Goal: Task Accomplishment & Management: Use online tool/utility

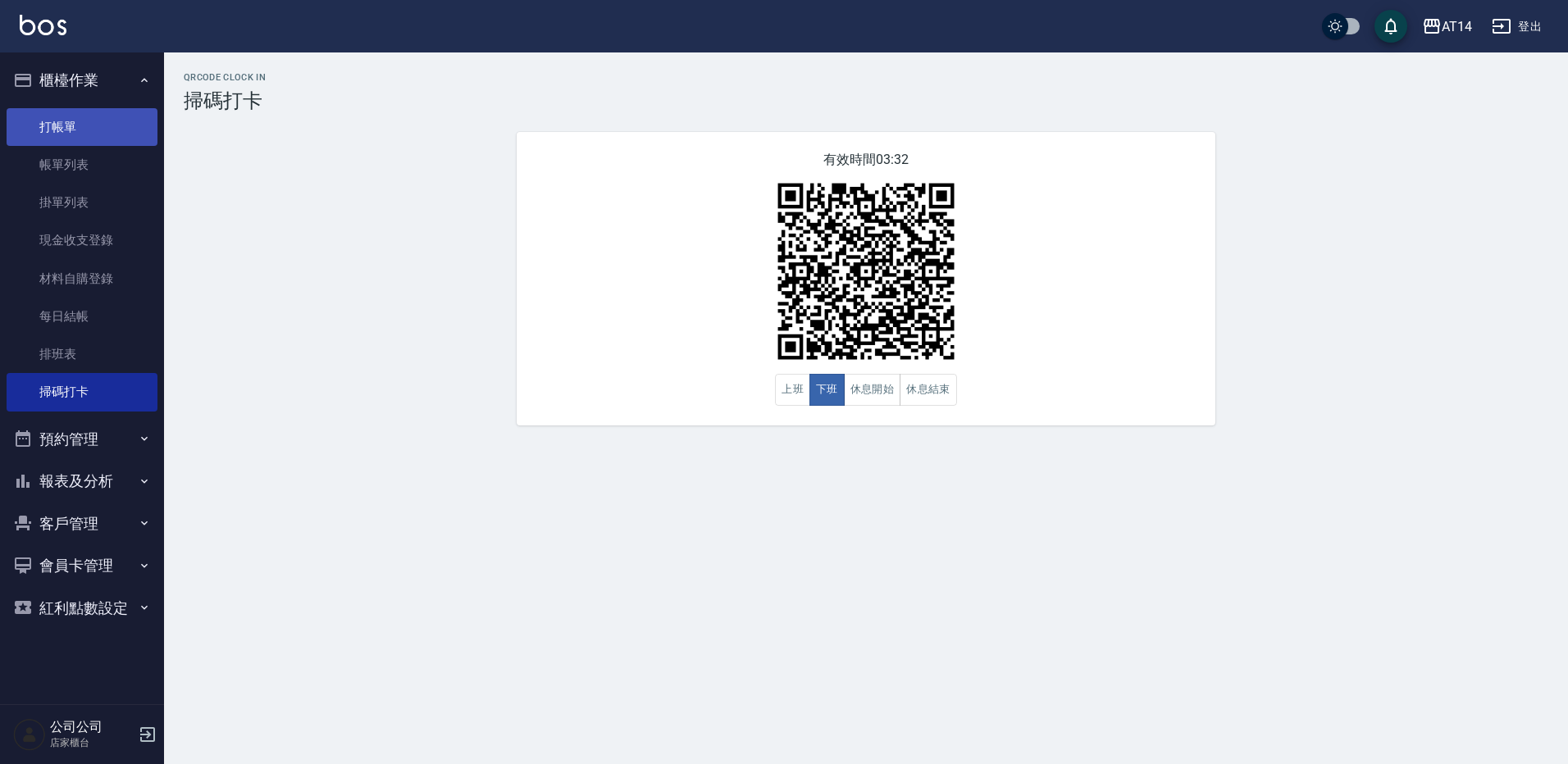
click at [83, 135] on link "打帳單" at bounding box center [82, 127] width 151 height 37
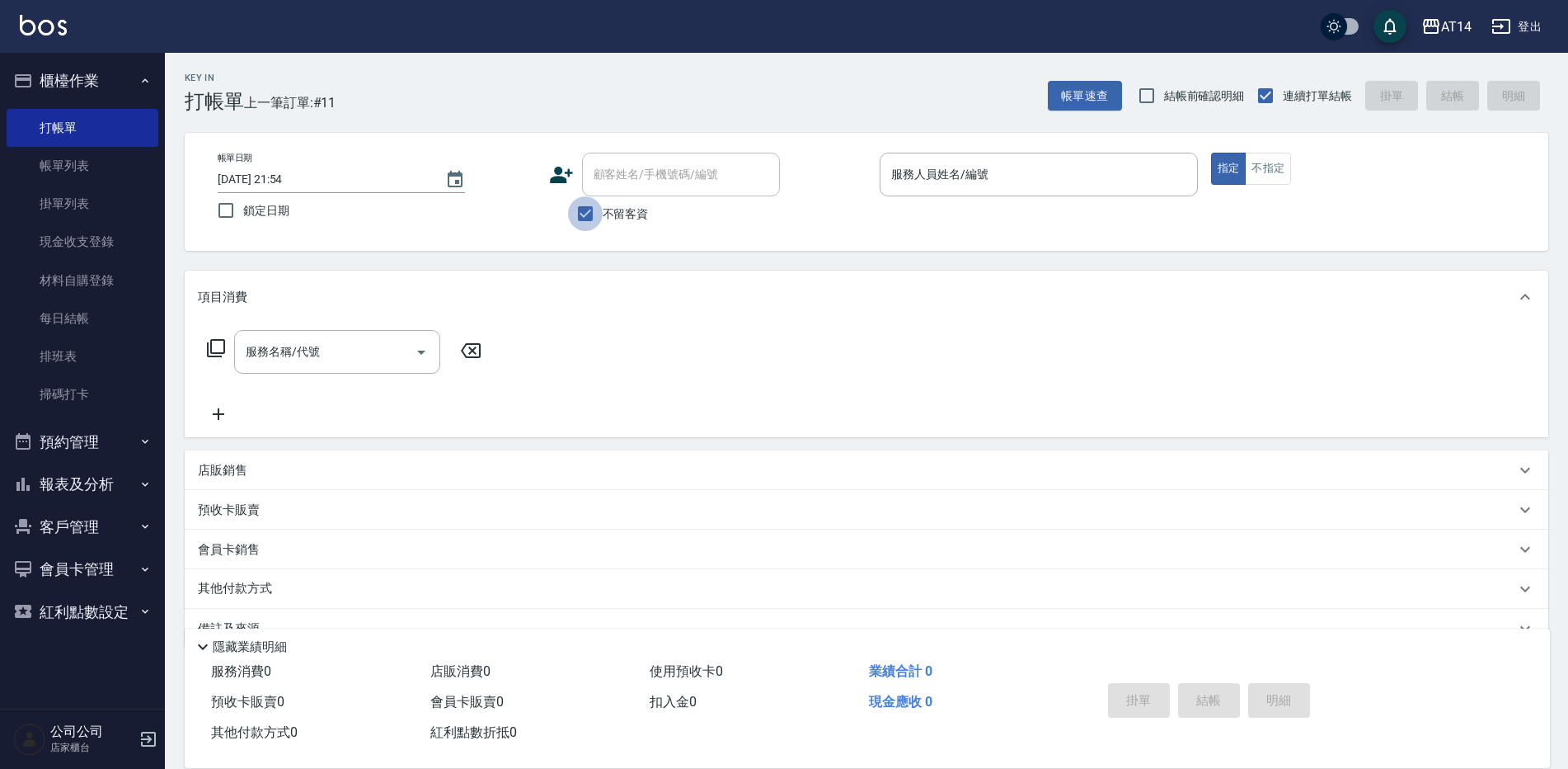
click at [588, 214] on input "不留客資" at bounding box center [585, 213] width 35 height 35
checkbox input "false"
drag, startPoint x: 629, startPoint y: 184, endPoint x: 632, endPoint y: 151, distance: 33.1
click at [631, 183] on input "顧客姓名/手機號碼/編號" at bounding box center [668, 175] width 158 height 29
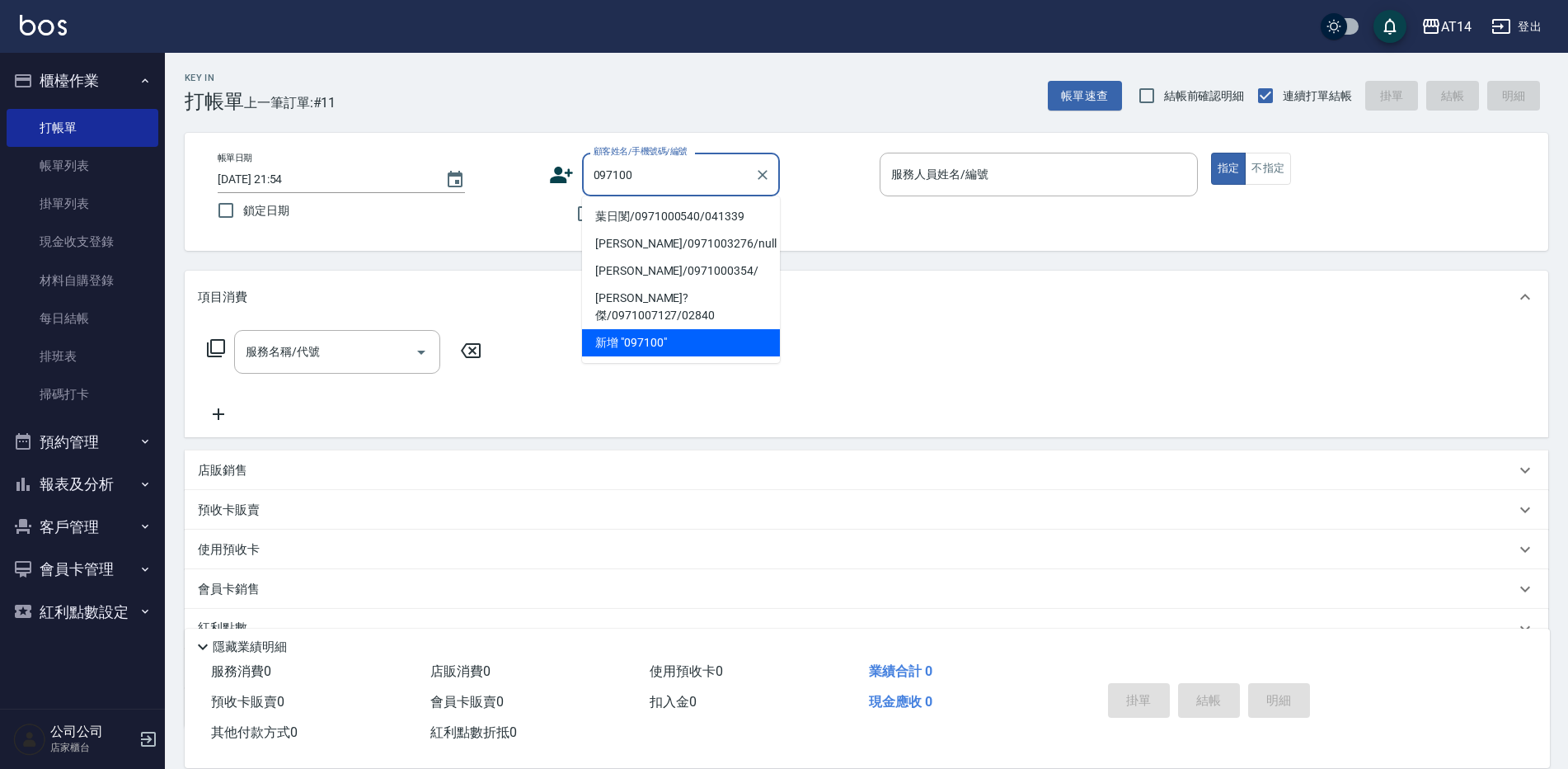
click at [669, 216] on li "葉日閺/0971000540/041339" at bounding box center [681, 216] width 198 height 27
type input "葉日閺/0971000540/041339"
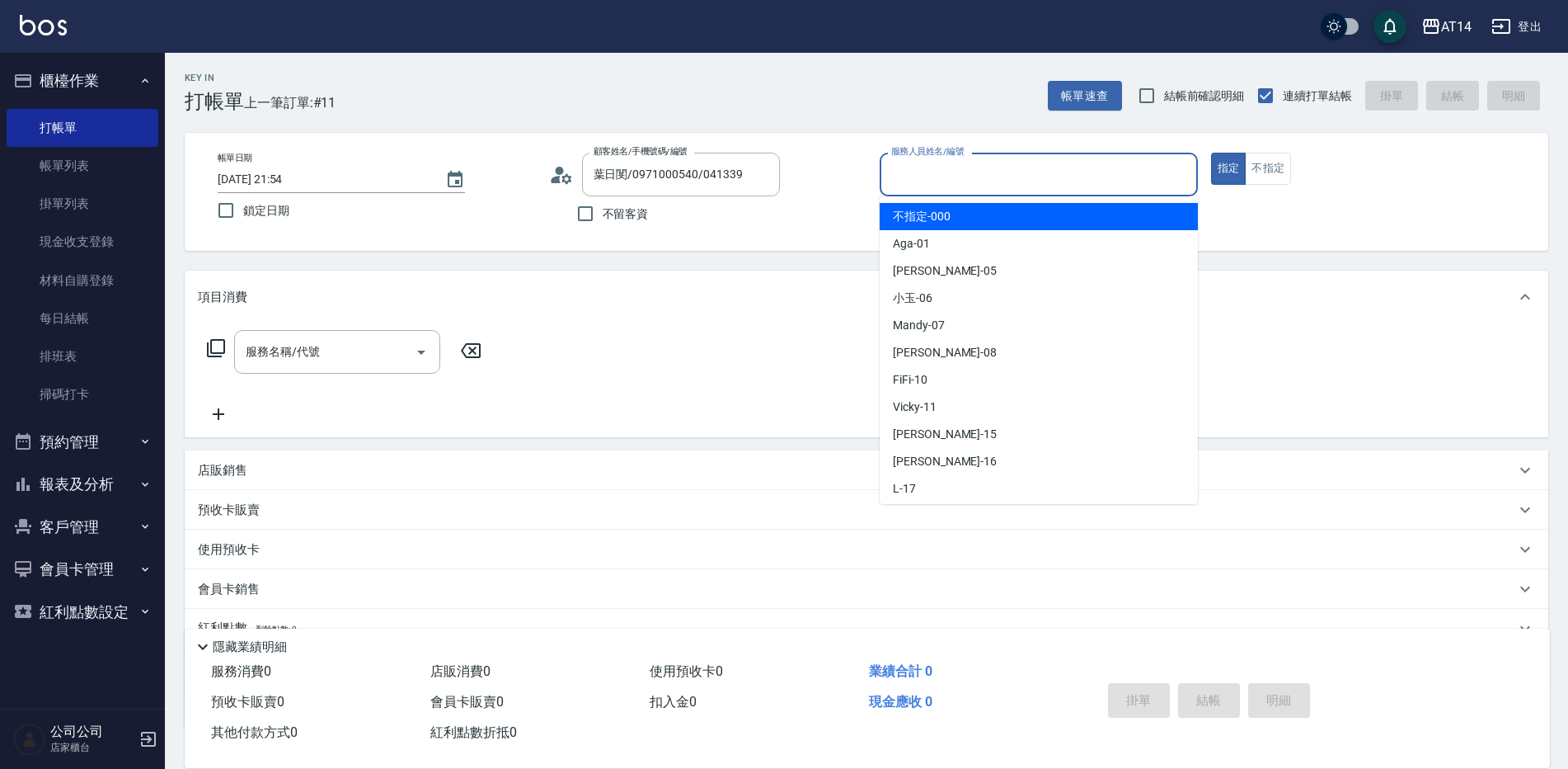
drag, startPoint x: 934, startPoint y: 177, endPoint x: 934, endPoint y: 194, distance: 17.0
click at [937, 177] on input "服務人員姓名/編號" at bounding box center [1039, 175] width 304 height 29
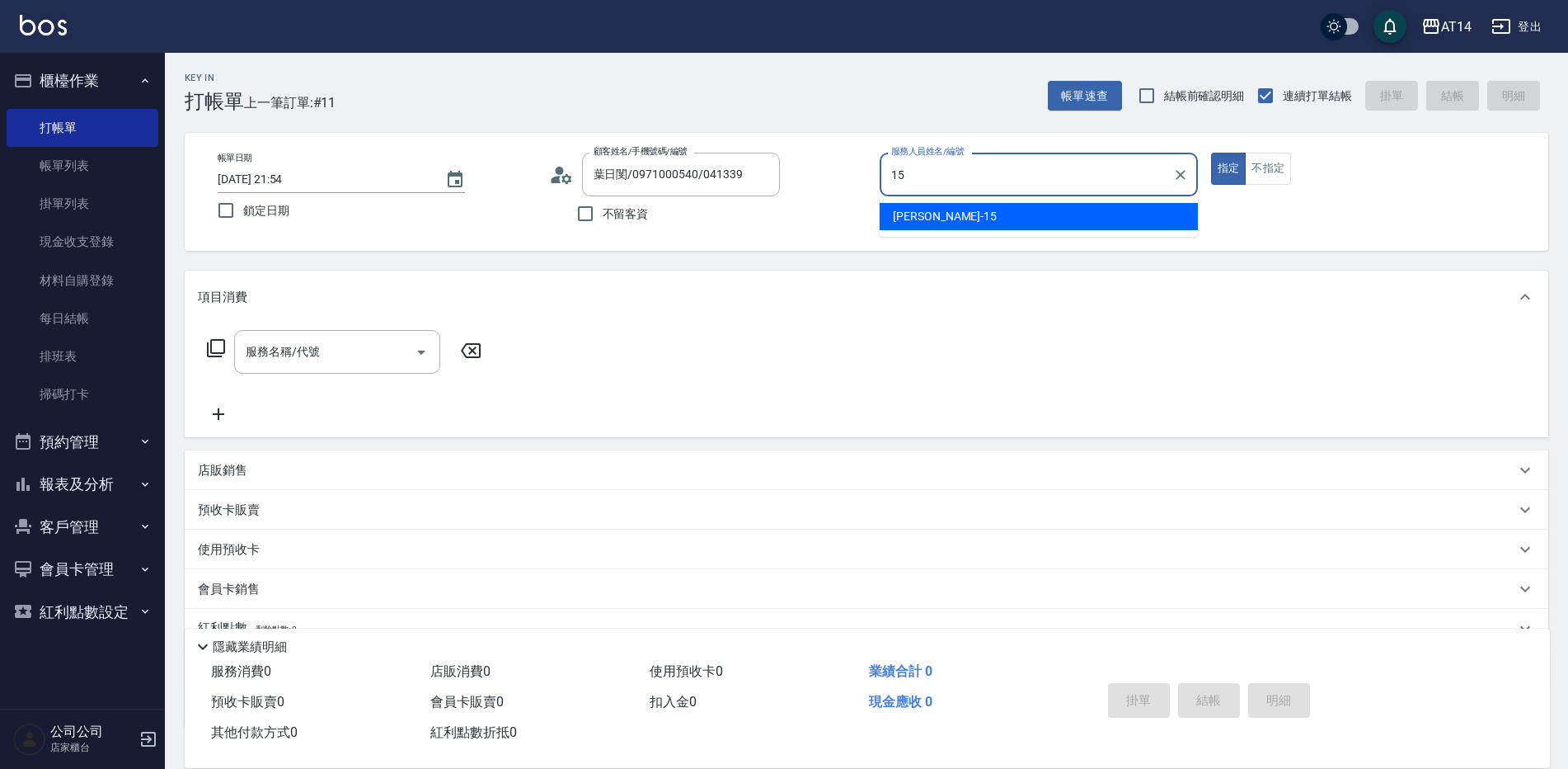
type input "15"
type button "true"
type input "Dora-15"
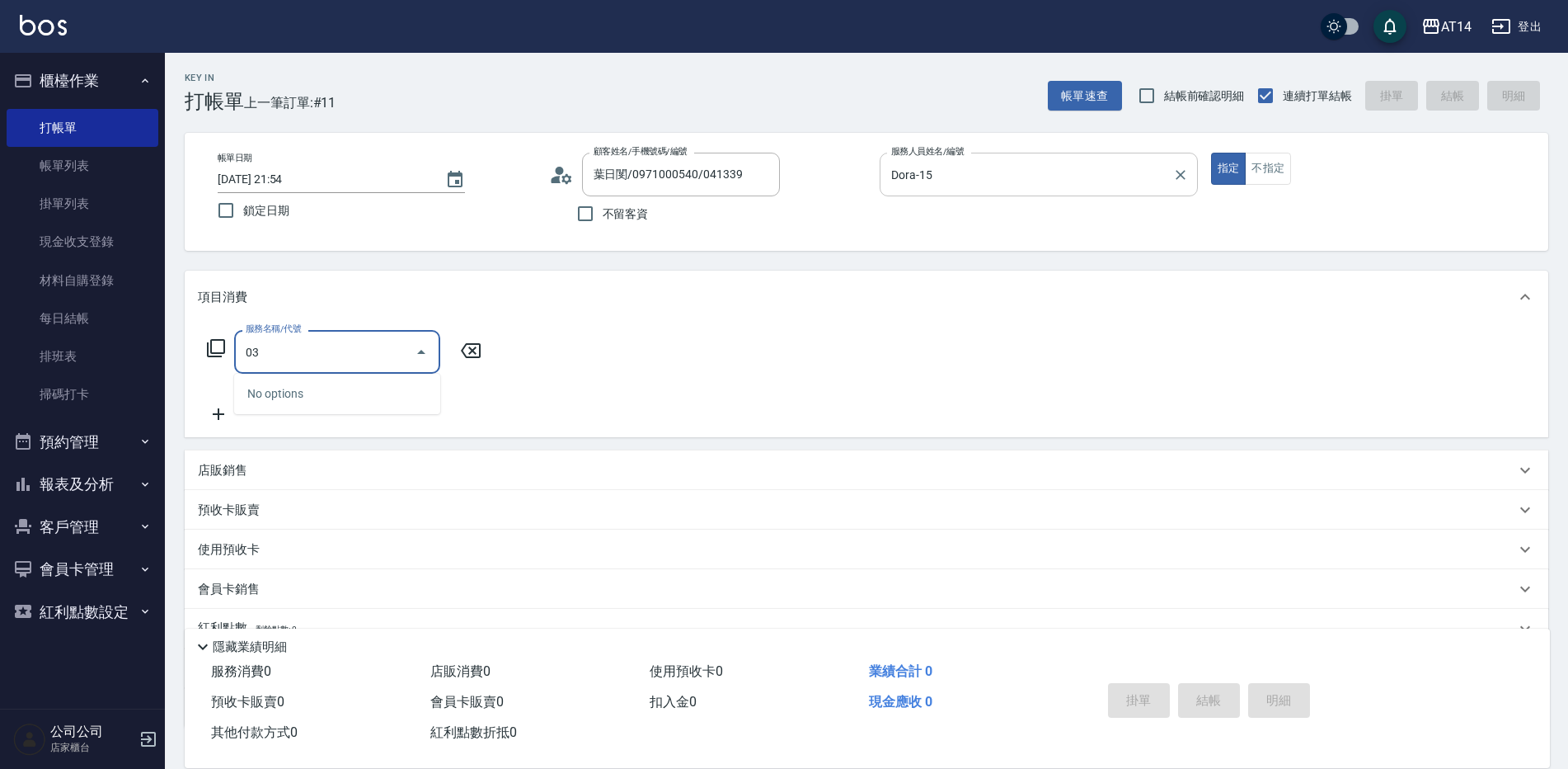
type input "031"
type input "3"
type input "燙髮(031)"
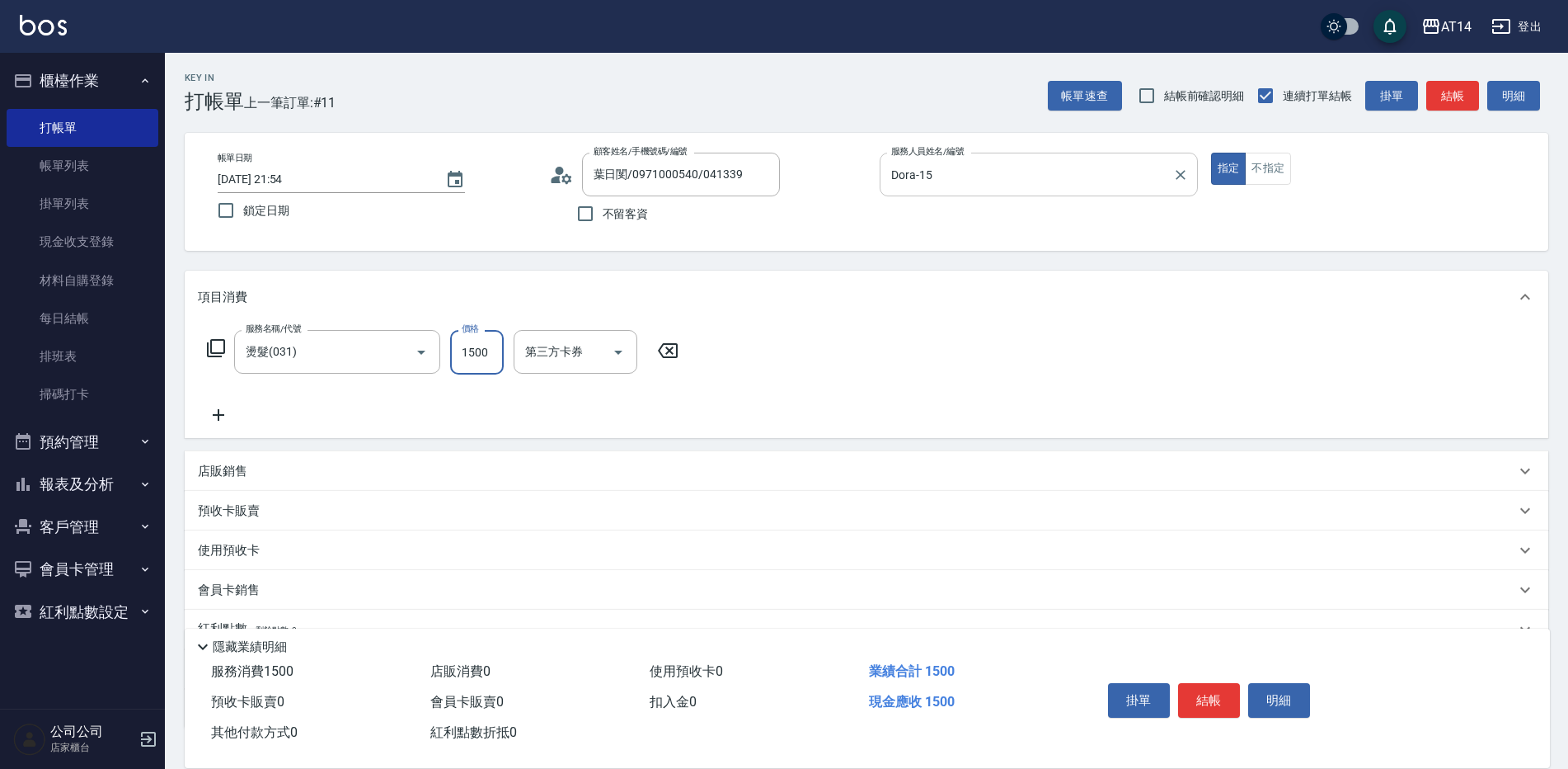
type input "0"
type input "1250"
type input "3"
type input "1250"
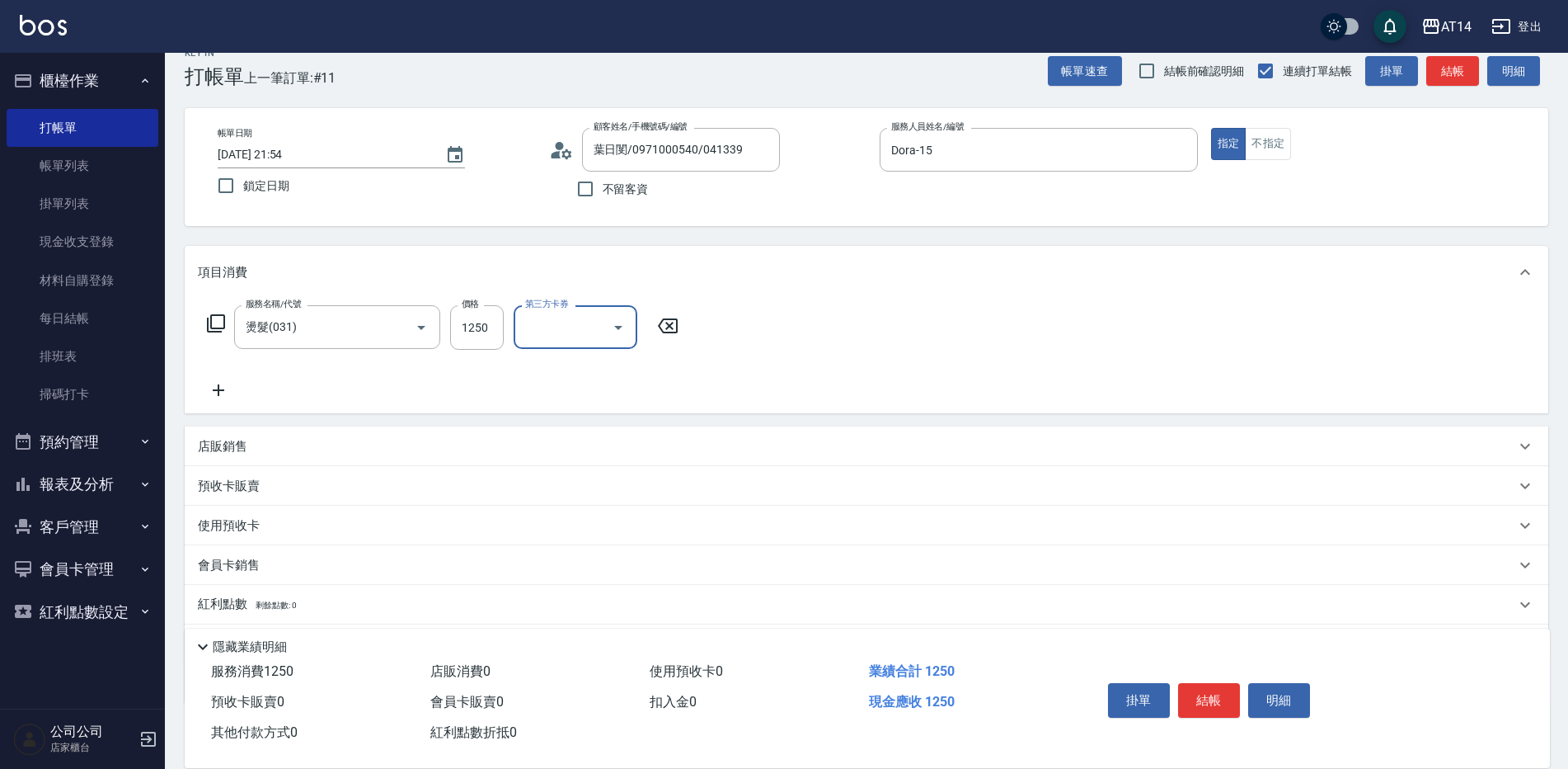
scroll to position [82, 0]
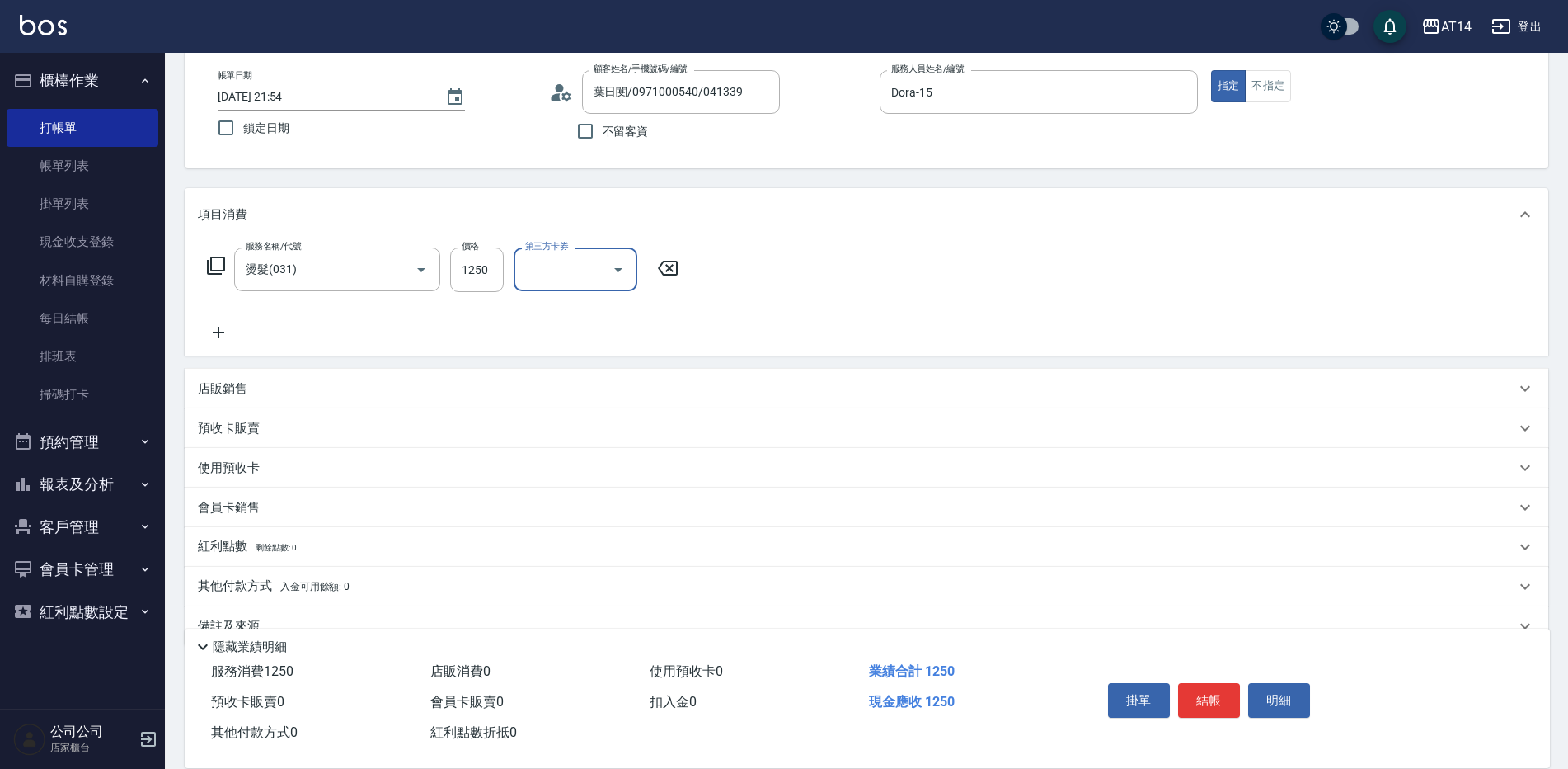
click at [479, 594] on div "其他付款方式 入金可用餘額: 0" at bounding box center [856, 586] width 1317 height 18
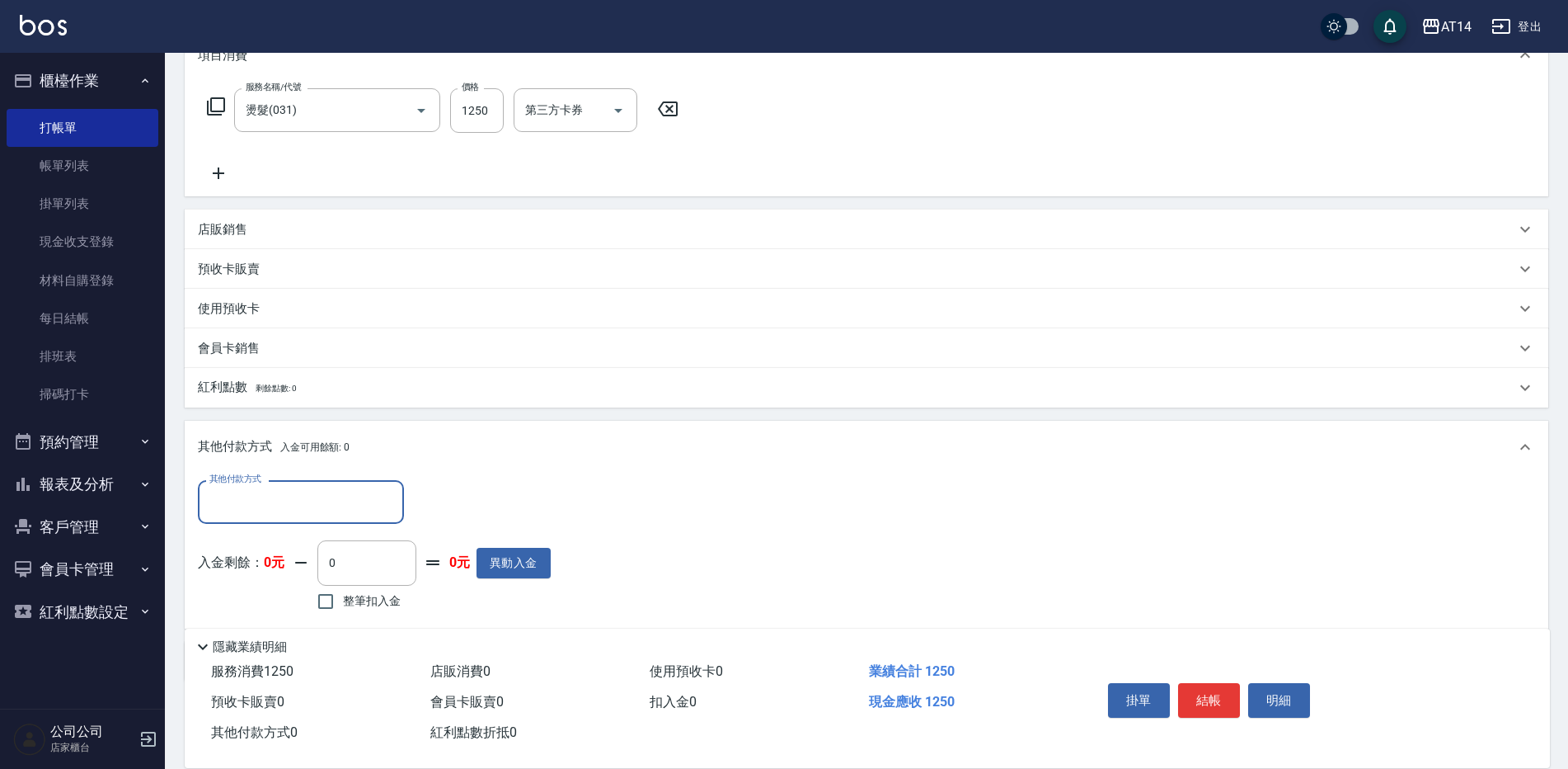
scroll to position [313, 0]
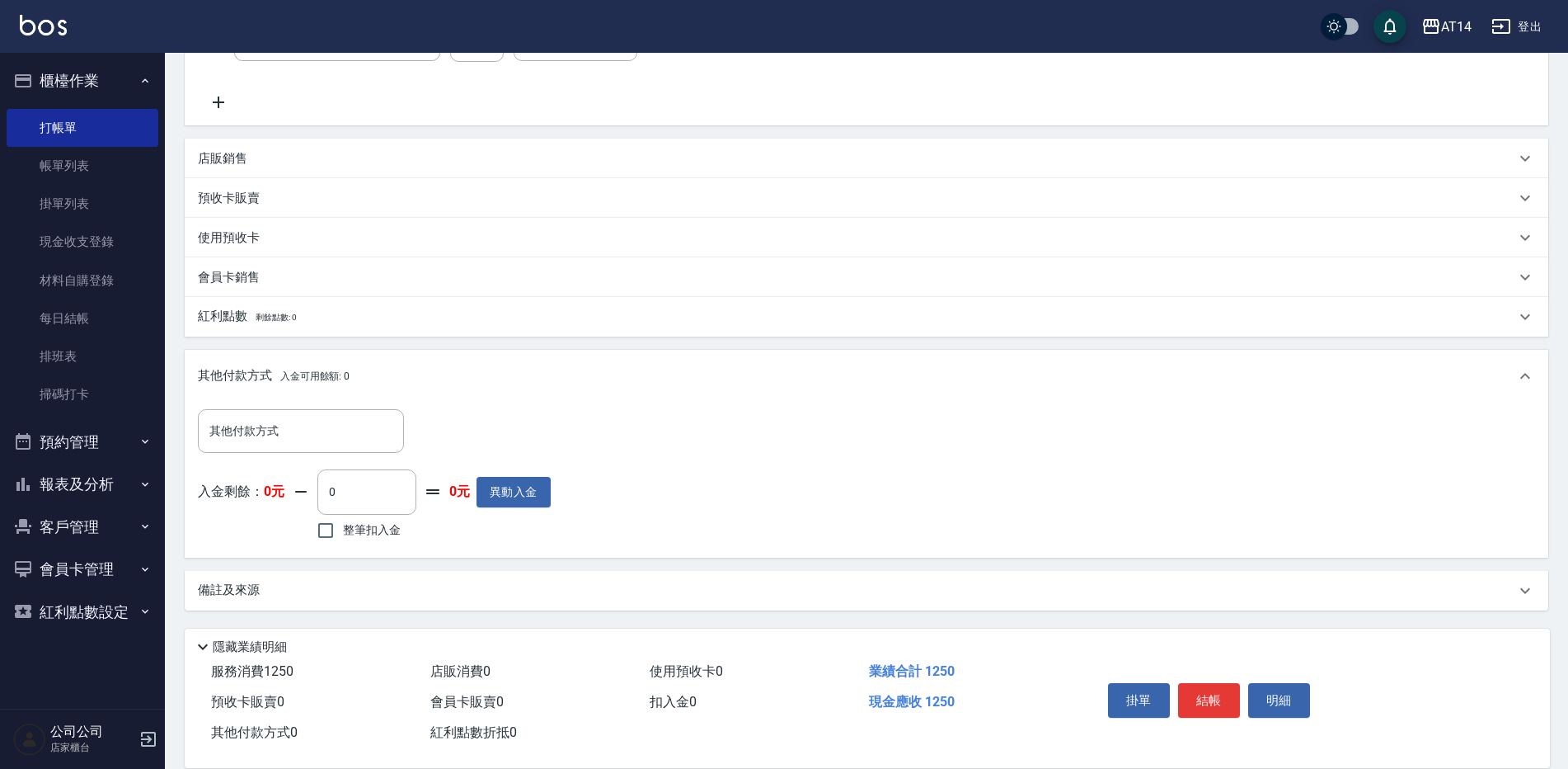
click at [514, 575] on div "備註及來源" at bounding box center [866, 590] width 1364 height 40
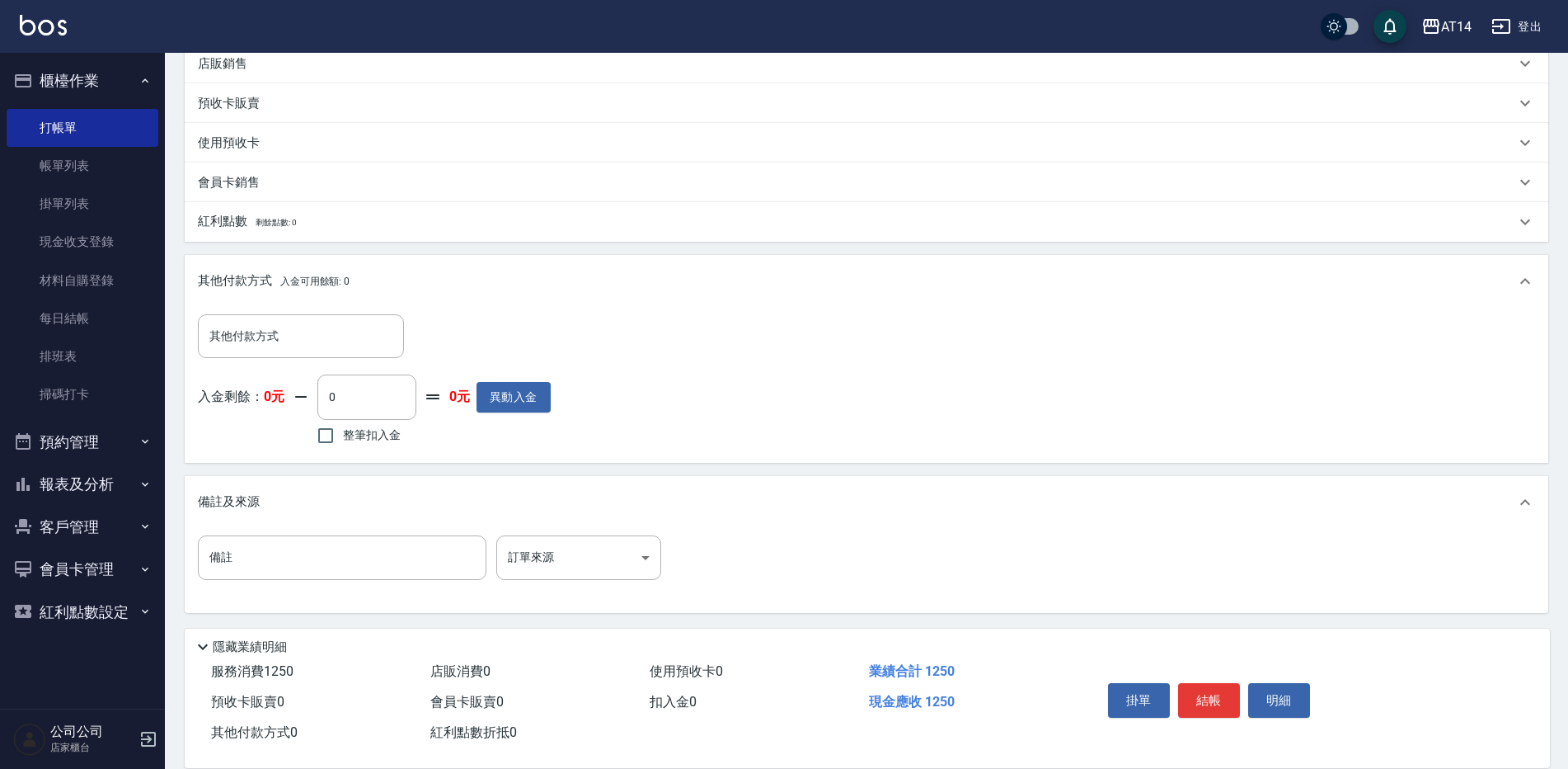
scroll to position [410, 0]
click at [554, 560] on body "AT14 登出 櫃檯作業 打帳單 帳單列表 掛單列表 現金收支登錄 材料自購登錄 每日結帳 排班表 掃碼打卡 預約管理 預約管理 單日預約紀錄 單週預約紀錄 …" at bounding box center [784, 179] width 1568 height 1179
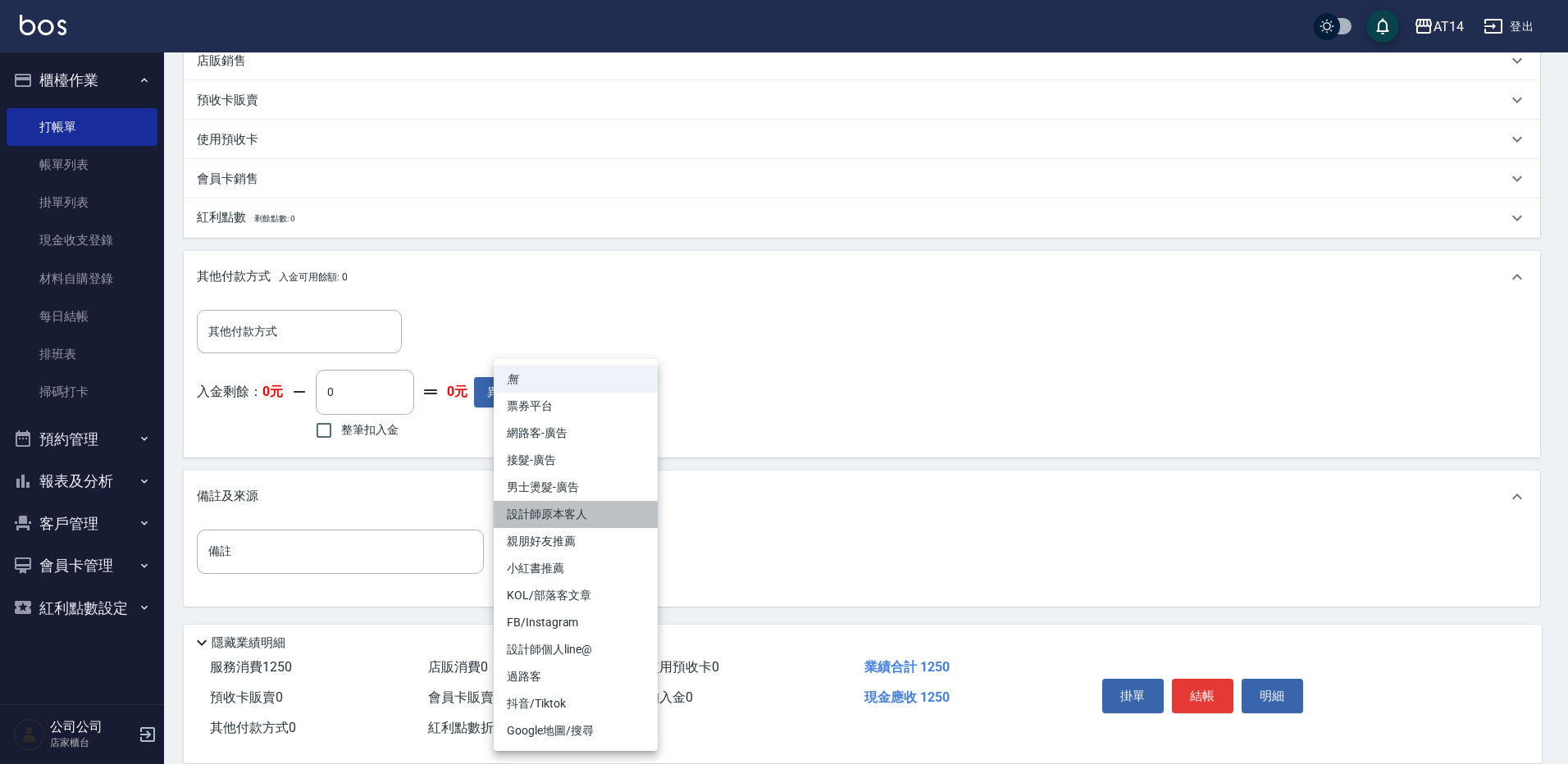
drag, startPoint x: 597, startPoint y: 514, endPoint x: 939, endPoint y: 661, distance: 372.3
click at [597, 513] on li "設計師原本客人" at bounding box center [575, 514] width 164 height 27
type input "設計師原本客人"
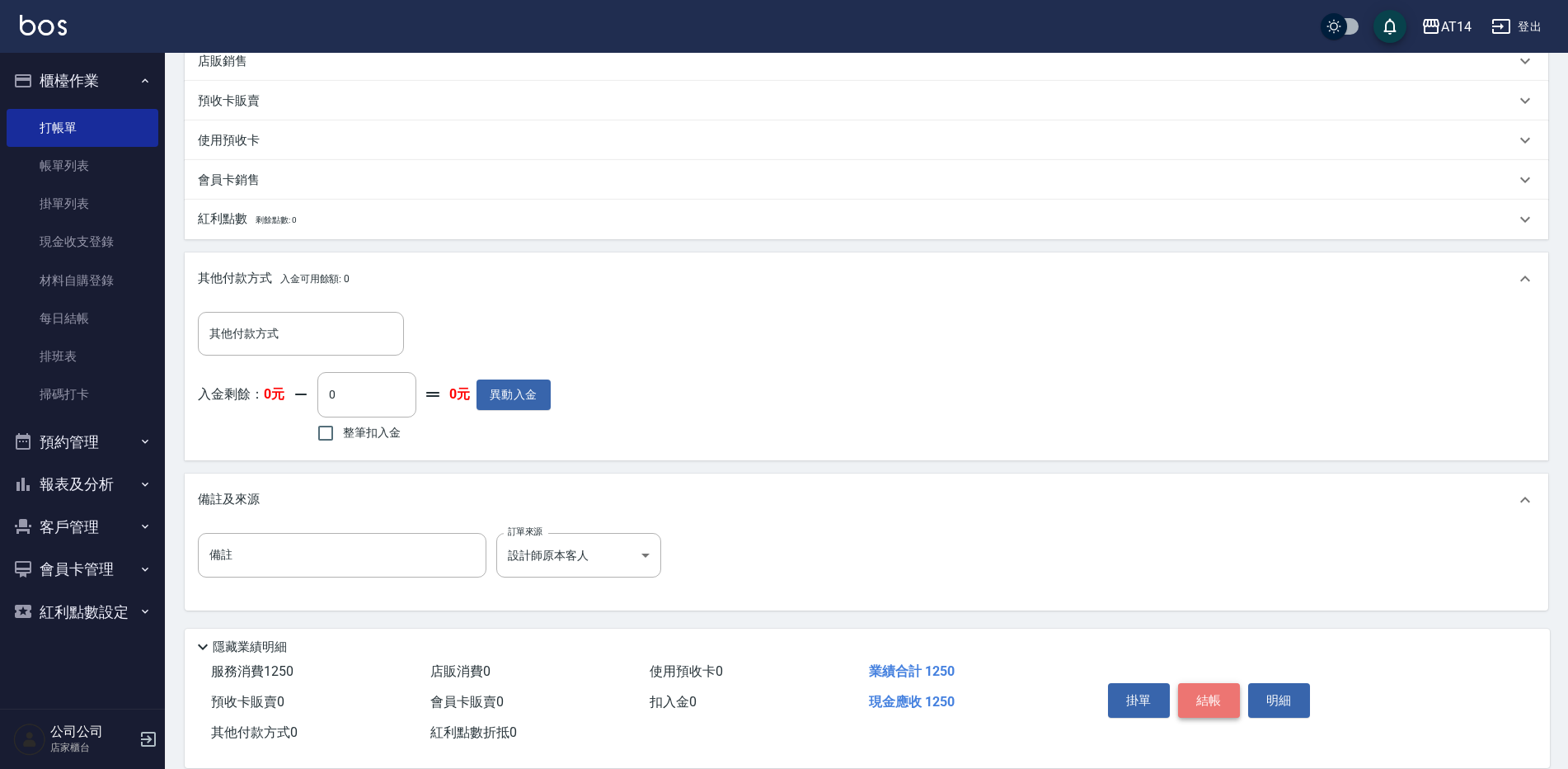
click at [1204, 692] on button "結帳" at bounding box center [1209, 700] width 62 height 35
type input "[DATE] 21:55"
type input "0"
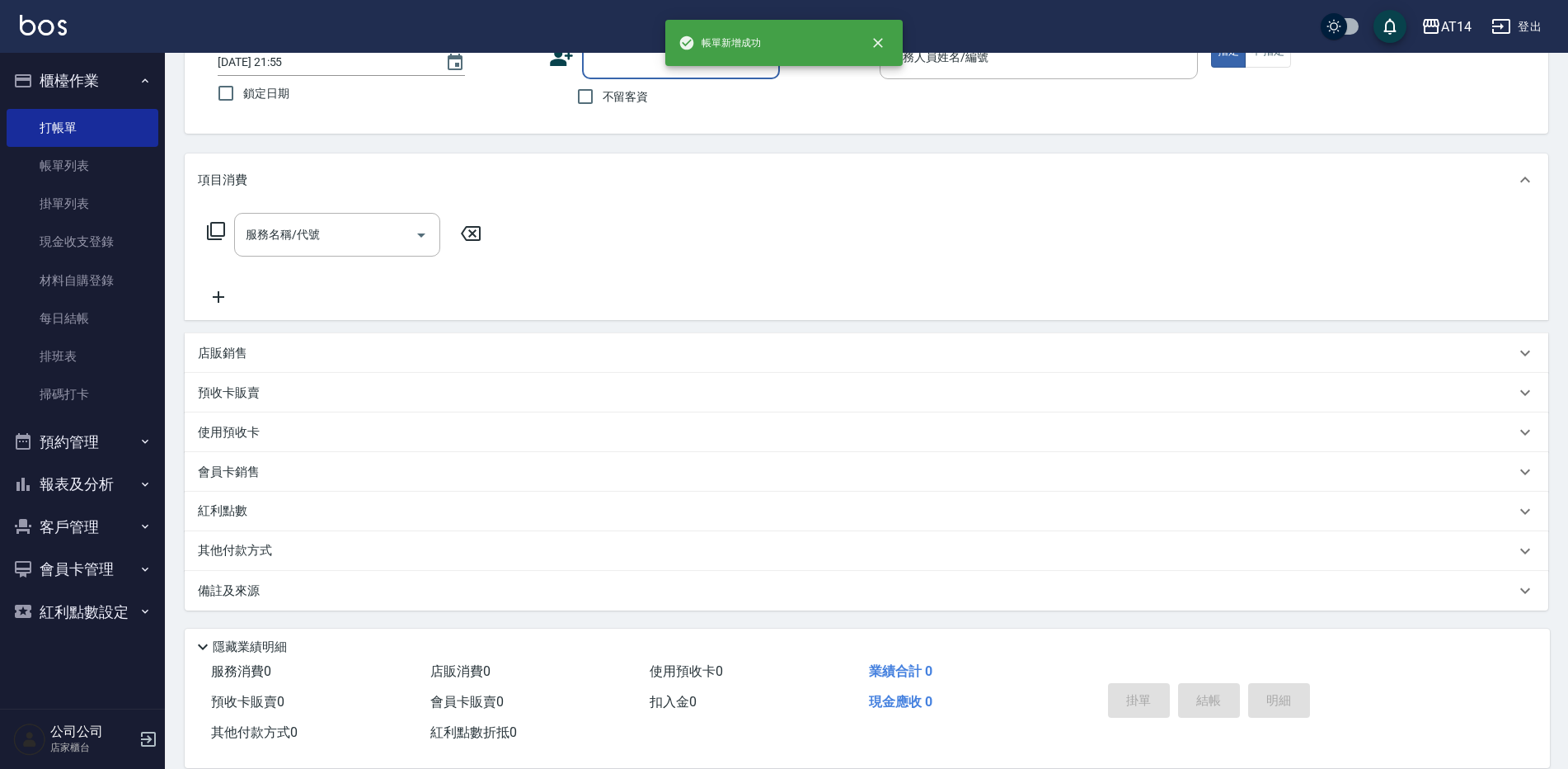
scroll to position [0, 0]
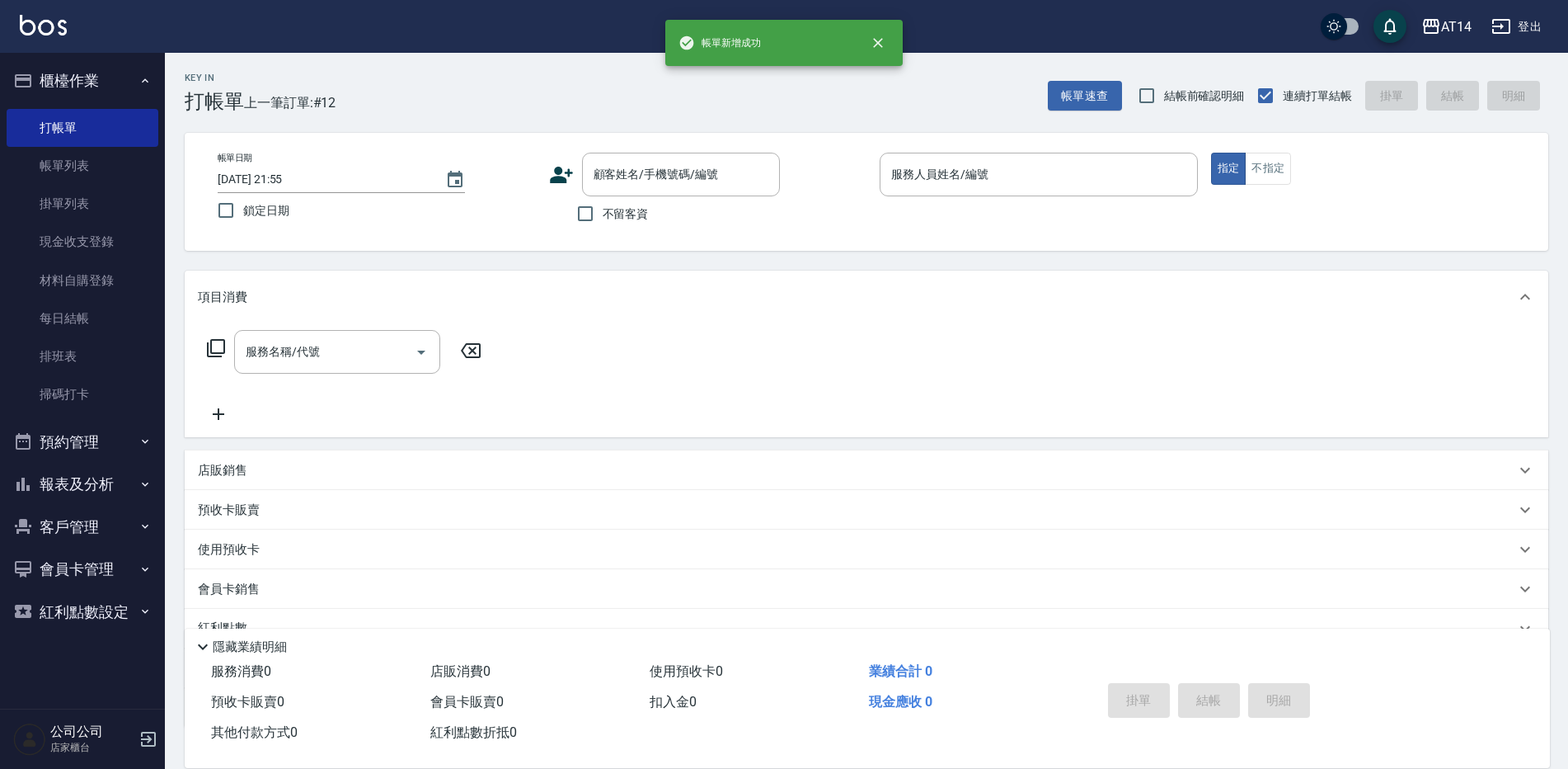
drag, startPoint x: 473, startPoint y: 184, endPoint x: 394, endPoint y: 71, distance: 137.9
click at [128, 434] on button "預約管理" at bounding box center [82, 442] width 151 height 42
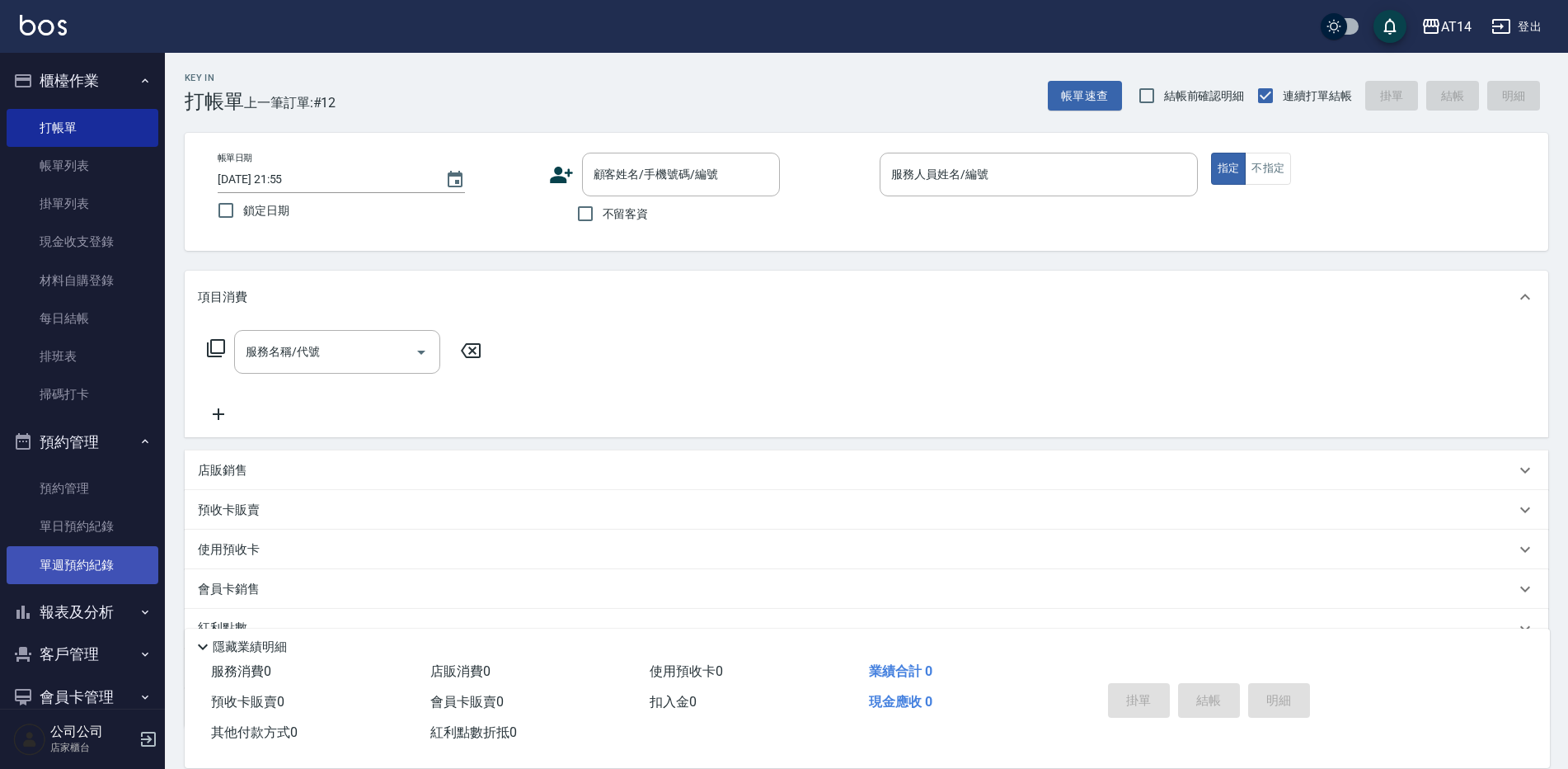
click at [132, 571] on link "單週預約紀錄" at bounding box center [82, 564] width 151 height 38
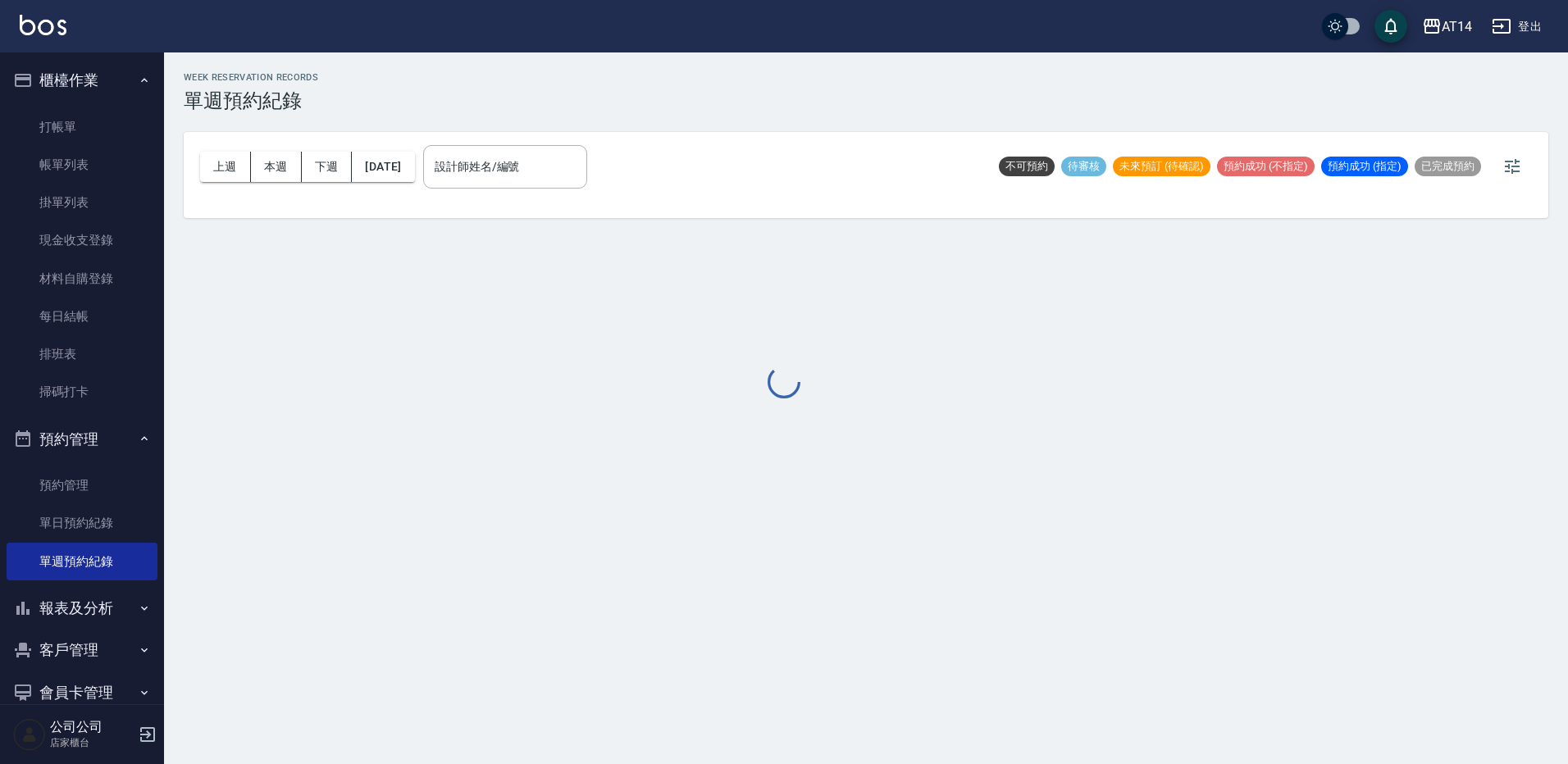
click at [518, 181] on div at bounding box center [784, 382] width 1568 height 764
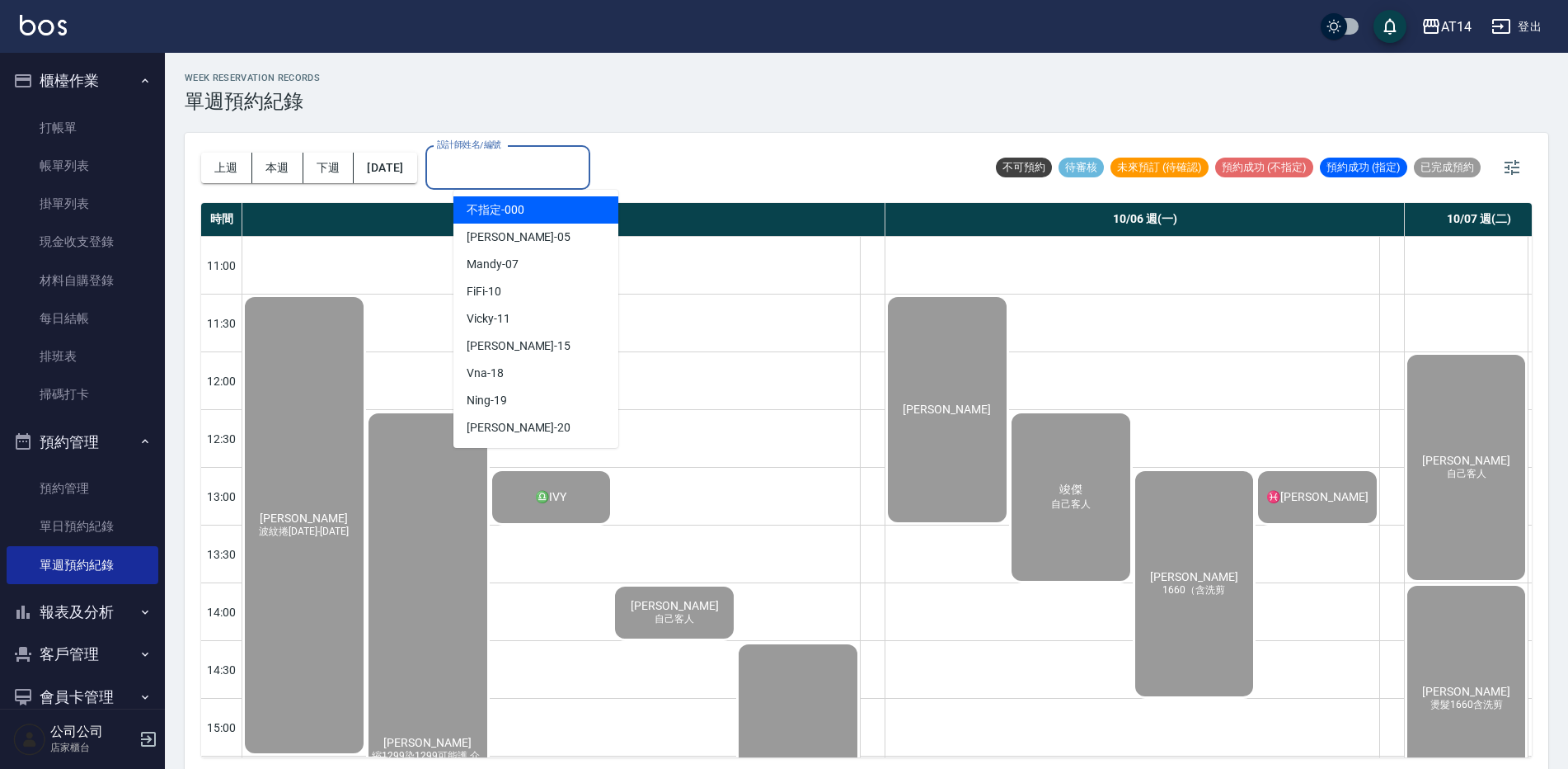
click at [524, 164] on input "設計師姓名/編號" at bounding box center [508, 168] width 150 height 29
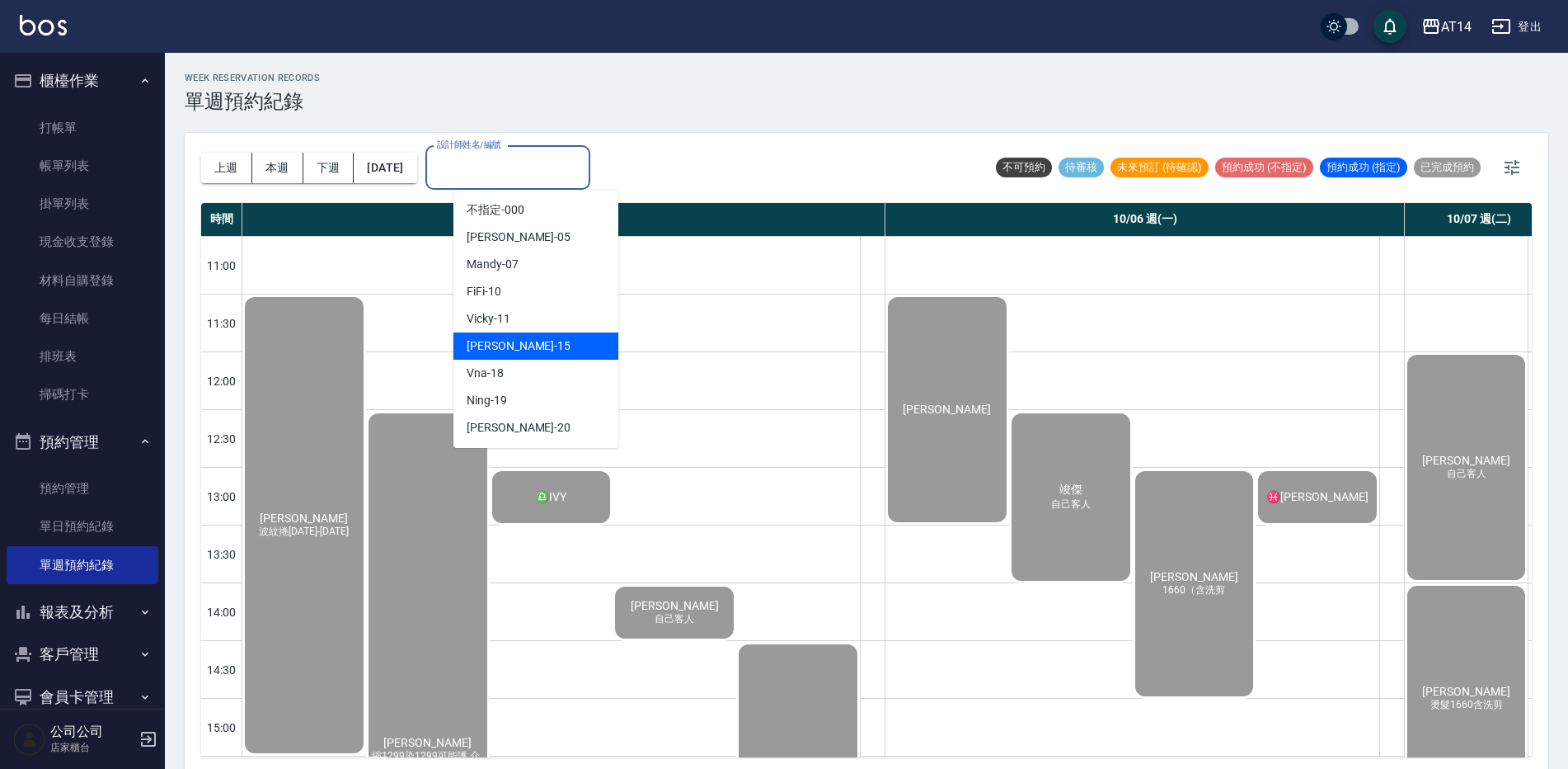
click at [501, 343] on div "Dora -15" at bounding box center [535, 346] width 165 height 27
type input "Dora-15"
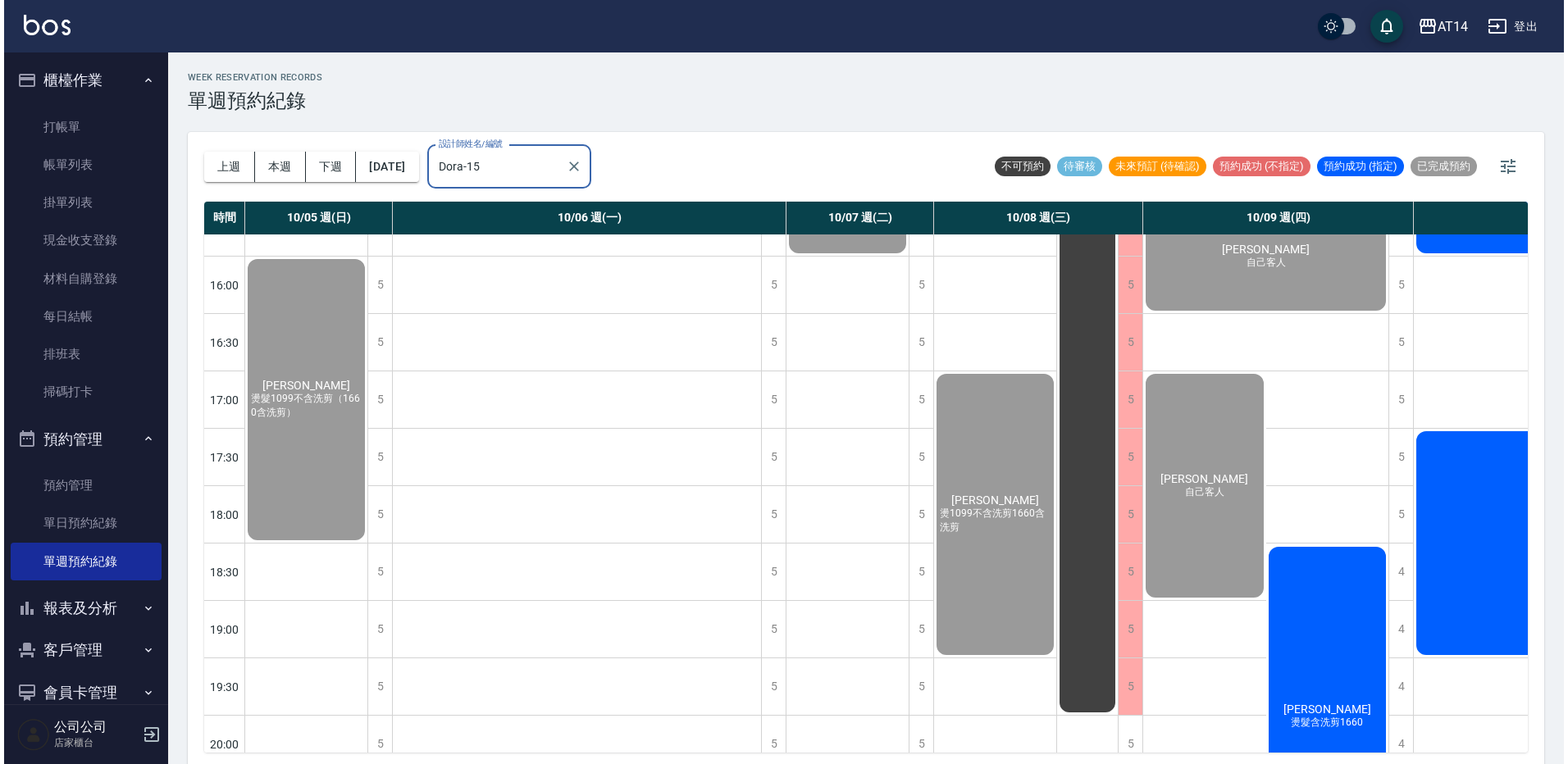
scroll to position [757, 0]
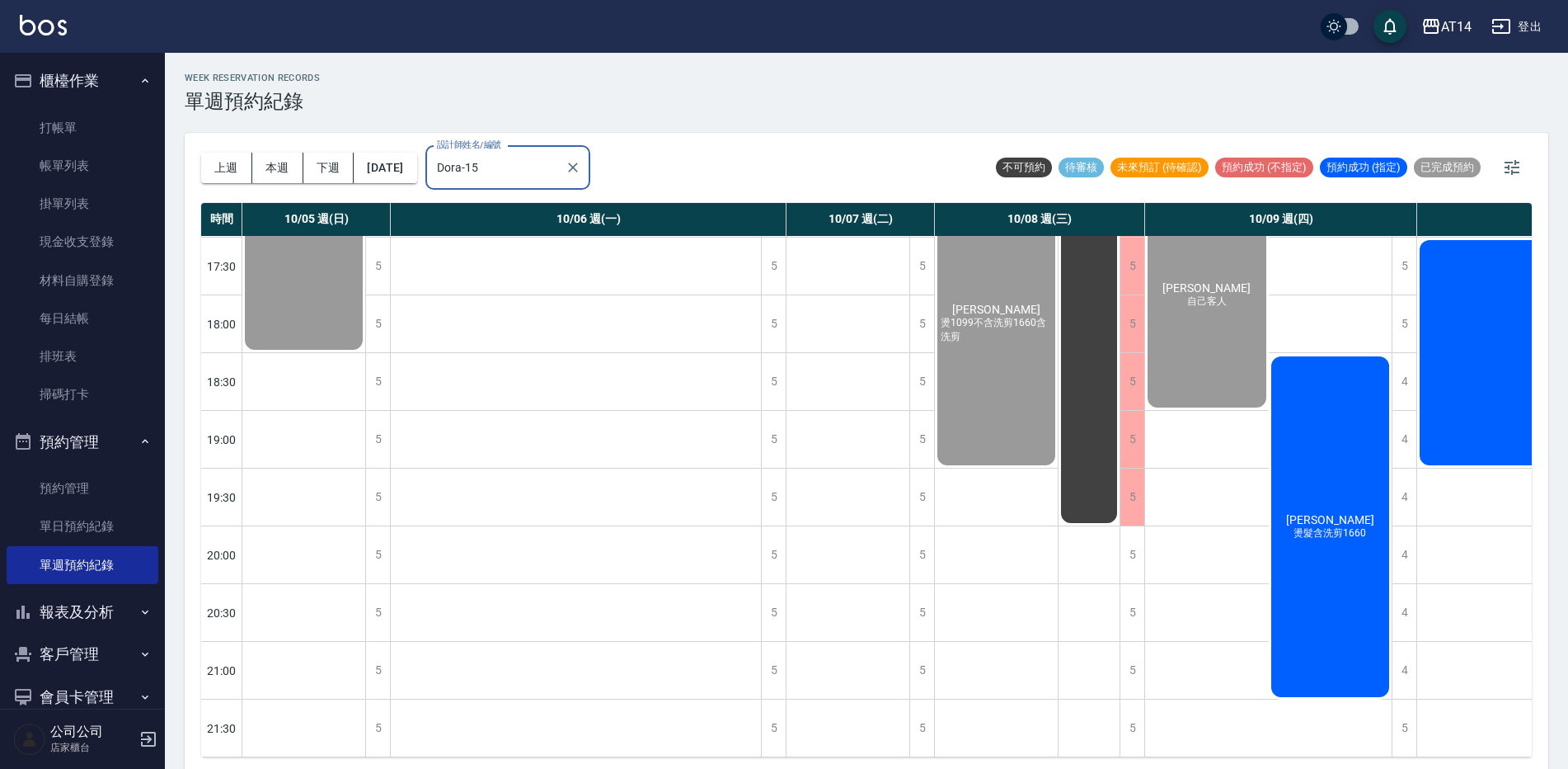
click at [1342, 526] on span "燙髮含洗剪1660" at bounding box center [1330, 533] width 79 height 14
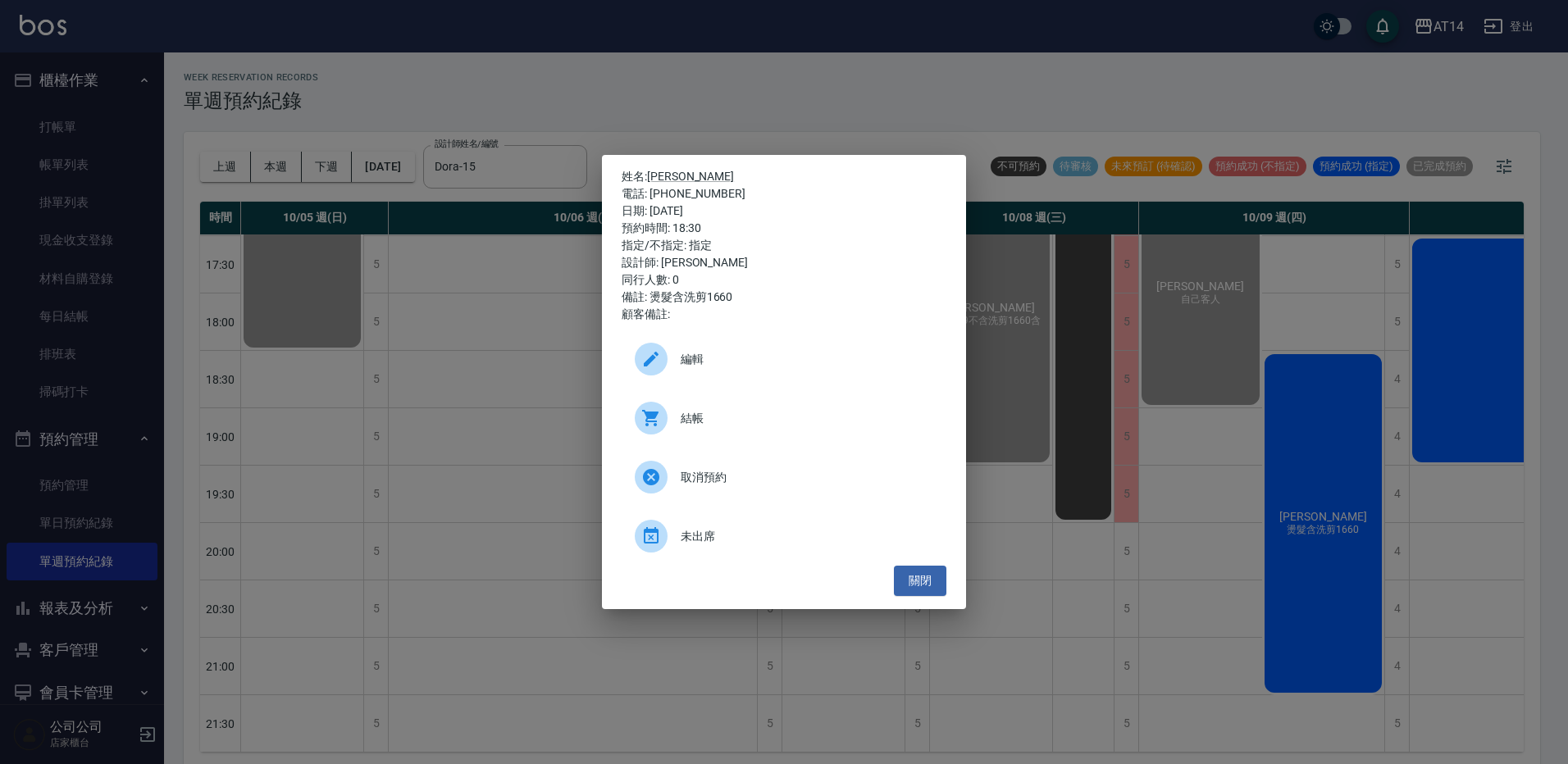
click at [800, 416] on span "結帳" at bounding box center [807, 418] width 252 height 17
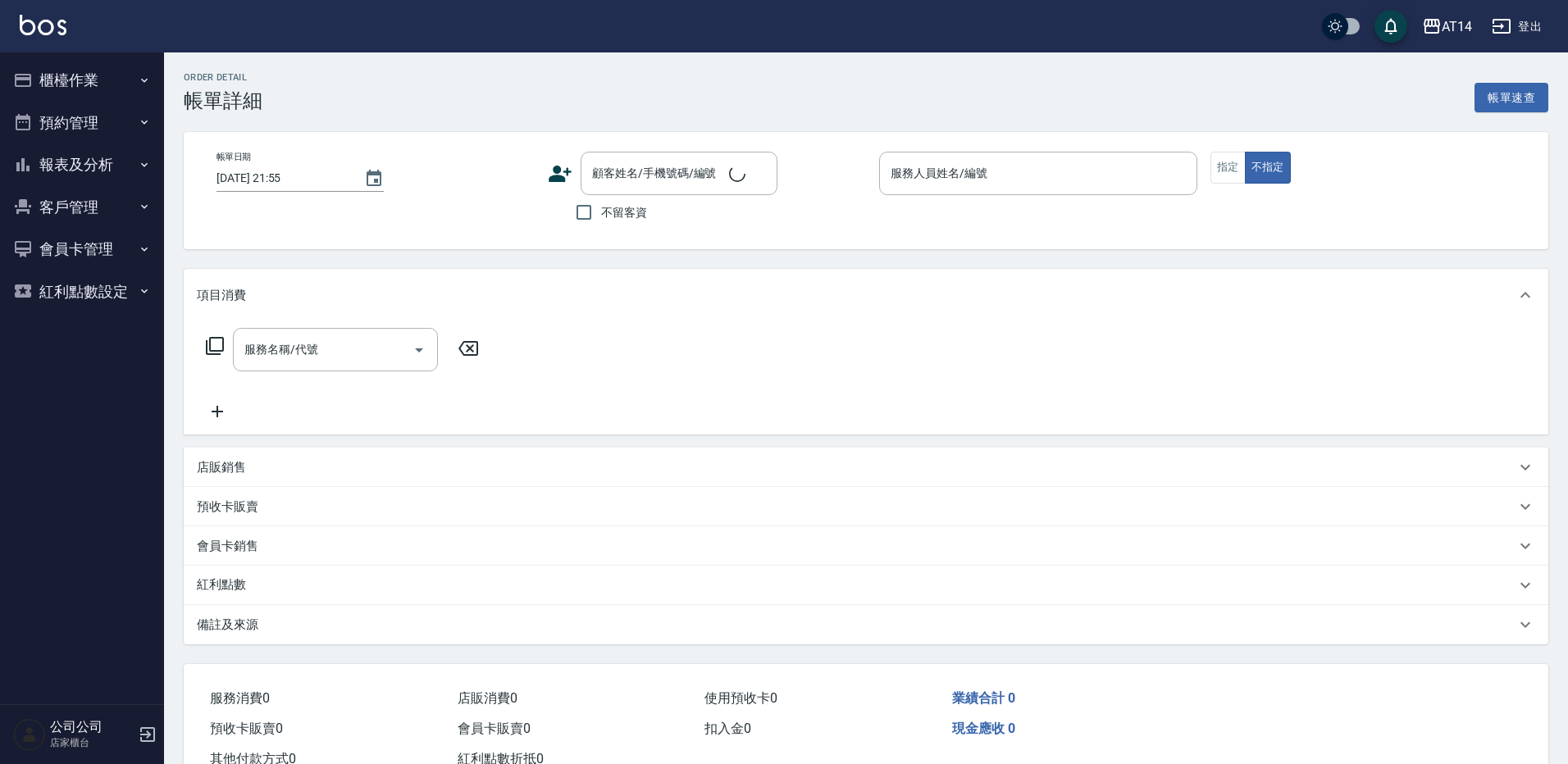
click at [298, 351] on div "服務名稱/代號 服務名稱/代號" at bounding box center [336, 349] width 205 height 43
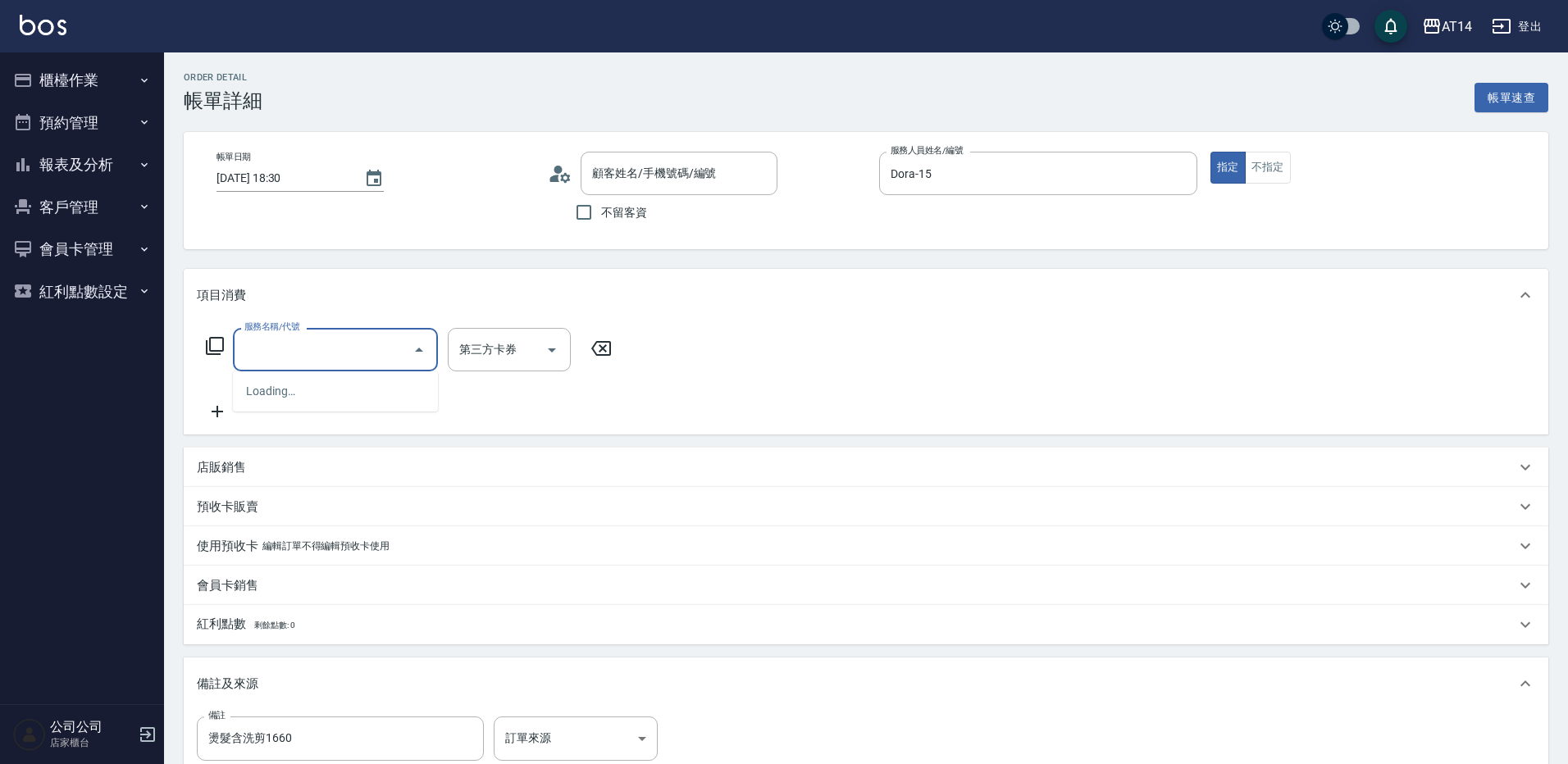
type input "2025/10/09 18:30"
type input "Dora-15"
type input "燙髮含洗剪1660"
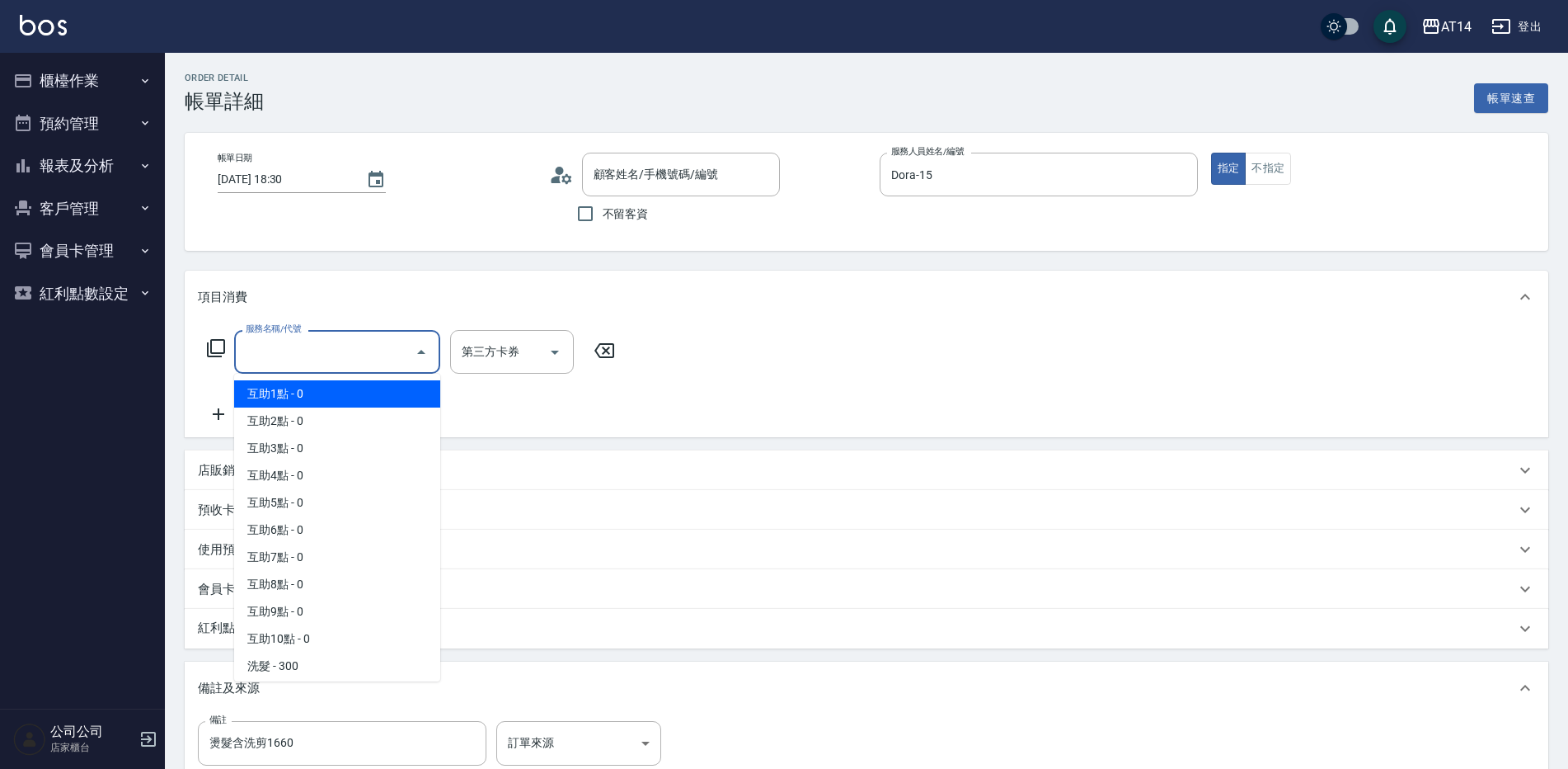
type input "0"
type input "[PERSON_NAME]/0972925546/null"
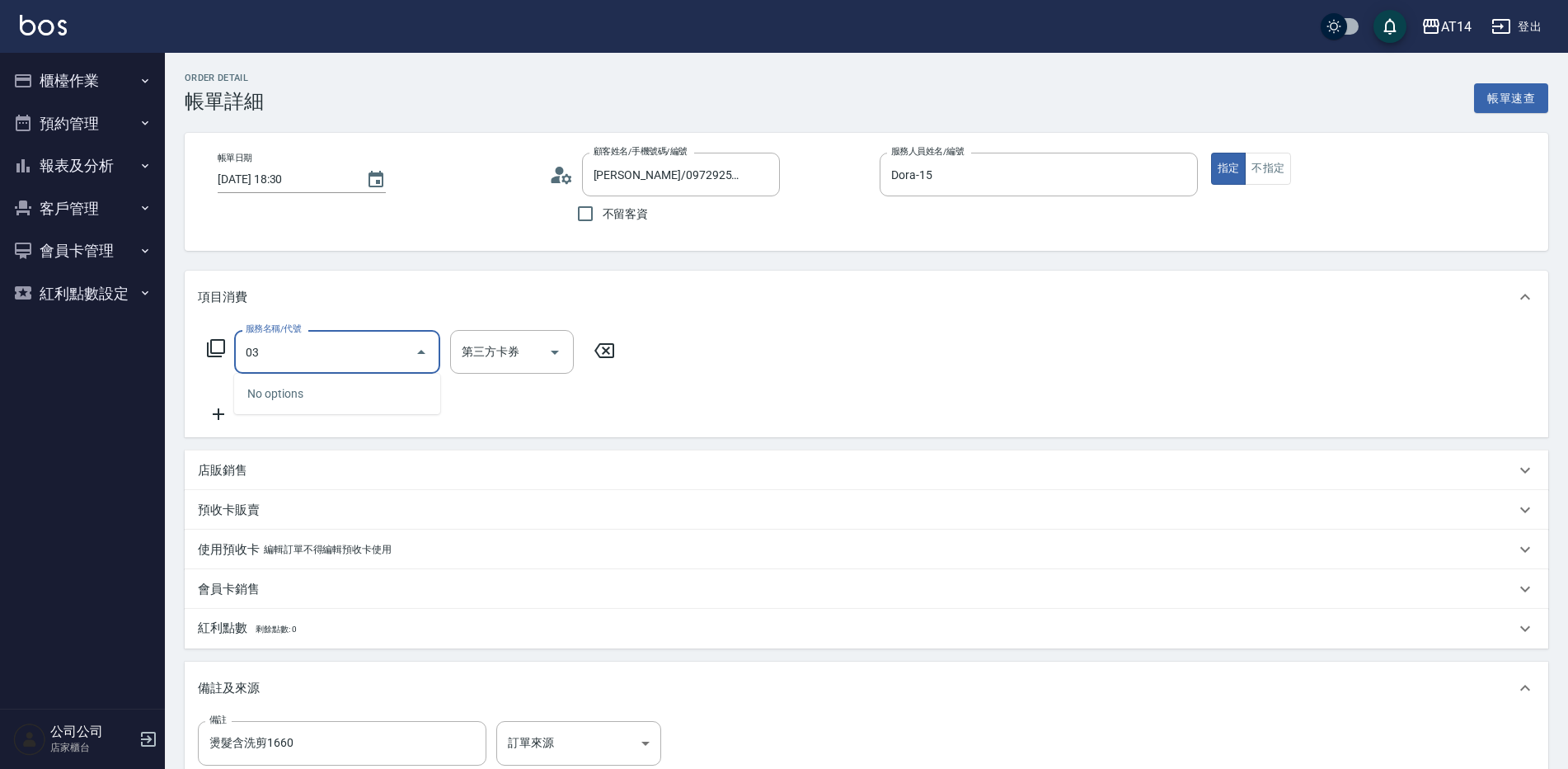
type input "031"
type input "3"
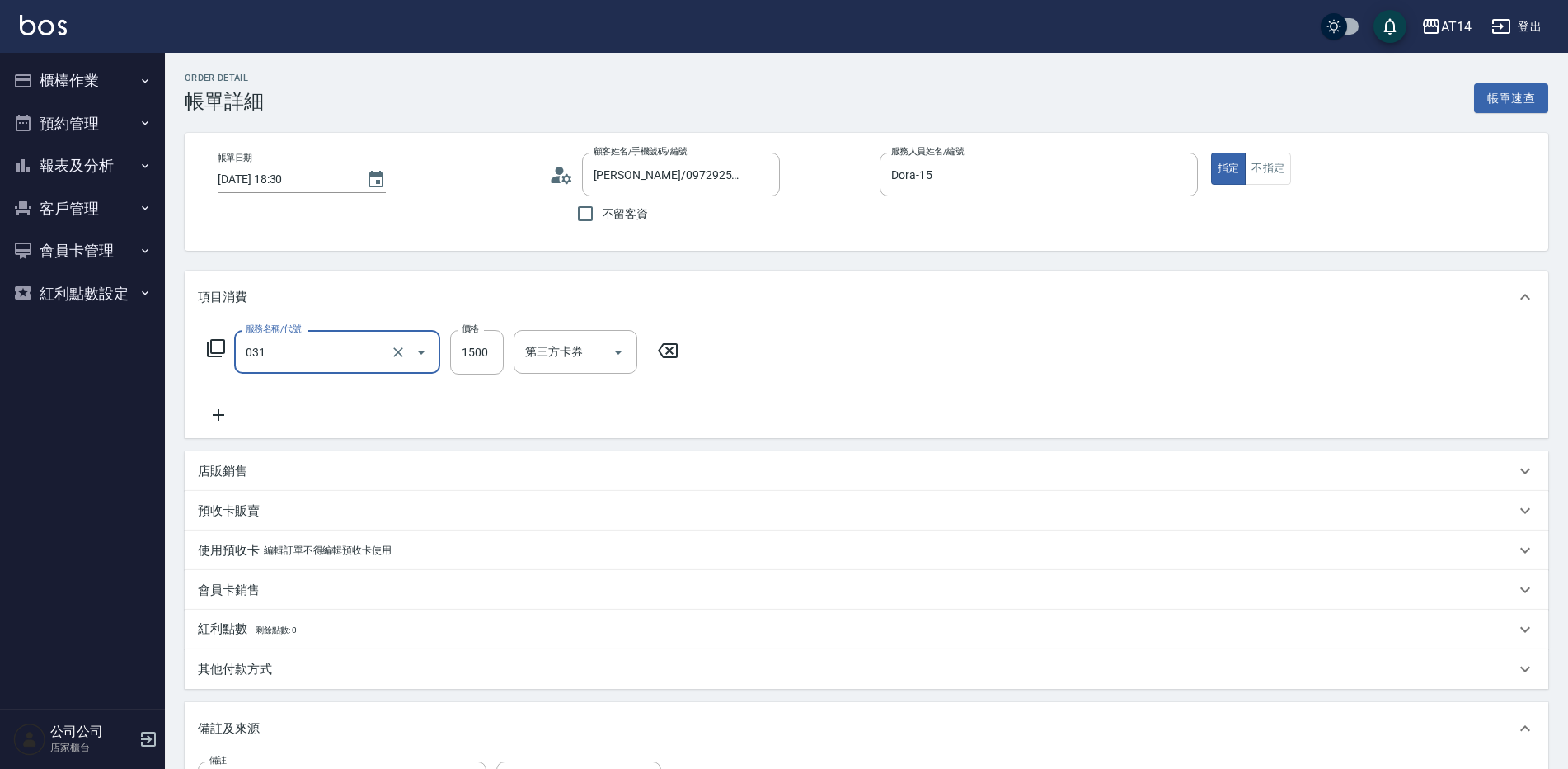
type input "燙髮(031)"
type input "0"
type input "1660"
type input "3"
type input "1660"
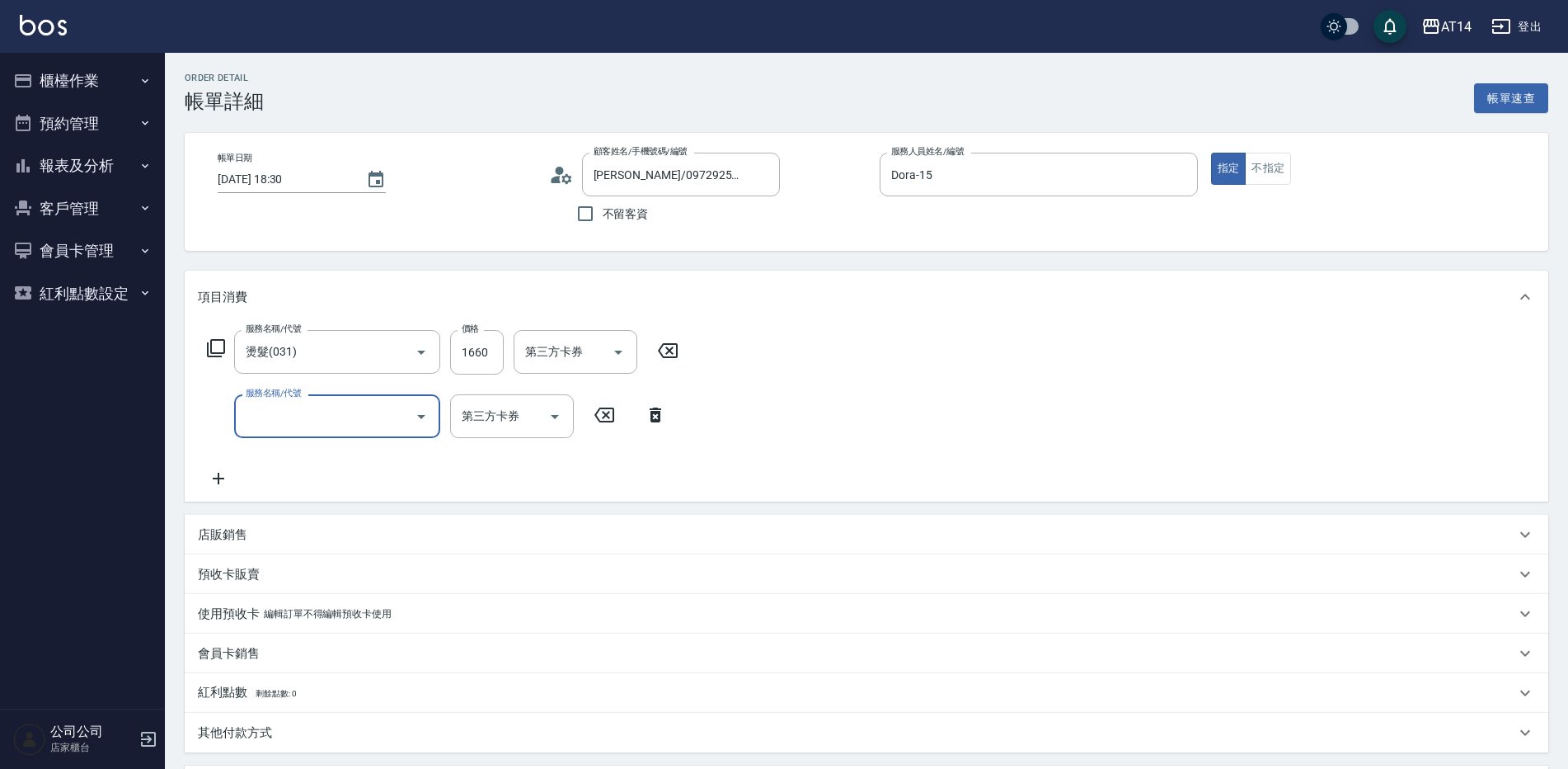
click at [334, 406] on input "服務名稱/代號" at bounding box center [324, 416] width 167 height 29
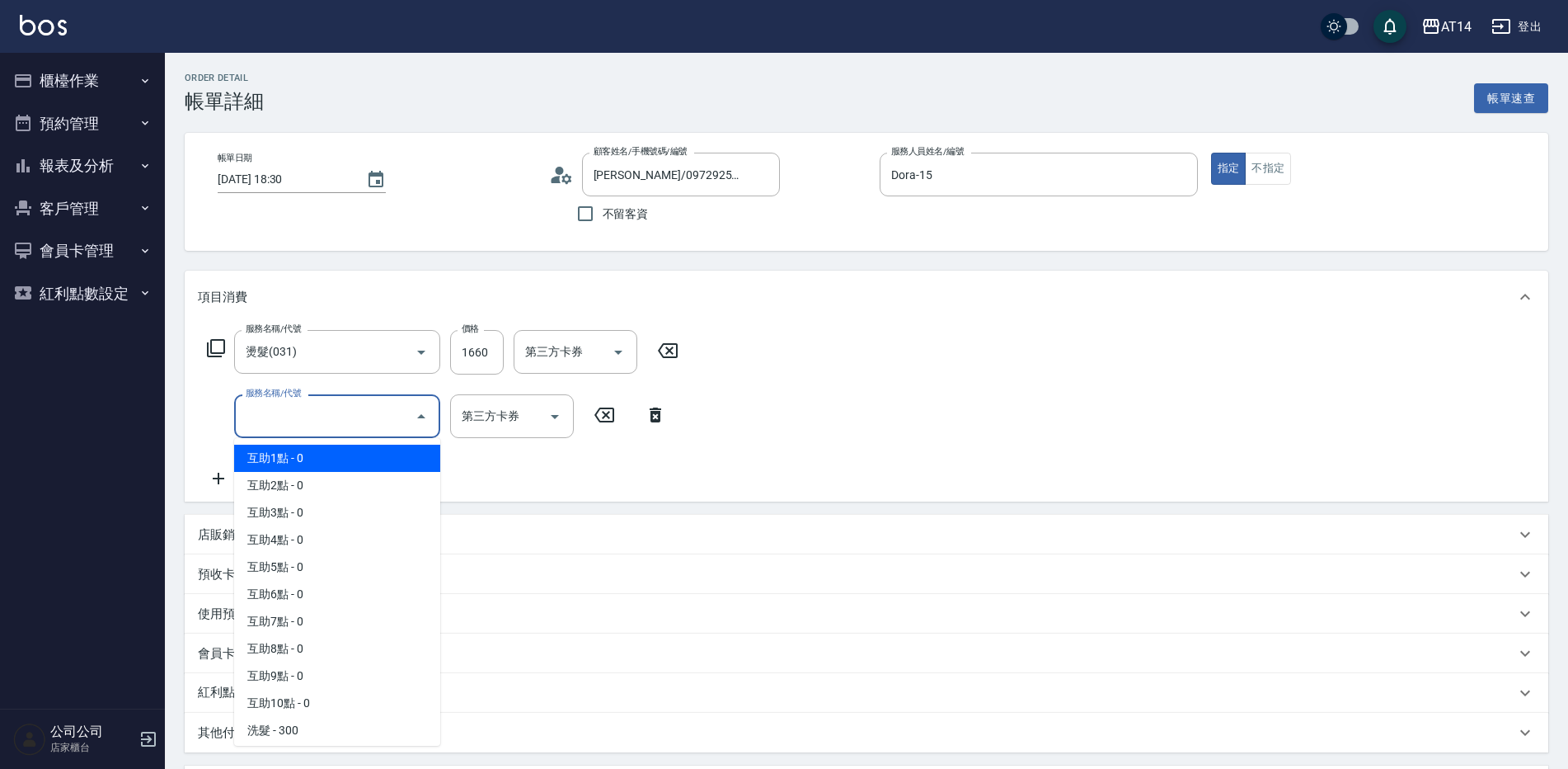
click at [328, 461] on span "互助1點 - 0" at bounding box center [338, 458] width 206 height 27
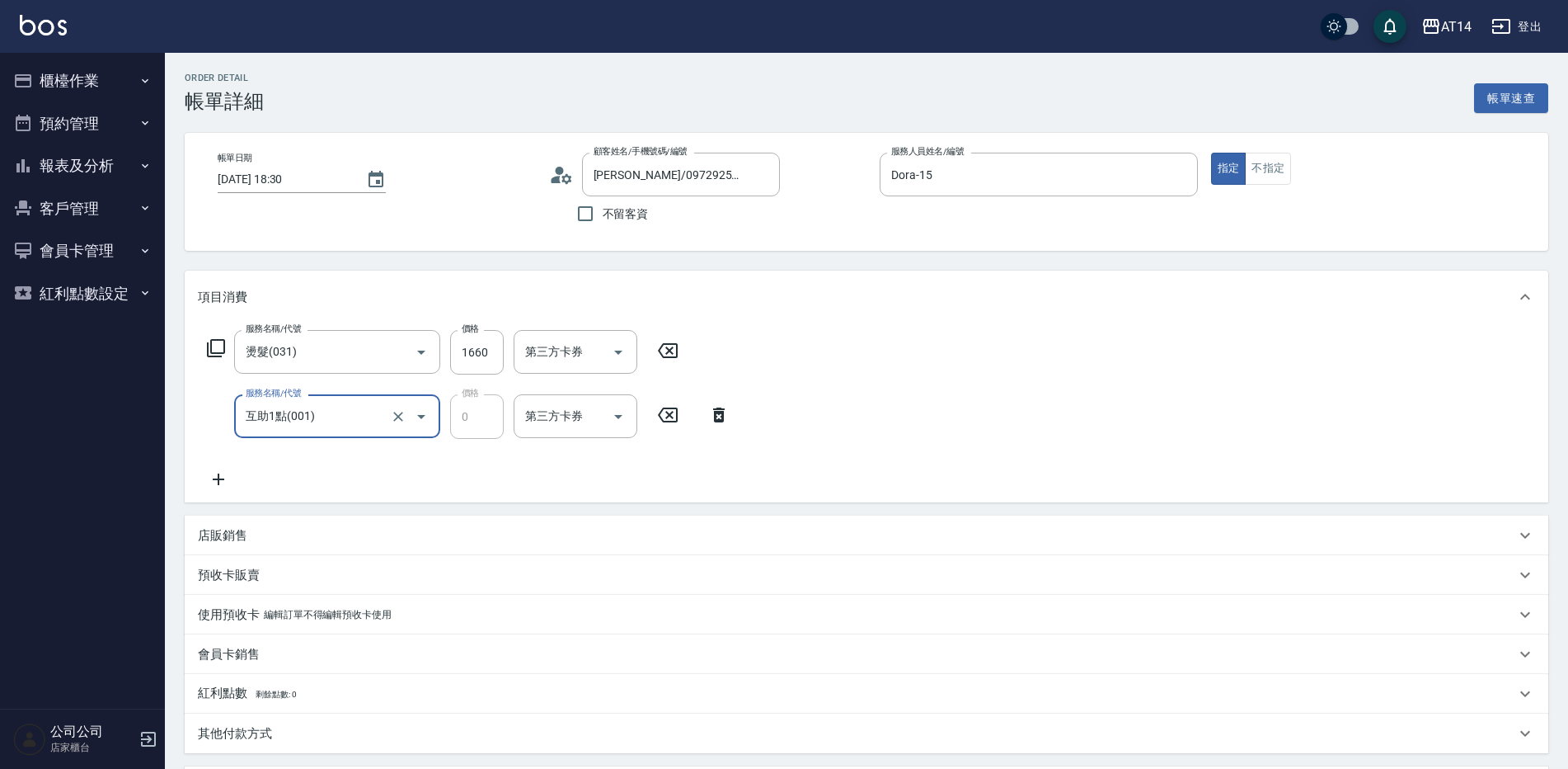
type input "互助1點(001)"
click at [558, 426] on input "互助點數-1" at bounding box center [562, 416] width 84 height 29
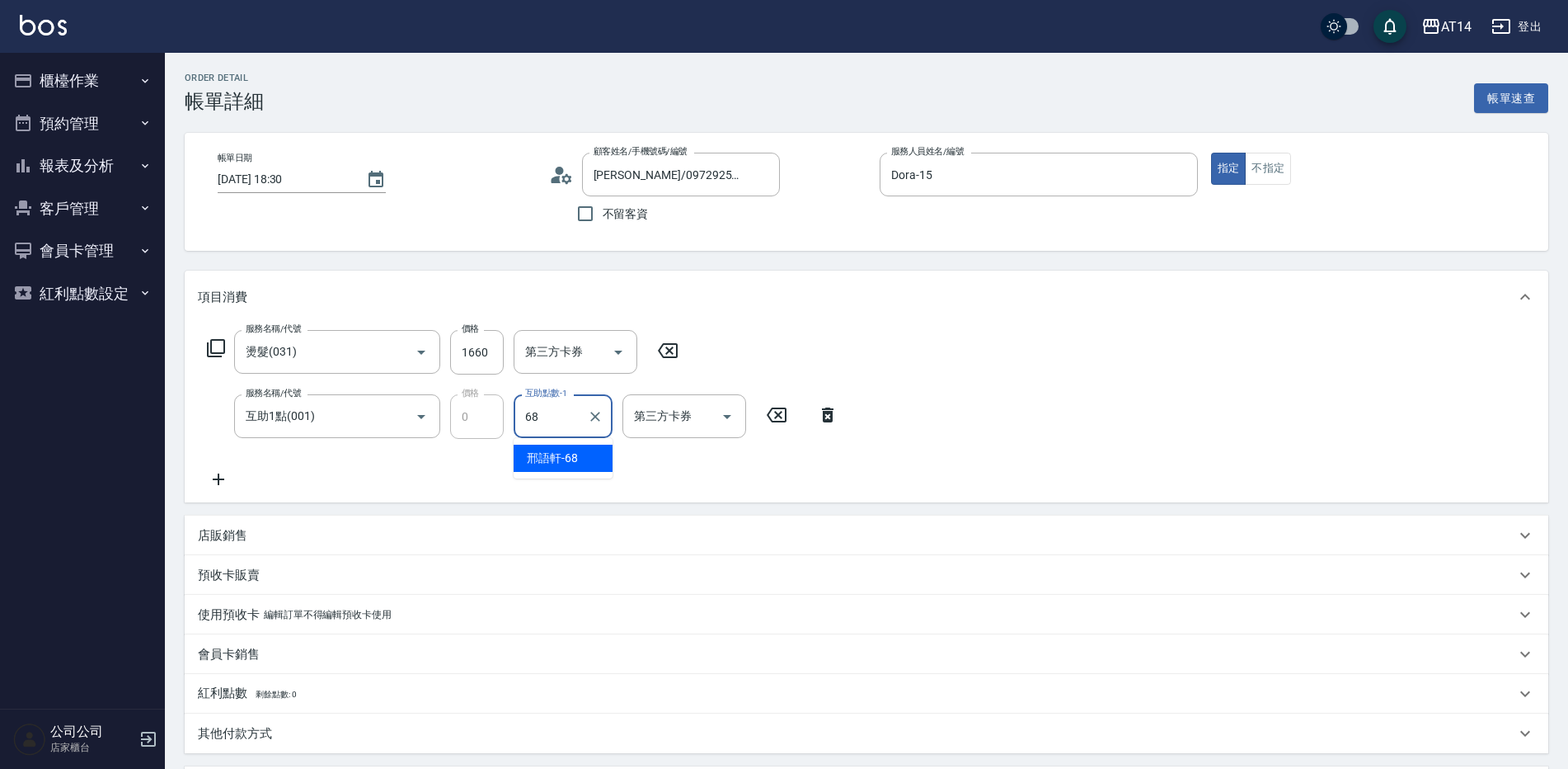
type input "邢語軒-68"
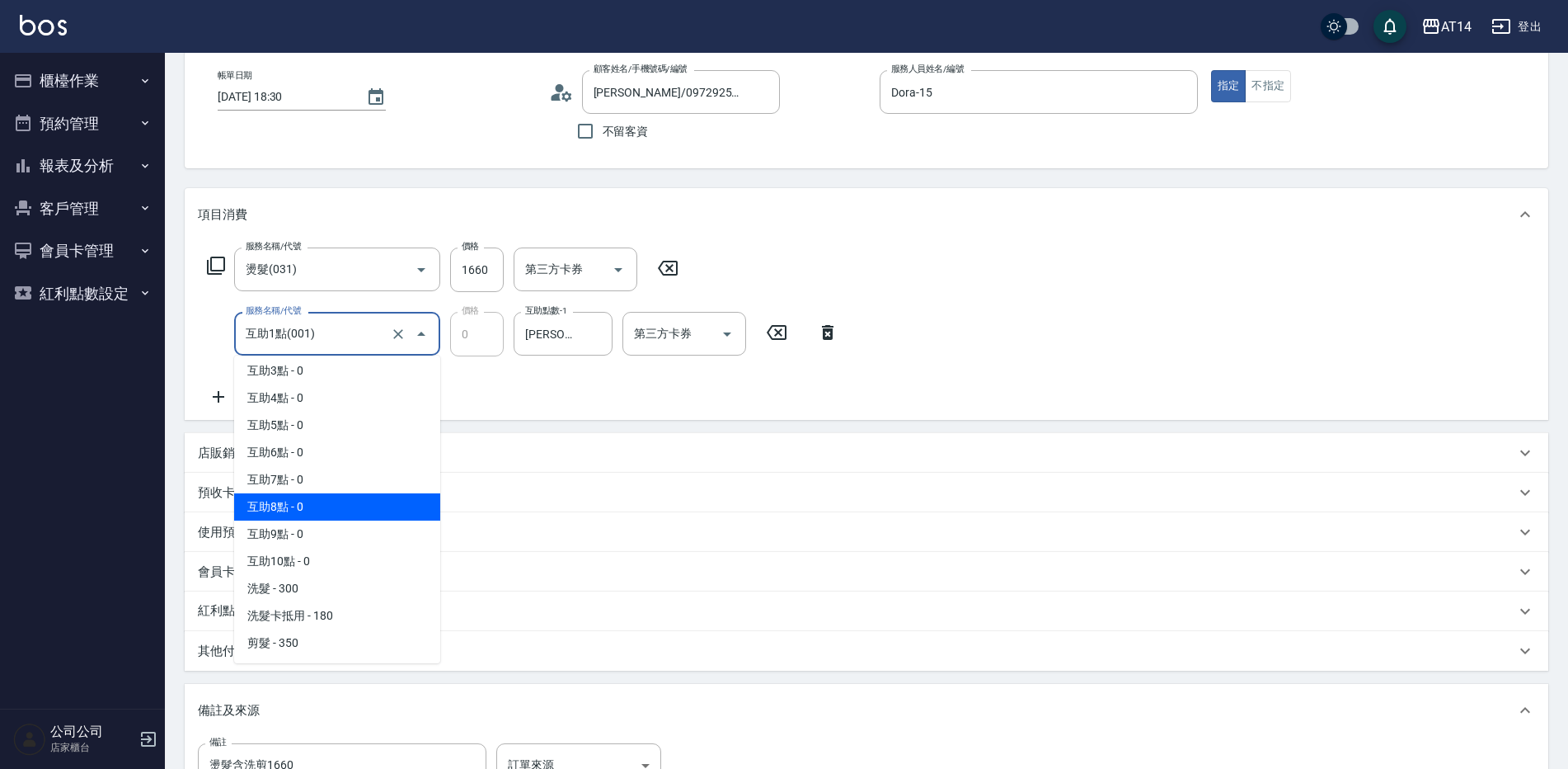
scroll to position [247, 0]
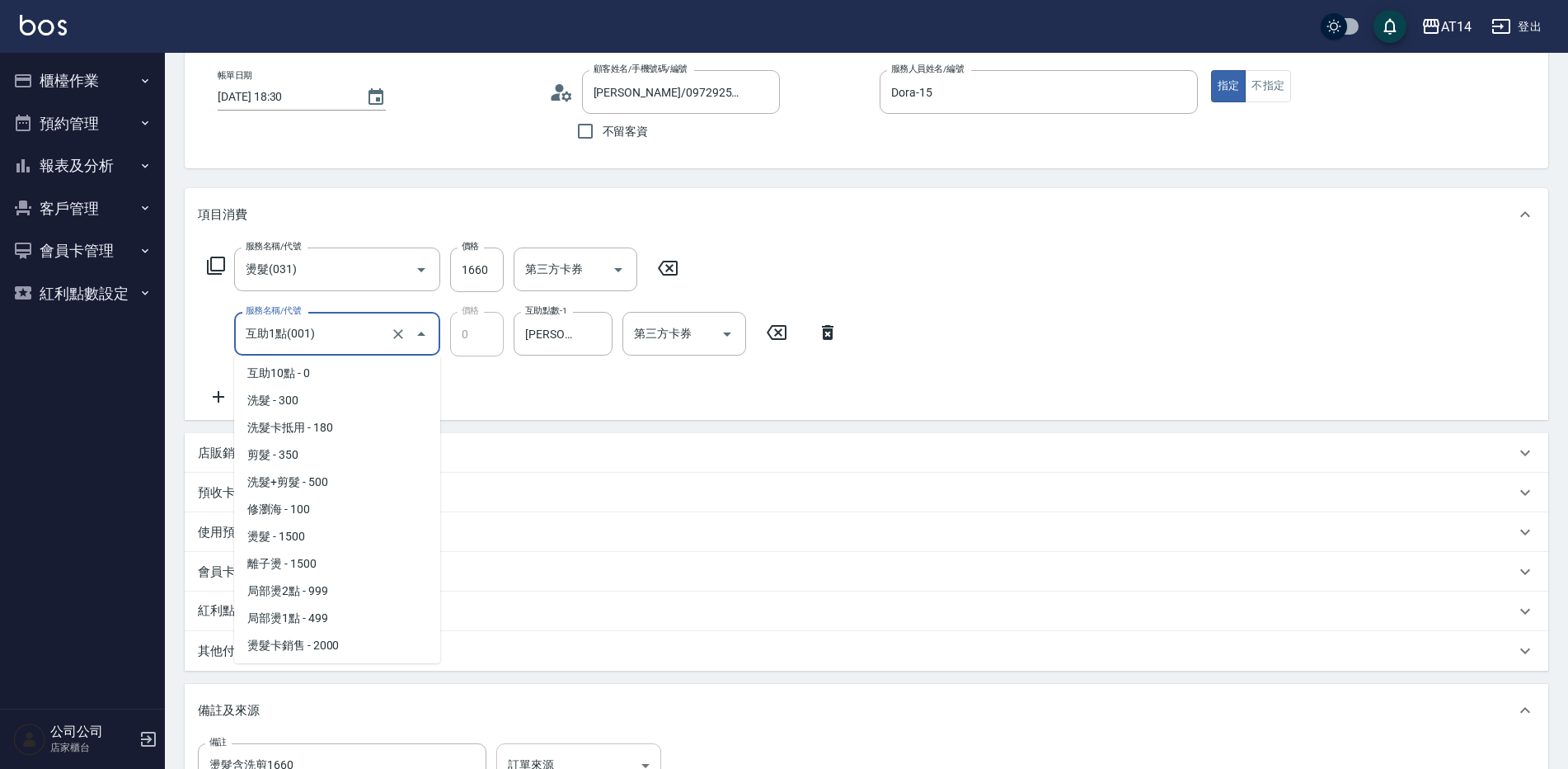
click at [595, 752] on body "AT14 登出 櫃檯作業 打帳單 帳單列表 掛單列表 現金收支登錄 材料自購登錄 每日結帳 排班表 掃碼打卡 預約管理 預約管理 單日預約紀錄 單週預約紀錄 …" at bounding box center [784, 455] width 1568 height 1075
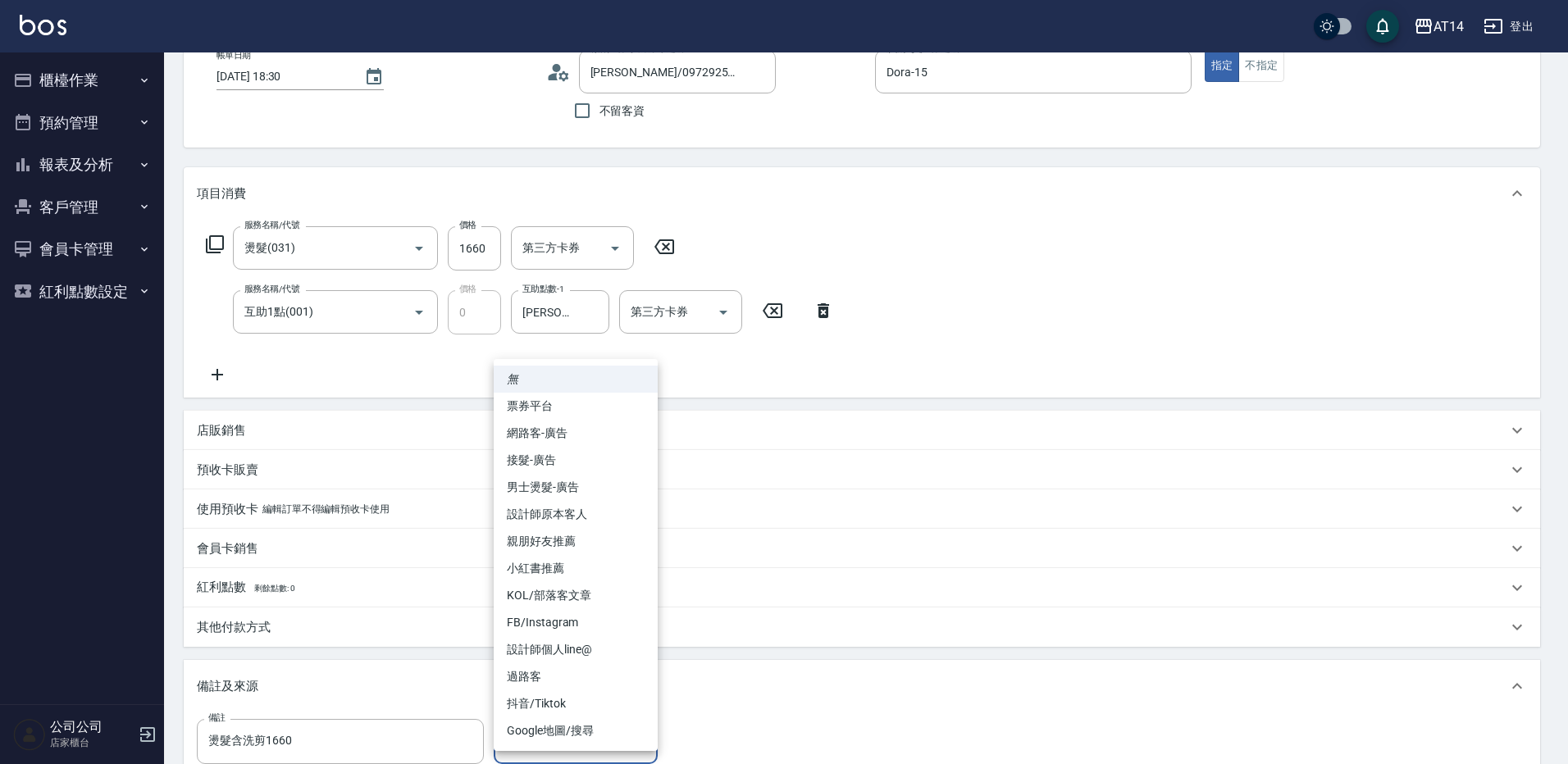
click at [597, 511] on li "設計師原本客人" at bounding box center [575, 514] width 164 height 27
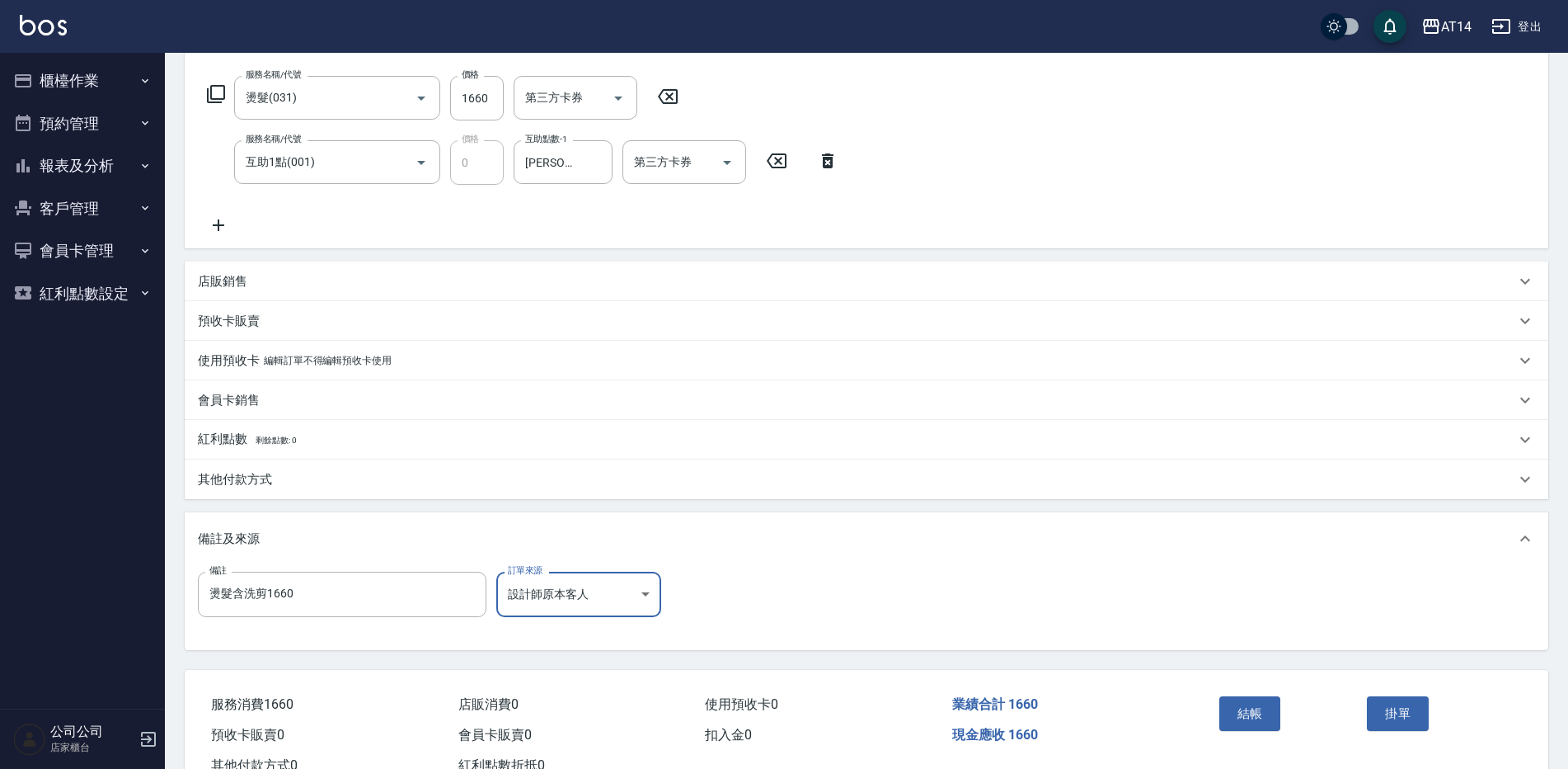
scroll to position [267, 0]
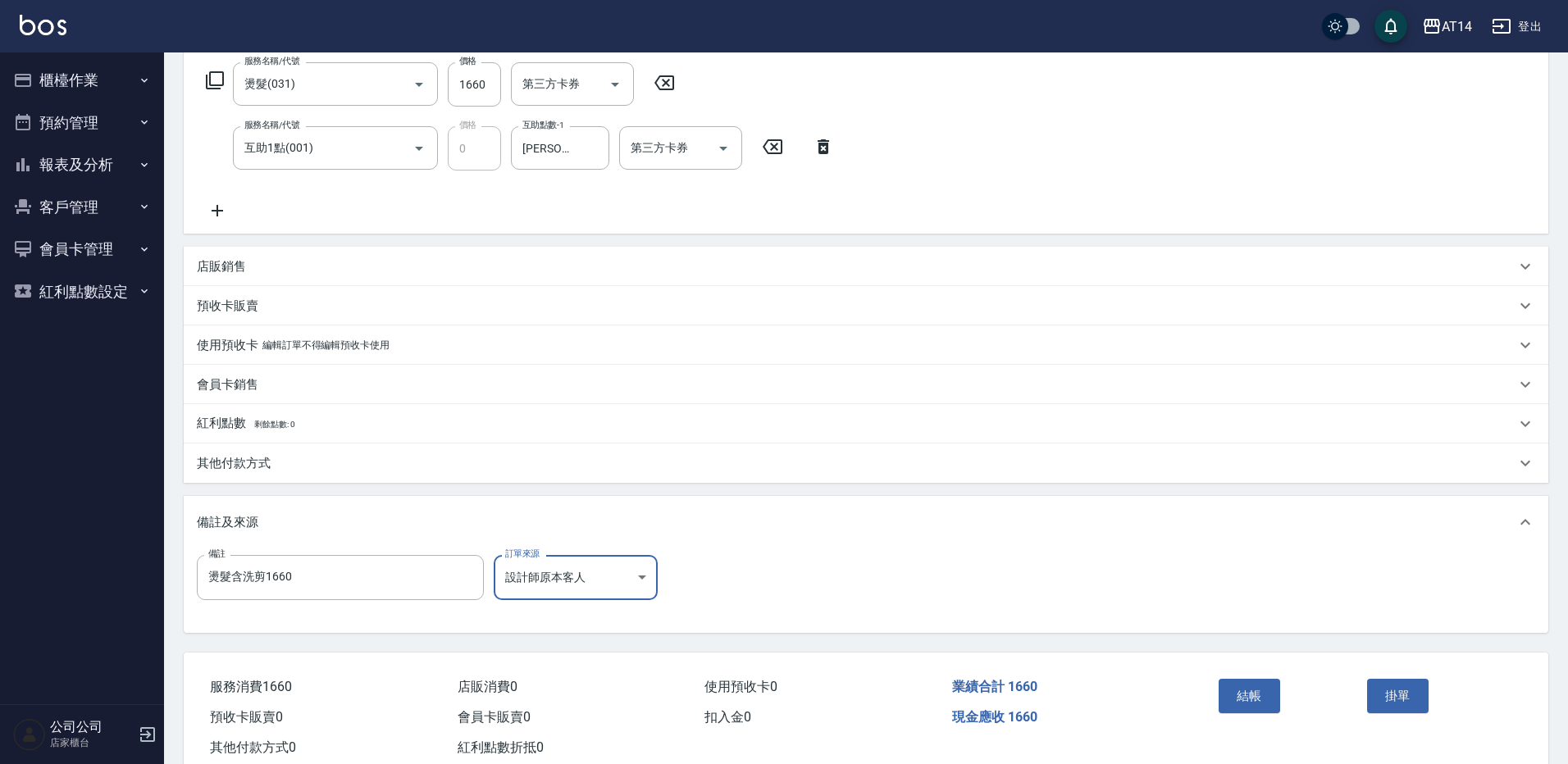
click at [619, 559] on body "AT14 登出 櫃檯作業 打帳單 帳單列表 掛單列表 現金收支登錄 材料自購登錄 每日結帳 排班表 掃碼打卡 預約管理 預約管理 單日預約紀錄 單週預約紀錄 …" at bounding box center [784, 268] width 1568 height 1068
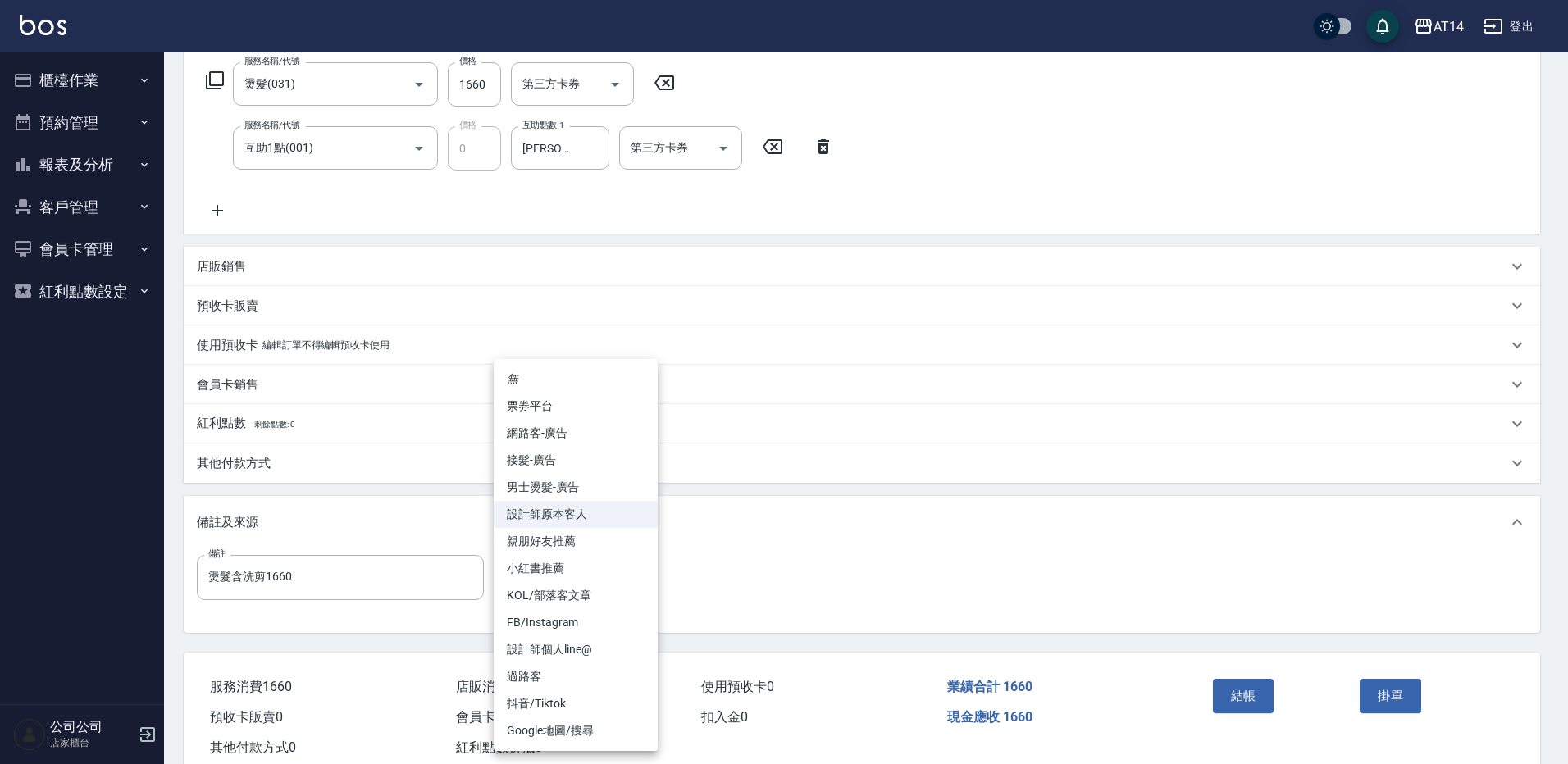
click at [598, 493] on li "男士燙髮-廣告" at bounding box center [575, 487] width 164 height 27
type input "男士燙髮-廣告"
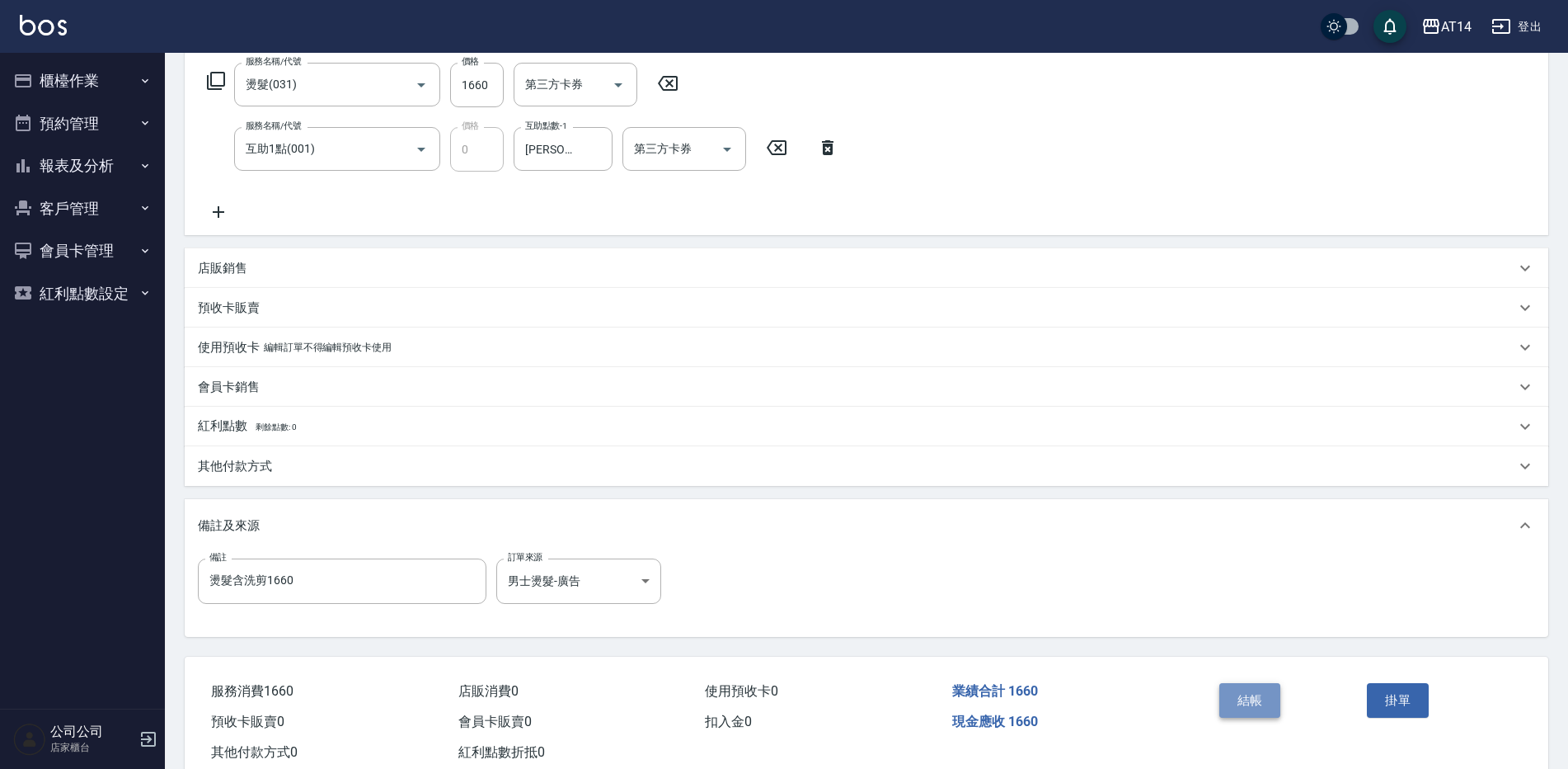
click at [1279, 697] on button "結帳" at bounding box center [1250, 700] width 62 height 35
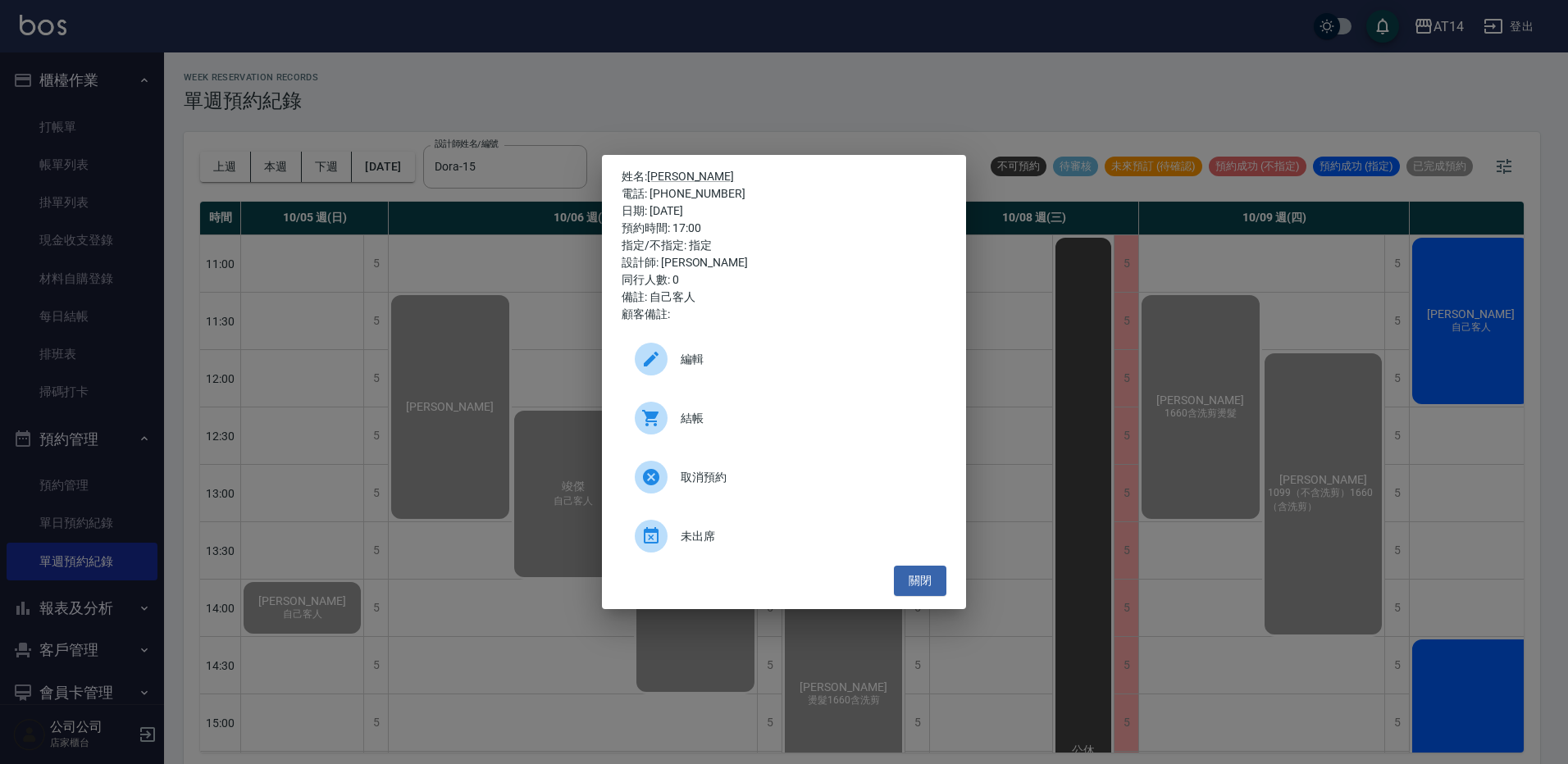
click at [538, 154] on div "姓名: 吳順平 電話: 0907436999 日期: 2025/10/09 預約時間: 17:00 指定/不指定: 指定 設計師: Dora 同行人數: 0 …" at bounding box center [784, 382] width 1568 height 764
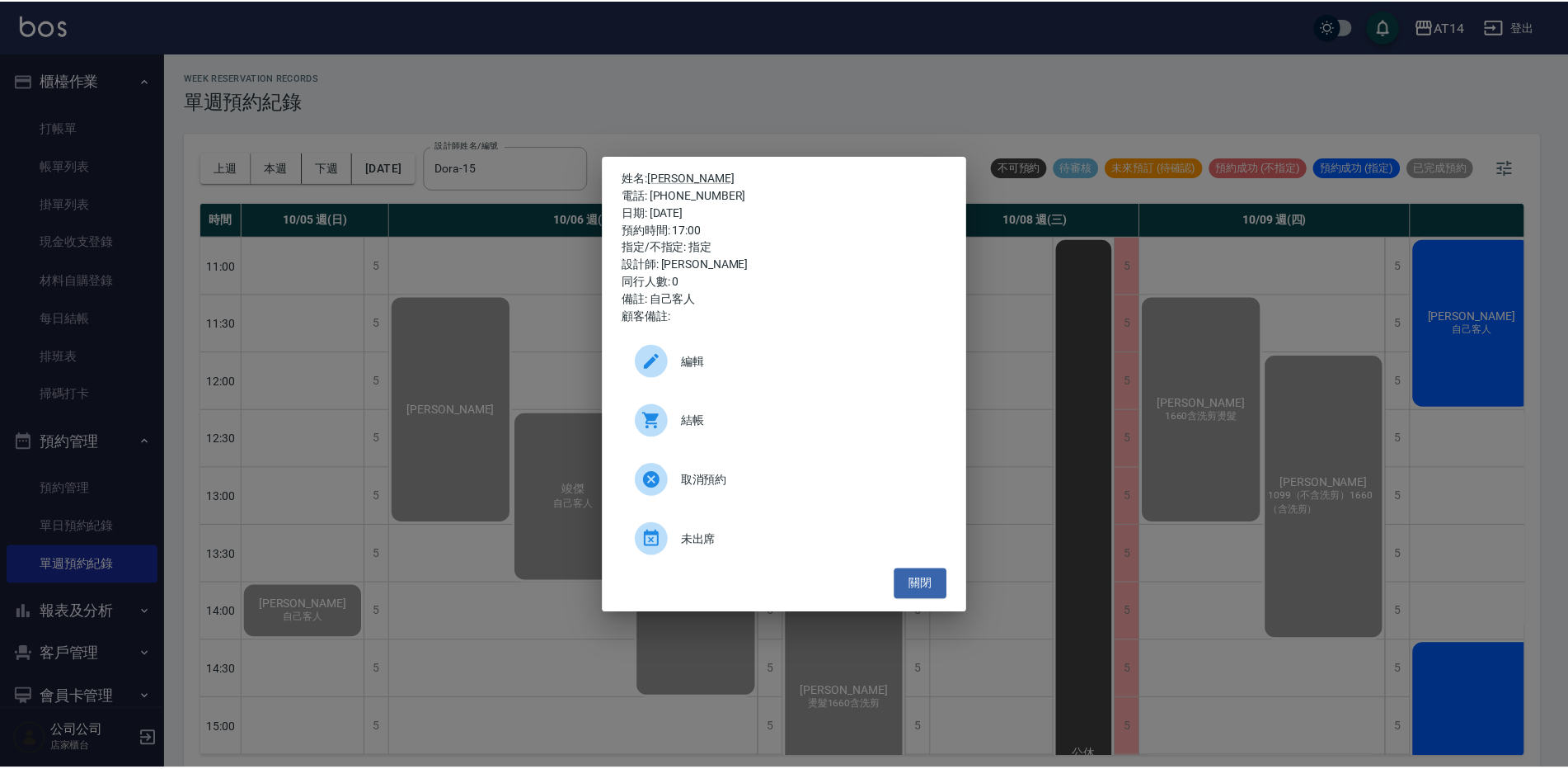
scroll to position [330, 0]
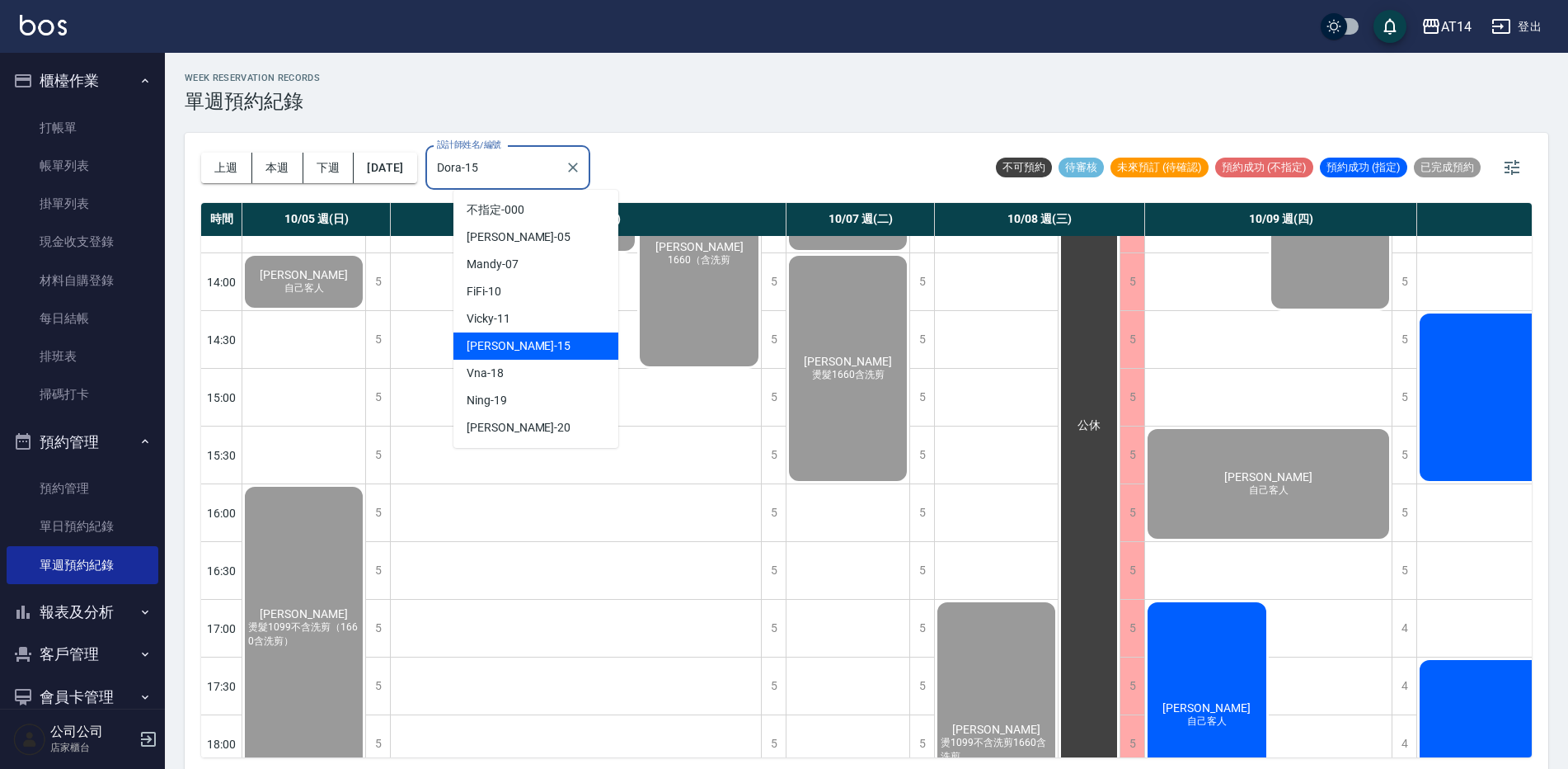
click at [520, 172] on input "Dora-15" at bounding box center [496, 168] width 125 height 29
click at [514, 323] on div "Vicky -11" at bounding box center [535, 318] width 165 height 27
type input "Vicky-11"
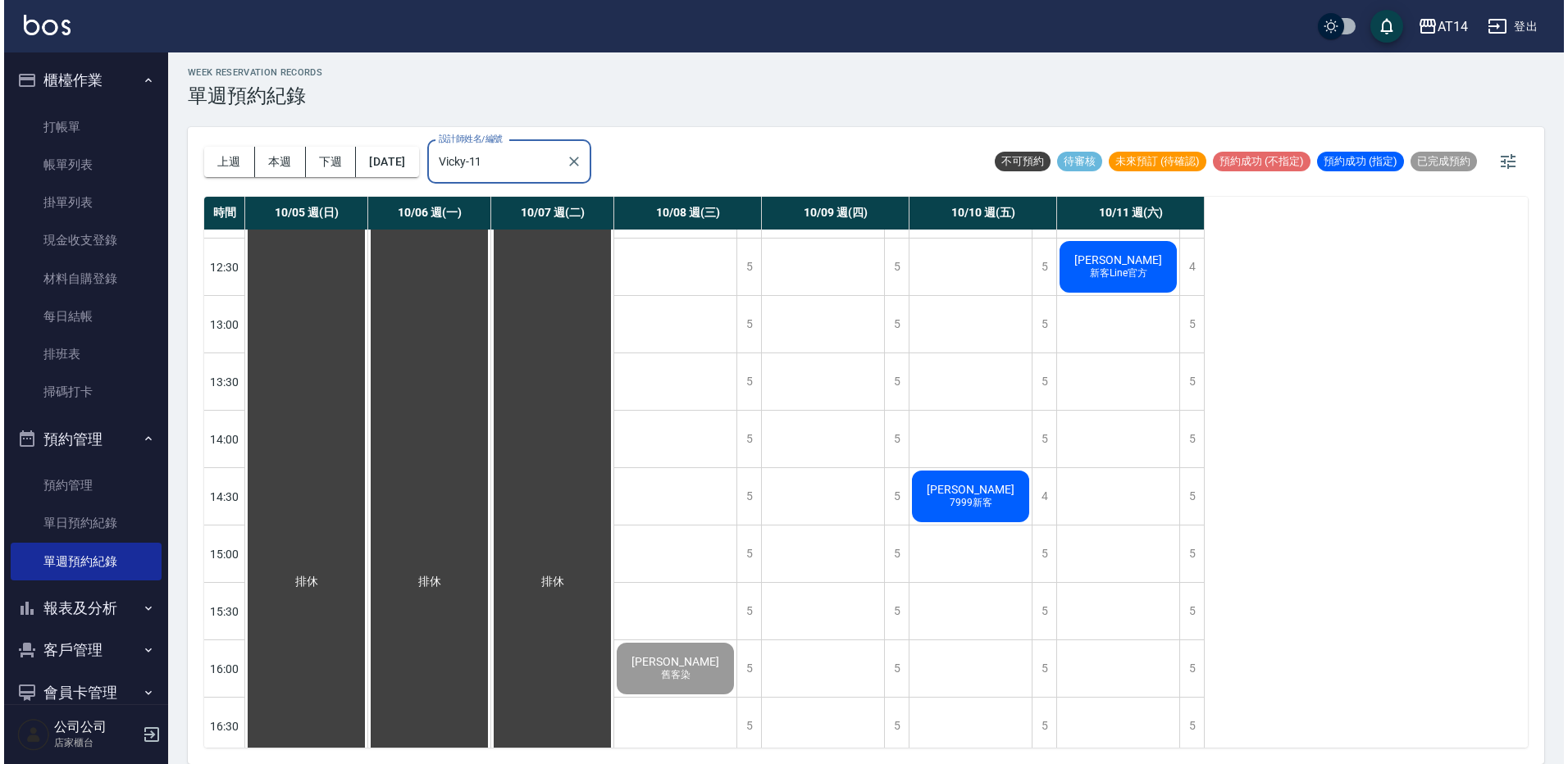
scroll to position [0, 0]
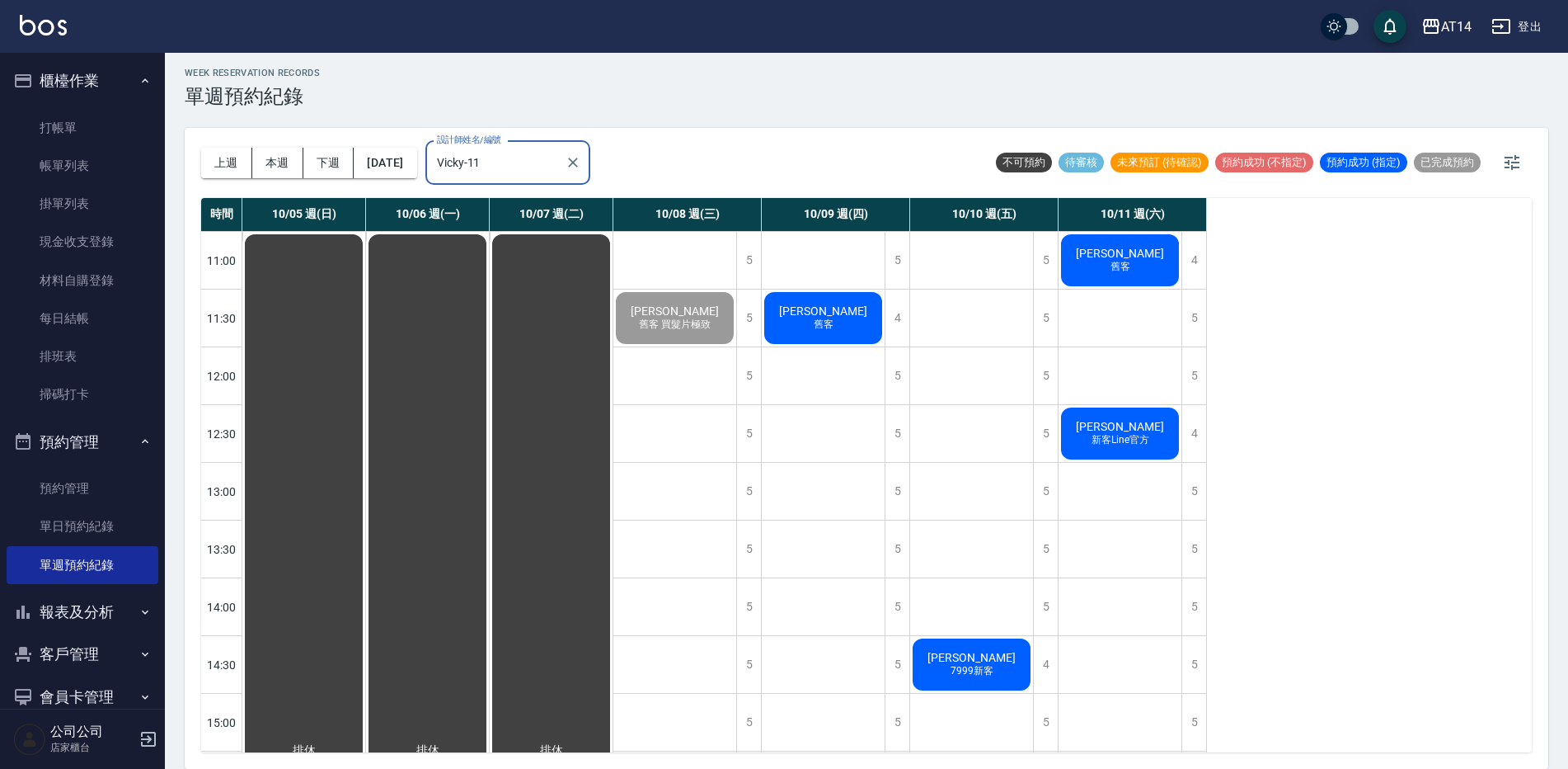
click at [821, 304] on span "[PERSON_NAME]" at bounding box center [823, 311] width 95 height 14
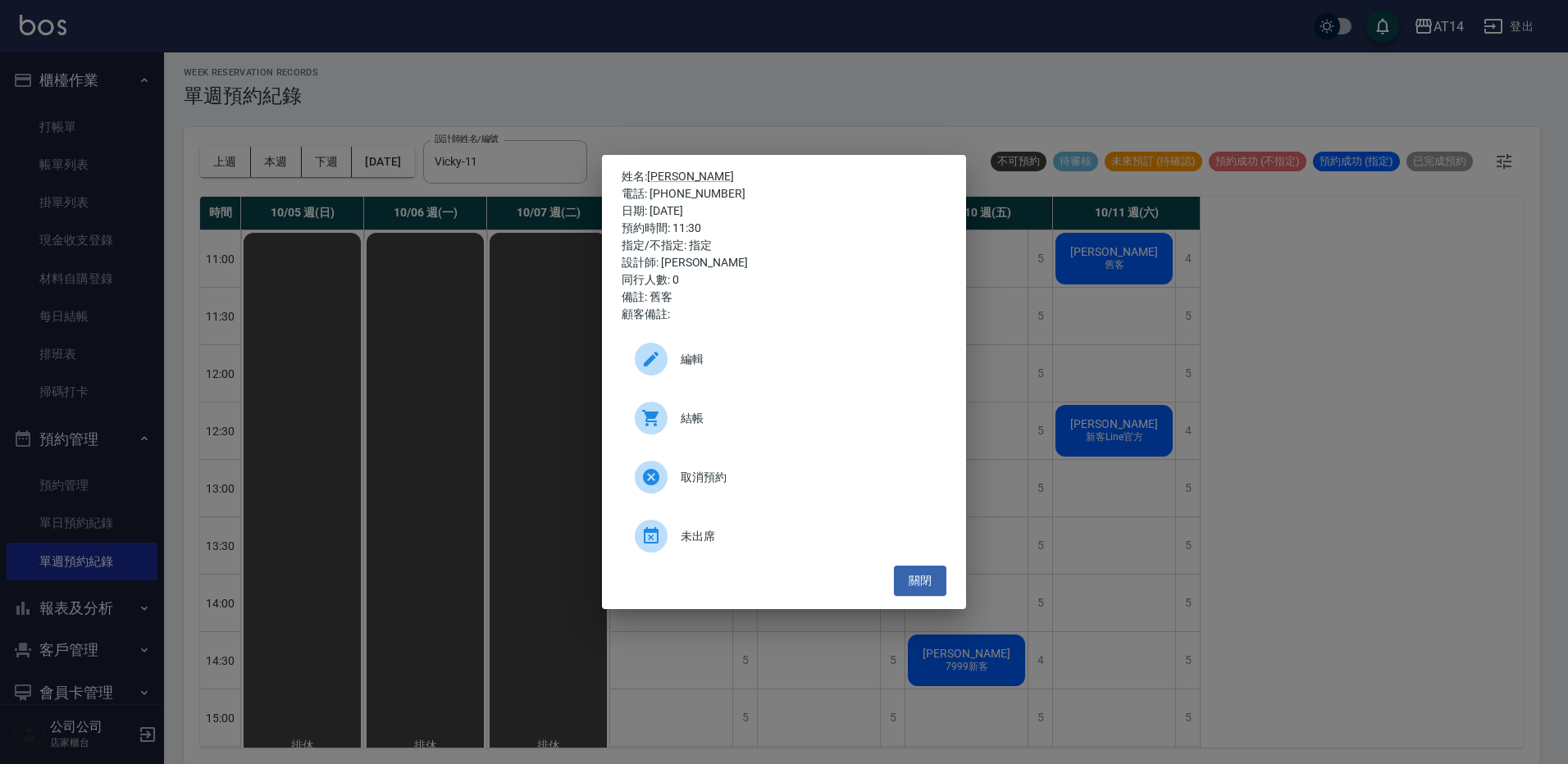
click at [797, 392] on link "編輯" at bounding box center [784, 366] width 325 height 59
click at [714, 421] on span "結帳" at bounding box center [807, 418] width 252 height 17
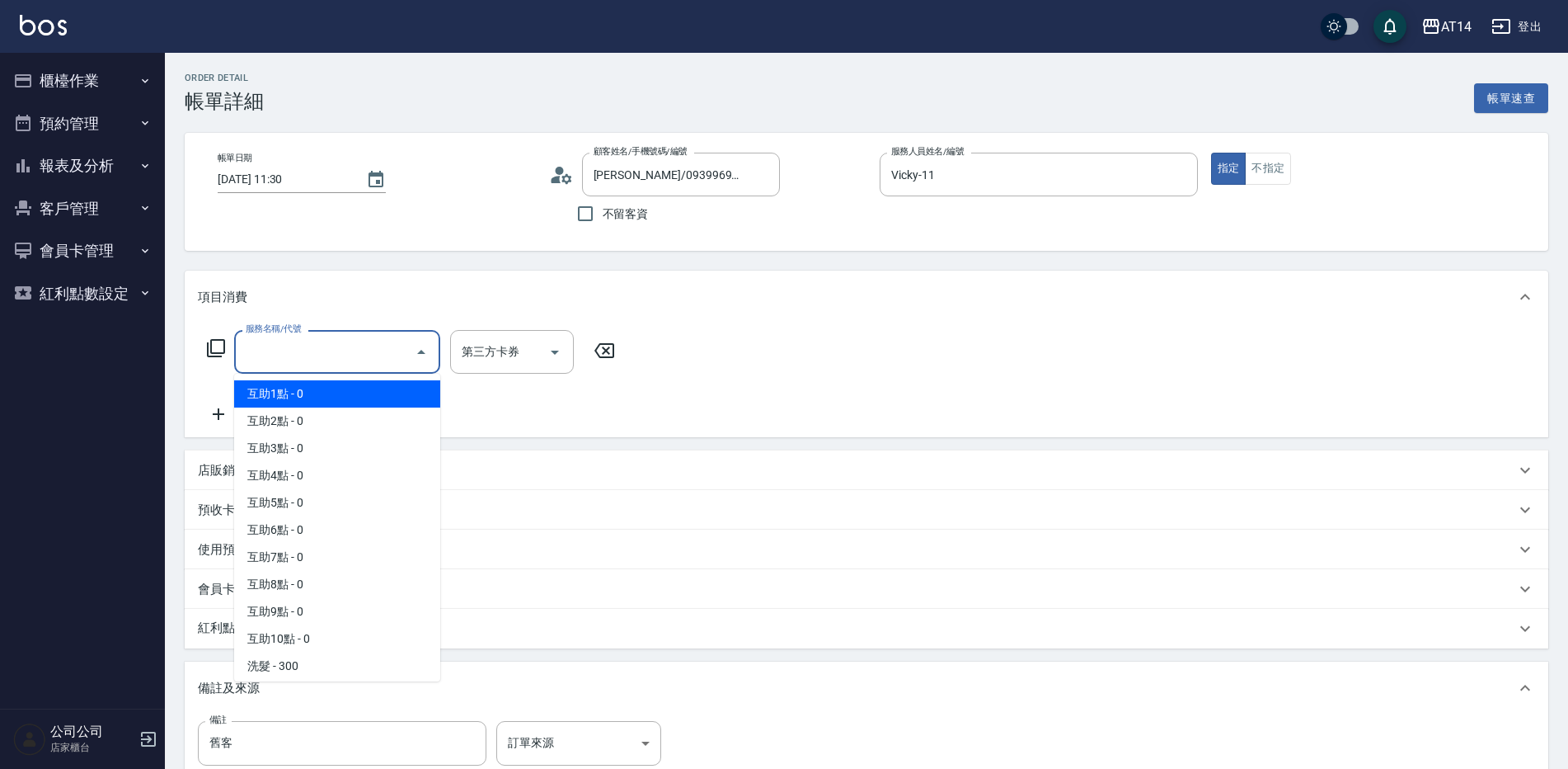
type input "0"
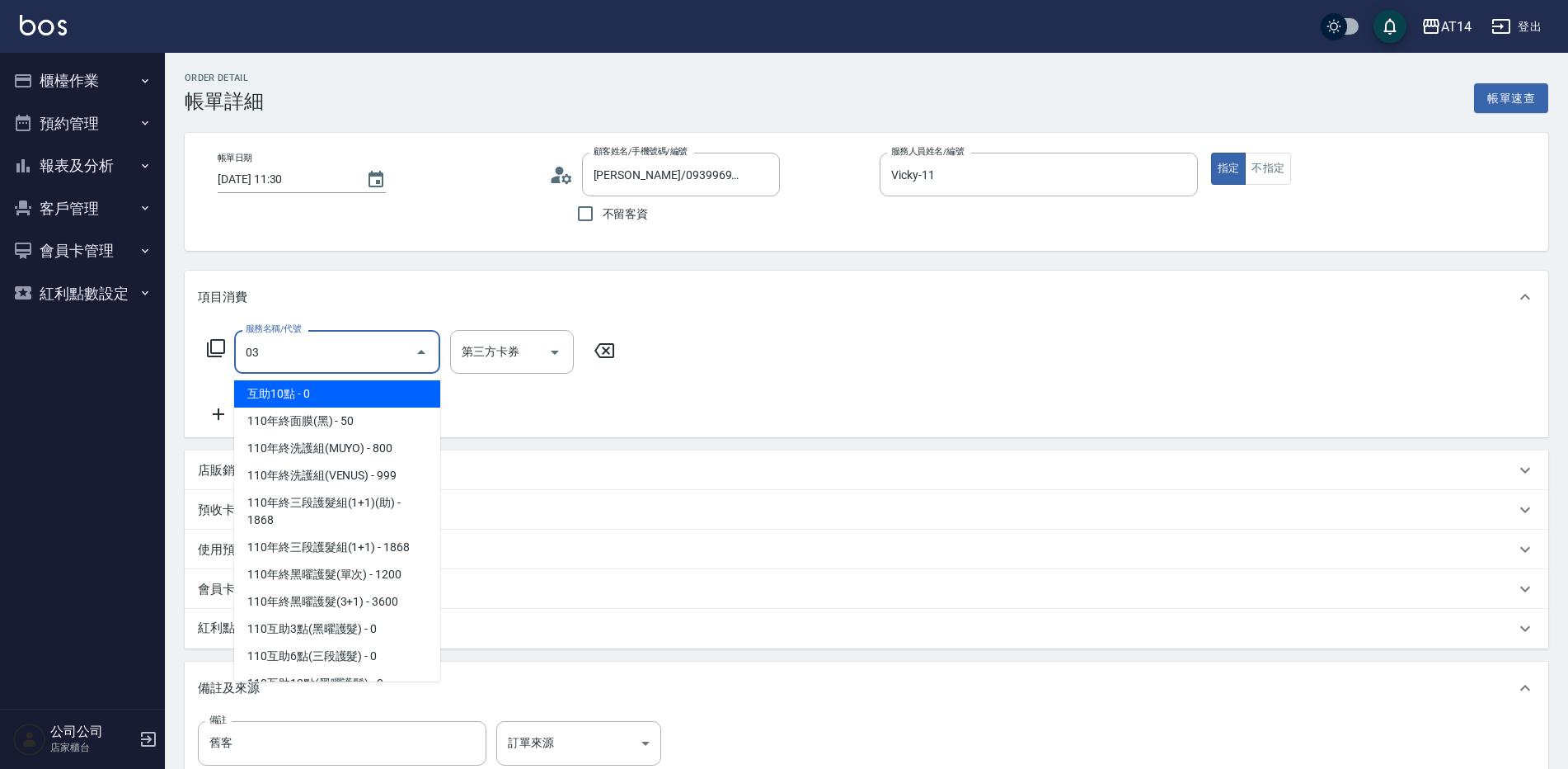
type input "031"
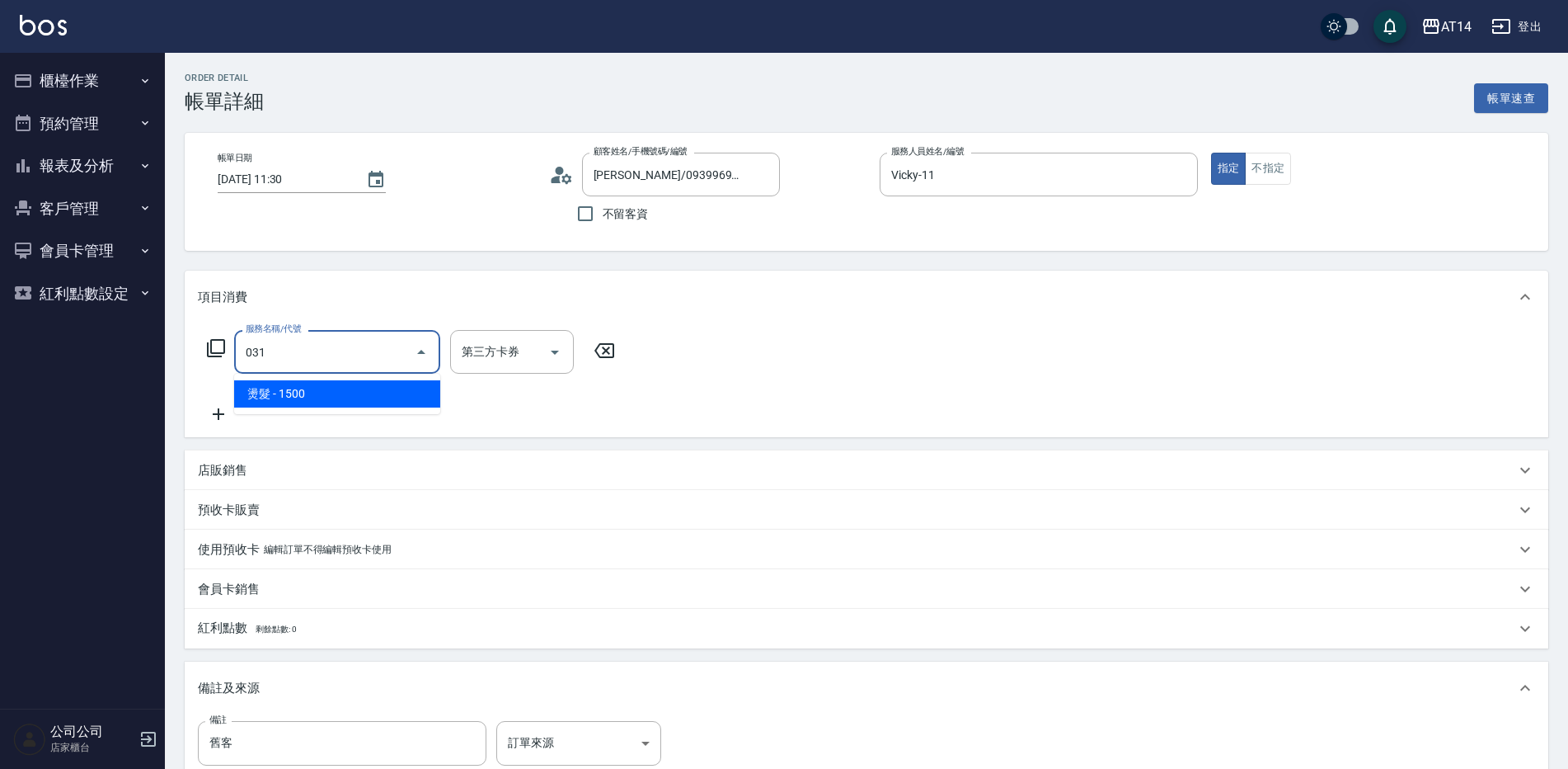
type input "3"
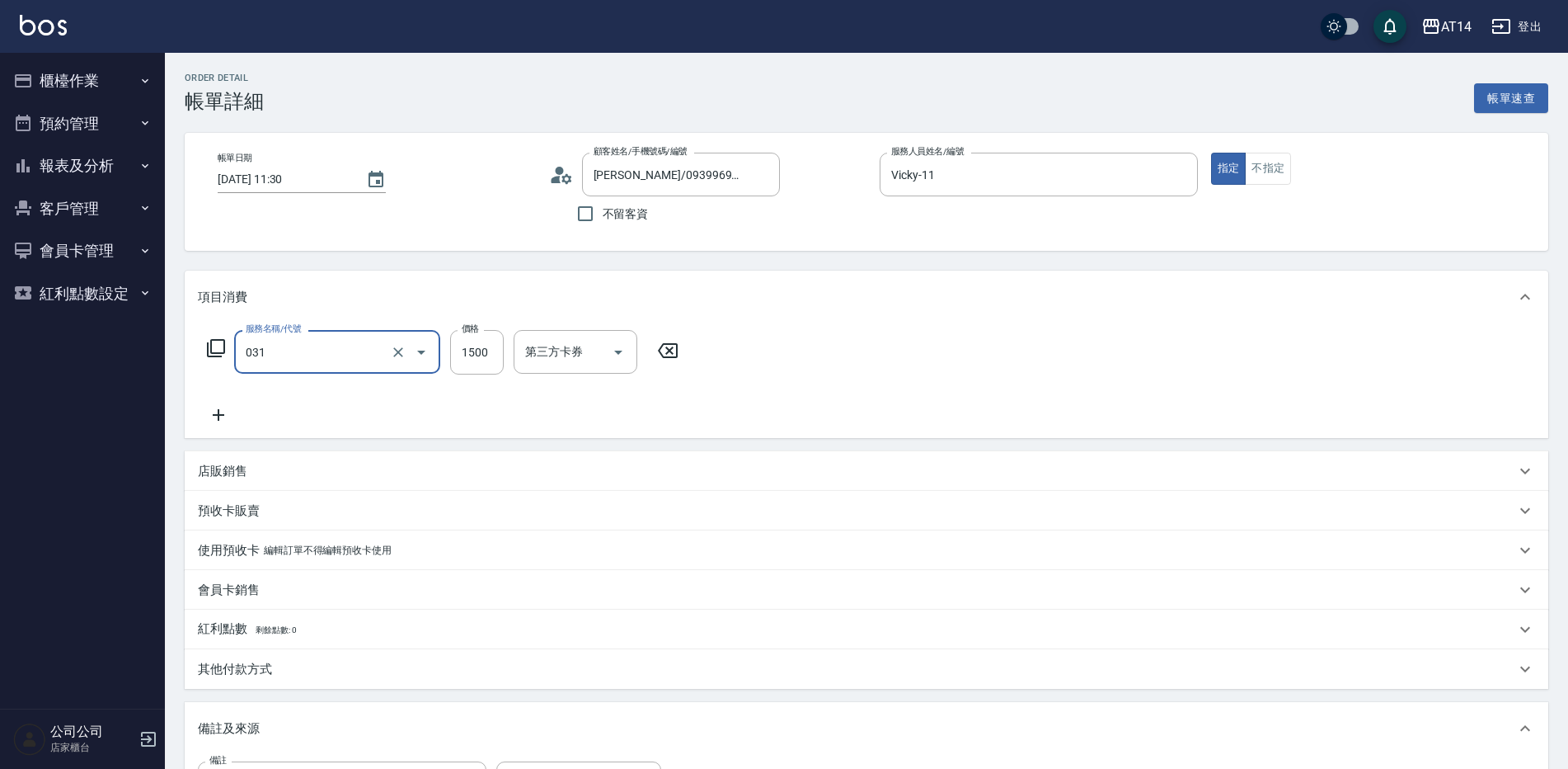
type input "燙髮(031)"
type input "4"
type input "0"
type input "400"
type input "1"
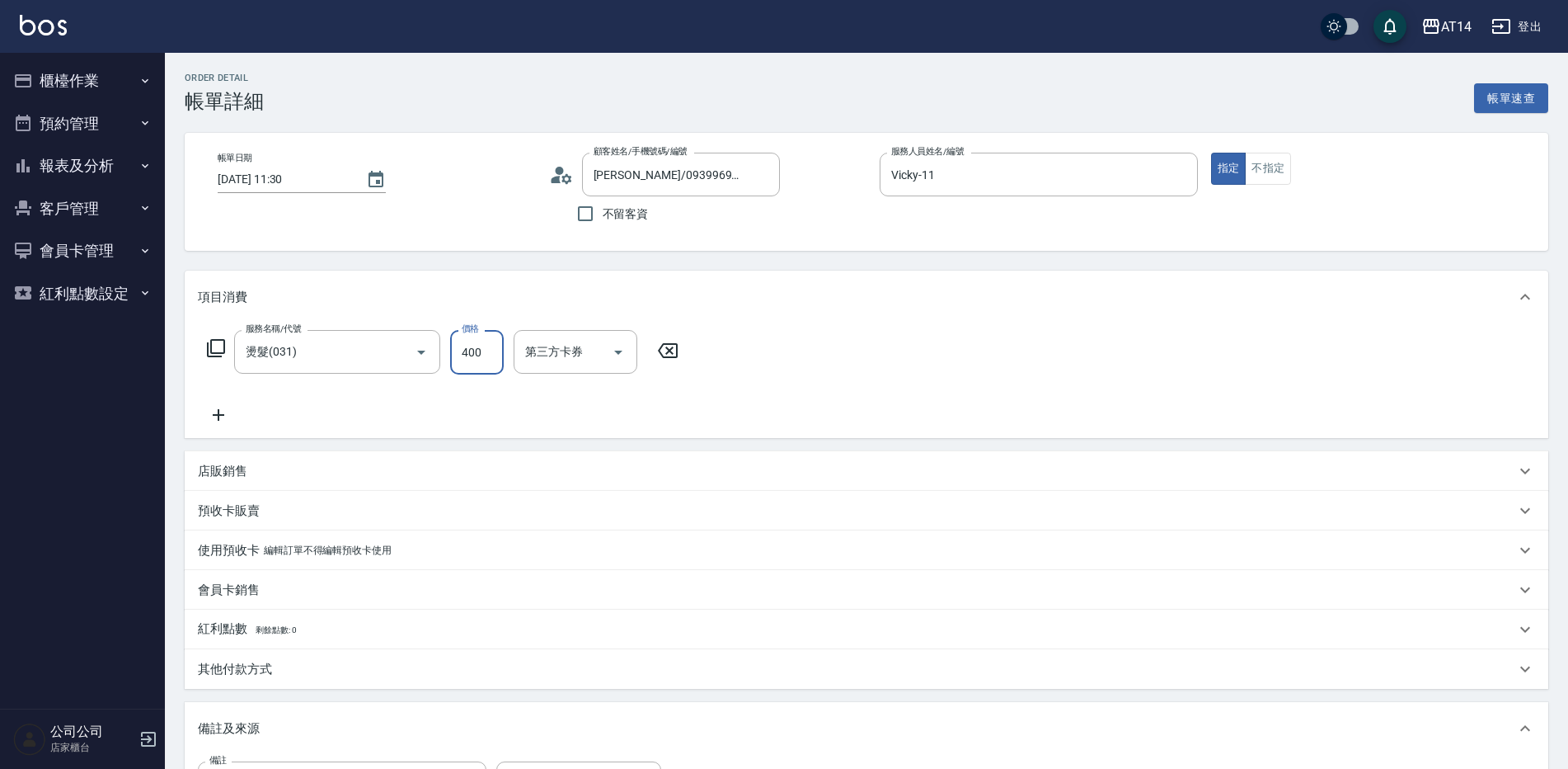
type input "4000"
type input "8"
type input "4000"
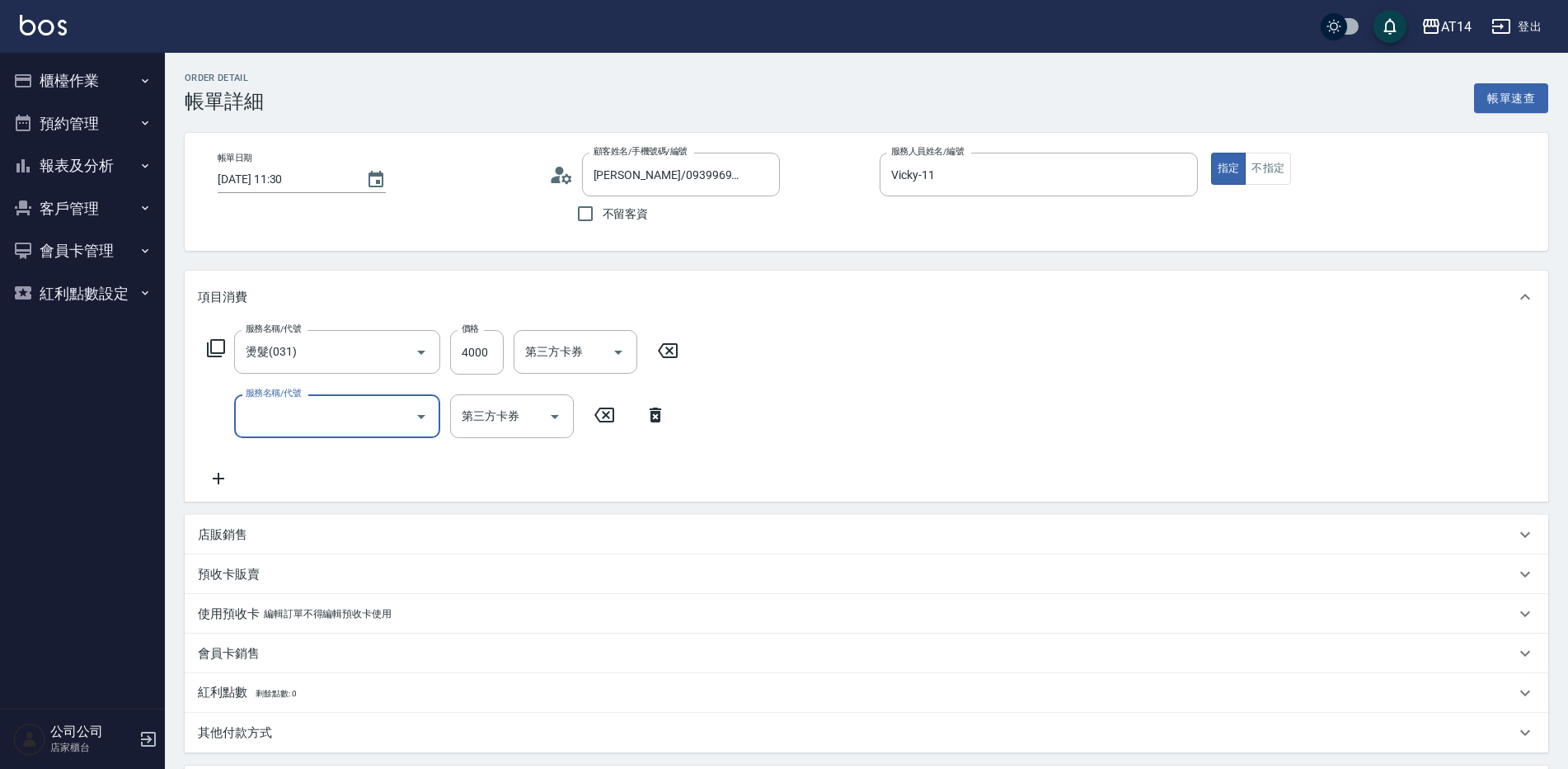
click at [364, 409] on input "服務名稱/代號" at bounding box center [324, 416] width 167 height 29
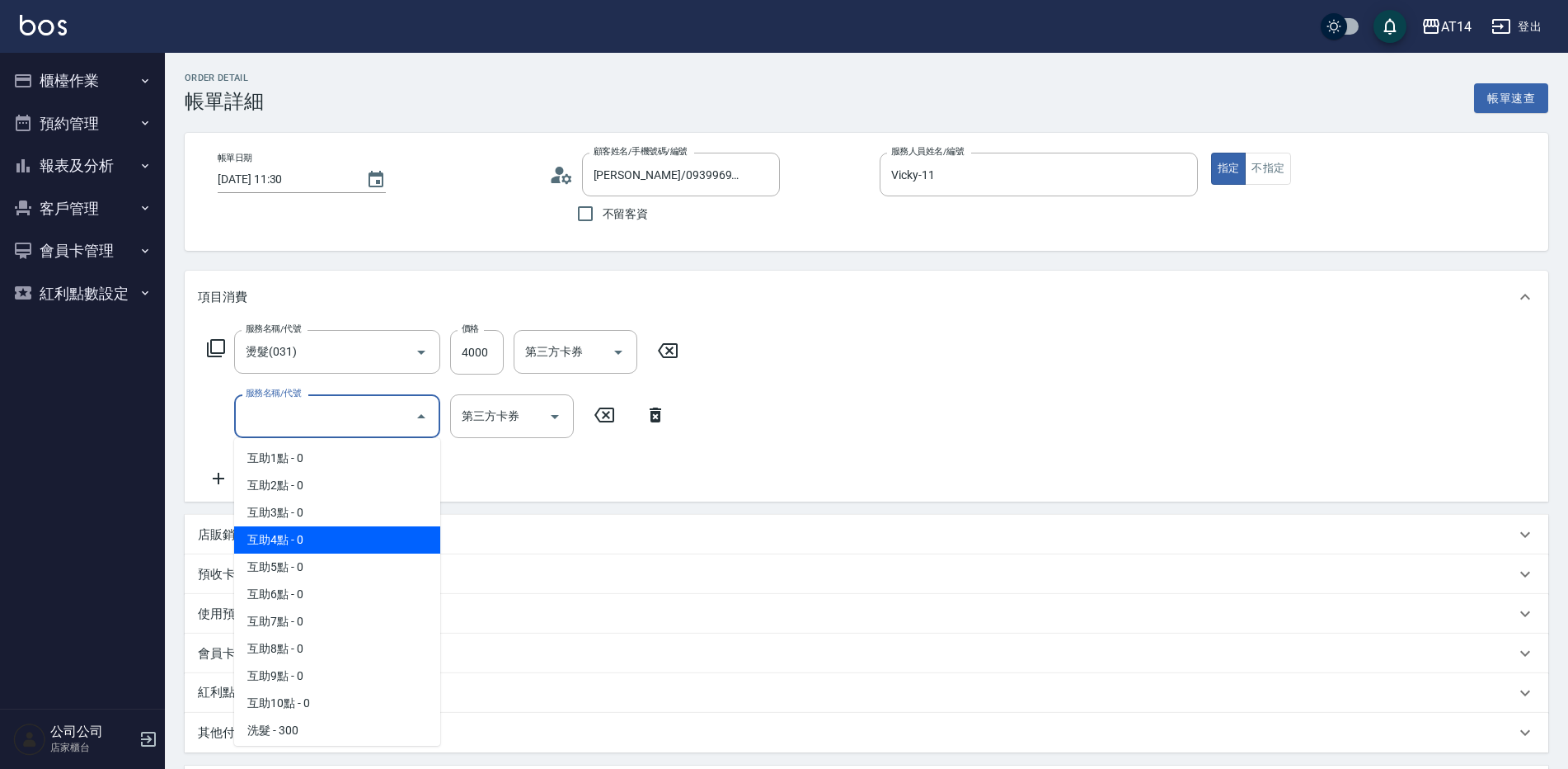
drag, startPoint x: 330, startPoint y: 545, endPoint x: 400, endPoint y: 493, distance: 87.2
click at [332, 545] on span "互助4點 - 0" at bounding box center [338, 539] width 206 height 27
type input "互助4點(004)"
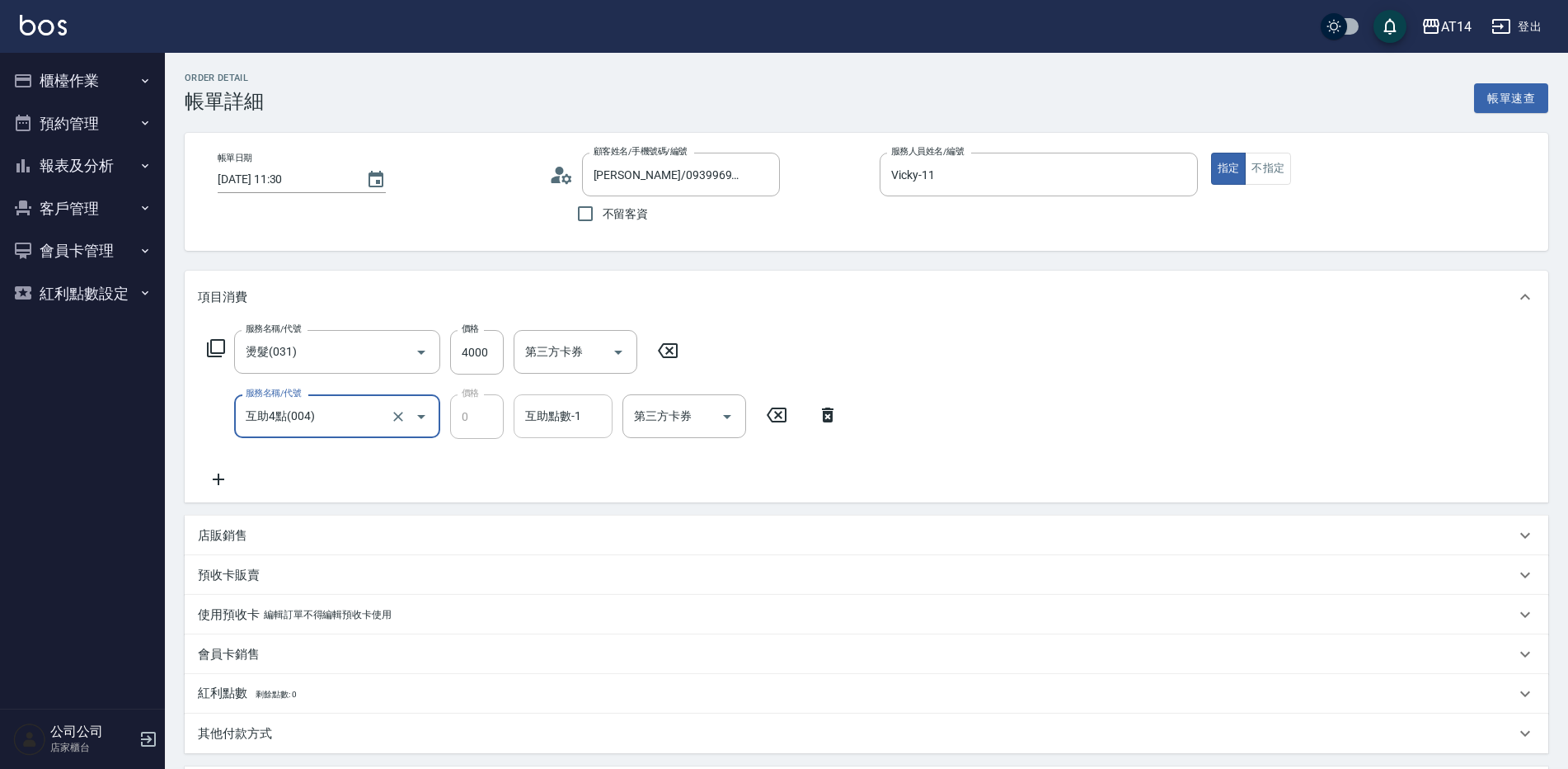
click at [567, 427] on input "互助點數-1" at bounding box center [562, 416] width 84 height 29
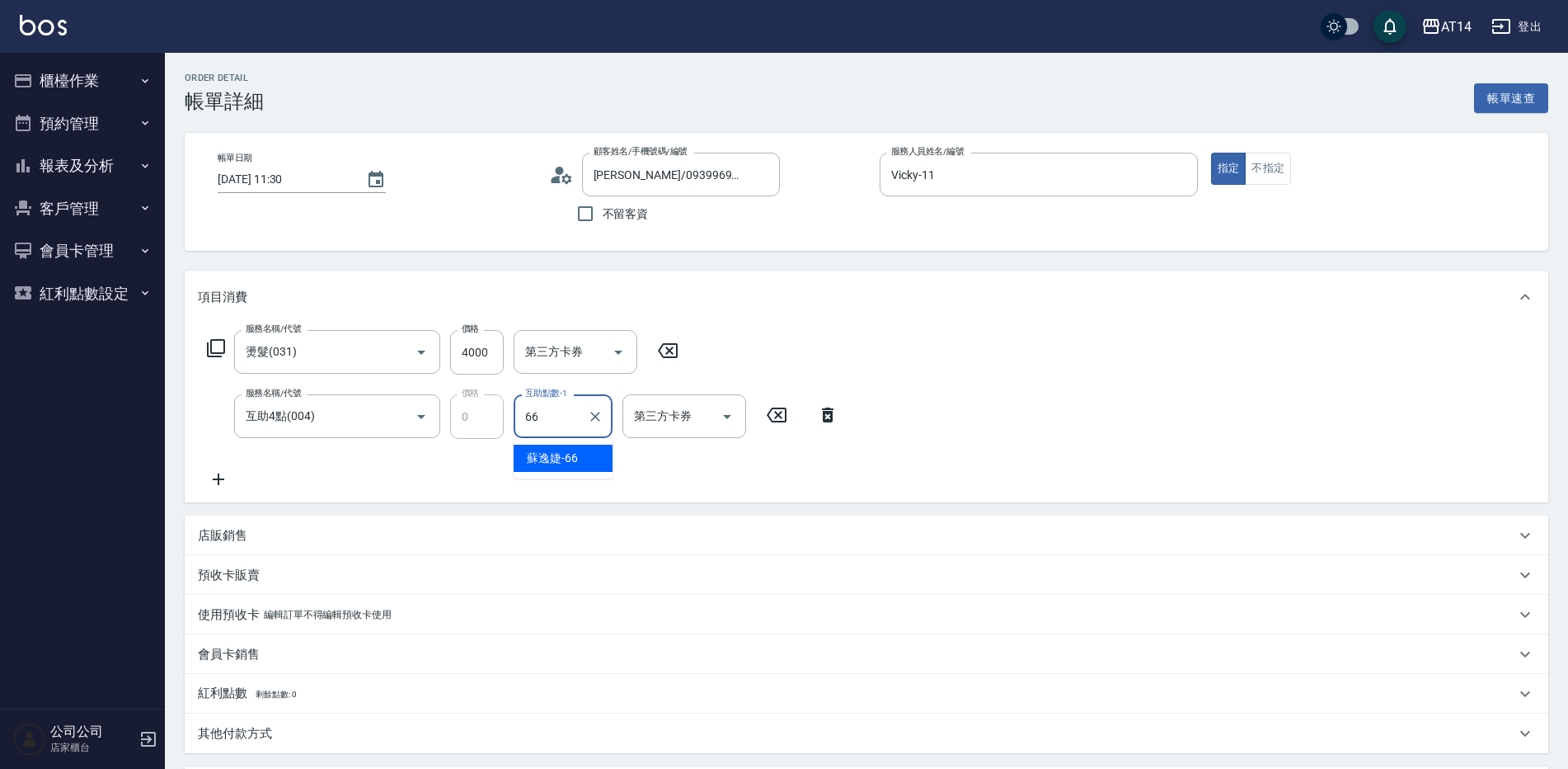
type input "蘇逸婕-66"
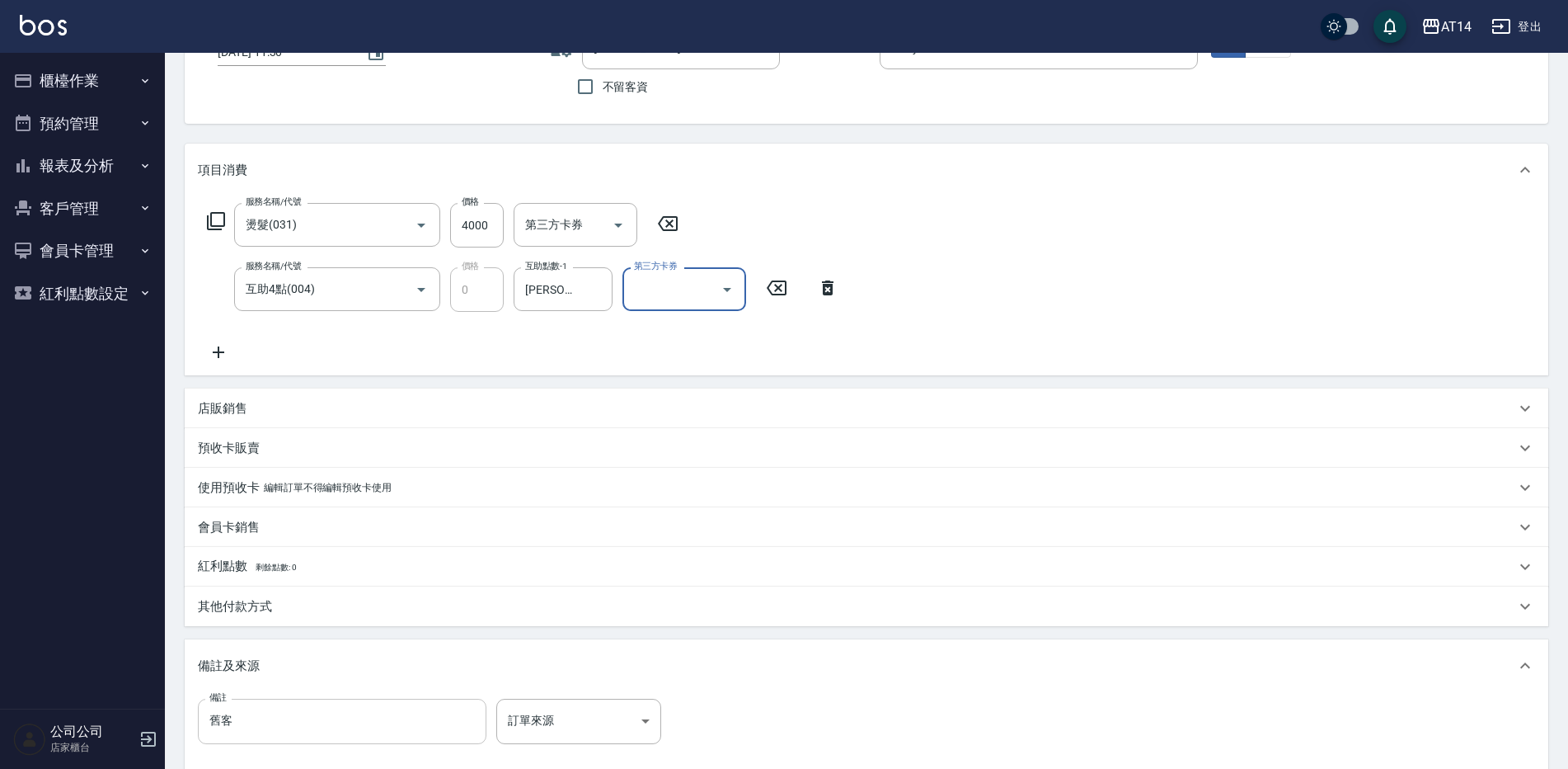
scroll to position [165, 0]
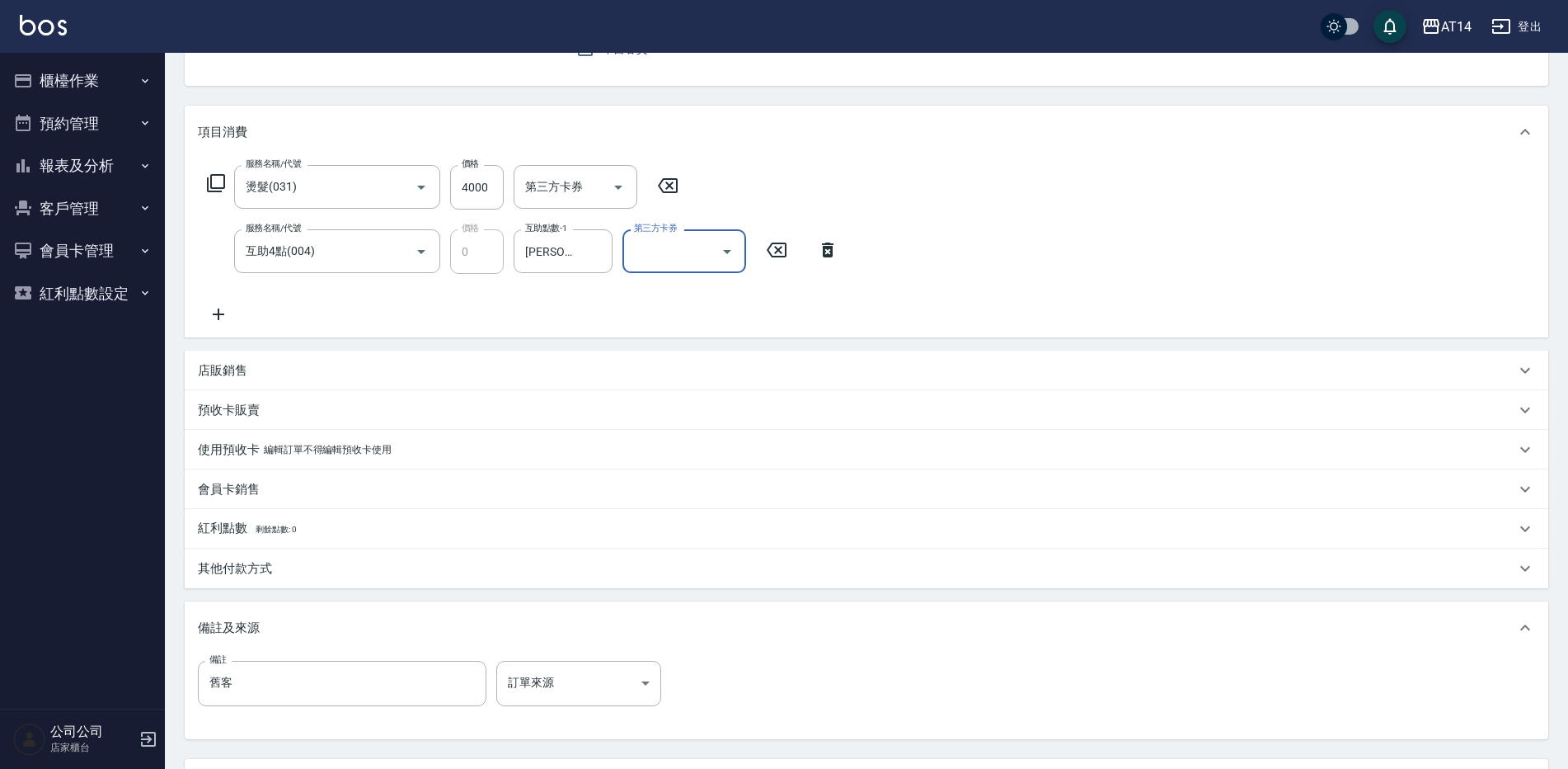
click at [321, 580] on div "其他付款方式" at bounding box center [866, 568] width 1364 height 40
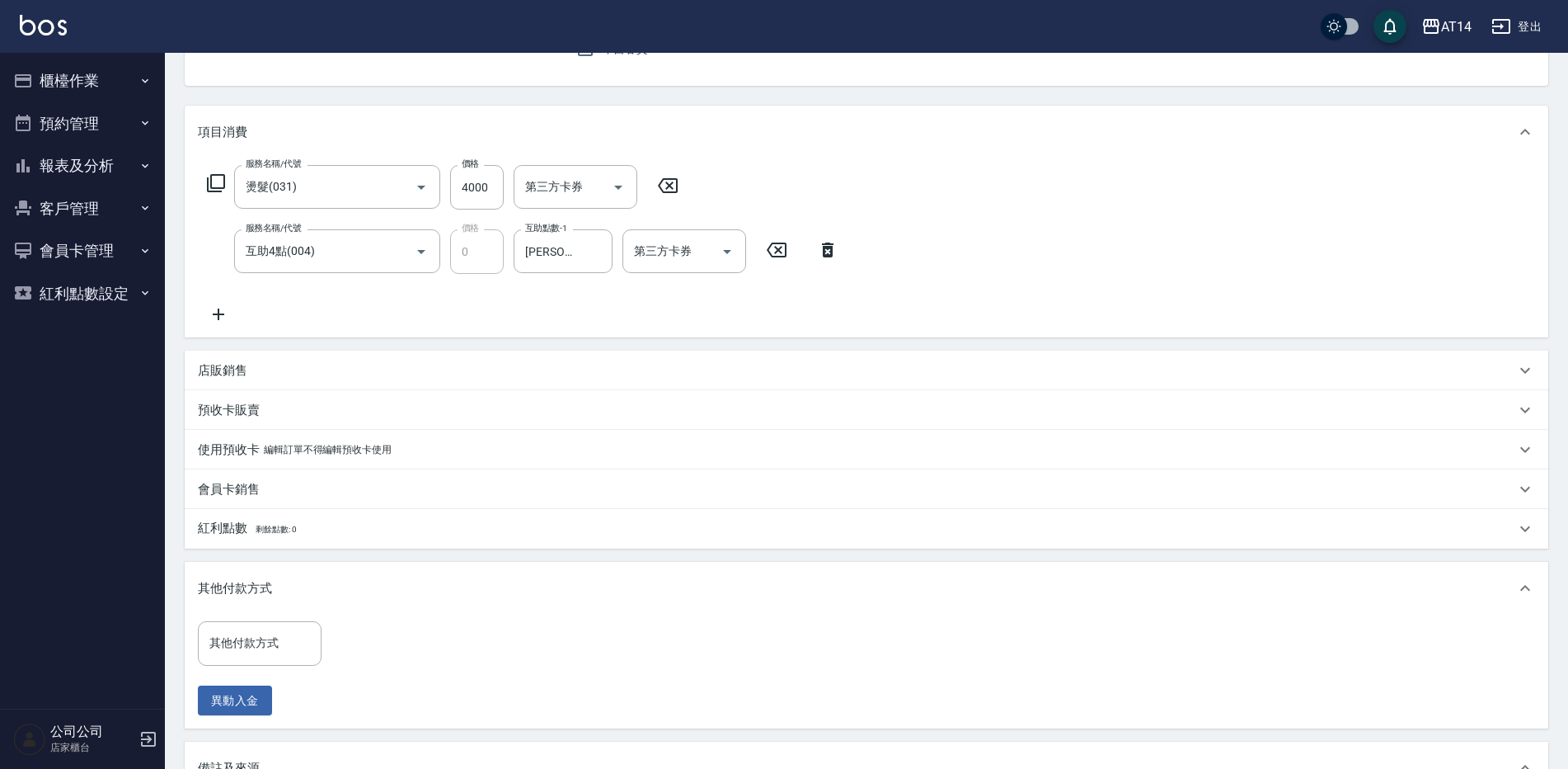
drag, startPoint x: 292, startPoint y: 631, endPoint x: 339, endPoint y: 546, distance: 97.1
click at [292, 632] on input "其他付款方式" at bounding box center [259, 643] width 109 height 29
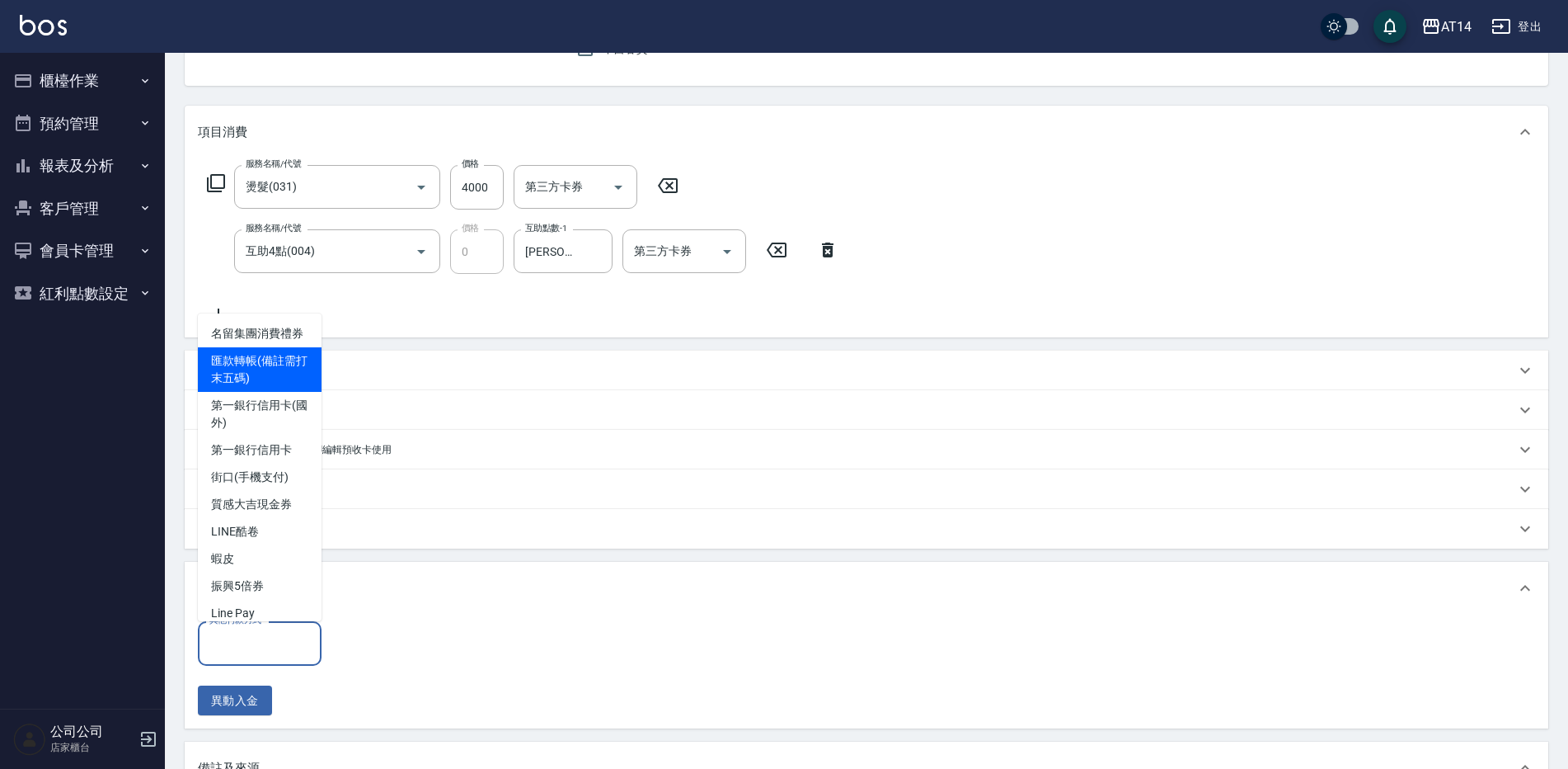
click at [280, 384] on span "匯款轉帳(備註需打末五碼)" at bounding box center [259, 370] width 123 height 44
type input "匯款轉帳(備註需打末五碼)"
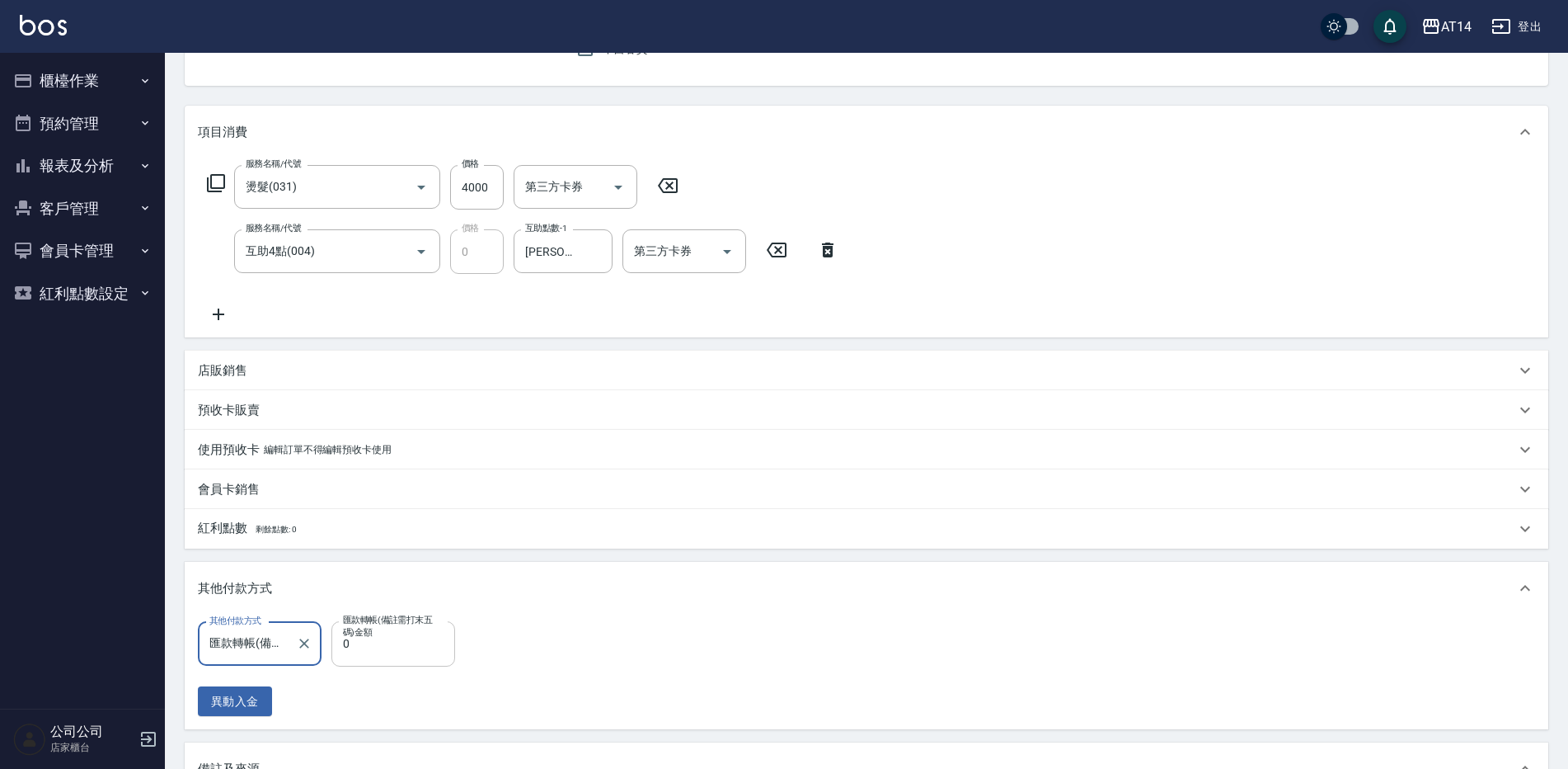
click at [392, 644] on input "0" at bounding box center [393, 644] width 123 height 44
type input "400"
type input "7"
type input "4000"
type input "0"
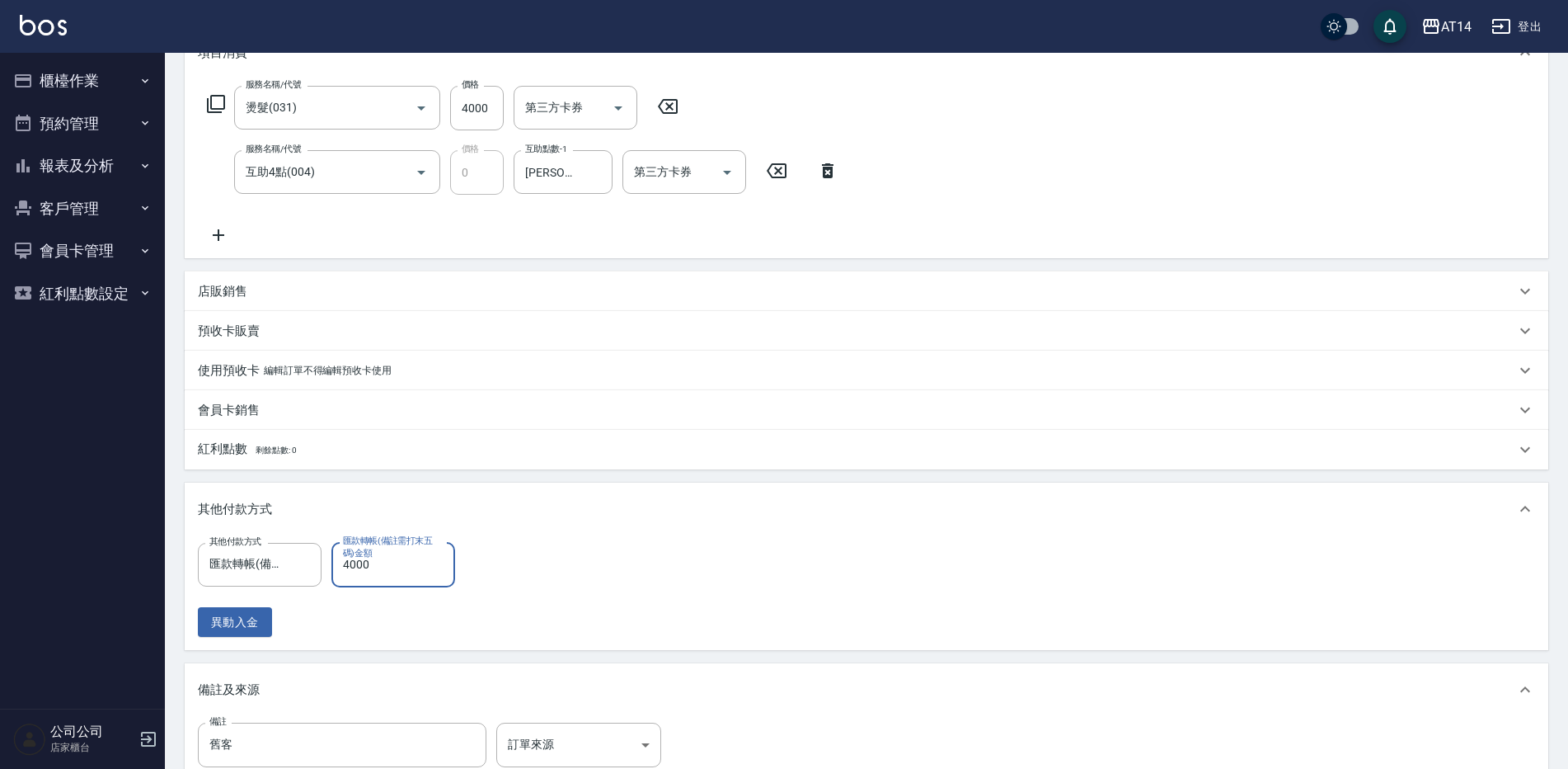
scroll to position [247, 0]
type input "4000"
click at [424, 737] on input "舊客" at bounding box center [341, 741] width 288 height 44
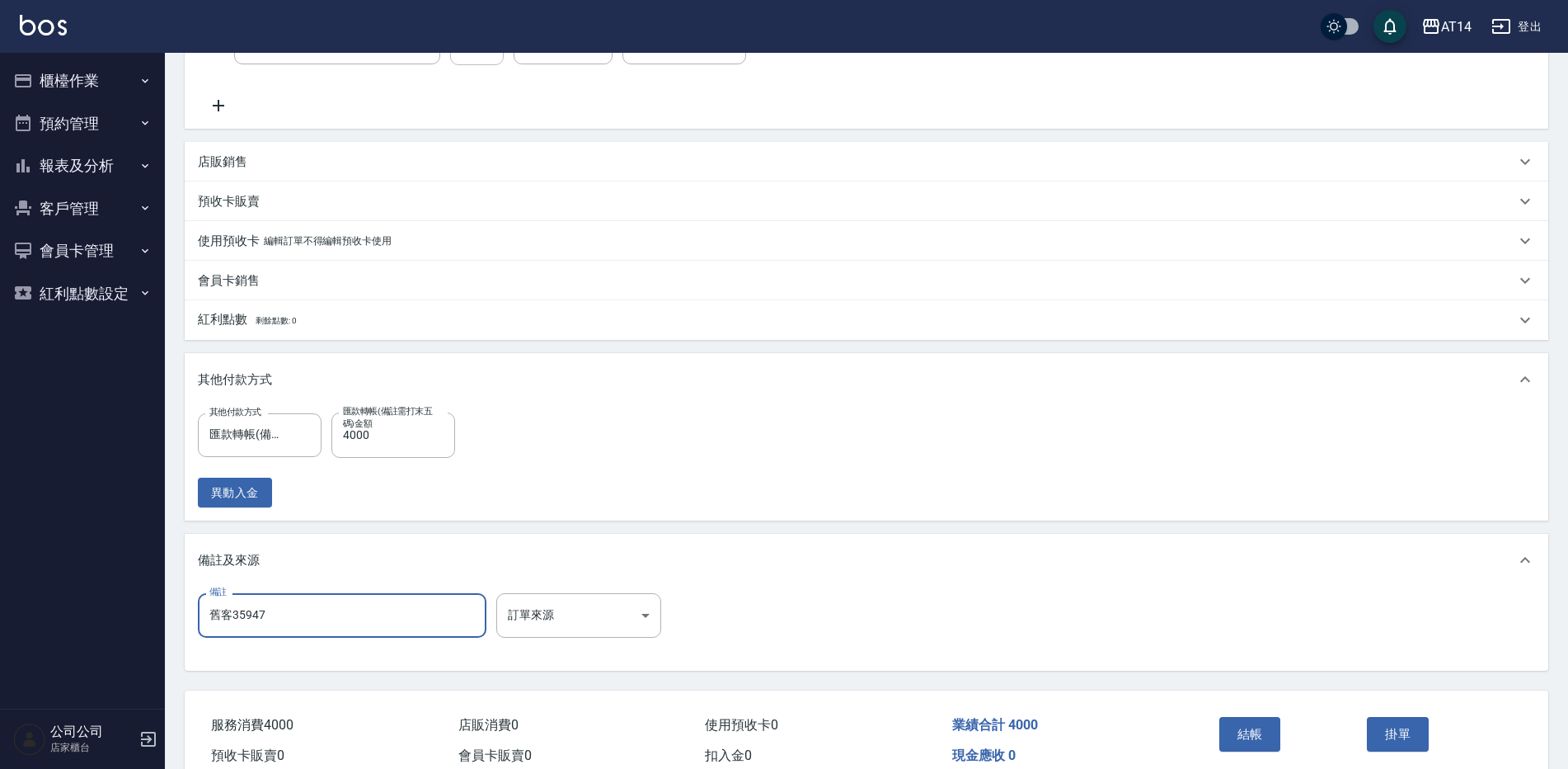
scroll to position [453, 0]
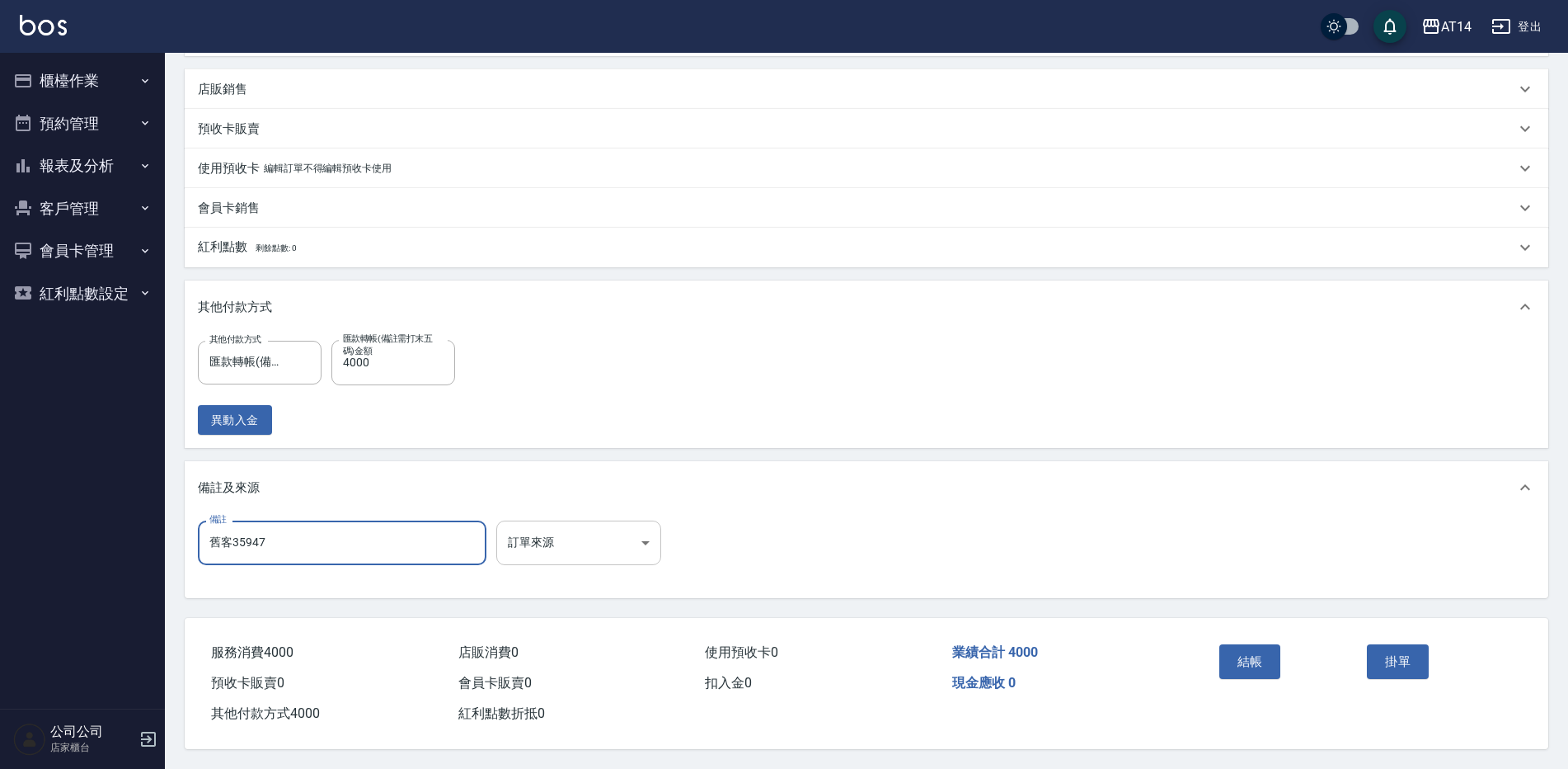
type input "舊客35947"
click at [582, 523] on body "AT14 登出 櫃檯作業 打帳單 帳單列表 掛單列表 現金收支登錄 材料自購登錄 每日結帳 排班表 掃碼打卡 預約管理 預約管理 單日預約紀錄 單週預約紀錄 …" at bounding box center [784, 161] width 1568 height 1215
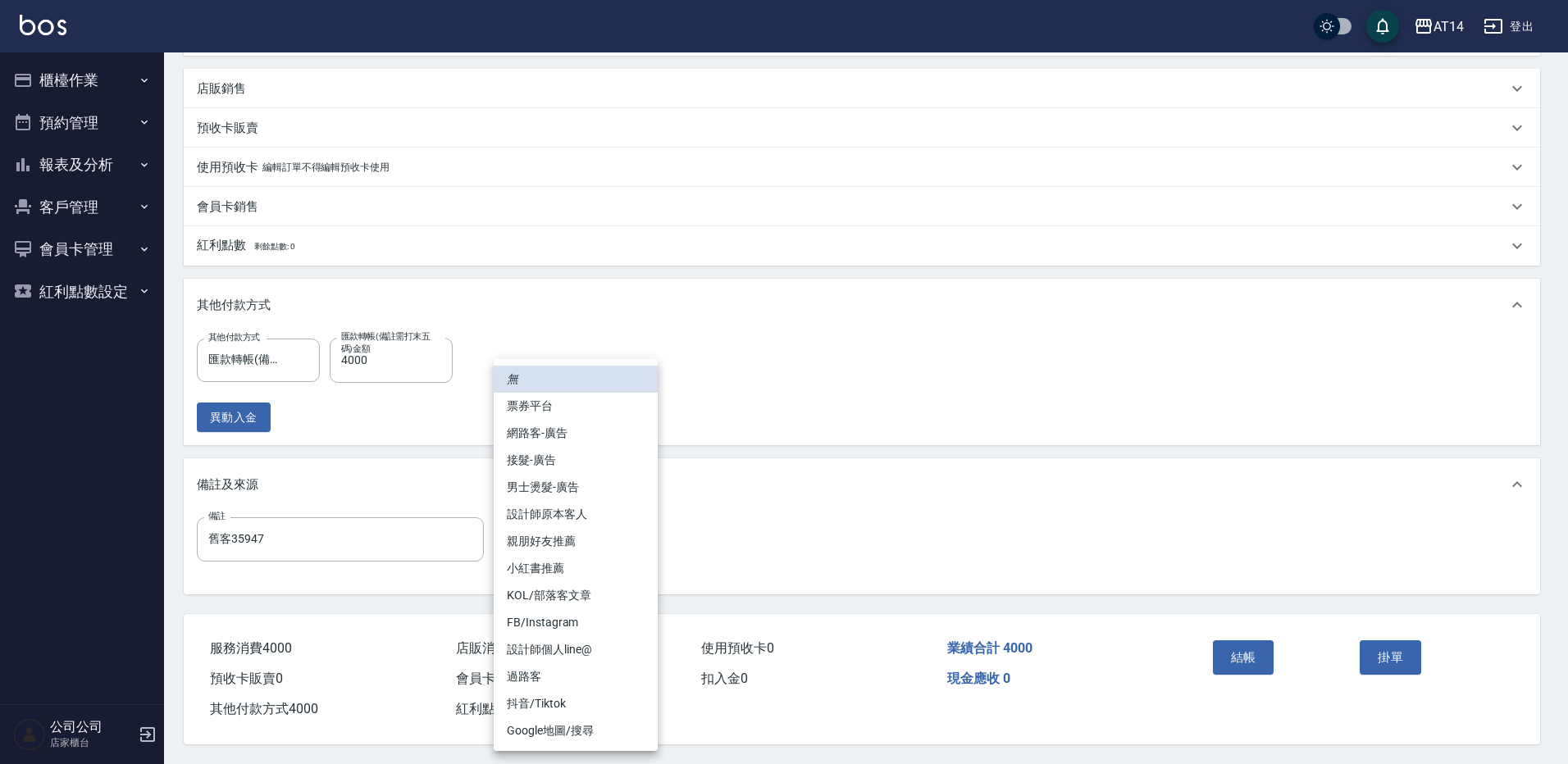
click at [601, 523] on li "設計師原本客人" at bounding box center [575, 514] width 164 height 27
type input "設計師原本客人"
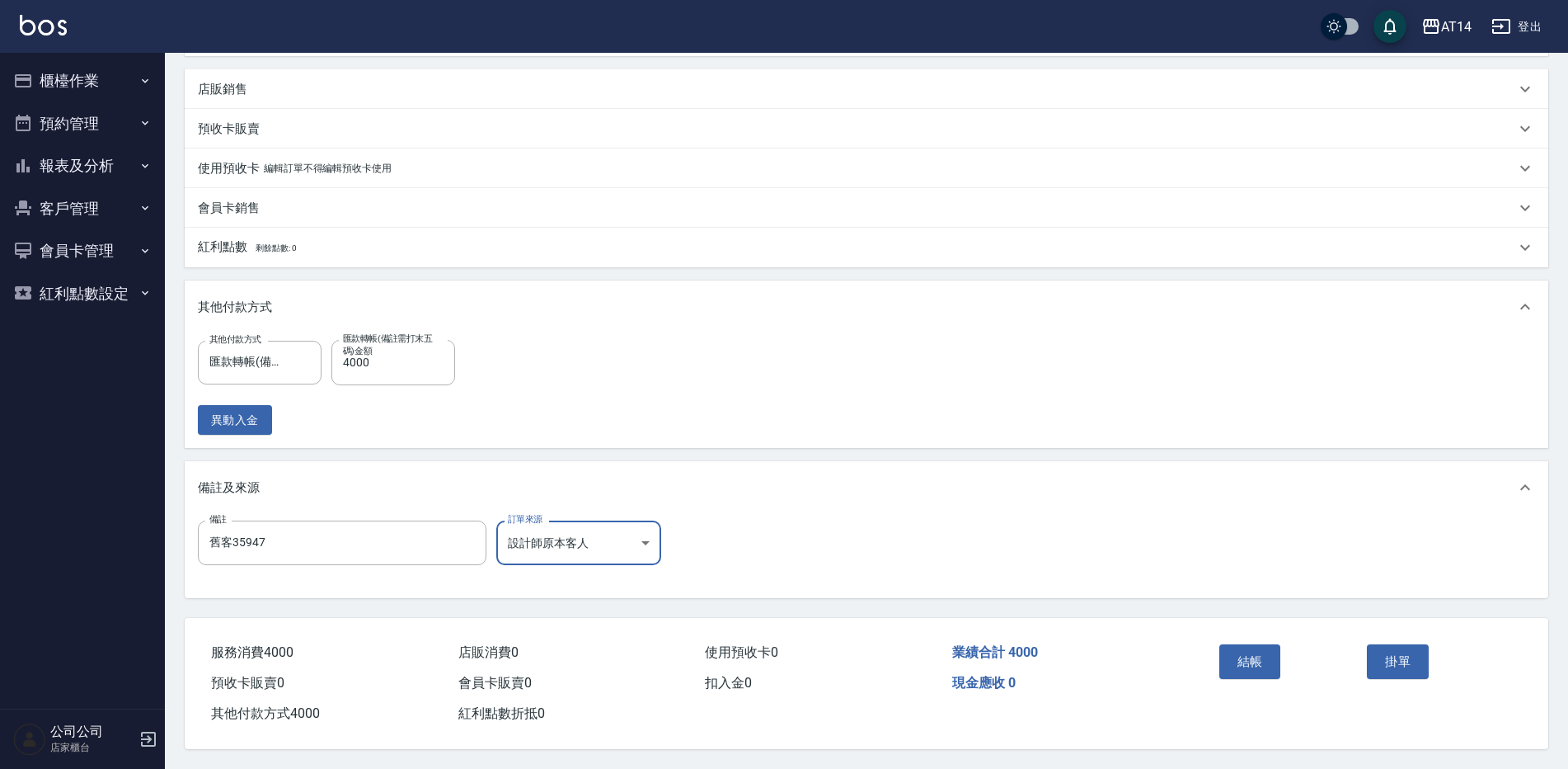
click at [1248, 652] on button "結帳" at bounding box center [1250, 662] width 62 height 35
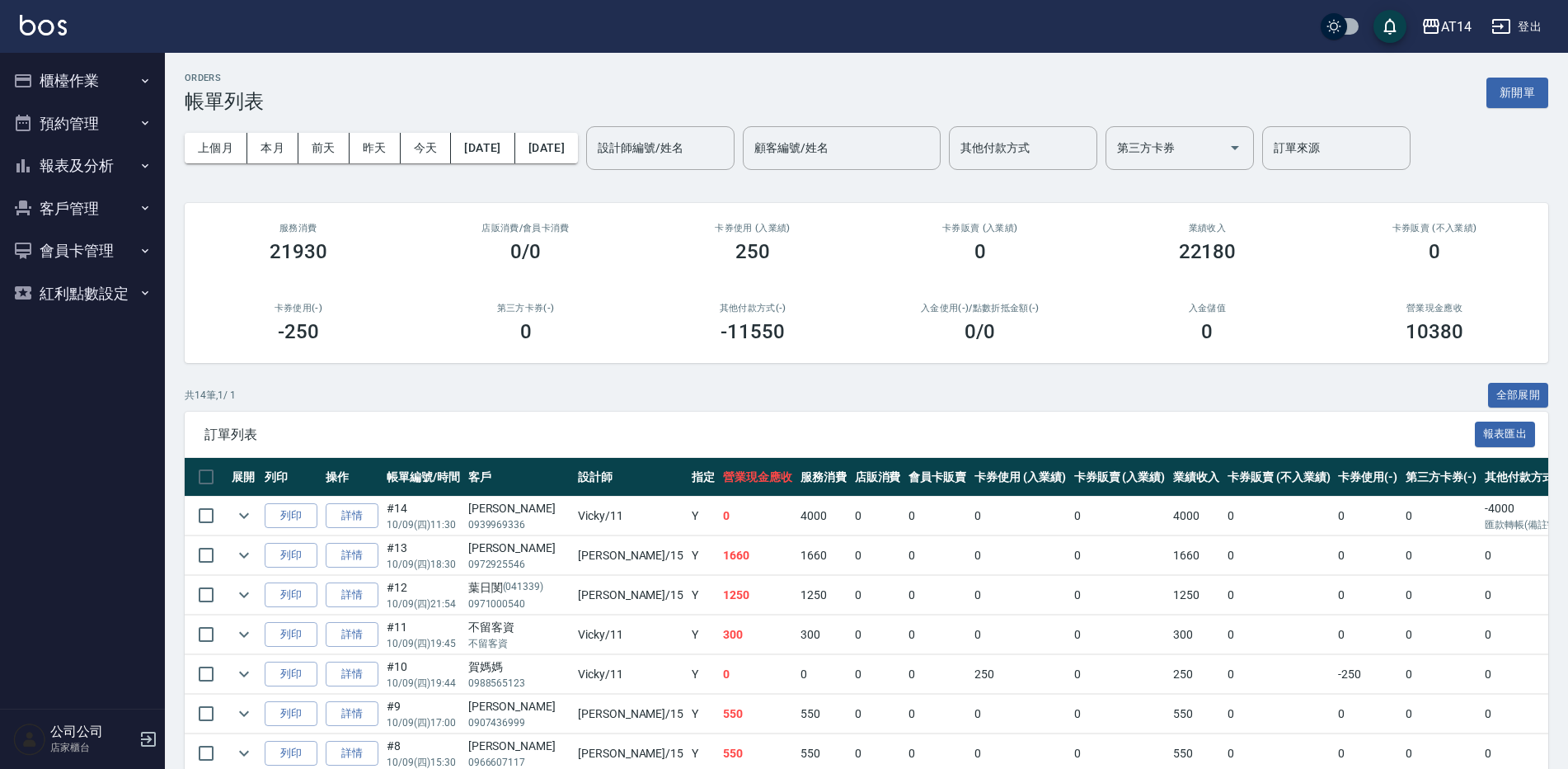
click at [85, 75] on button "櫃檯作業" at bounding box center [82, 81] width 151 height 42
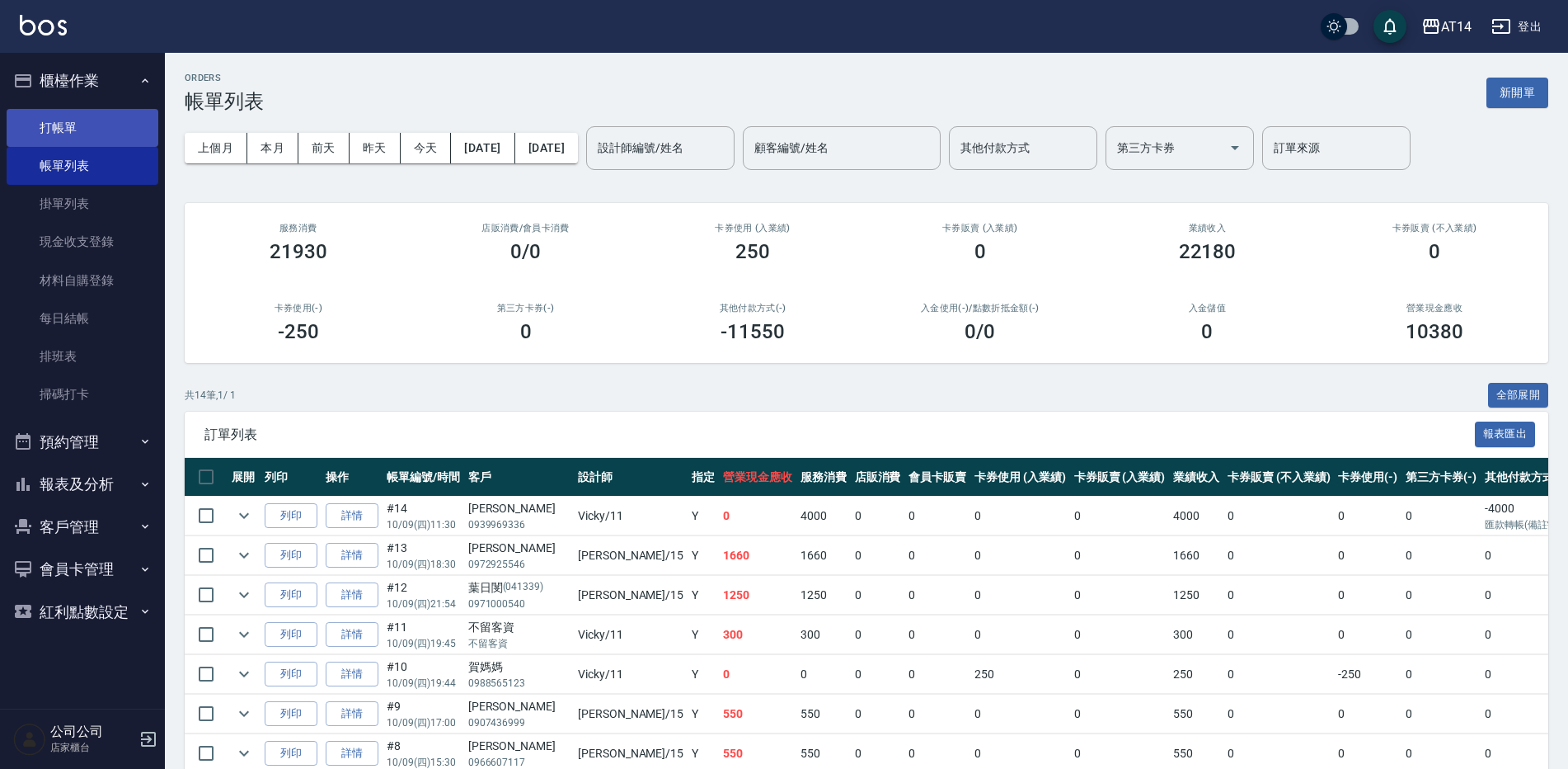
click at [102, 130] on link "打帳單" at bounding box center [82, 127] width 151 height 38
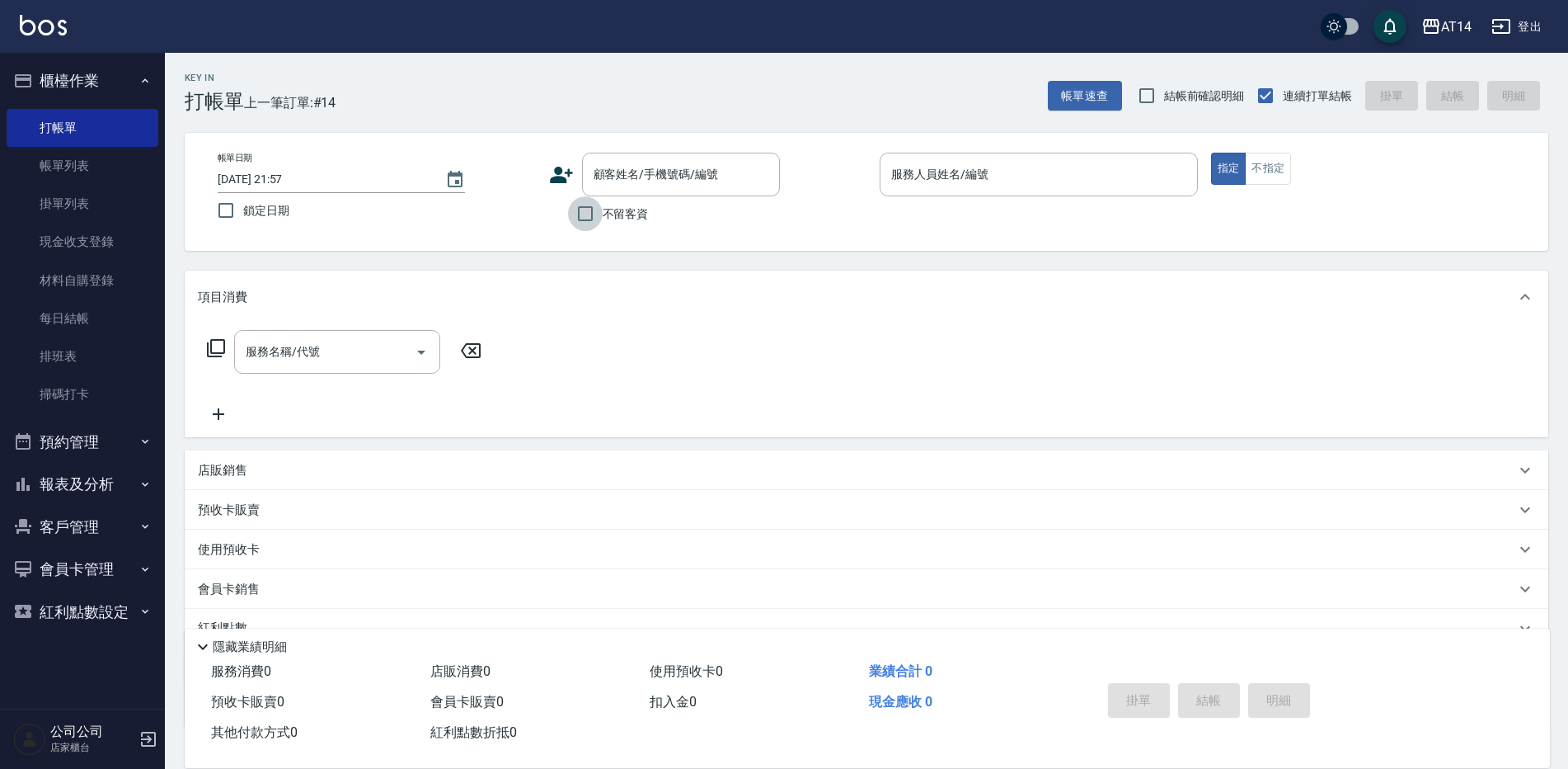
click at [572, 214] on input "不留客資" at bounding box center [585, 213] width 35 height 35
checkbox input "true"
click at [955, 179] on input "服務人員姓名/編號" at bounding box center [1039, 175] width 304 height 29
type input "11"
type button "true"
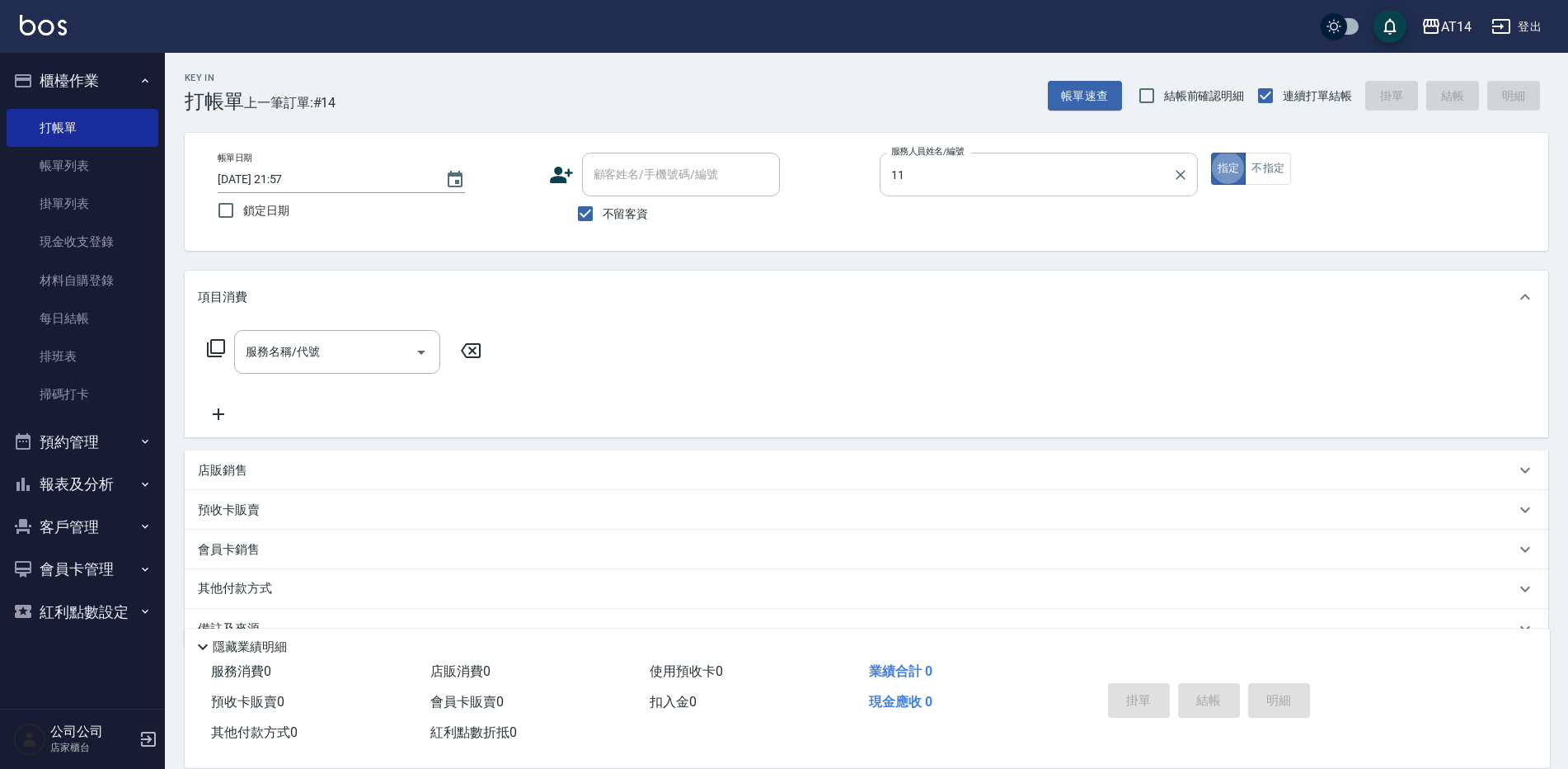
type input "Vicky-11"
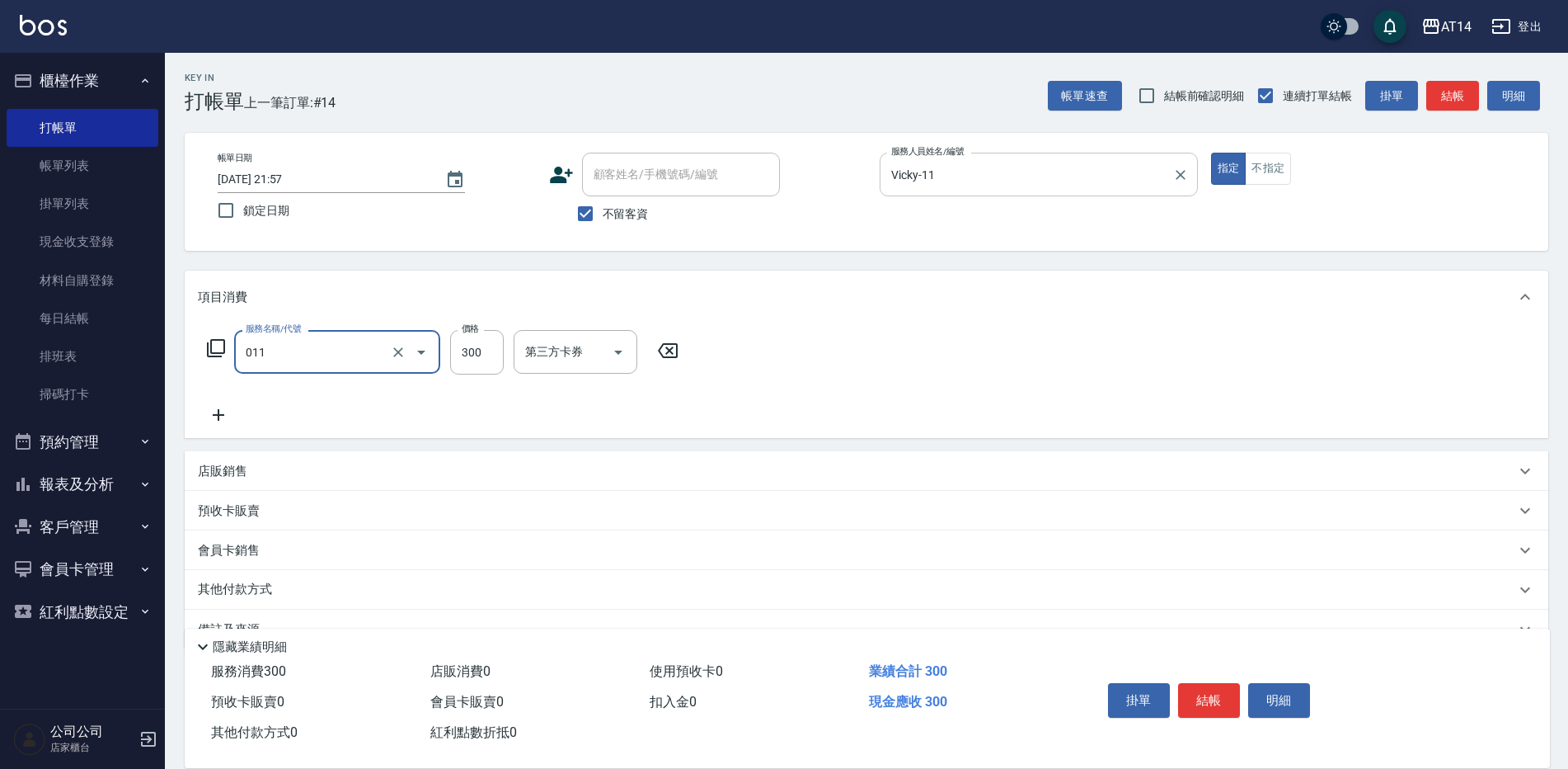
type input "洗髮(011)"
type input "300"
type input "36"
click at [548, 343] on div "洗髮-1 洗髮-1" at bounding box center [563, 351] width 99 height 43
type input "蘇逸婕-66"
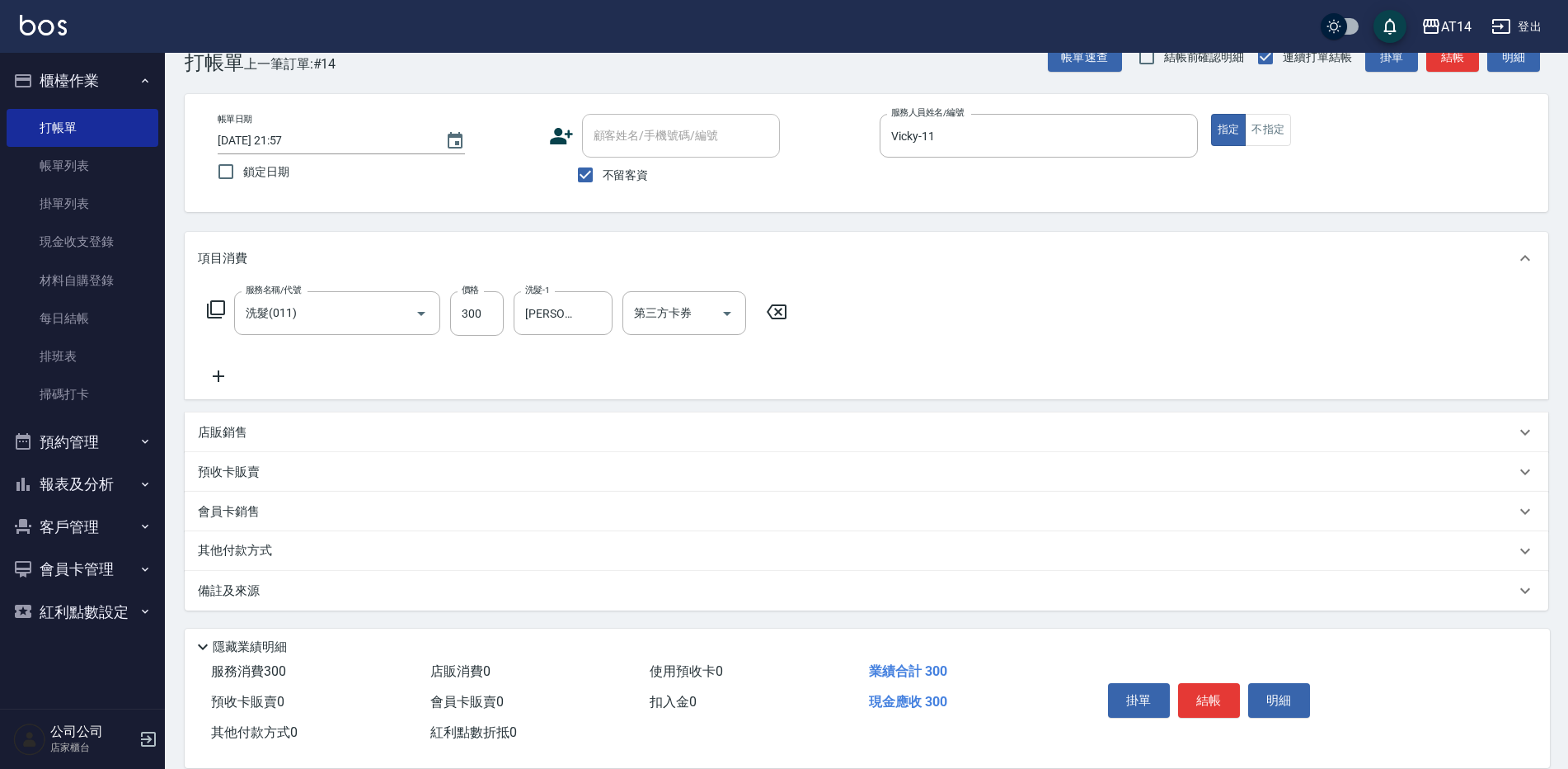
click at [543, 594] on div "備註及來源" at bounding box center [856, 591] width 1317 height 17
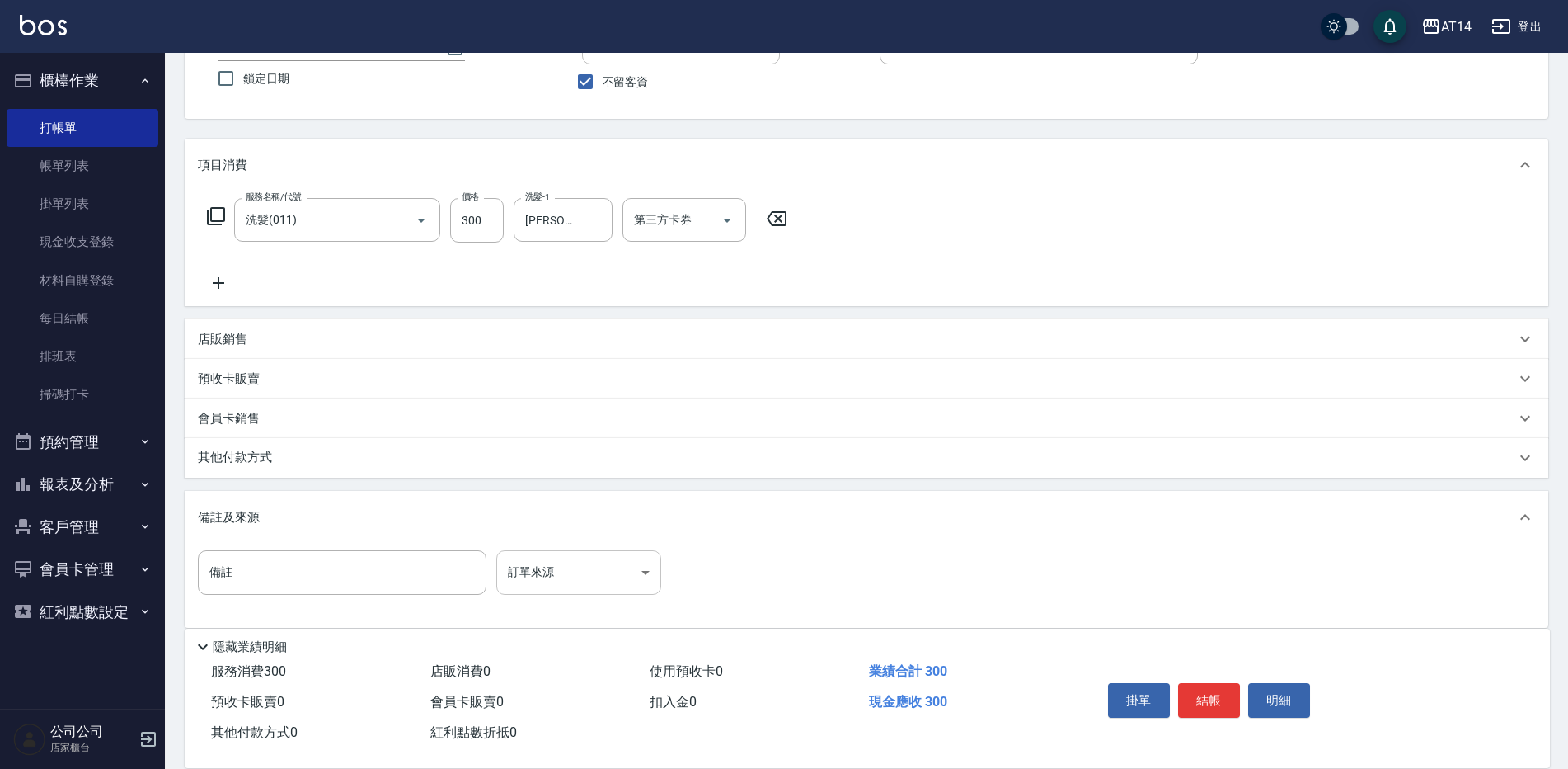
scroll to position [150, 0]
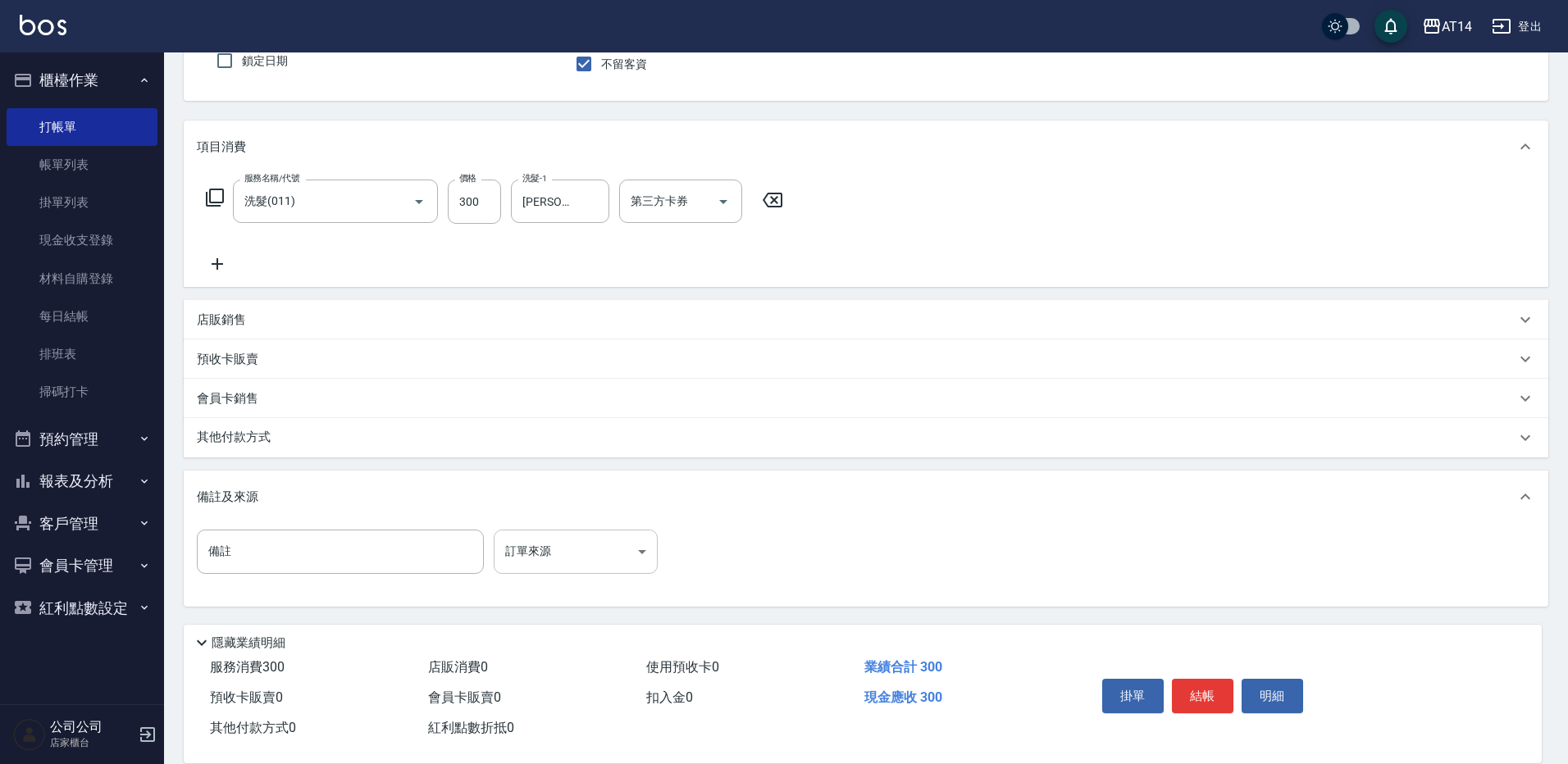
click at [605, 553] on body "AT14 登出 櫃檯作業 打帳單 帳單列表 掛單列表 現金收支登錄 材料自購登錄 每日結帳 排班表 掃碼打卡 預約管理 預約管理 單日預約紀錄 單週預約紀錄 …" at bounding box center [784, 307] width 1568 height 912
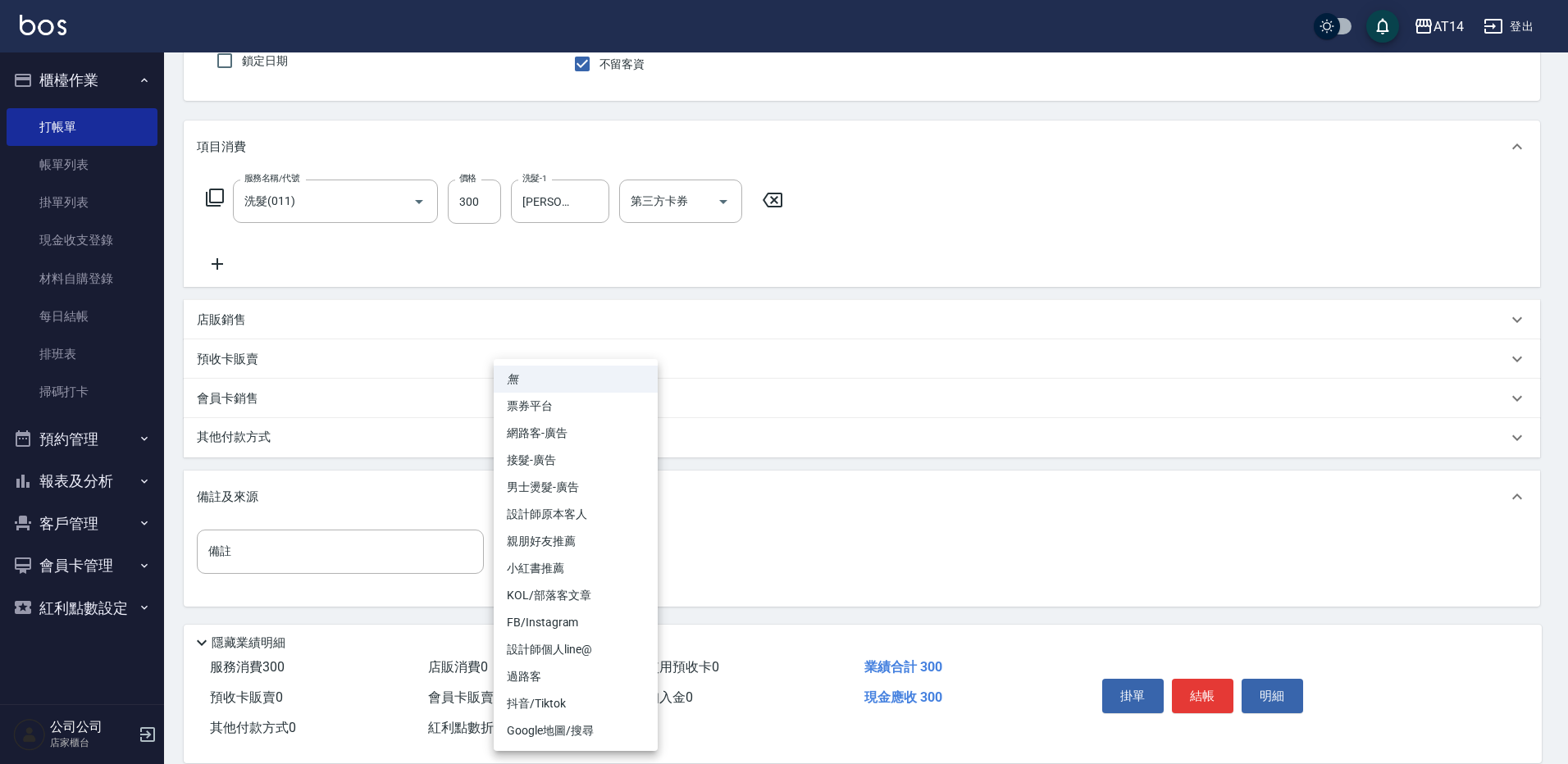
click at [609, 521] on li "設計師原本客人" at bounding box center [575, 514] width 164 height 27
type input "設計師原本客人"
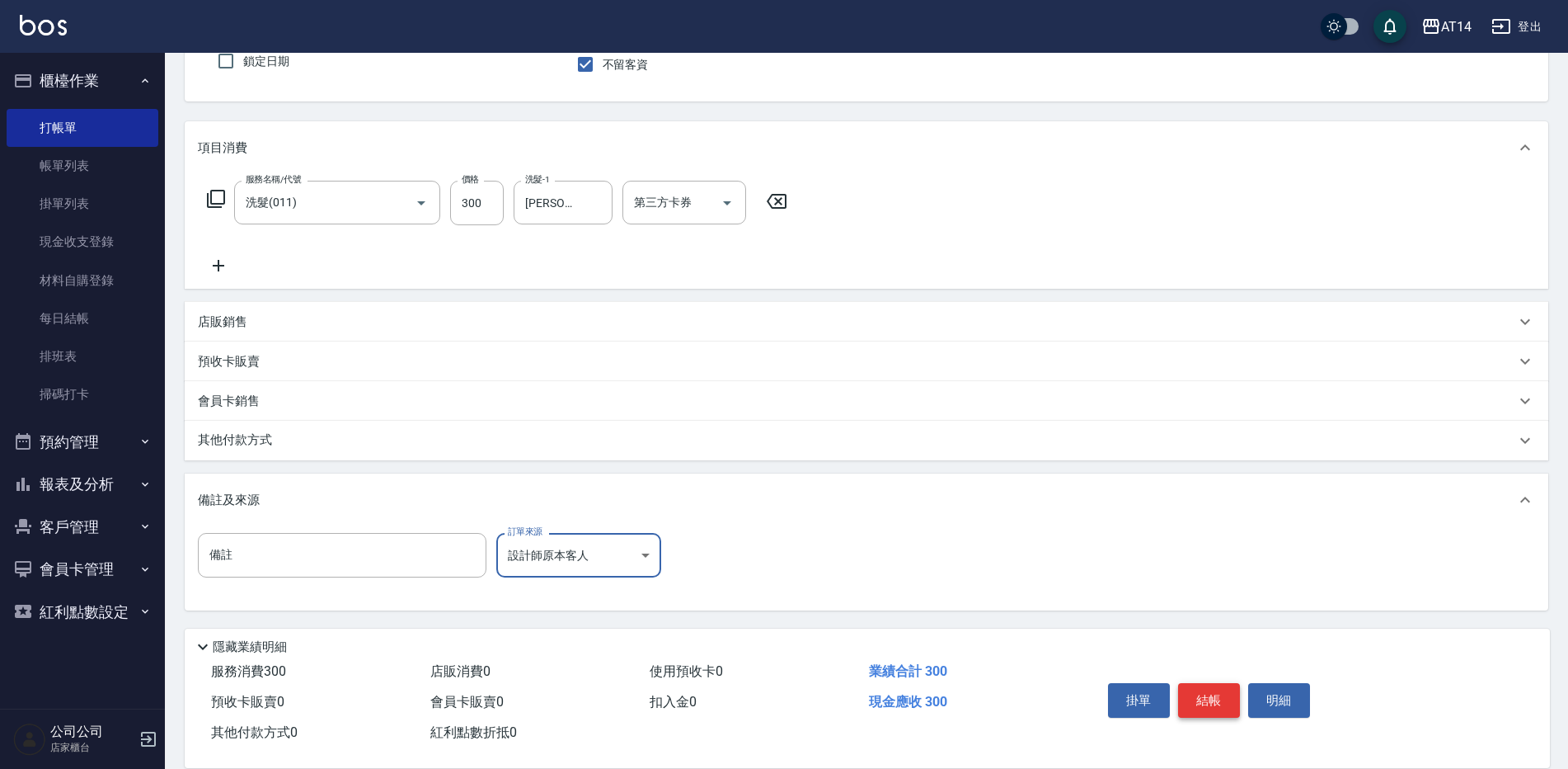
click at [1210, 685] on button "結帳" at bounding box center [1209, 700] width 62 height 35
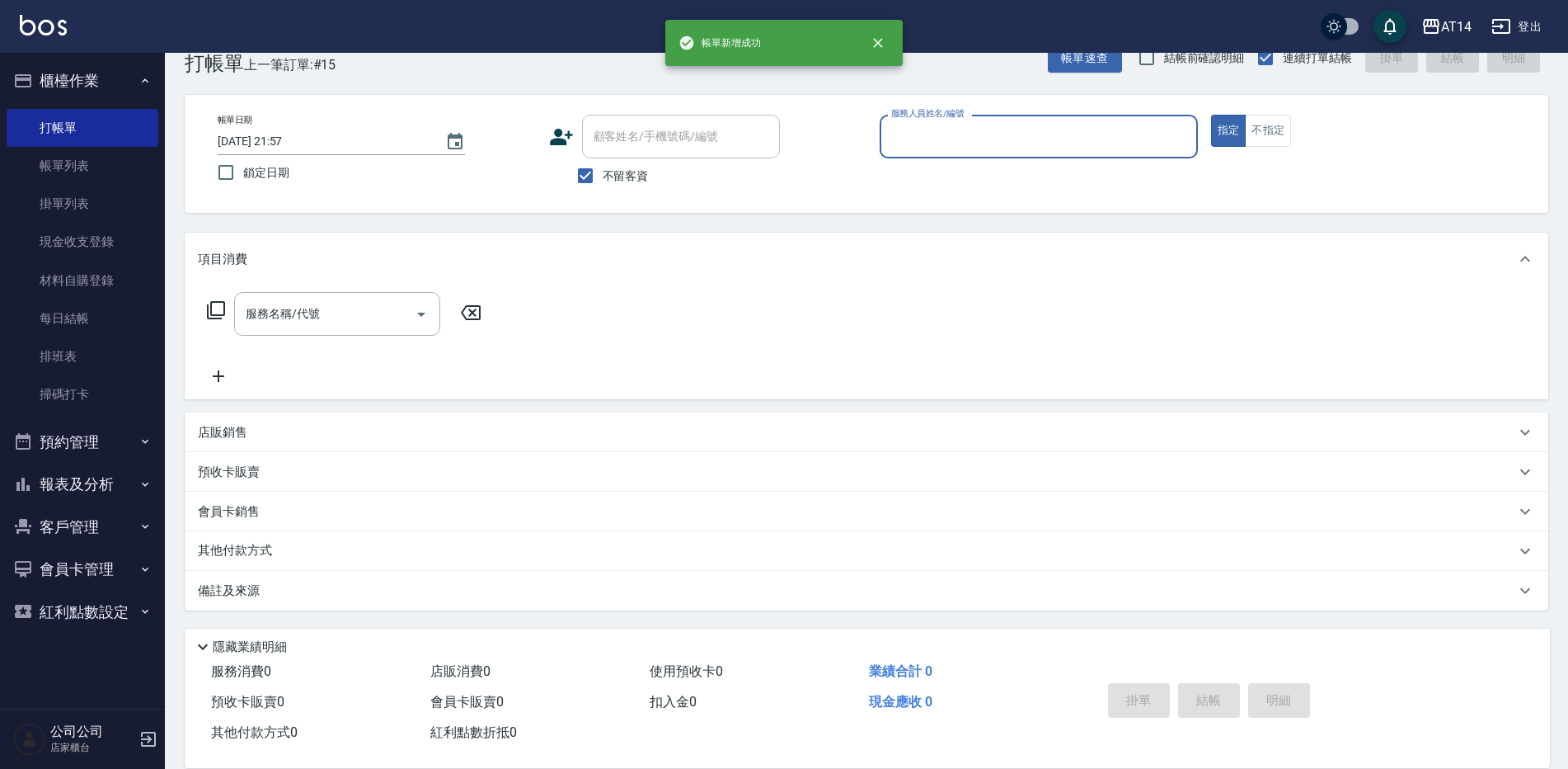
scroll to position [38, 0]
type input "111"
click at [1211, 115] on button "指定" at bounding box center [1229, 130] width 36 height 32
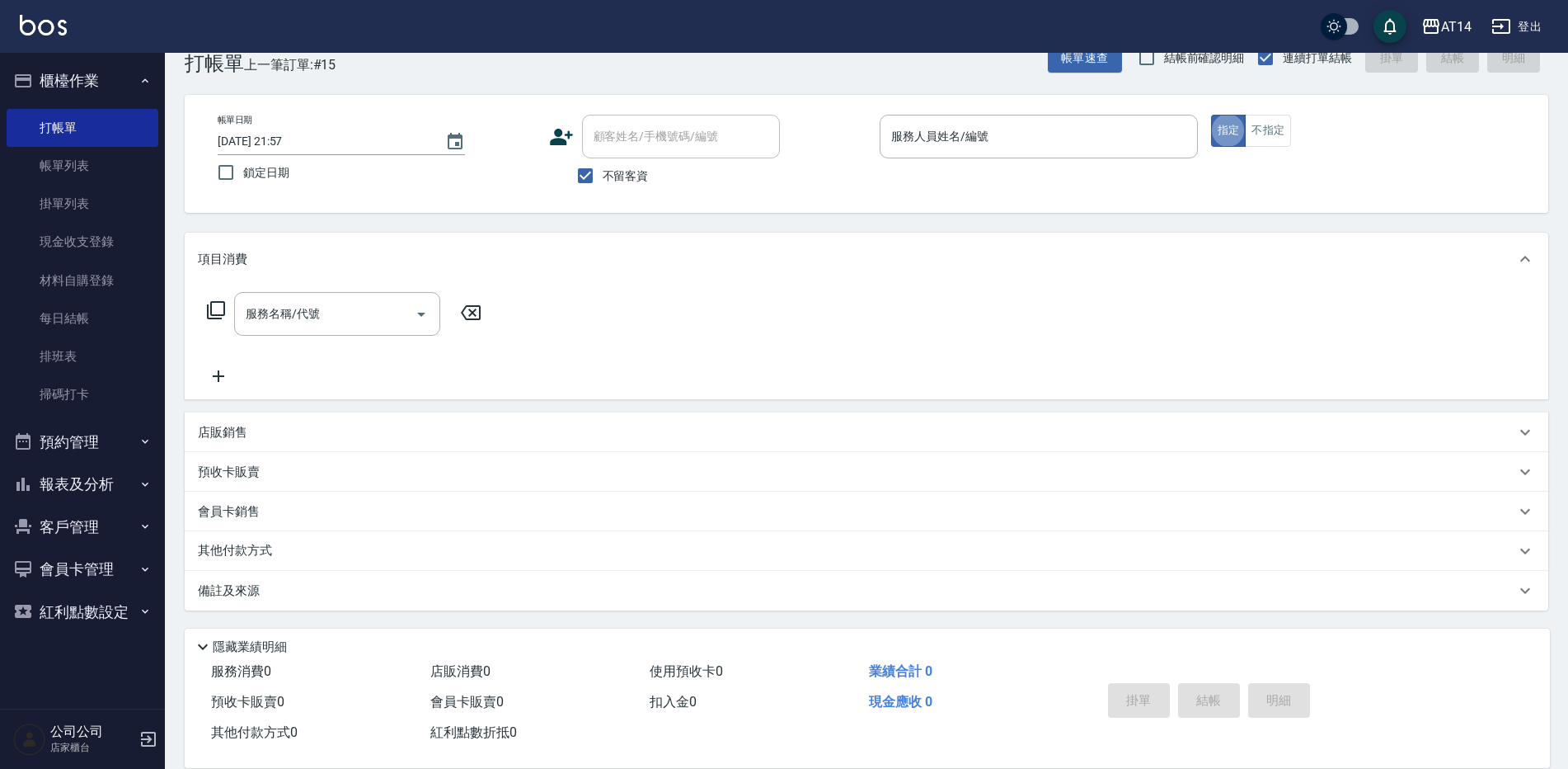
type input "0"
type input "022"
click at [1211, 115] on button "指定" at bounding box center [1229, 130] width 36 height 32
click at [953, 145] on div "服務人員姓名/編號 服務人員姓名/編號" at bounding box center [1039, 136] width 318 height 43
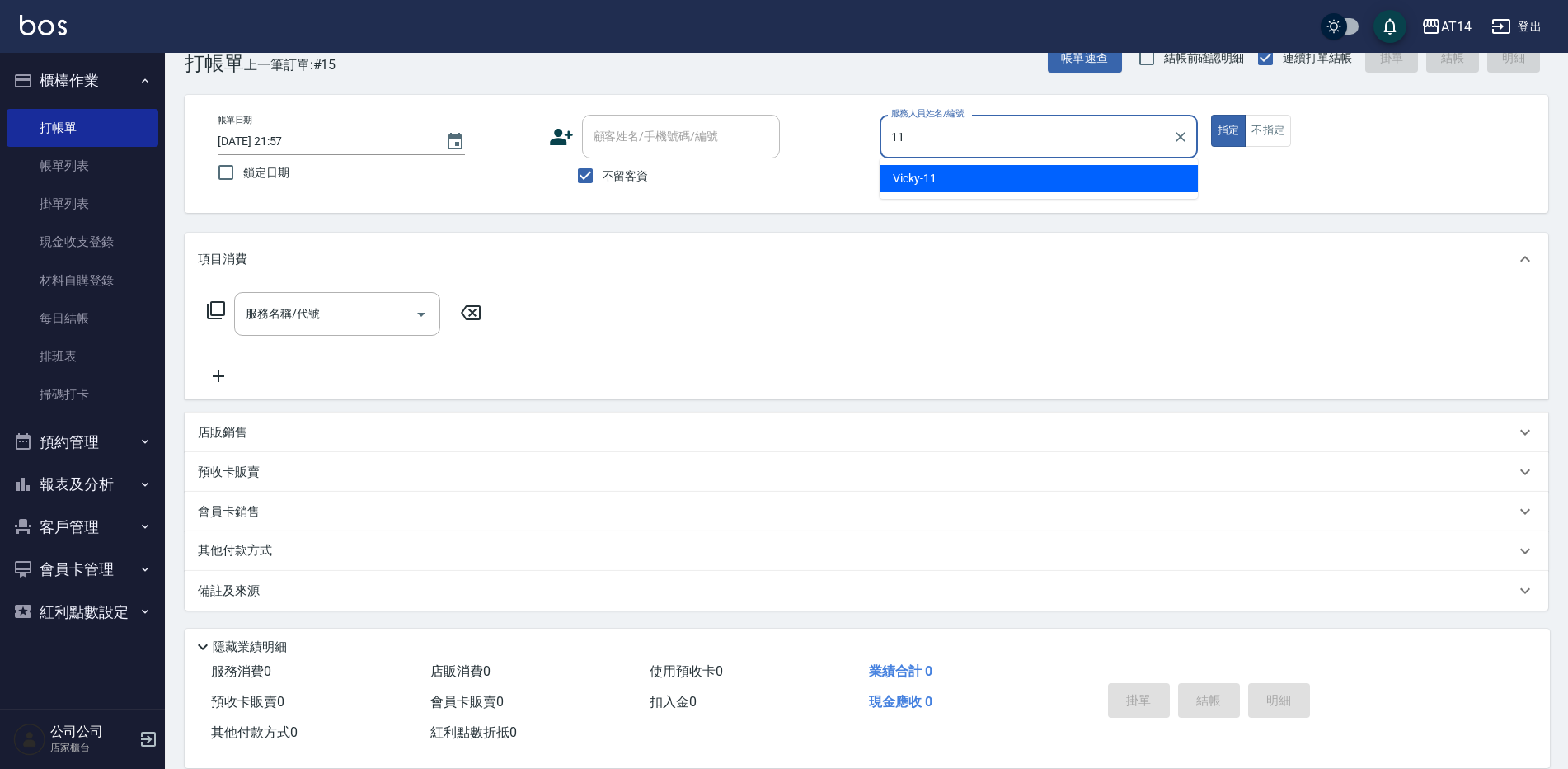
type input "Vicky-11"
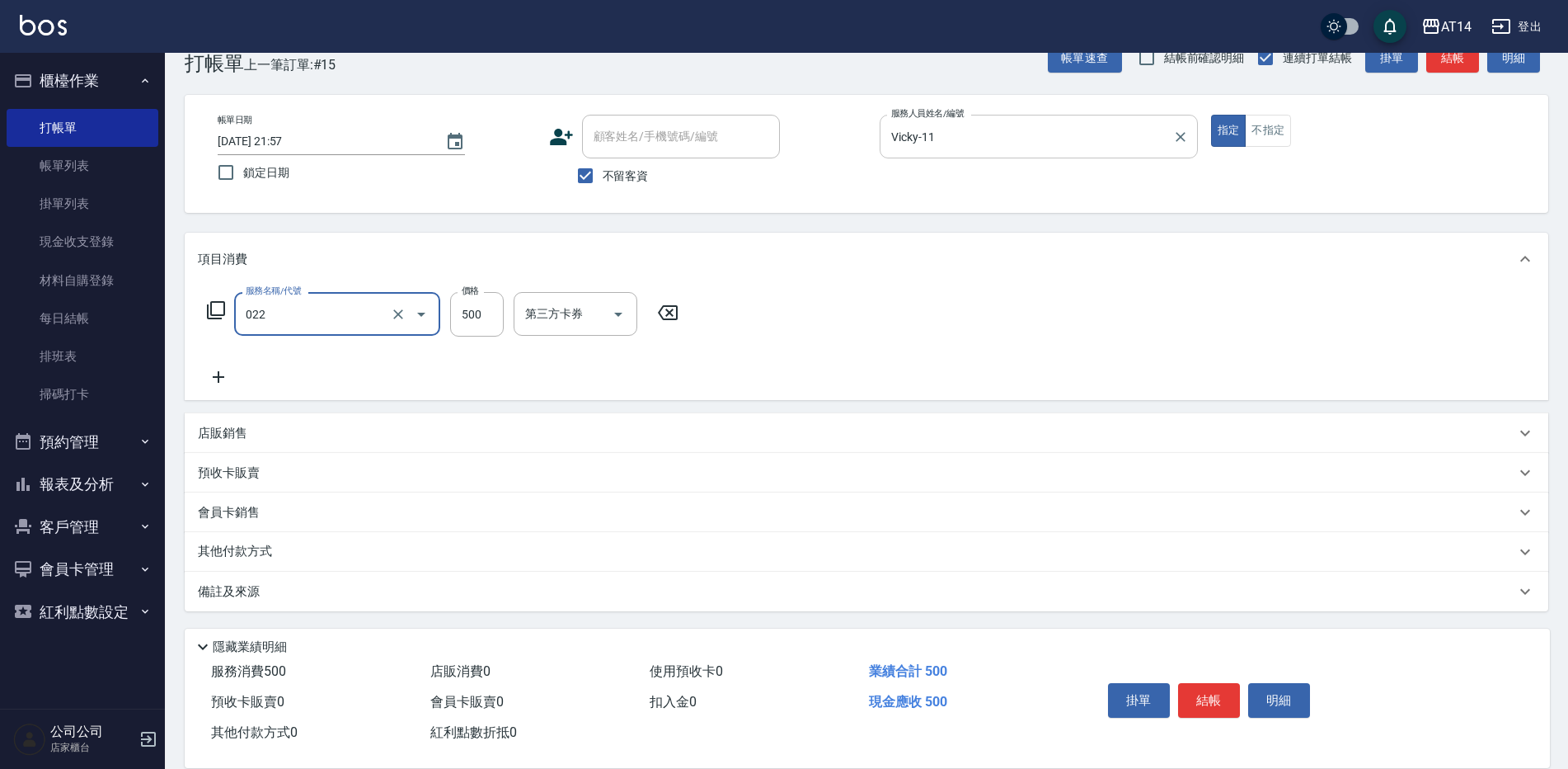
type input "洗髮+剪髮(022)"
type input "700"
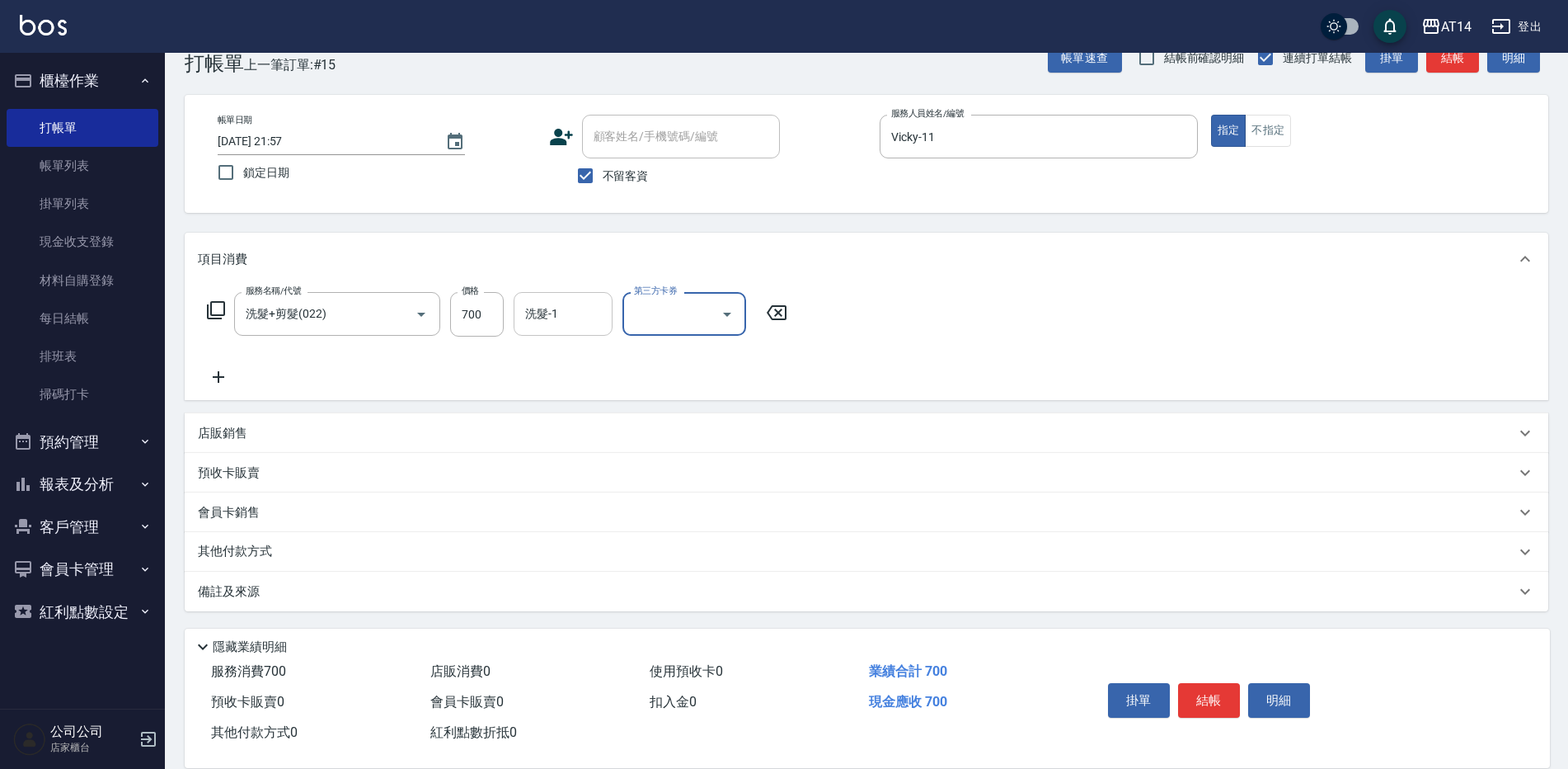
click at [588, 308] on input "洗髮-1" at bounding box center [562, 314] width 84 height 29
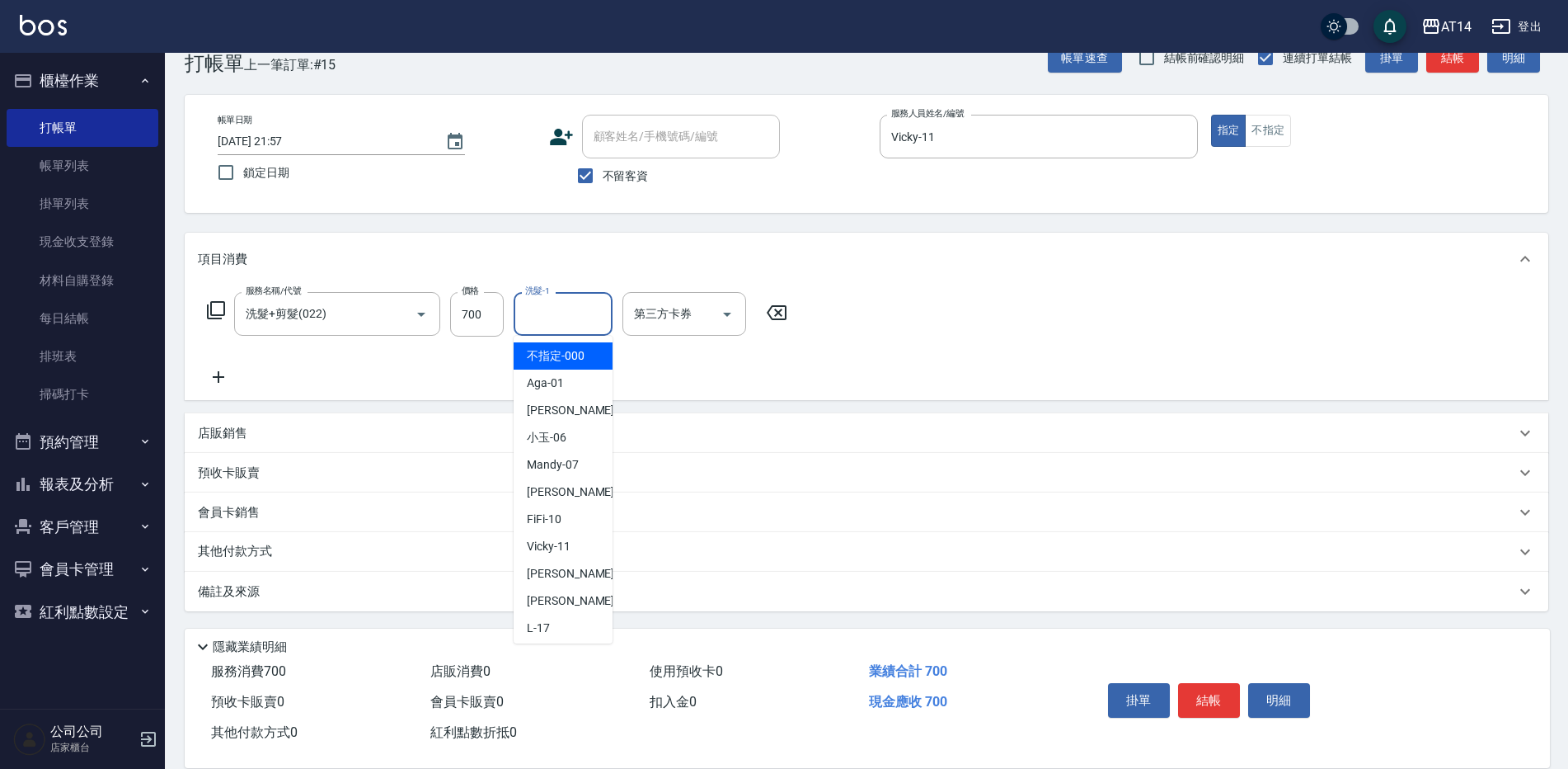
type input "3"
type input "蘇逸婕-66"
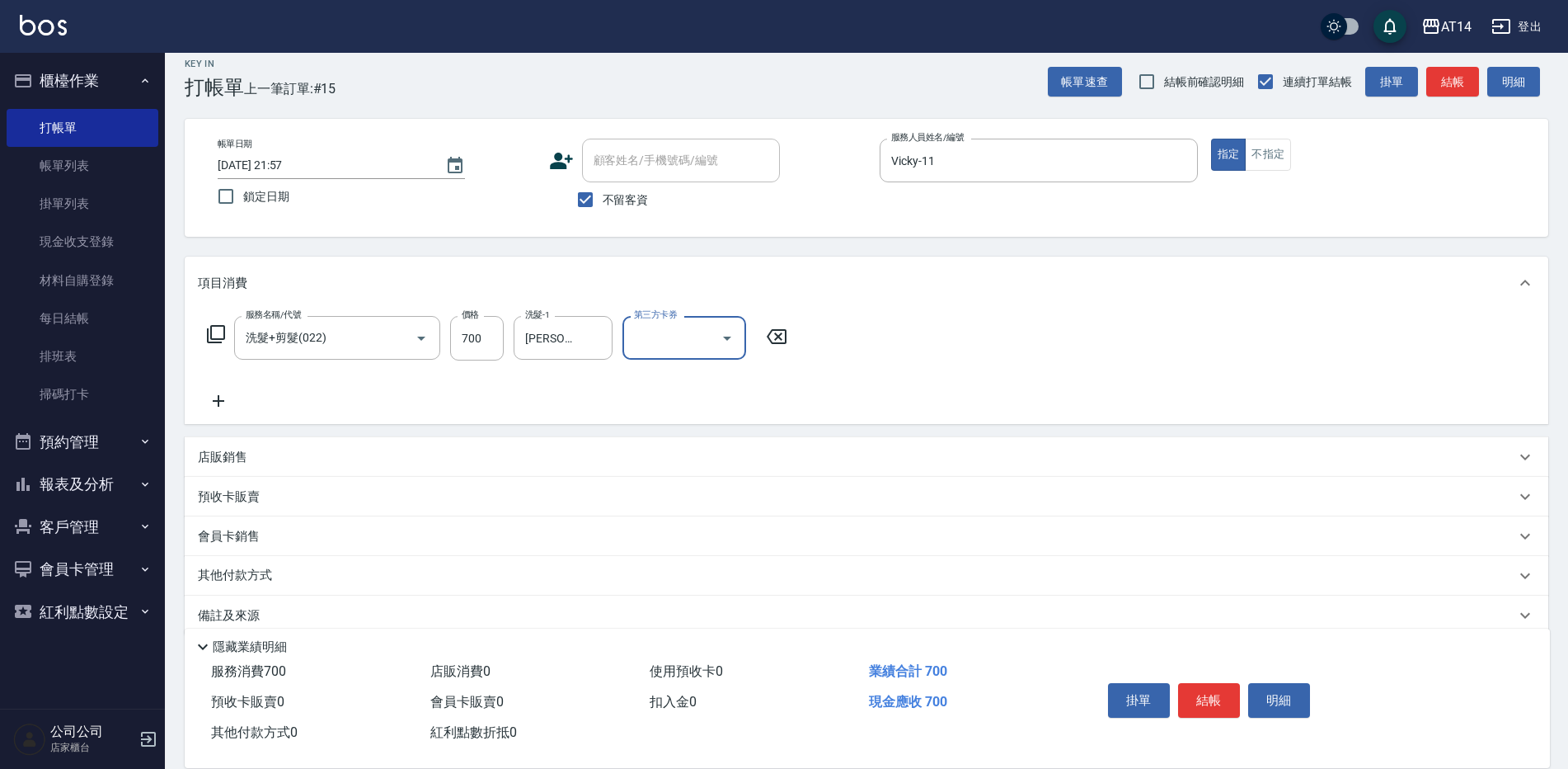
scroll to position [0, 0]
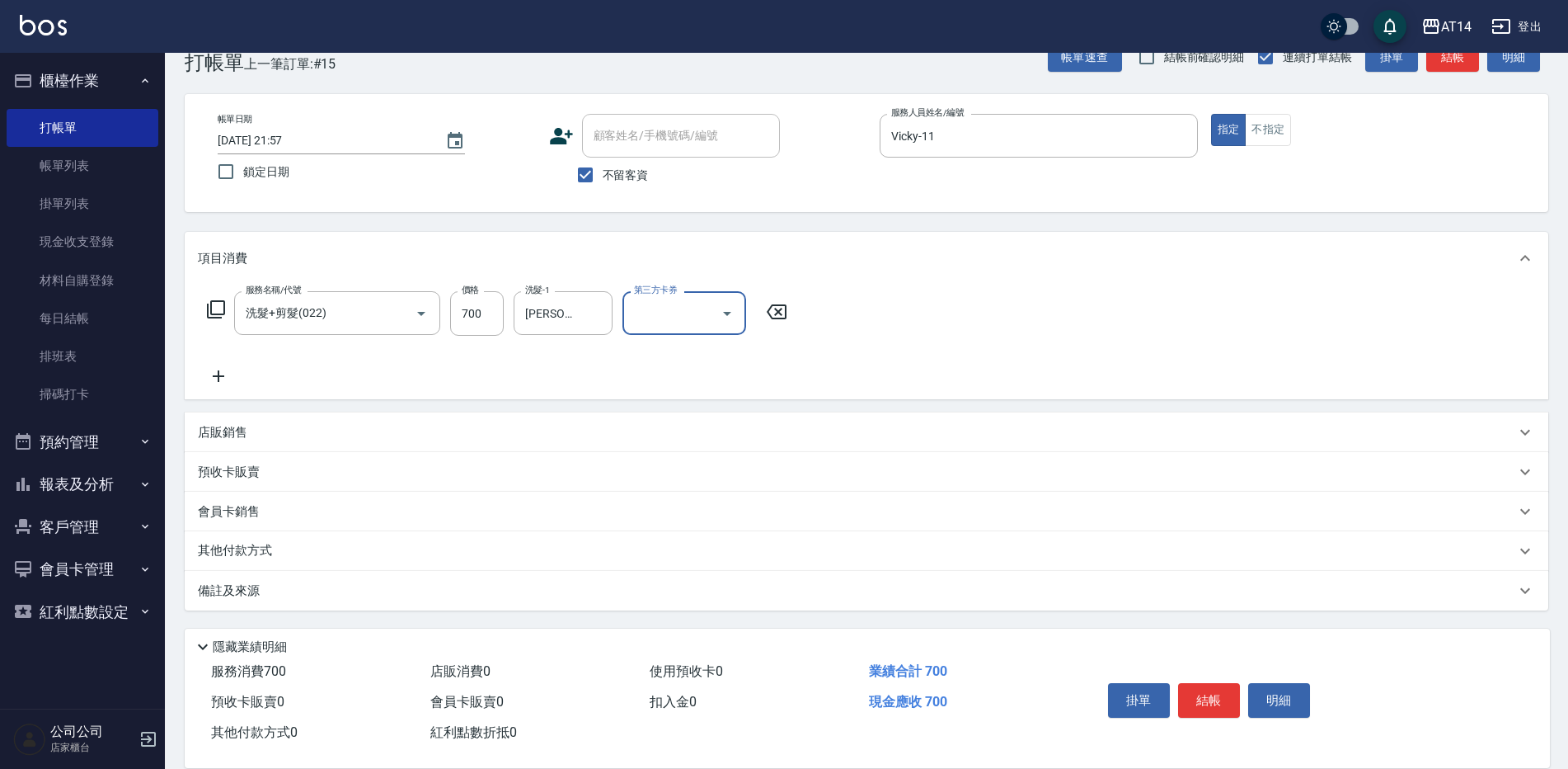
click at [446, 578] on div "備註及來源" at bounding box center [866, 590] width 1364 height 40
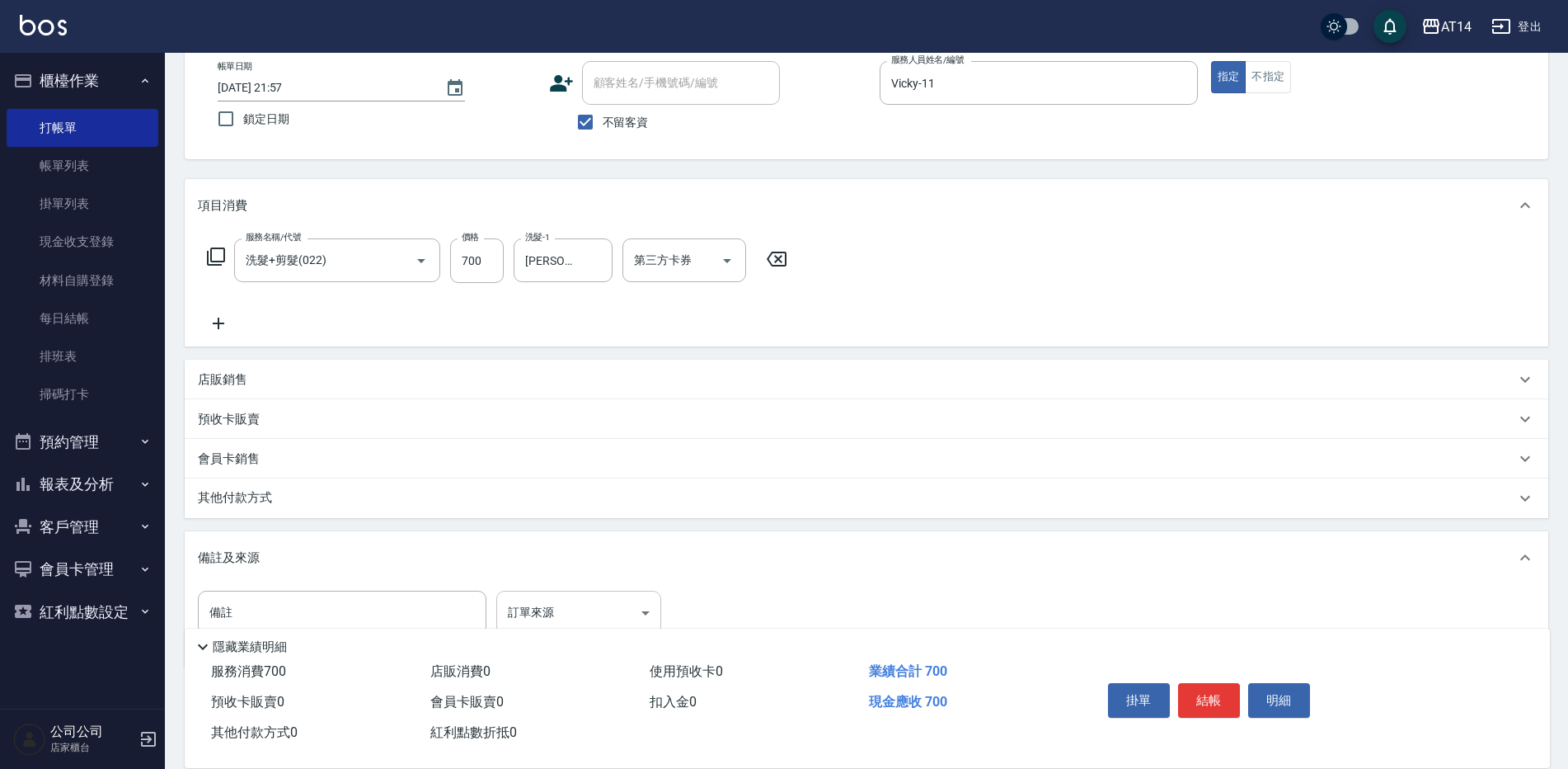
scroll to position [122, 0]
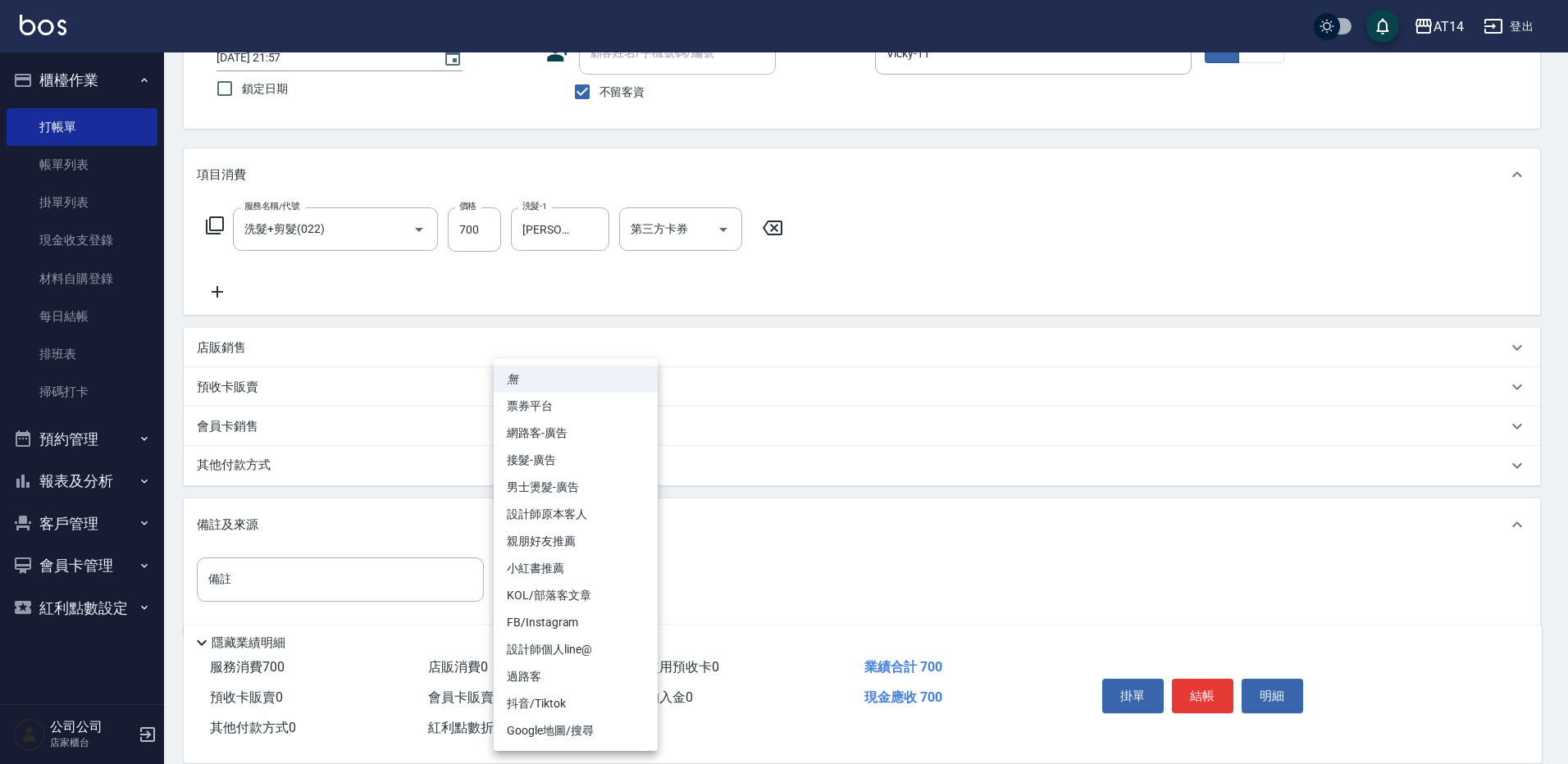
click at [543, 585] on body "AT14 登出 櫃檯作業 打帳單 帳單列表 掛單列表 現金收支登錄 材料自購登錄 每日結帳 排班表 掃碼打卡 預約管理 預約管理 單日預約紀錄 單週預約紀錄 …" at bounding box center [784, 335] width 1568 height 912
click at [585, 486] on li "男士燙髮-廣告" at bounding box center [575, 487] width 164 height 27
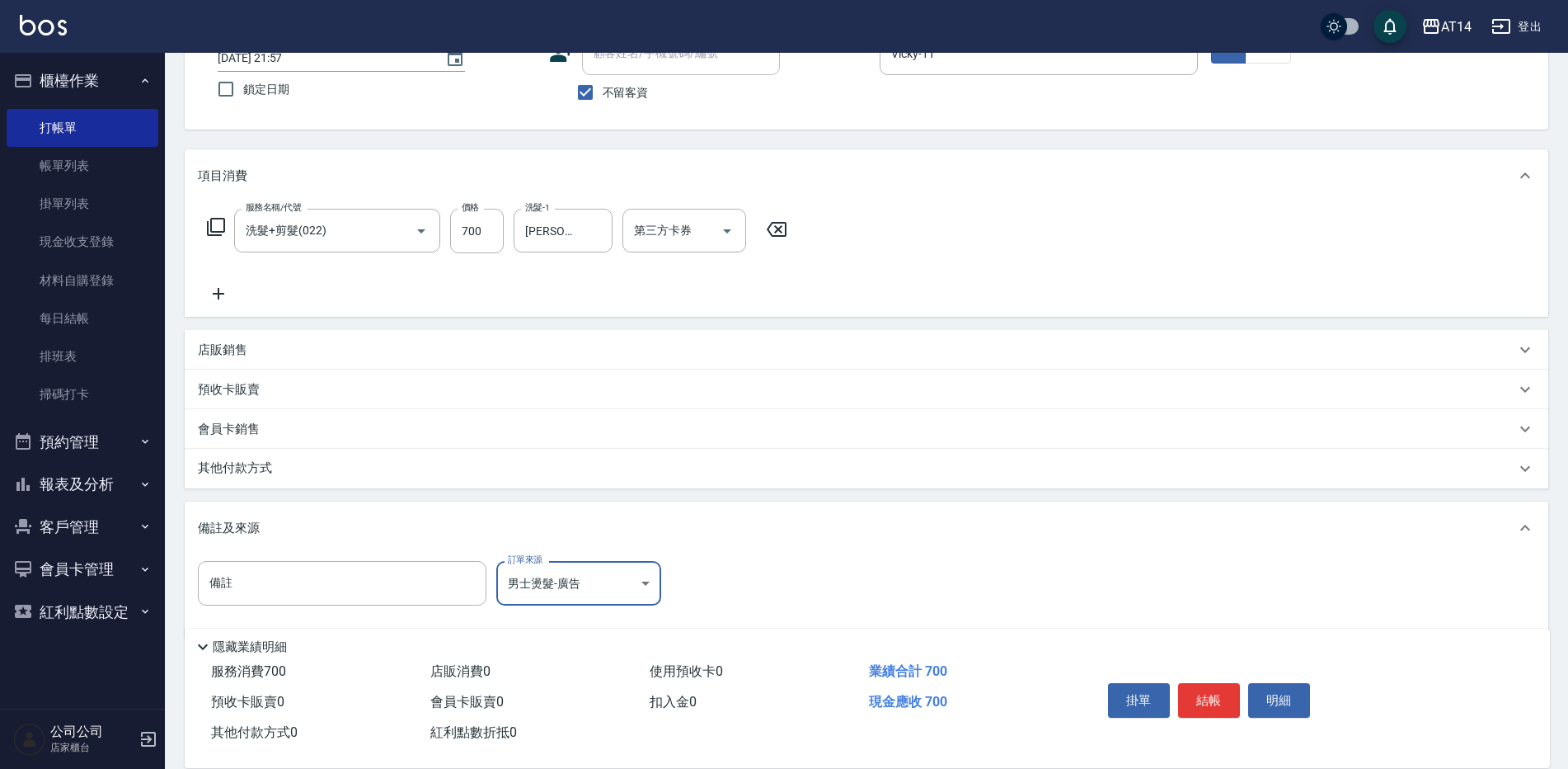
click at [561, 589] on body "AT14 登出 櫃檯作業 打帳單 帳單列表 掛單列表 現金收支登錄 材料自購登錄 每日結帳 排班表 掃碼打卡 預約管理 預約管理 單日預約紀錄 單週預約紀錄 …" at bounding box center [784, 337] width 1568 height 918
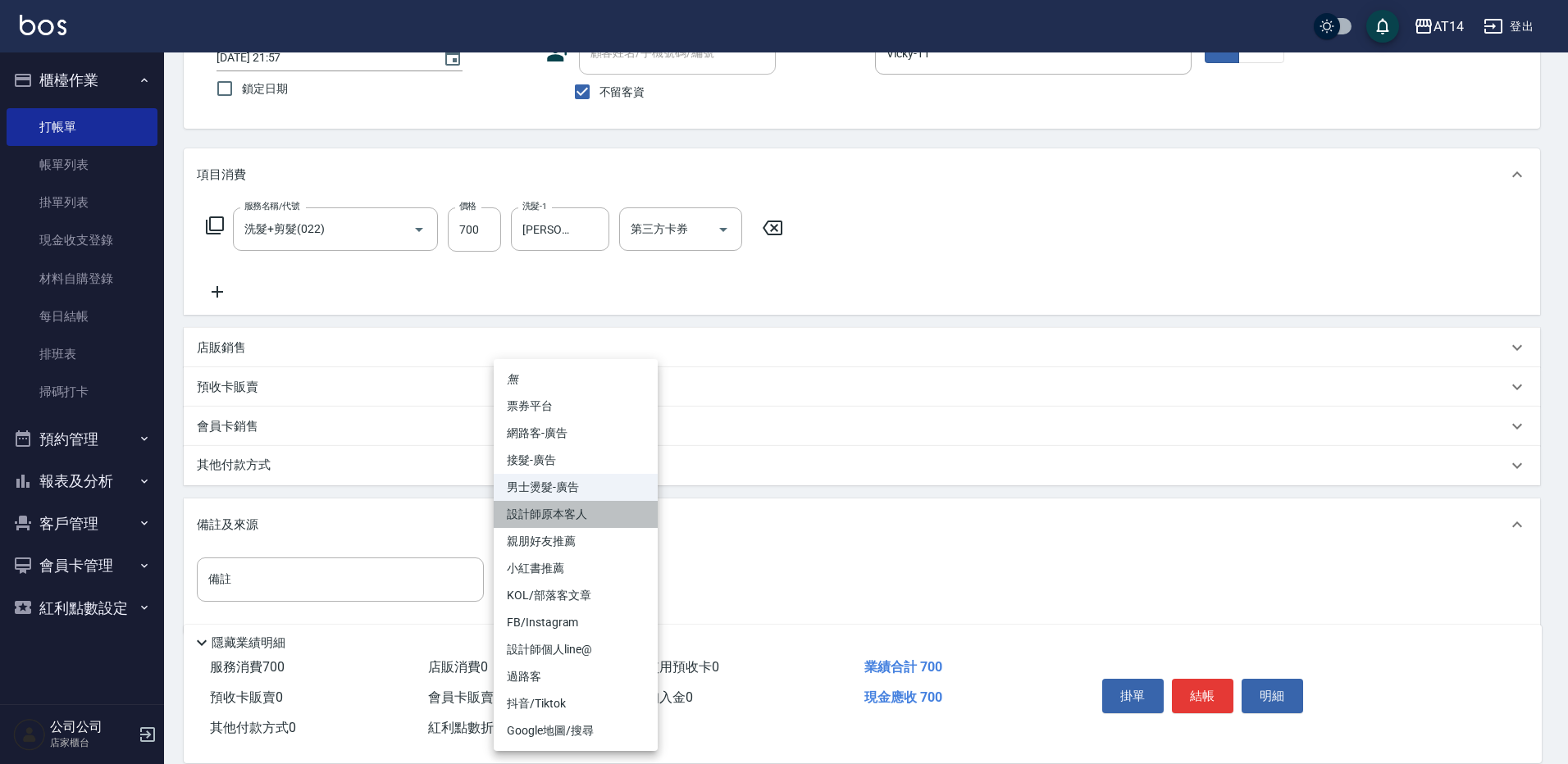
click at [585, 510] on li "設計師原本客人" at bounding box center [575, 514] width 164 height 27
type input "設計師原本客人"
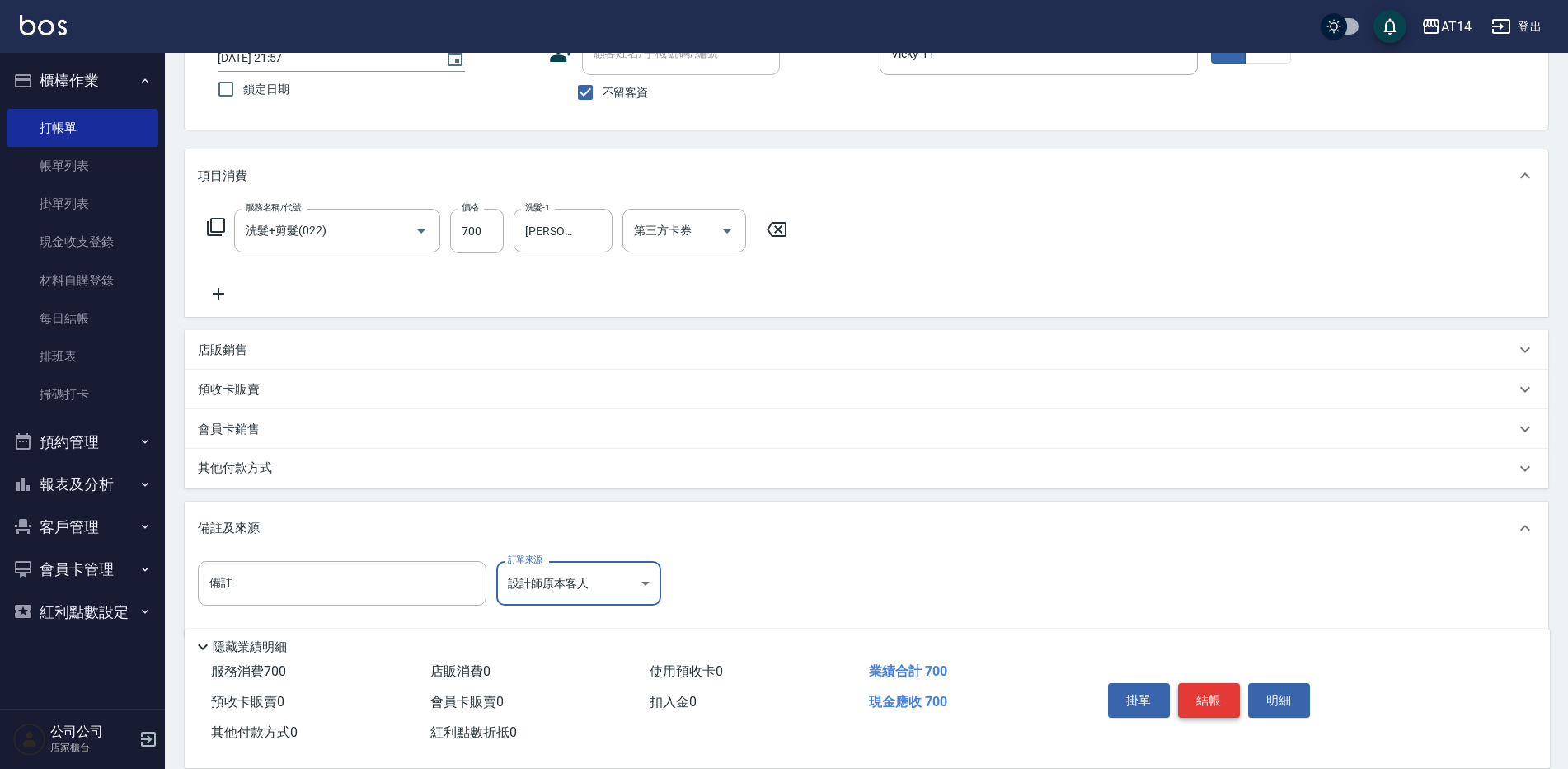
drag, startPoint x: 1218, startPoint y: 697, endPoint x: 1185, endPoint y: 659, distance: 50.3
click at [1217, 696] on button "結帳" at bounding box center [1209, 700] width 62 height 35
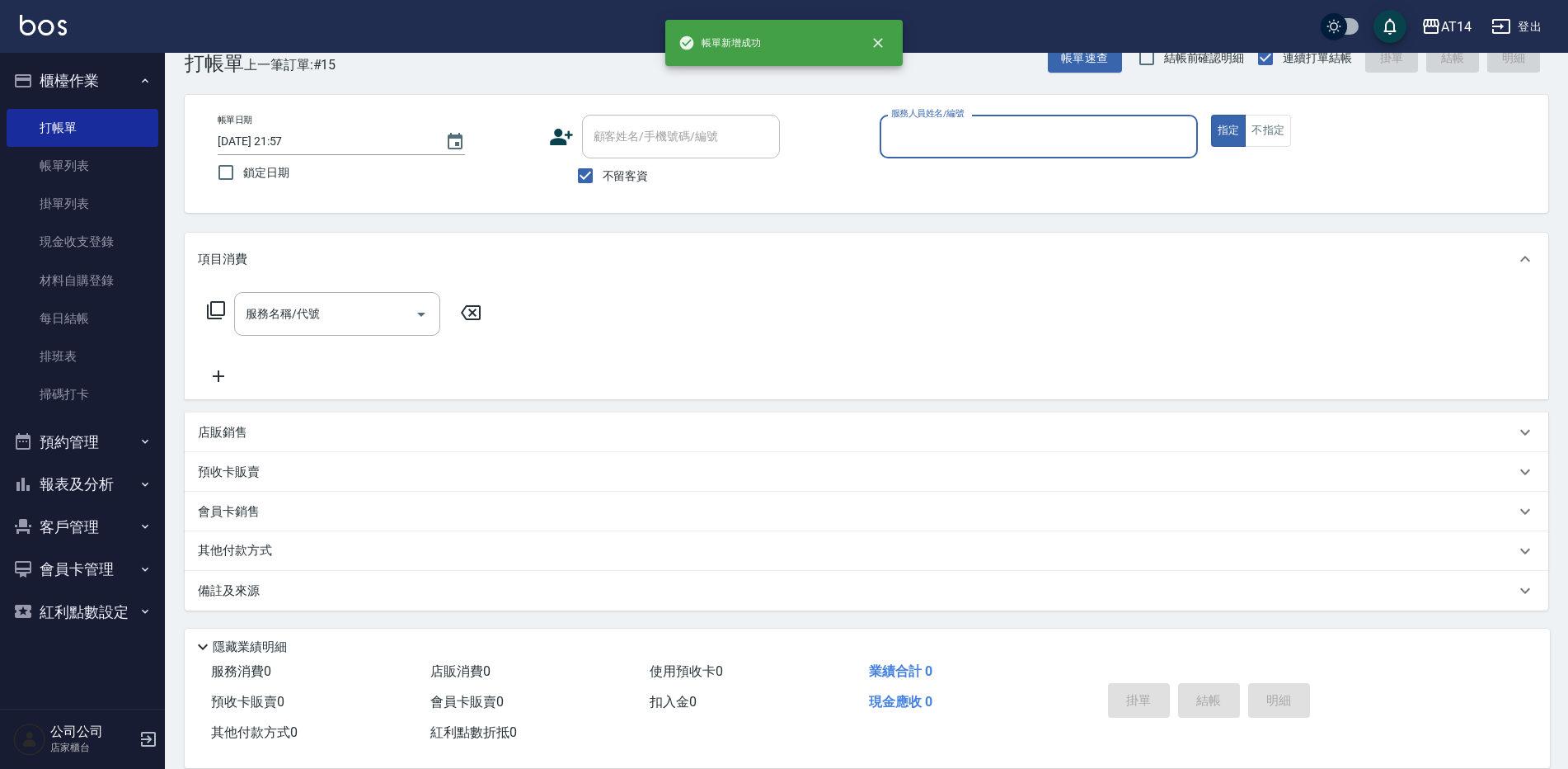
scroll to position [38, 0]
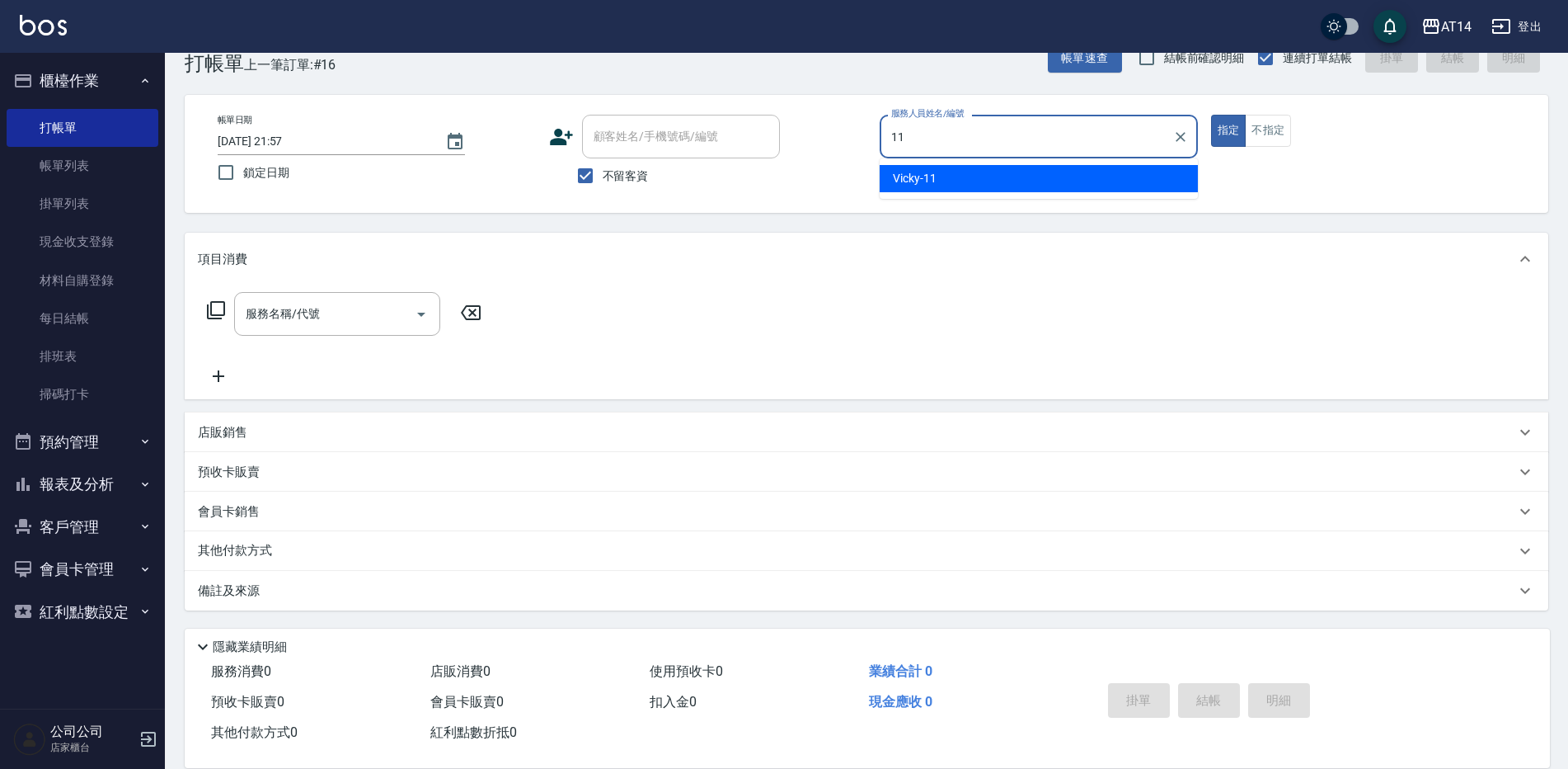
type input "Vicky-11"
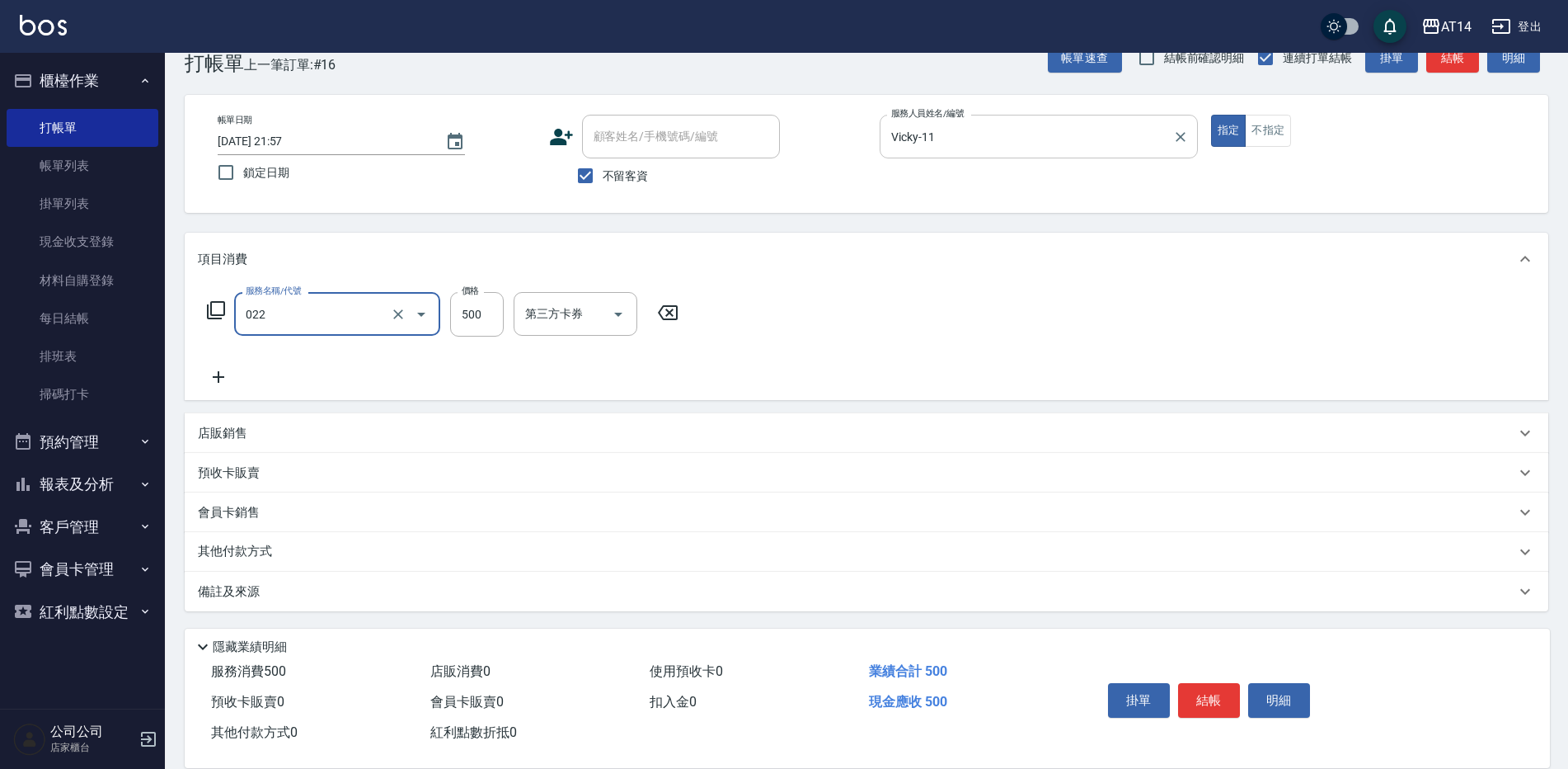
type input "洗髮+剪髮(022)"
type input "700"
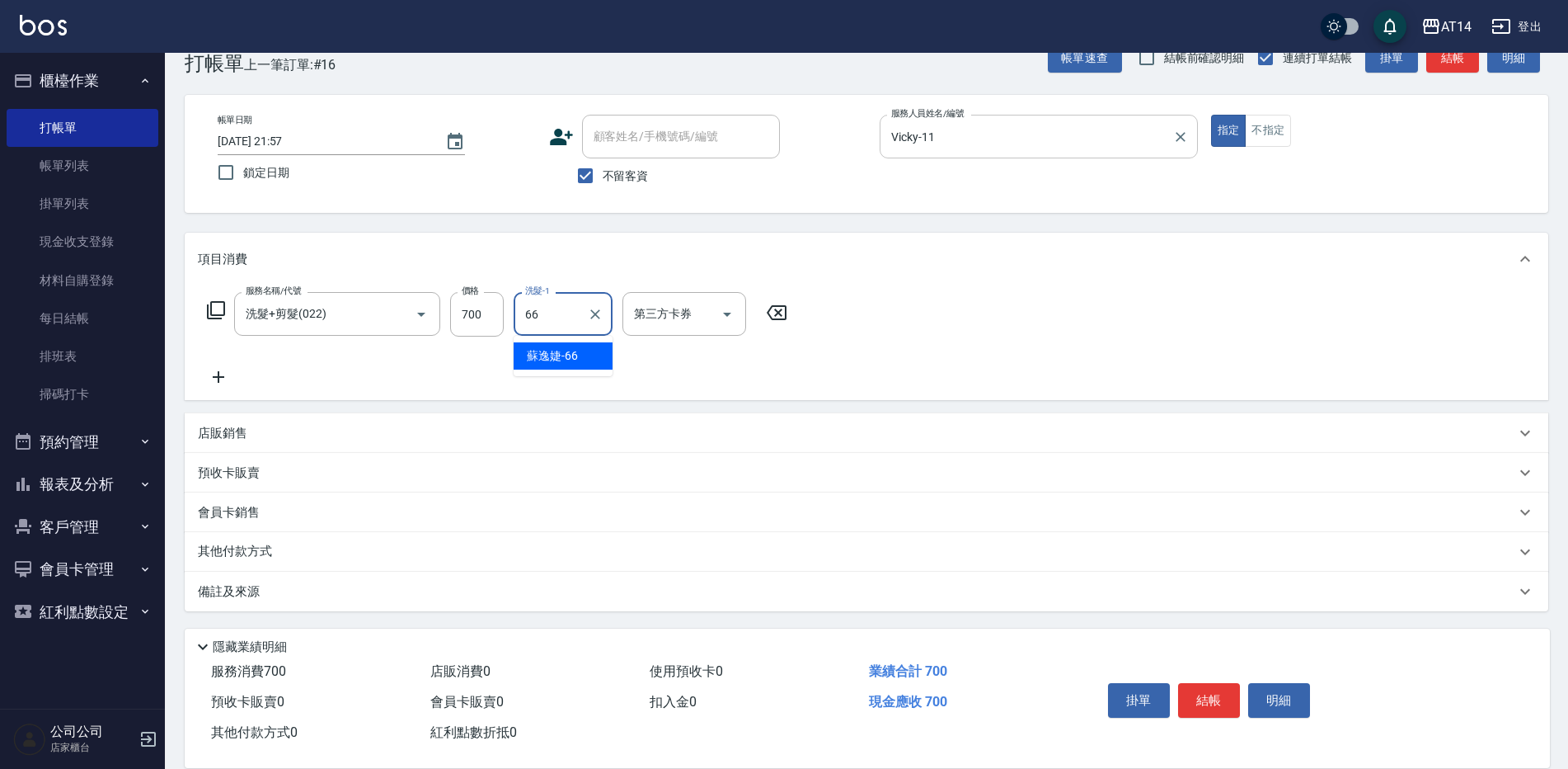
type input "蘇逸婕-66"
click at [256, 554] on p "其他付款方式" at bounding box center [238, 552] width 82 height 18
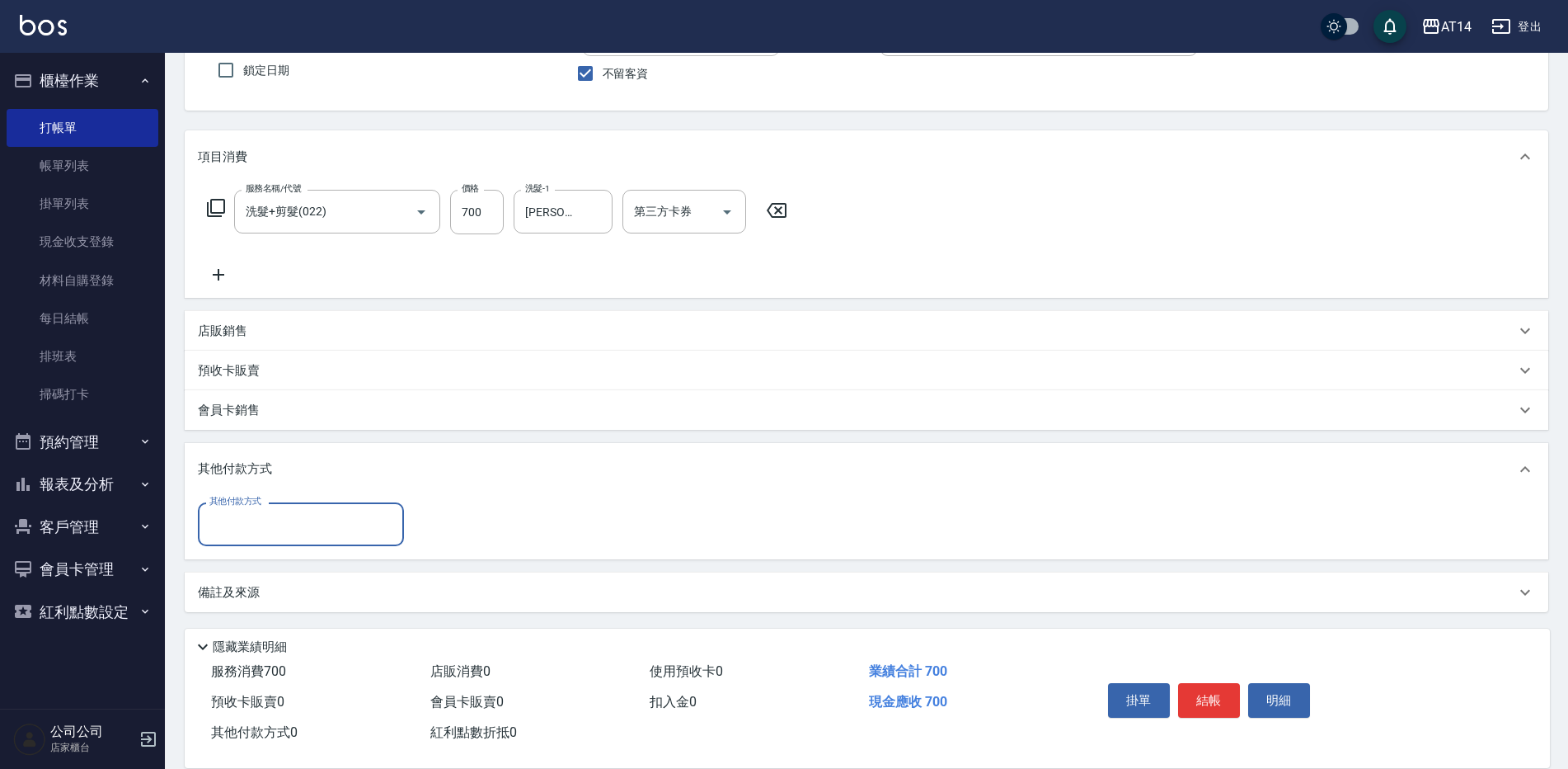
scroll to position [142, 0]
click at [297, 536] on input "其他付款方式" at bounding box center [301, 523] width 191 height 29
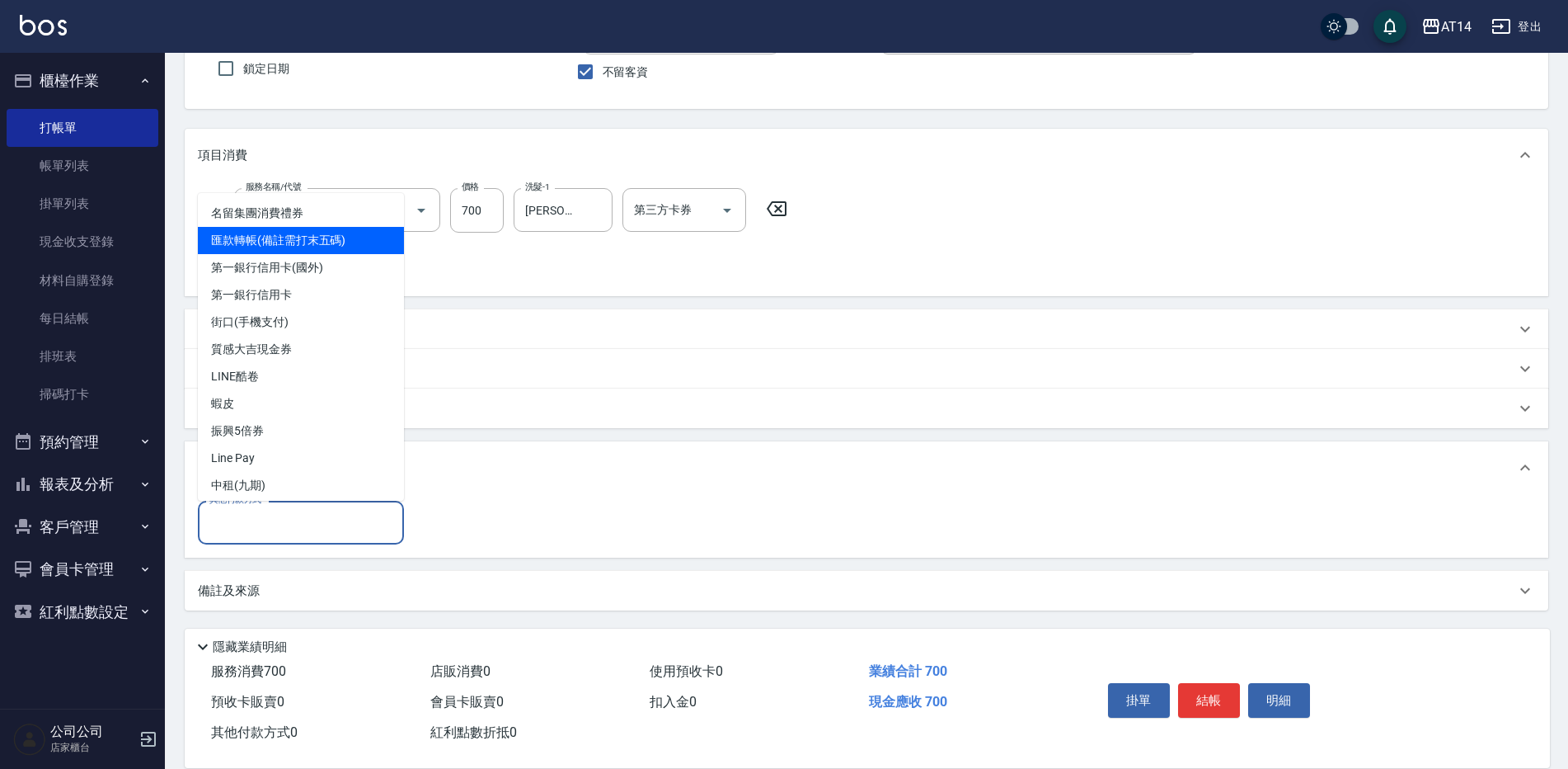
click at [304, 236] on span "匯款轉帳(備註需打末五碼)" at bounding box center [301, 240] width 206 height 27
type input "匯款轉帳(備註需打末五碼)"
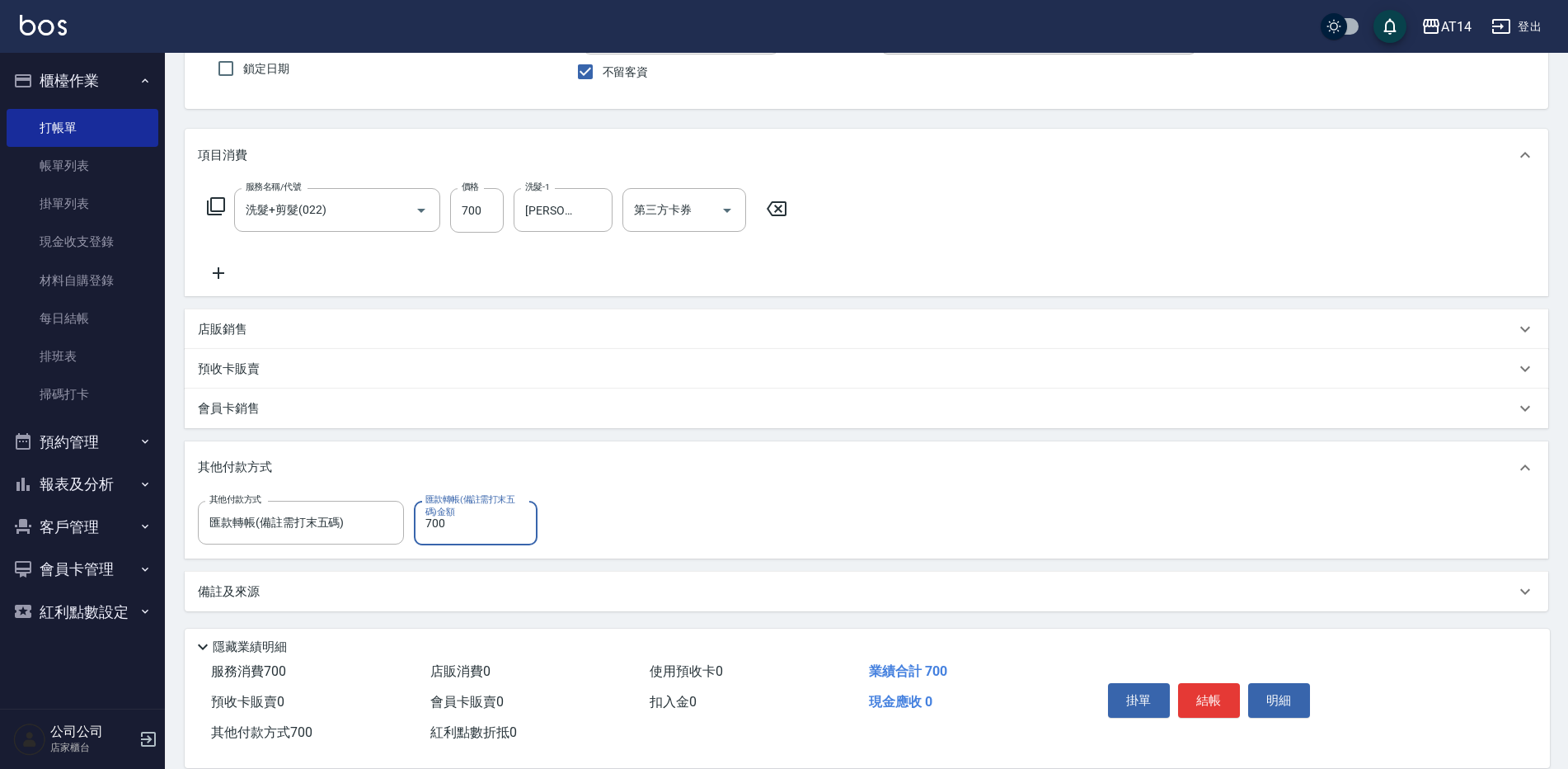
type input "700"
click at [420, 590] on div "備註及來源" at bounding box center [856, 591] width 1317 height 17
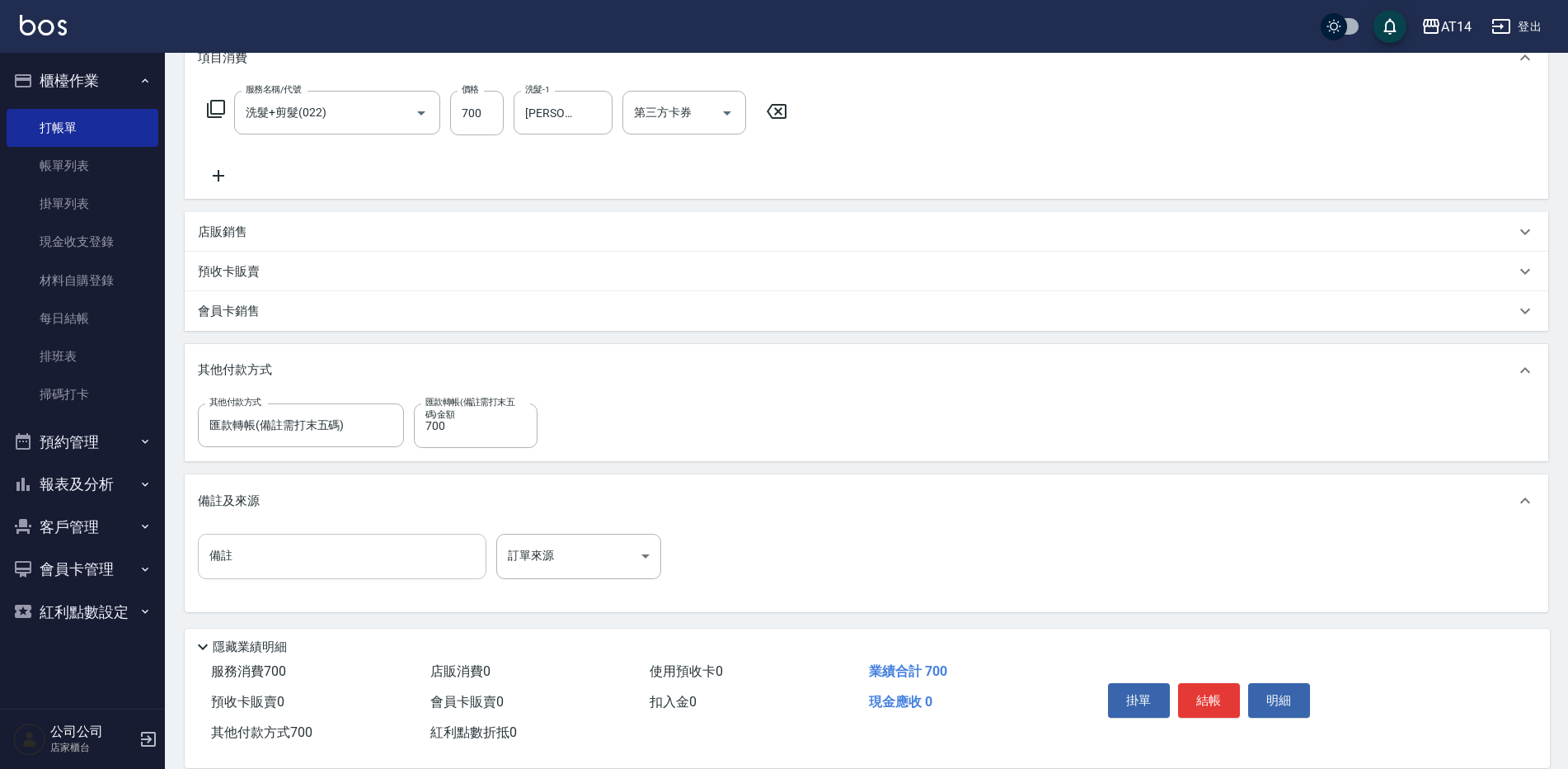
scroll to position [241, 0]
click at [373, 559] on input "備註" at bounding box center [341, 554] width 288 height 44
type input "46611"
click at [567, 557] on body "AT14 登出 櫃檯作業 打帳單 帳單列表 掛單列表 現金收支登錄 材料自購登錄 每日結帳 排班表 掃碼打卡 預約管理 預約管理 單日預約紀錄 單週預約紀錄 …" at bounding box center [784, 263] width 1568 height 1009
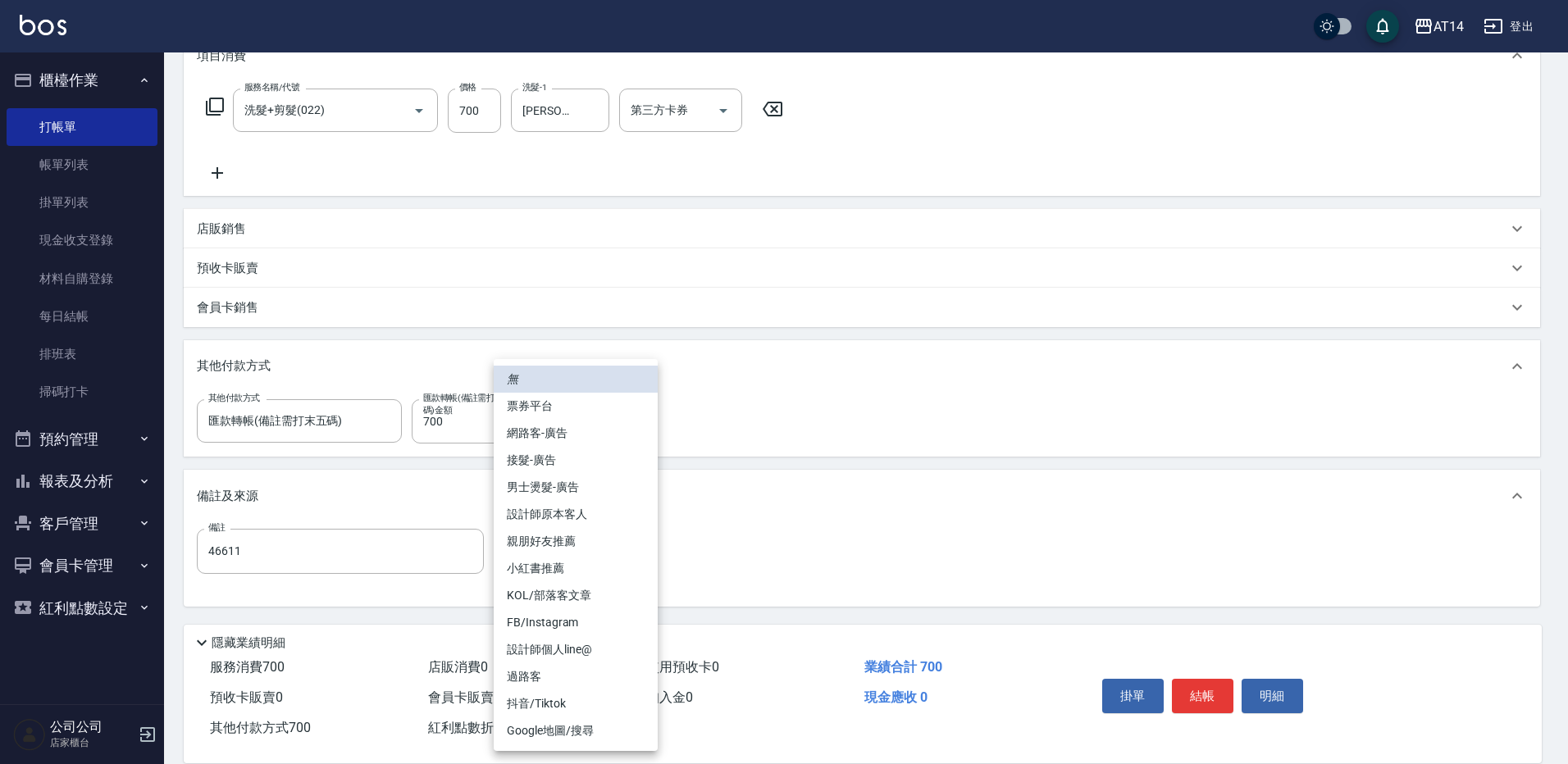
click at [600, 517] on li "設計師原本客人" at bounding box center [575, 514] width 164 height 27
type input "設計師原本客人"
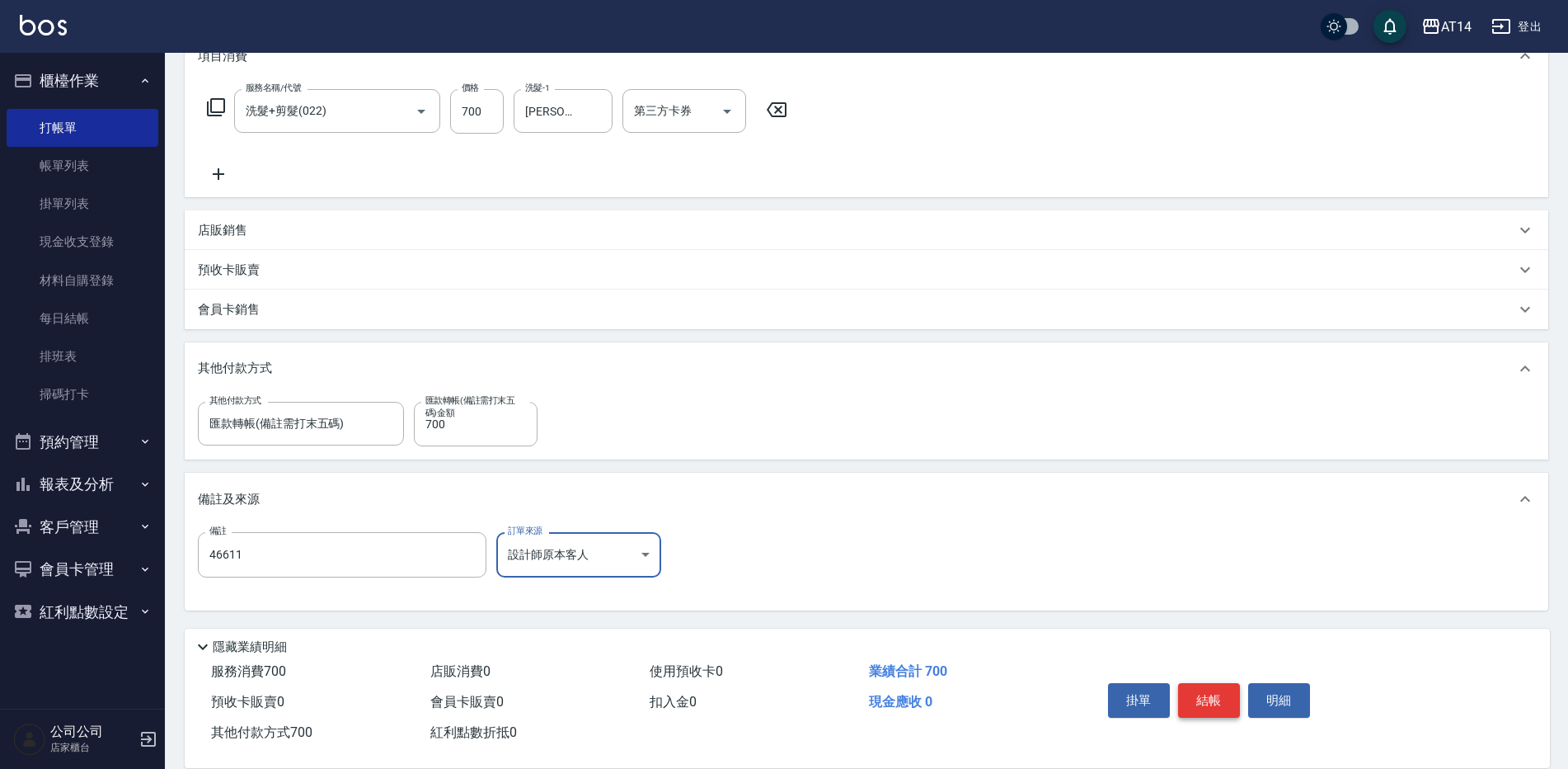
click at [1213, 694] on button "結帳" at bounding box center [1209, 700] width 62 height 35
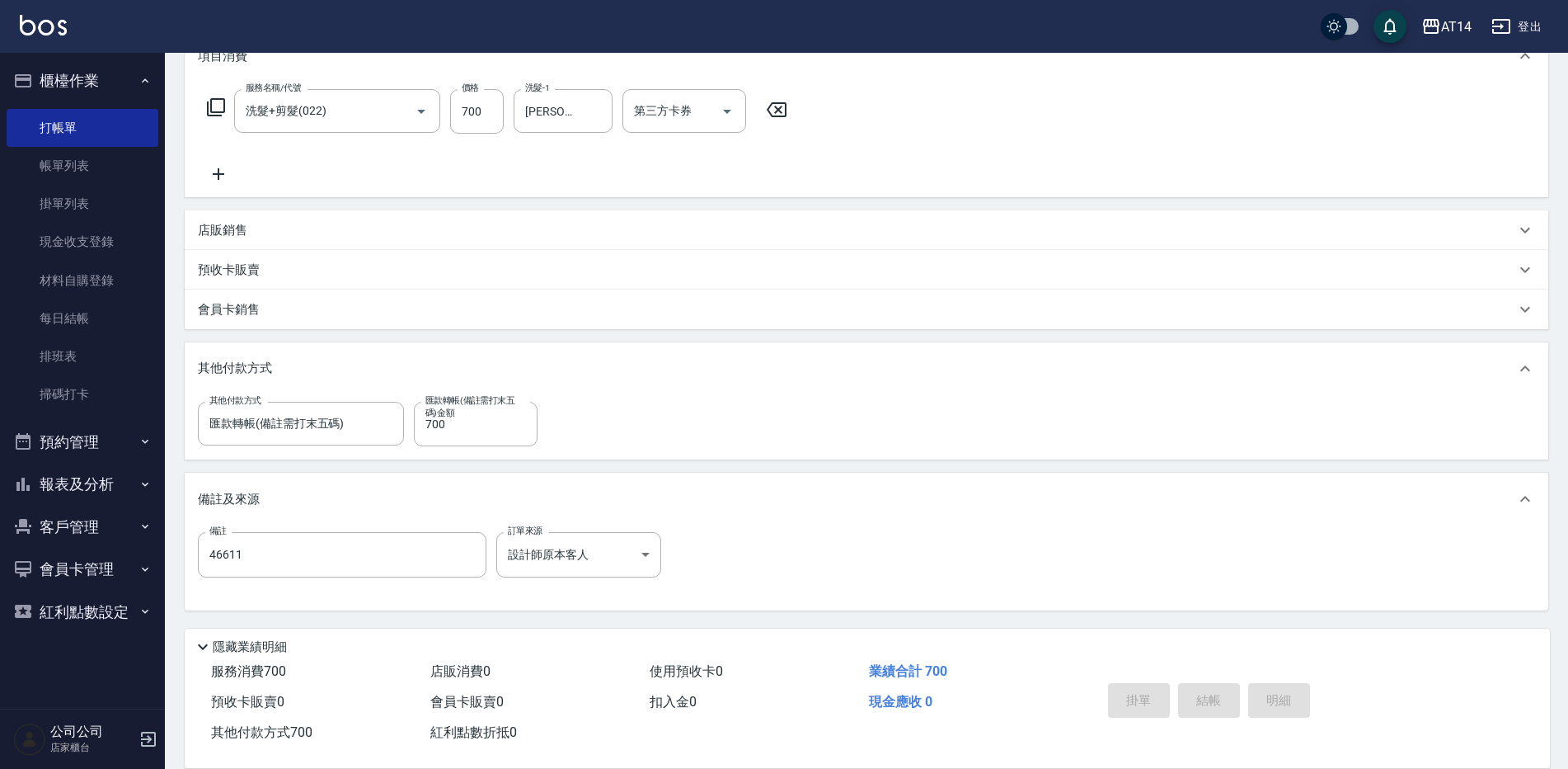
type input "2025/10/09 21:58"
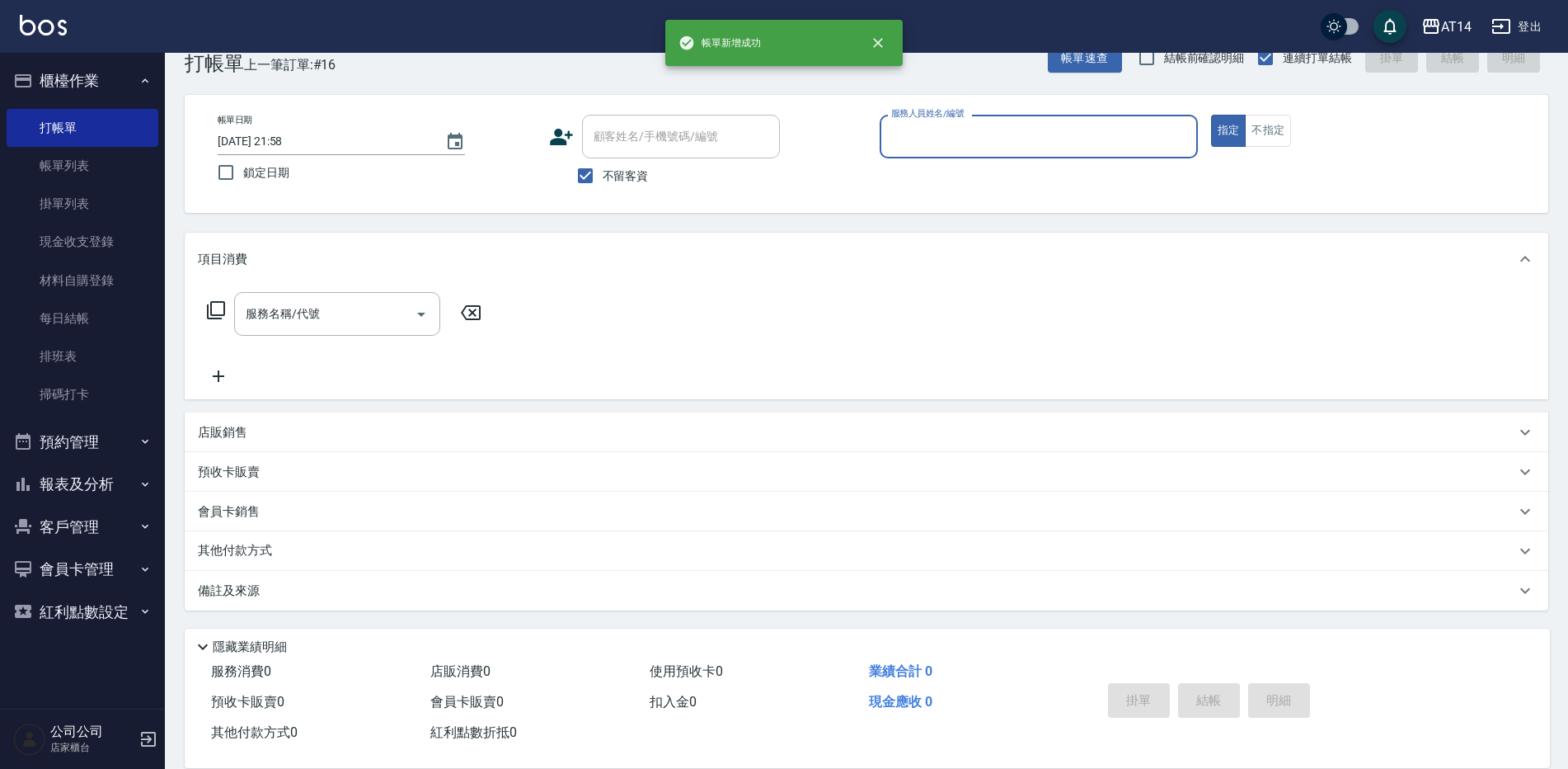
scroll to position [0, 0]
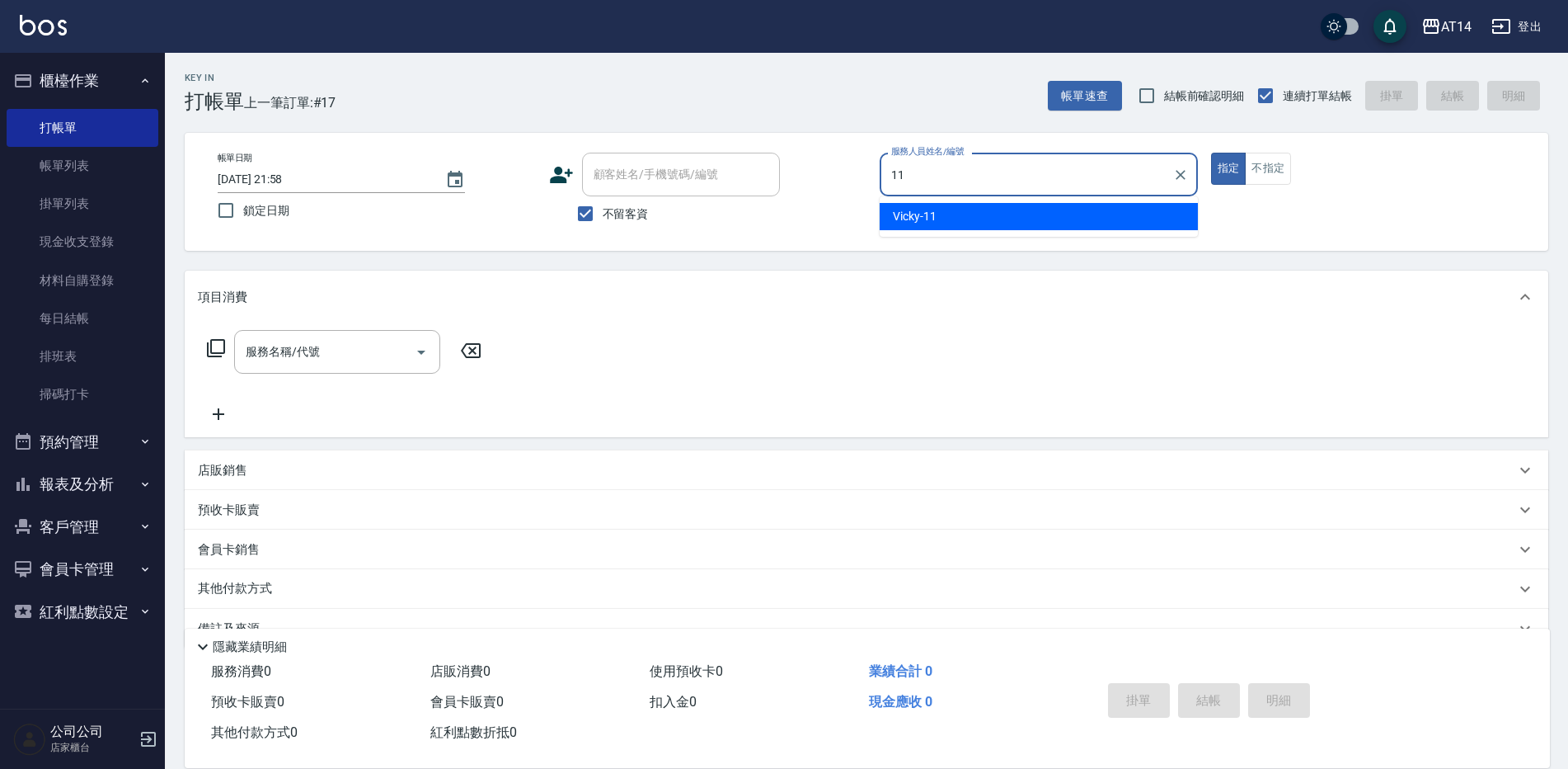
type input "Vicky-11"
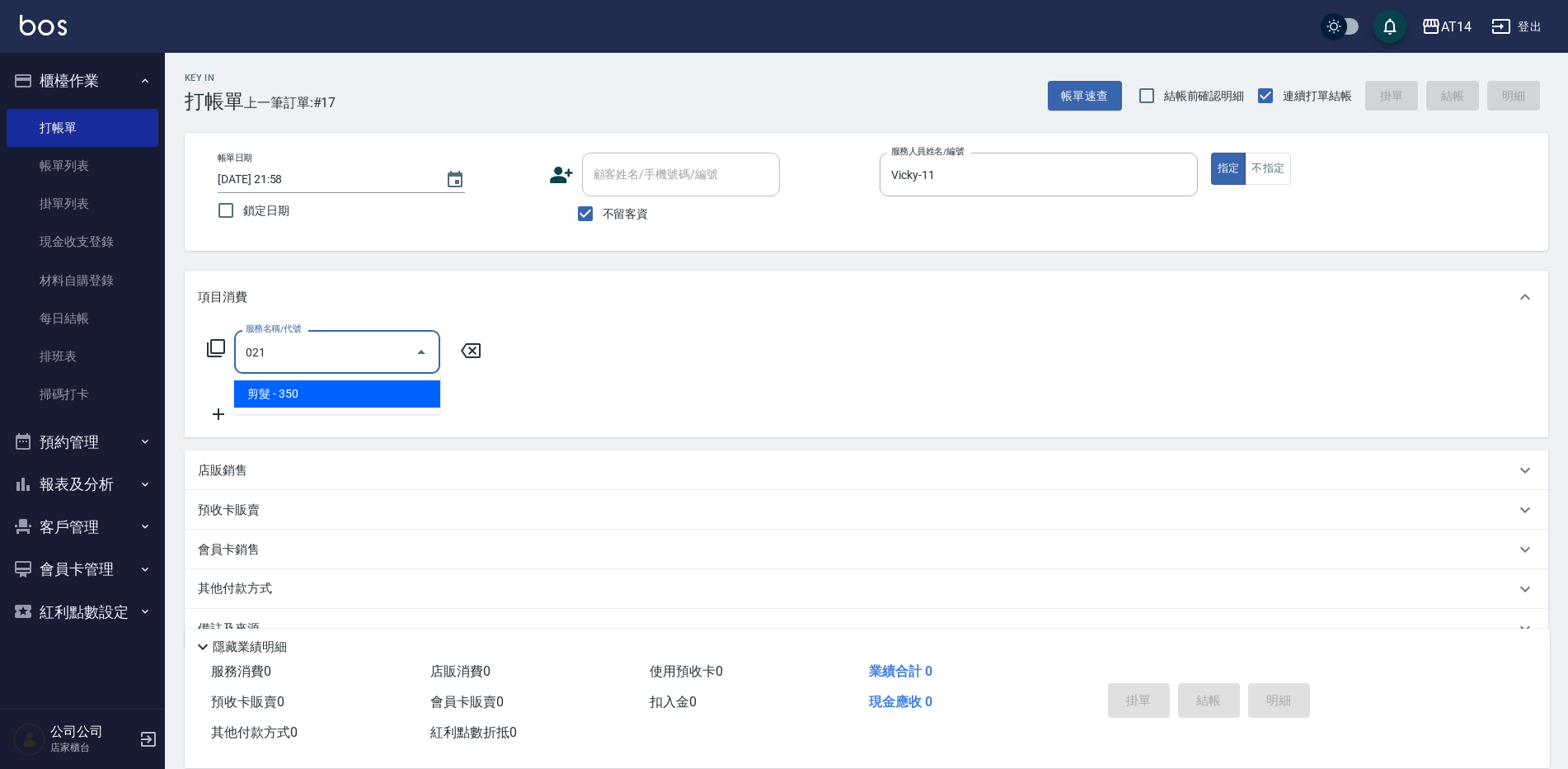
type input "剪髮(021)"
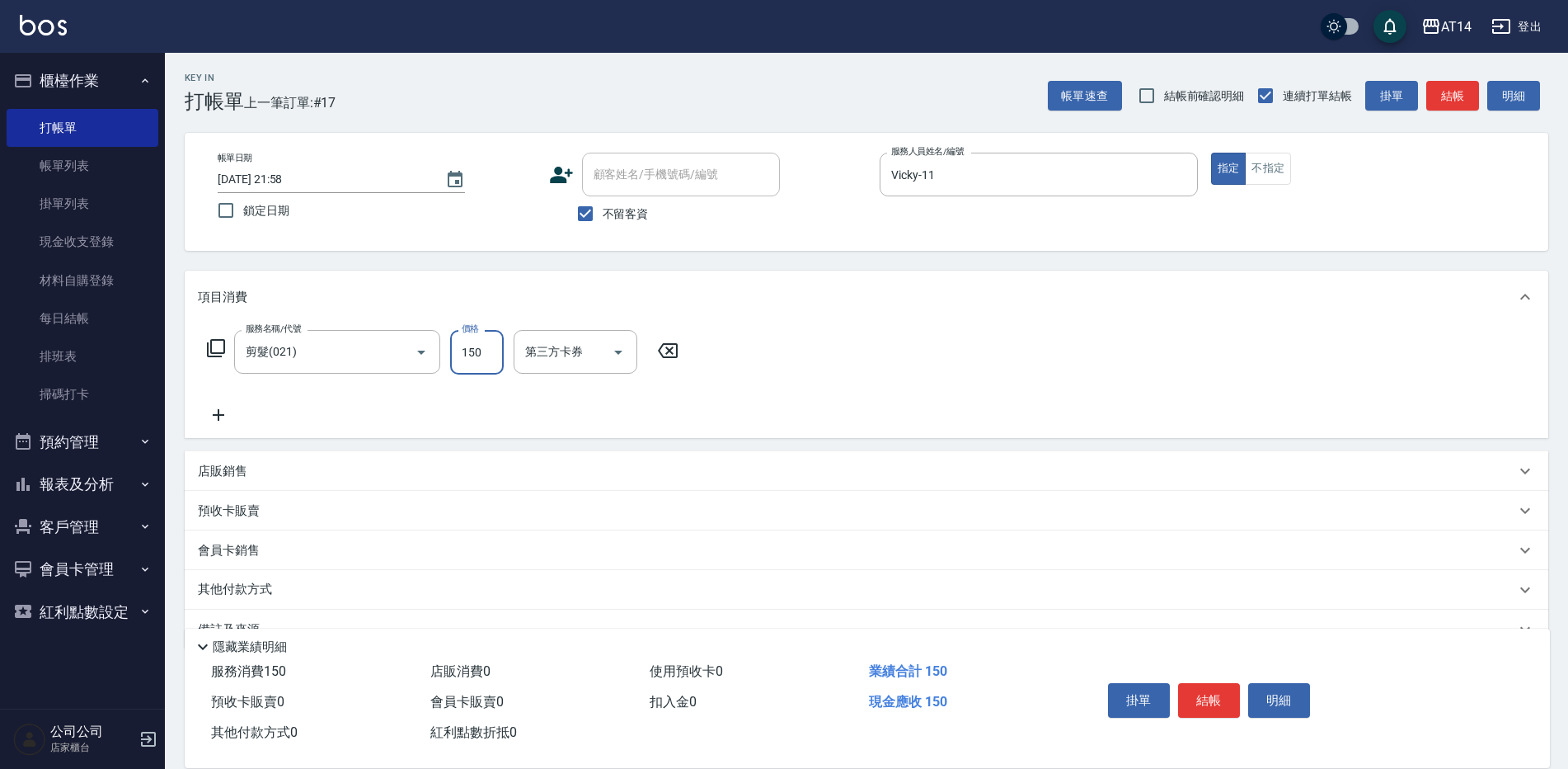
type input "150"
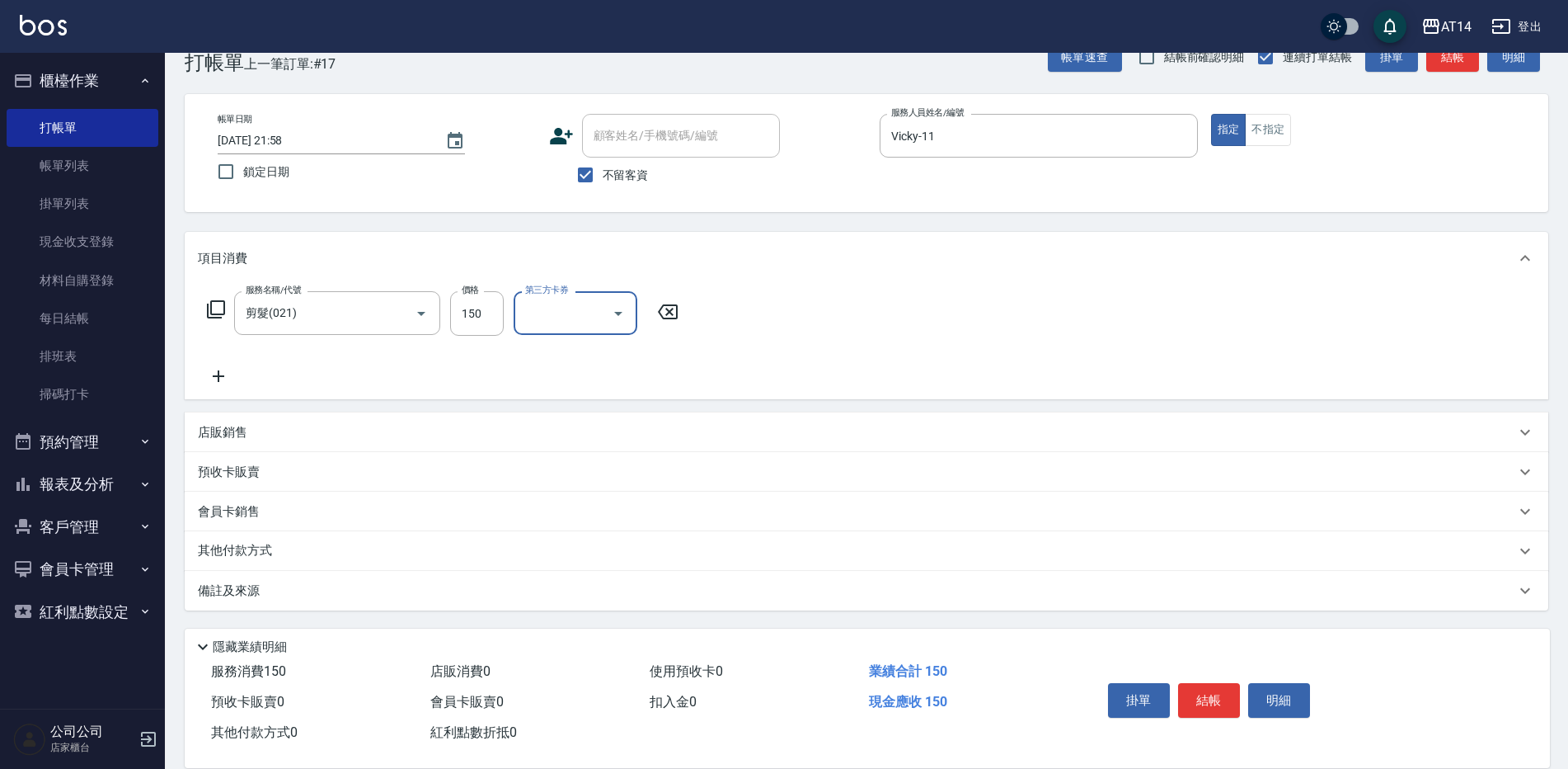
click at [587, 575] on div "備註及來源" at bounding box center [866, 590] width 1364 height 40
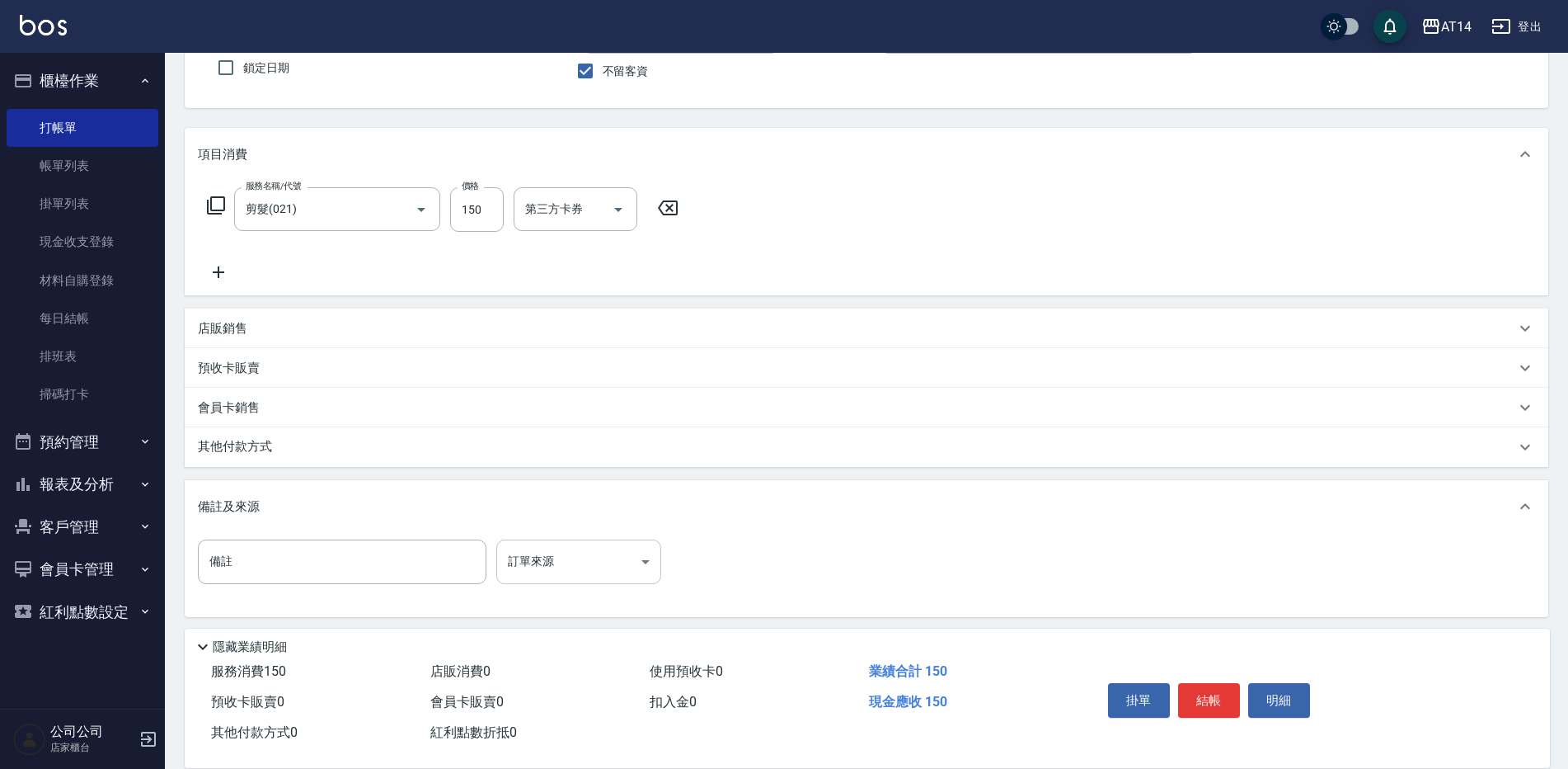
scroll to position [147, 0]
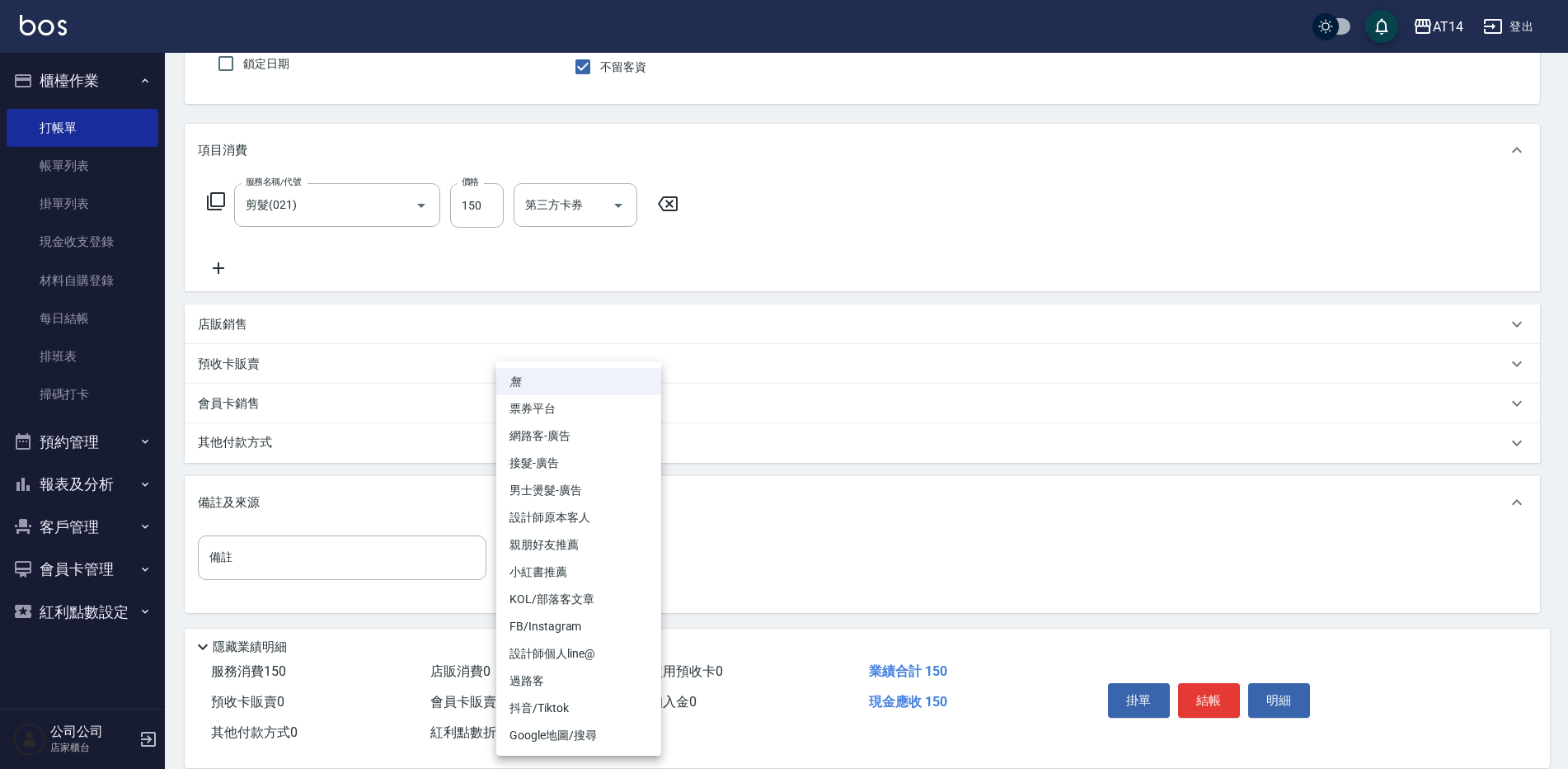
click at [621, 577] on body "AT14 登出 櫃檯作業 打帳單 帳單列表 掛單列表 現金收支登錄 材料自購登錄 每日結帳 排班表 掃碼打卡 預約管理 預約管理 單日預約紀錄 單週預約紀錄 …" at bounding box center [784, 312] width 1568 height 918
click at [613, 520] on li "設計師原本客人" at bounding box center [579, 517] width 165 height 27
type input "設計師原本客人"
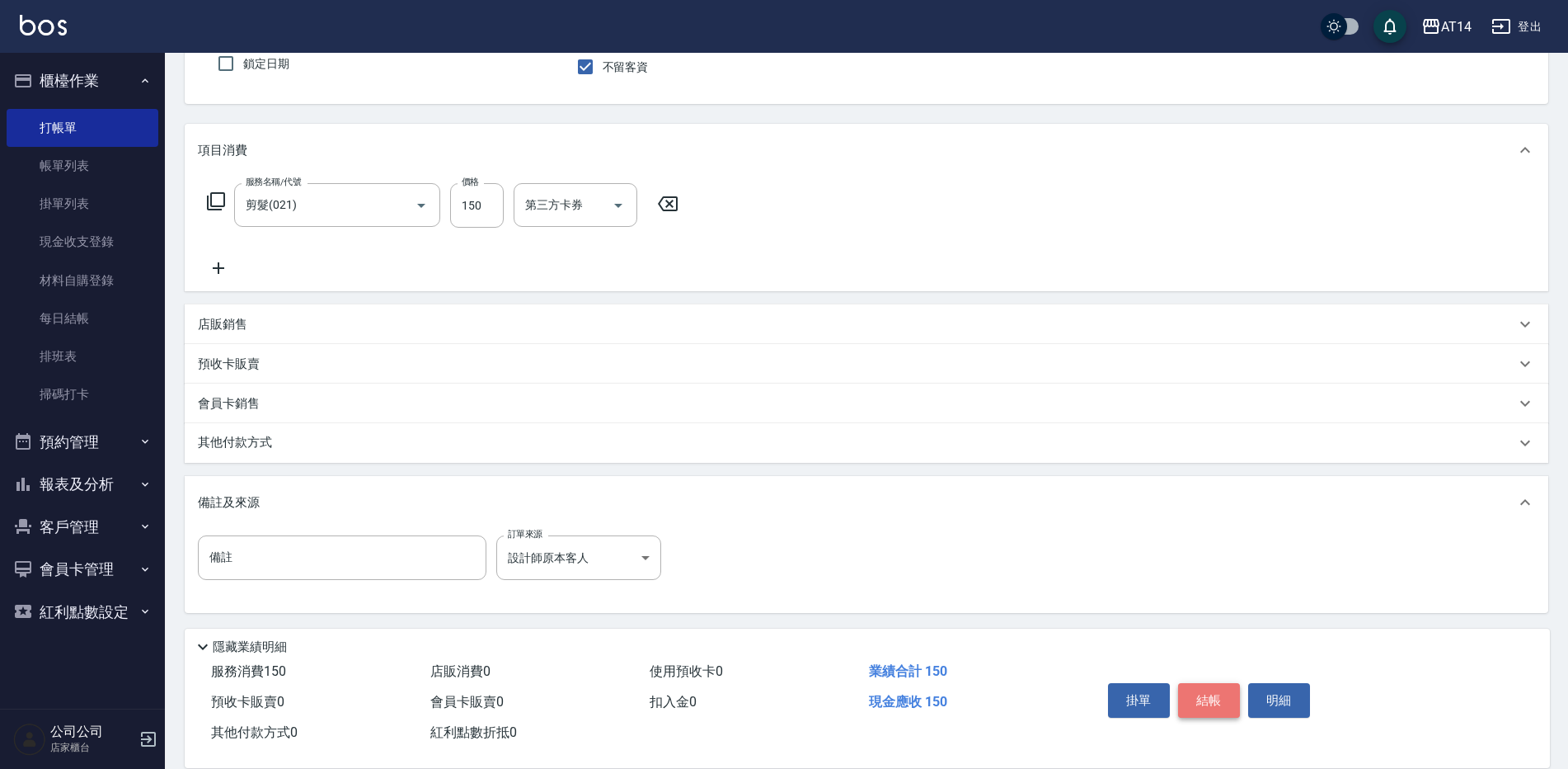
drag, startPoint x: 1227, startPoint y: 696, endPoint x: 1182, endPoint y: 623, distance: 85.8
click at [1225, 696] on button "結帳" at bounding box center [1209, 700] width 62 height 35
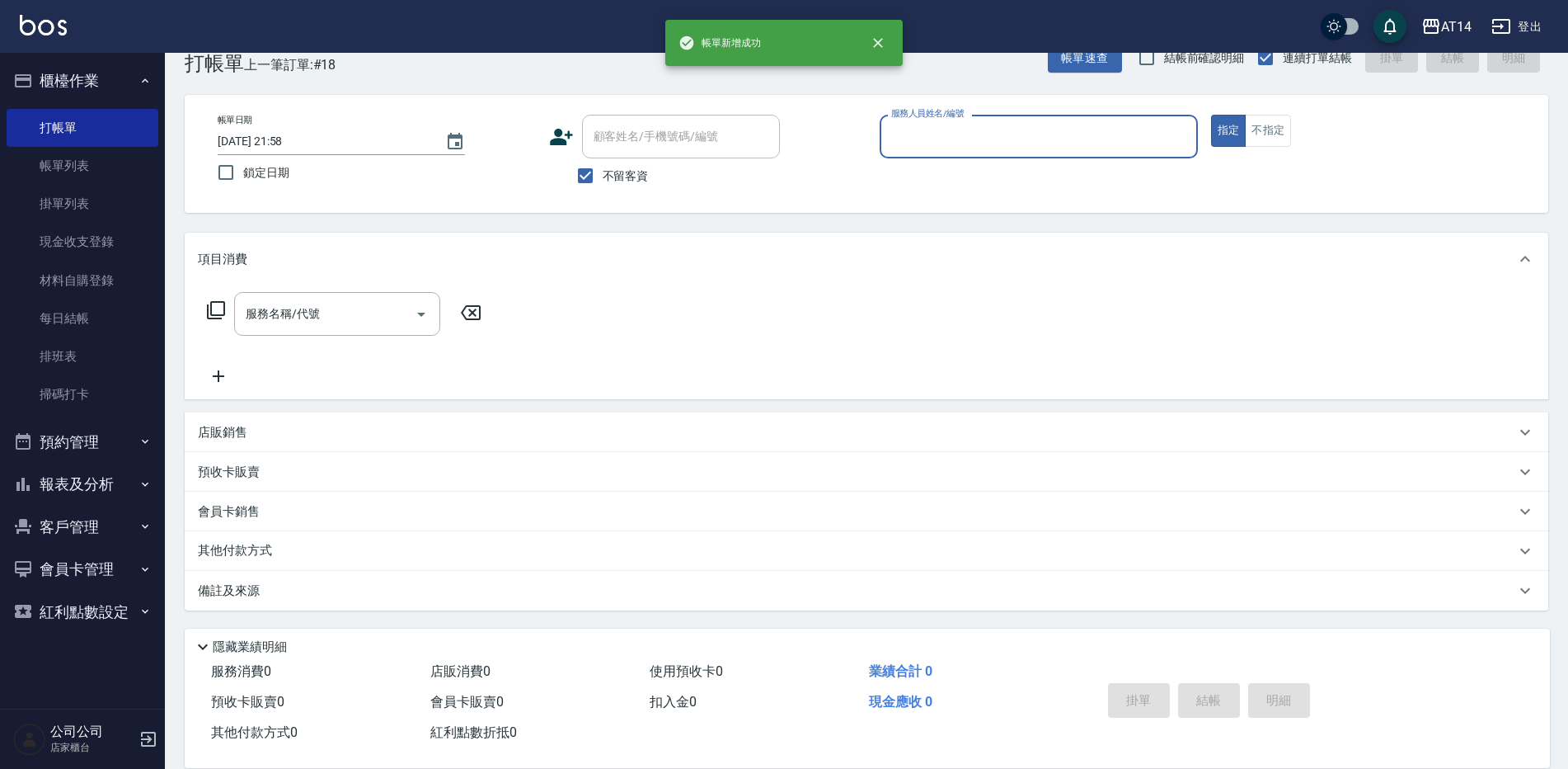
scroll to position [38, 0]
click at [103, 503] on ul "櫃檯作業 打帳單 帳單列表 掛單列表 現金收支登錄 材料自購登錄 每日結帳 排班表 掃碼打卡 預約管理 預約管理 單日預約紀錄 單週預約紀錄 報表及分析 報表…" at bounding box center [82, 346] width 151 height 587
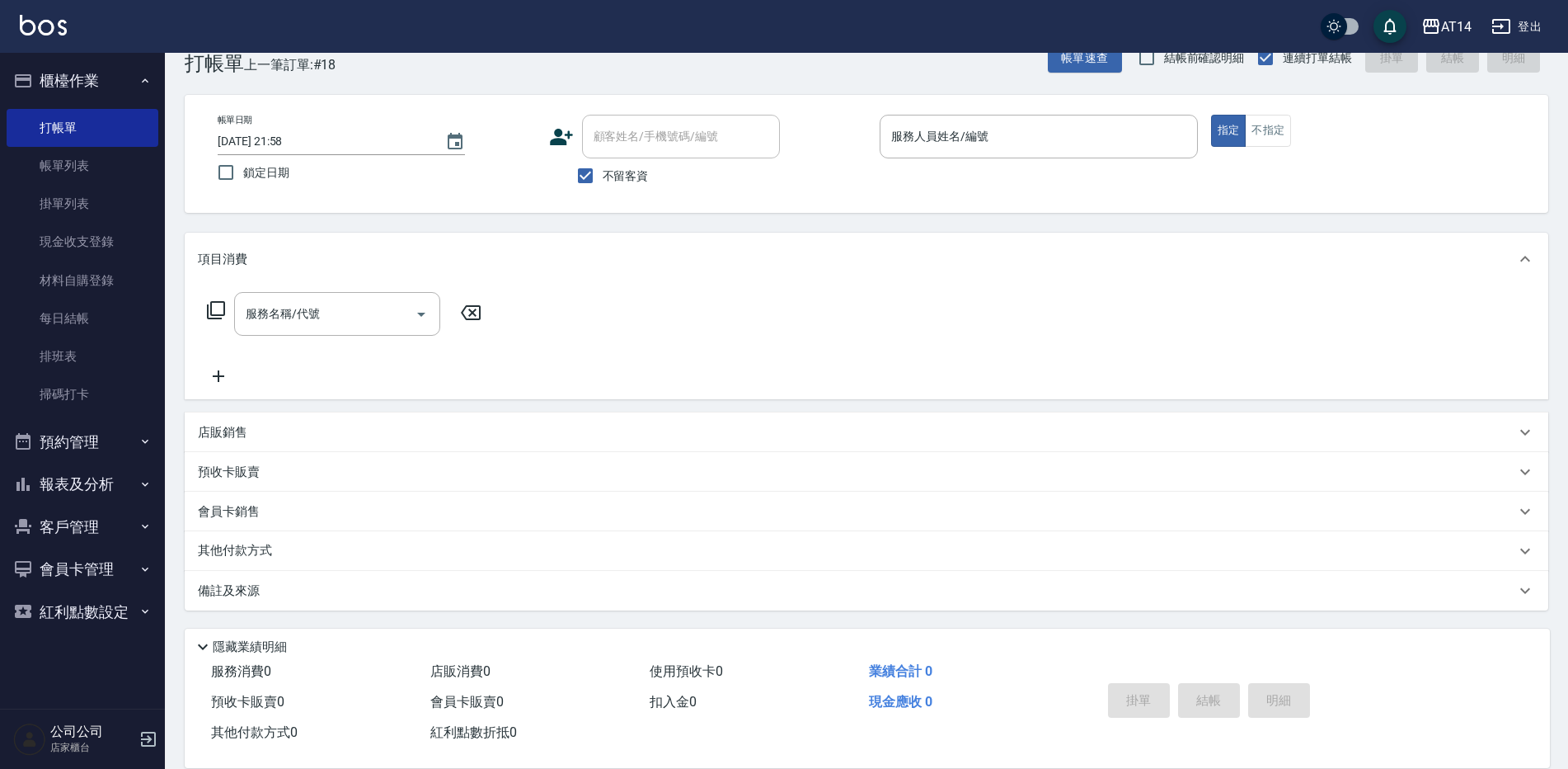
click at [106, 496] on button "報表及分析" at bounding box center [82, 484] width 151 height 42
click at [117, 576] on link "店家日報表" at bounding box center [82, 568] width 151 height 38
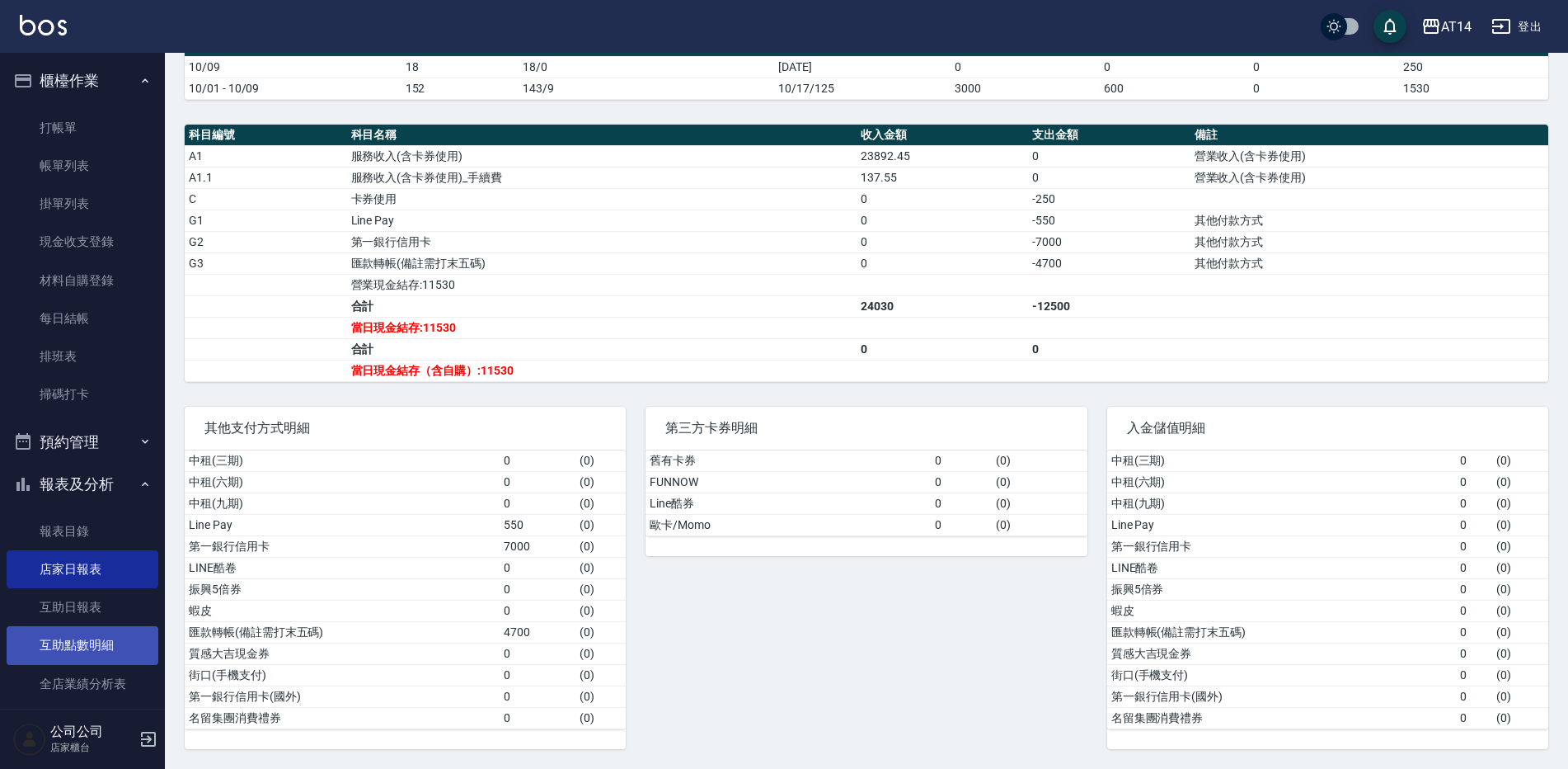
scroll to position [165, 0]
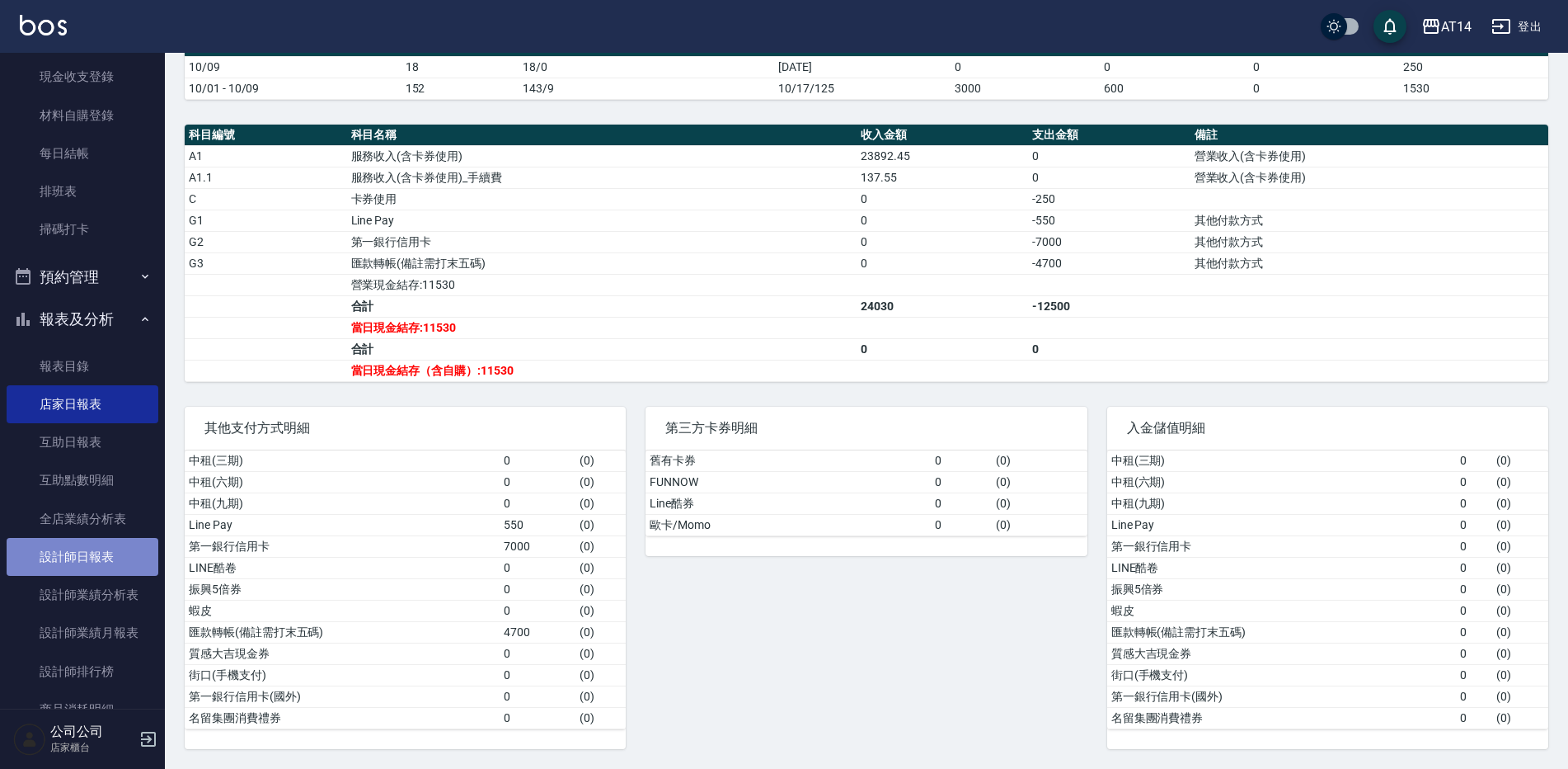
click at [108, 562] on link "設計師日報表" at bounding box center [82, 556] width 151 height 38
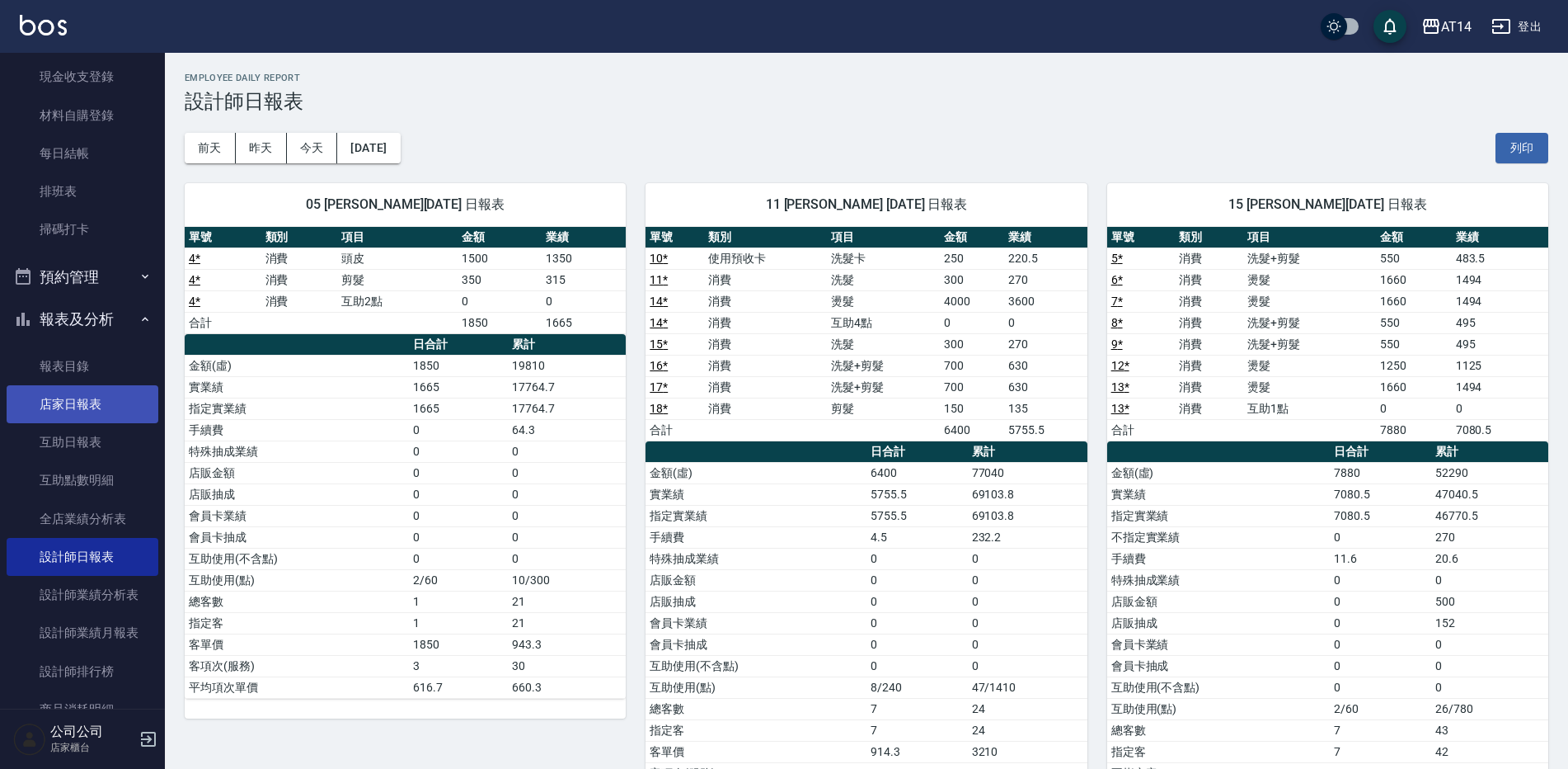
click at [94, 399] on link "店家日報表" at bounding box center [82, 403] width 151 height 38
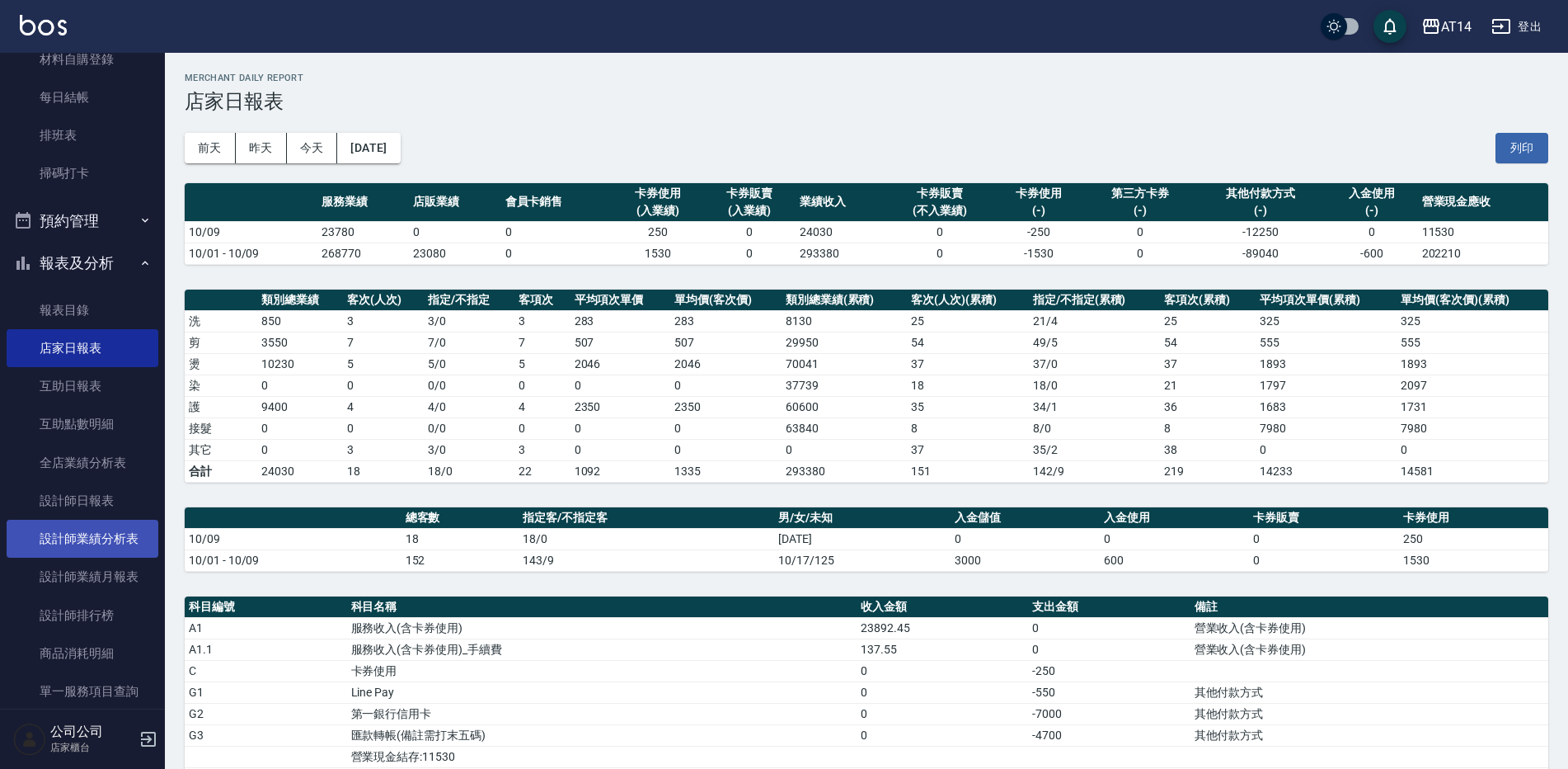
scroll to position [247, 0]
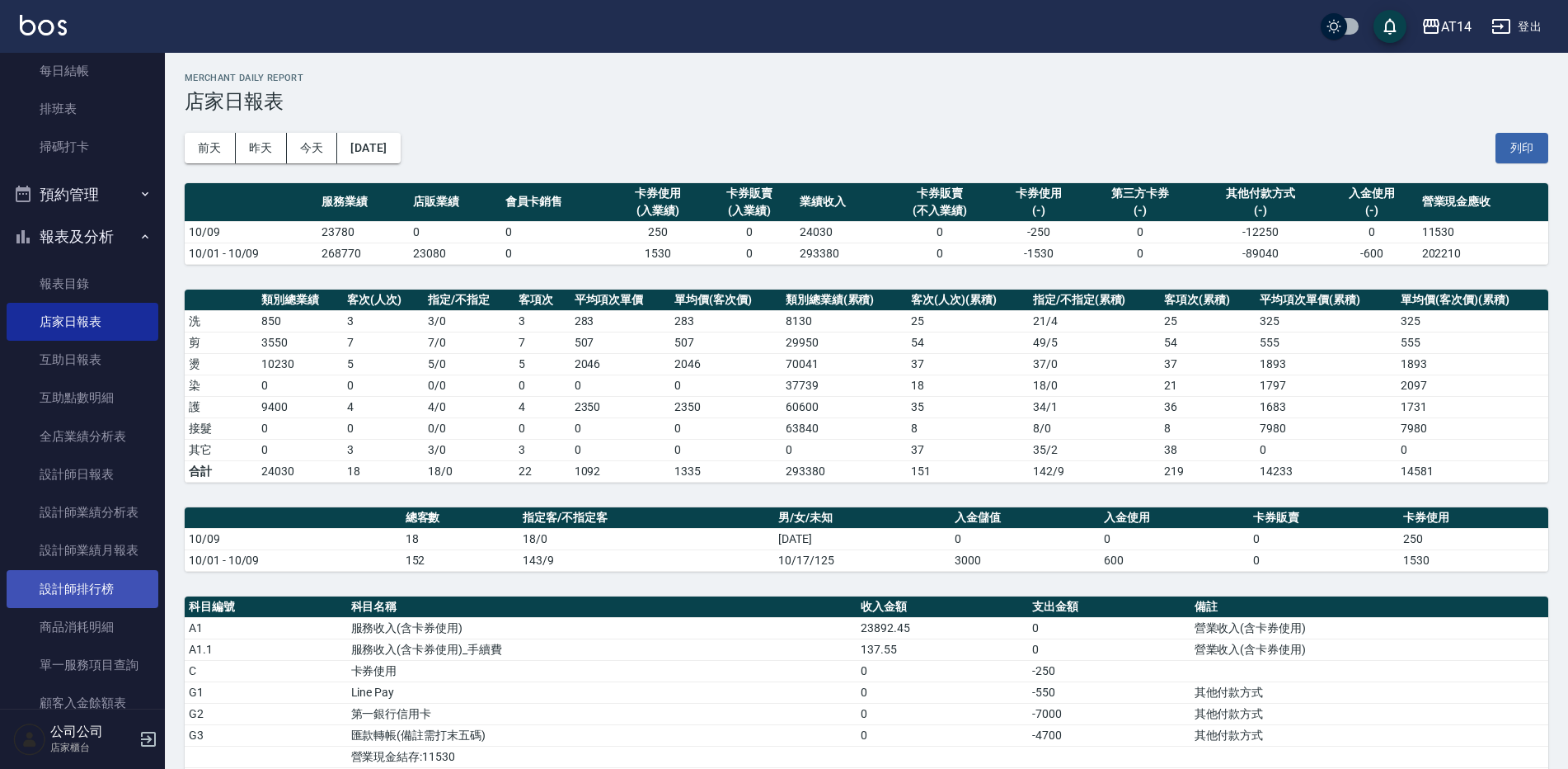
click at [133, 597] on link "設計師排行榜" at bounding box center [82, 589] width 151 height 38
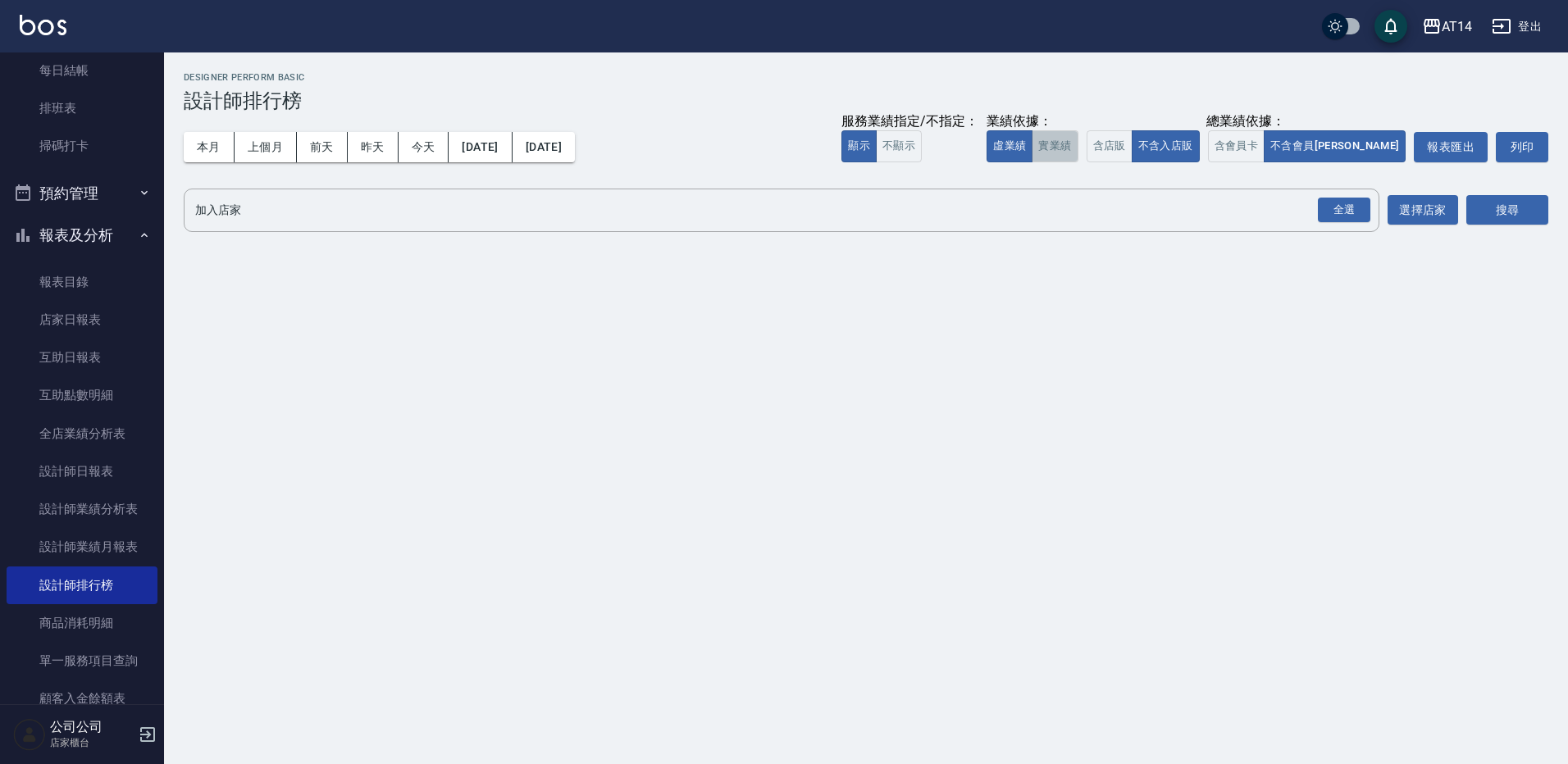
click at [1077, 145] on button "實業績" at bounding box center [1054, 146] width 46 height 32
click at [1265, 150] on button "含會員卡" at bounding box center [1236, 146] width 58 height 32
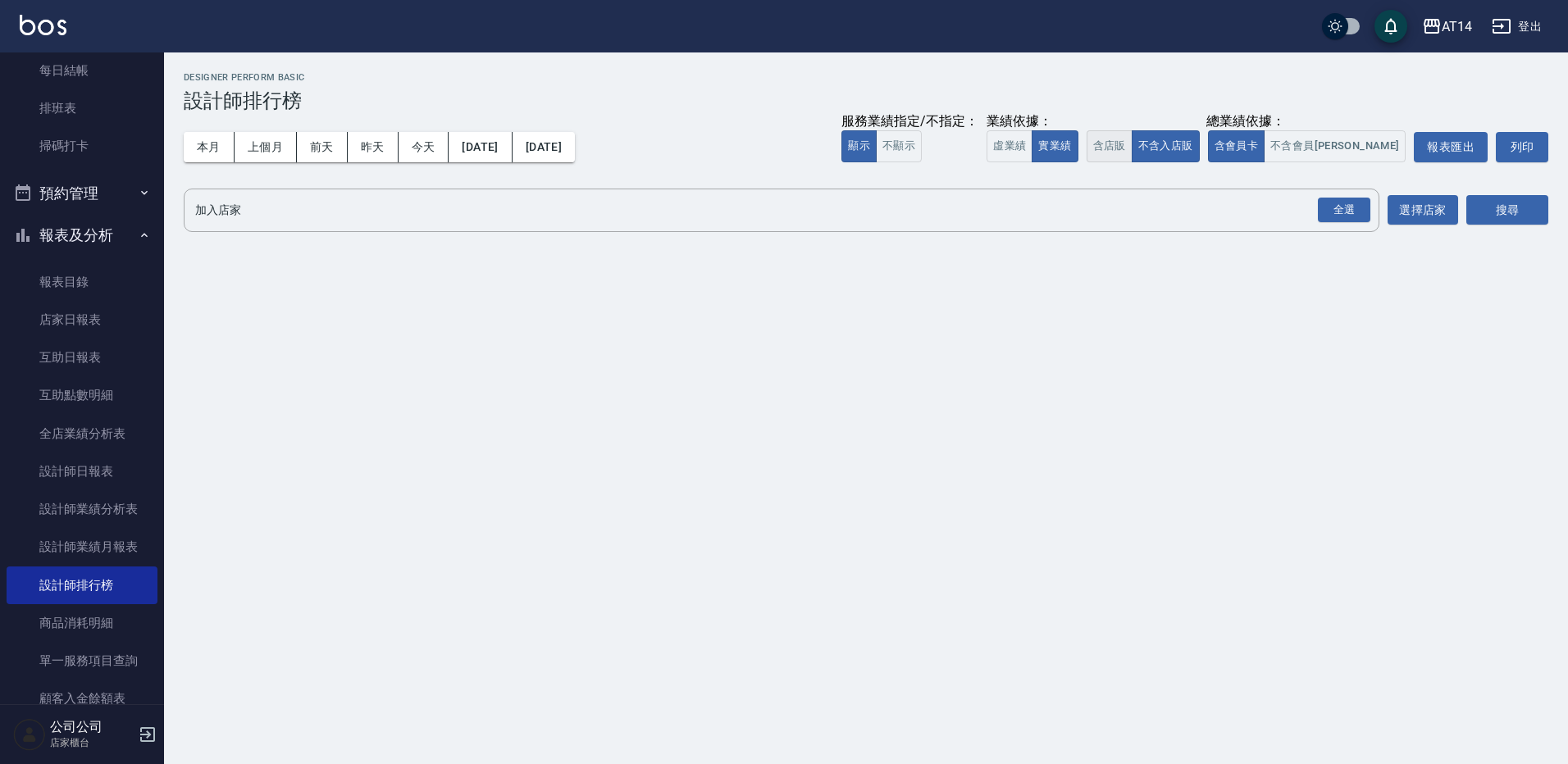
click at [1133, 155] on button "含店販" at bounding box center [1110, 146] width 46 height 32
click at [1373, 213] on div "全選 加入店家" at bounding box center [781, 210] width 1195 height 43
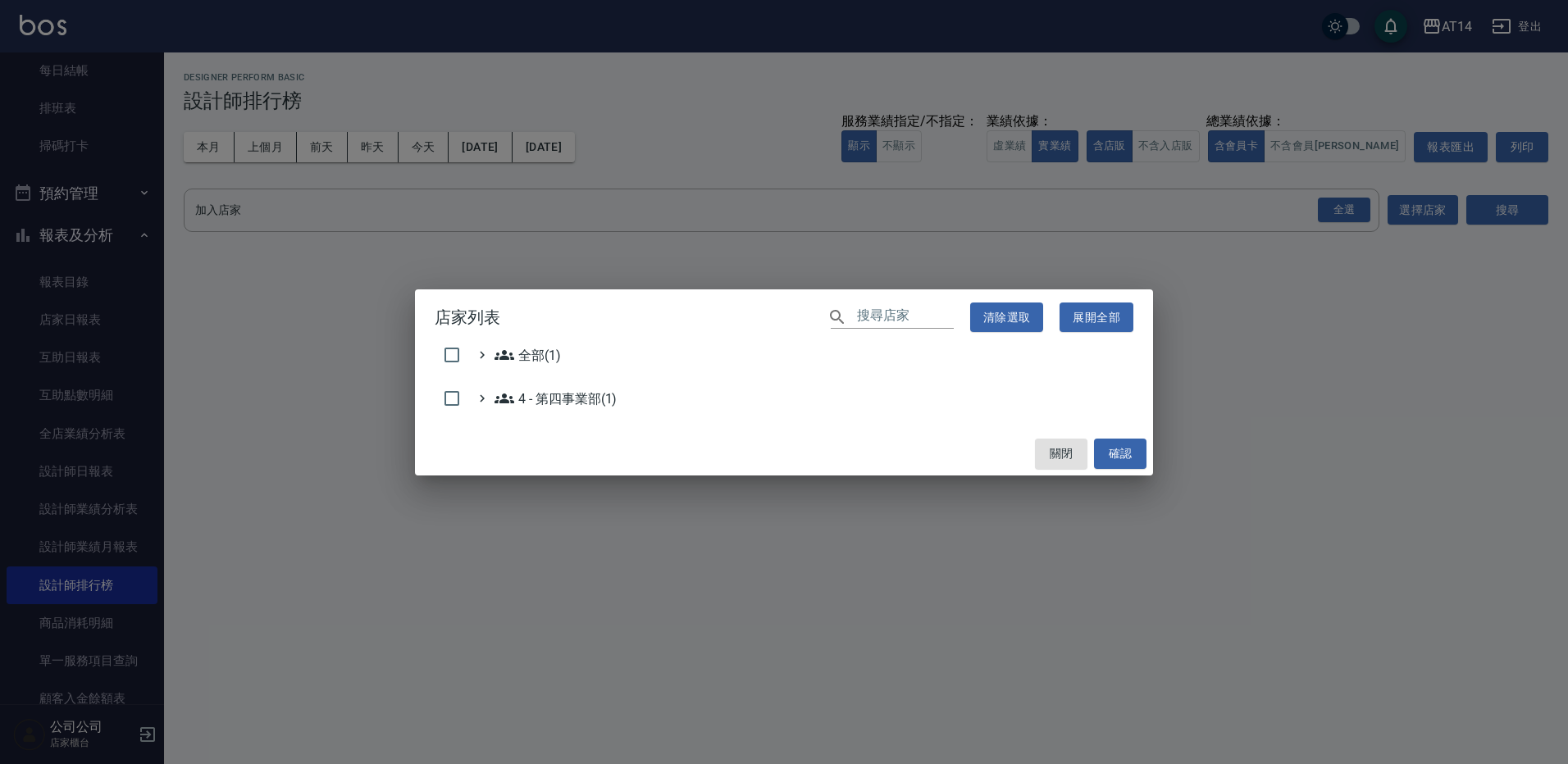
click at [1529, 218] on div "店家列表 ​ 清除選取 展開全部 全部(1) 4 - 第四事業部(1) 關閉 確認" at bounding box center [784, 382] width 1568 height 764
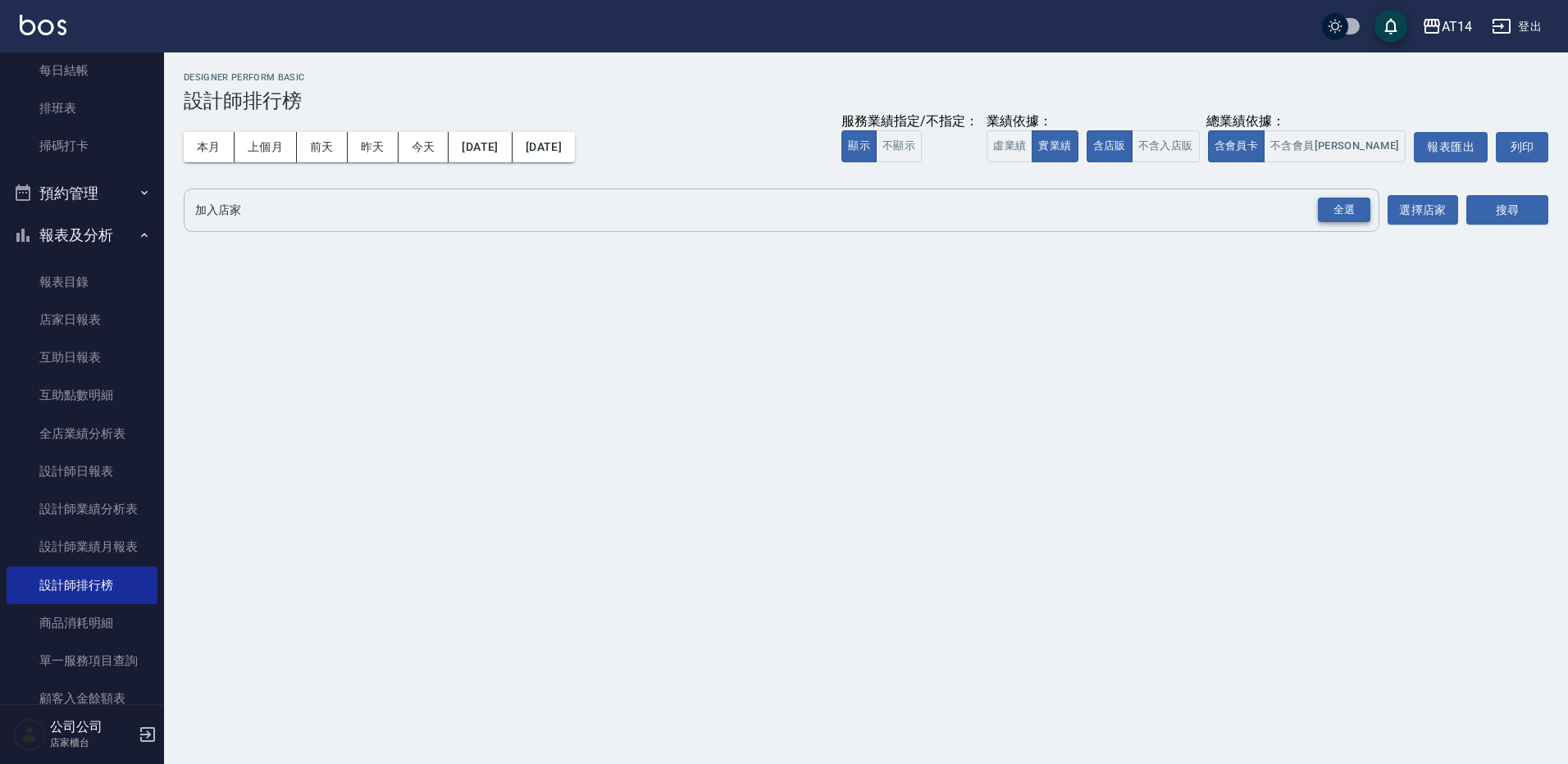
drag, startPoint x: 1364, startPoint y: 206, endPoint x: 1528, endPoint y: 219, distance: 164.5
click at [1368, 206] on div "全選" at bounding box center [1344, 210] width 53 height 26
click at [1511, 206] on button "搜尋" at bounding box center [1507, 211] width 82 height 31
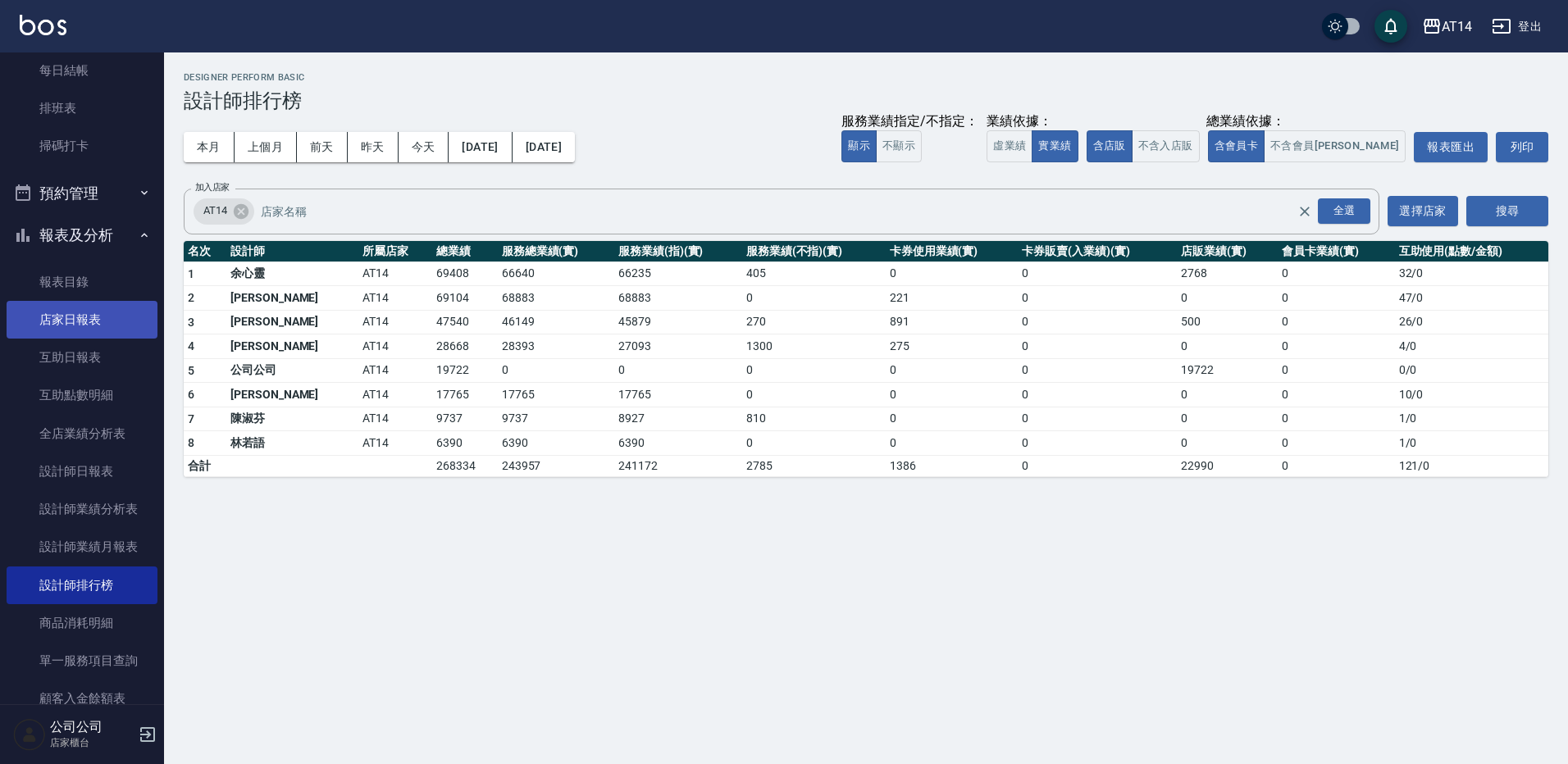
click at [82, 316] on link "店家日報表" at bounding box center [82, 319] width 151 height 37
